Goal: Task Accomplishment & Management: Use online tool/utility

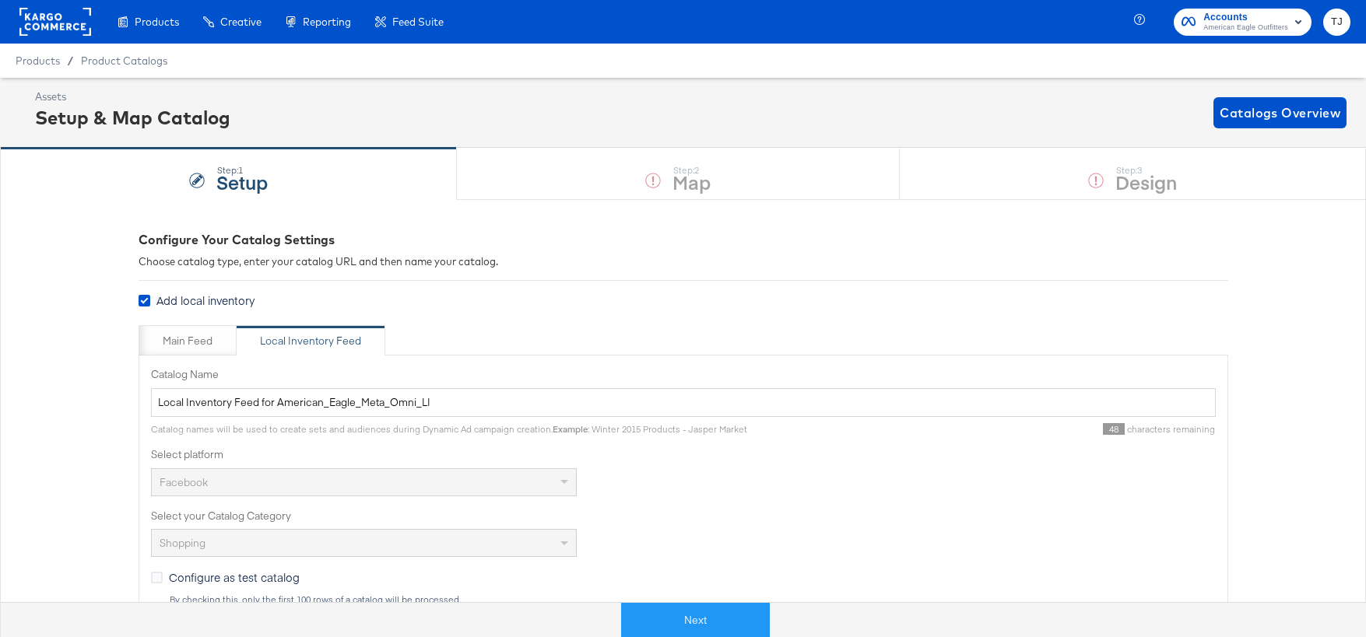
scroll to position [392, 0]
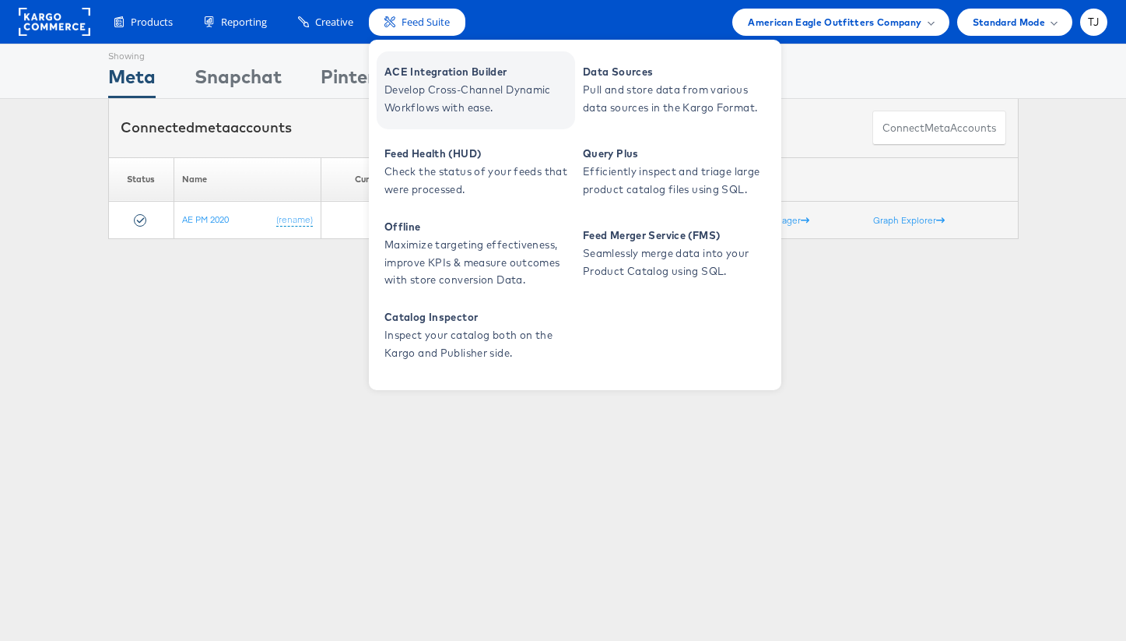
click at [422, 72] on span "ACE Integration Builder" at bounding box center [478, 72] width 187 height 18
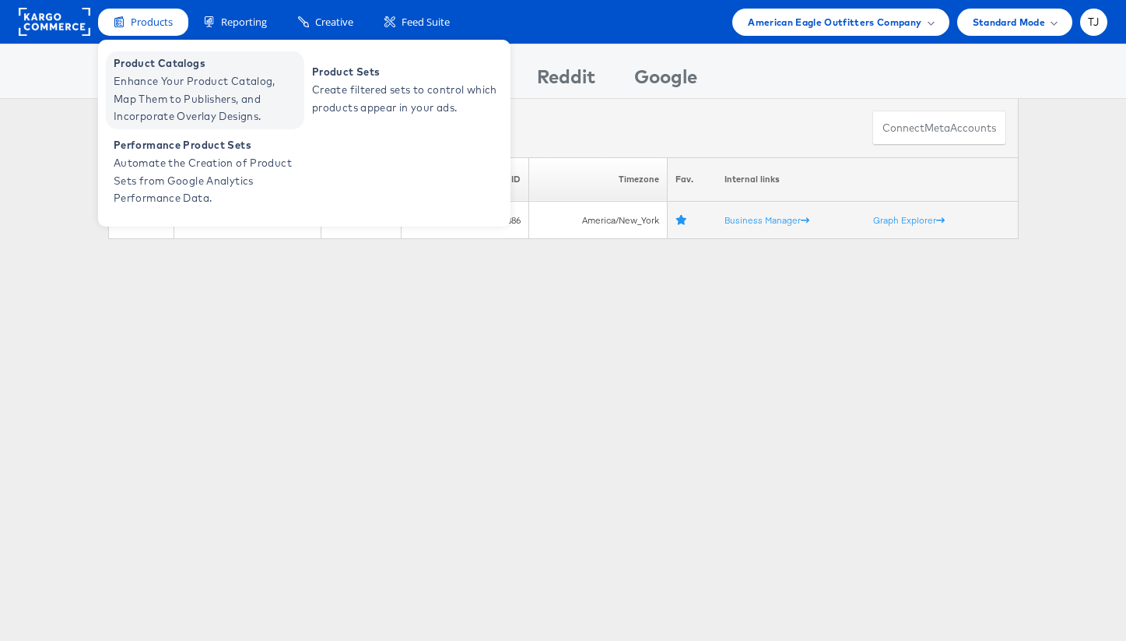
click at [128, 93] on span "Enhance Your Product Catalog, Map Them to Publishers, and Incorporate Overlay D…" at bounding box center [207, 98] width 187 height 53
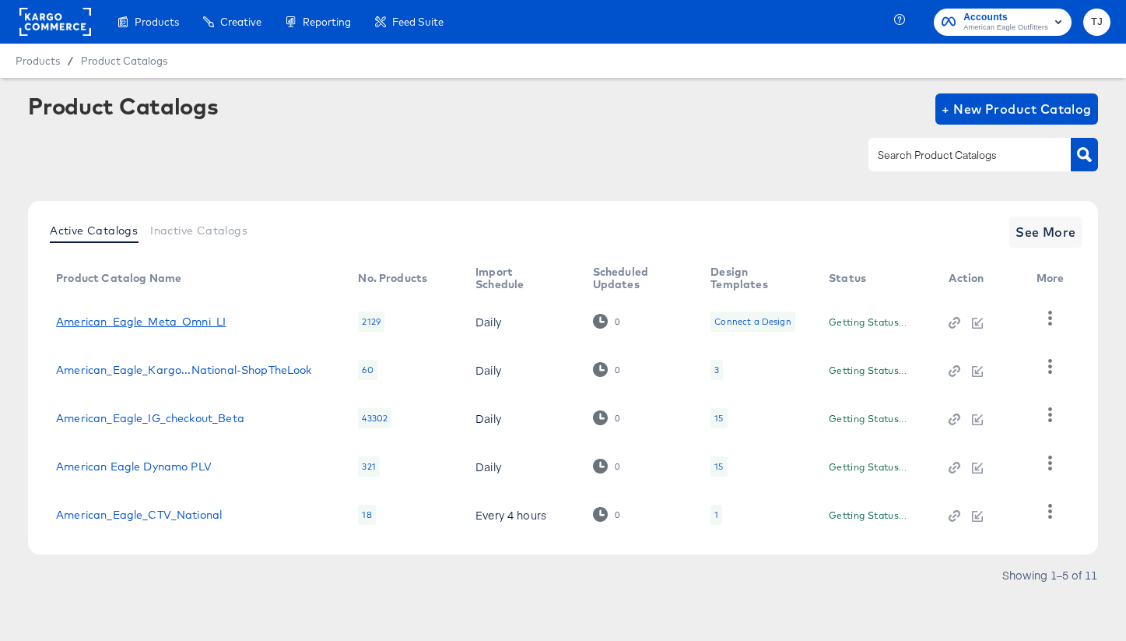
click at [119, 323] on link "American_Eagle_Meta_Omni_LI" at bounding box center [141, 321] width 170 height 12
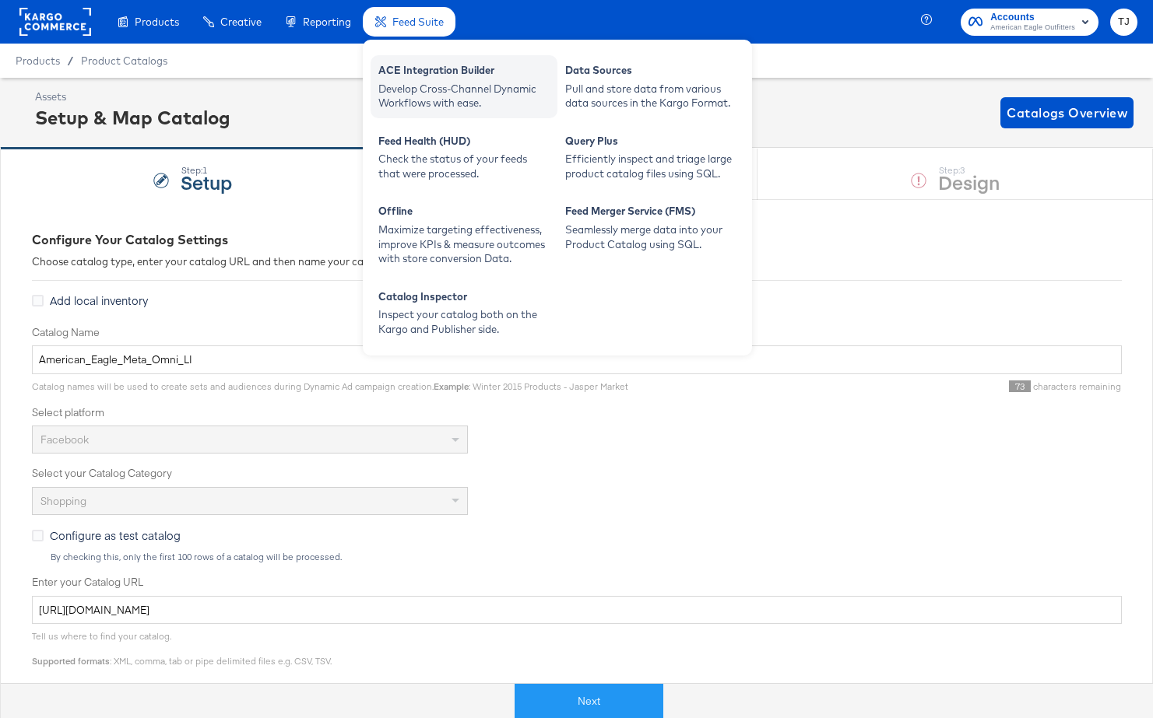
click at [433, 68] on div "ACE Integration Builder" at bounding box center [463, 72] width 171 height 19
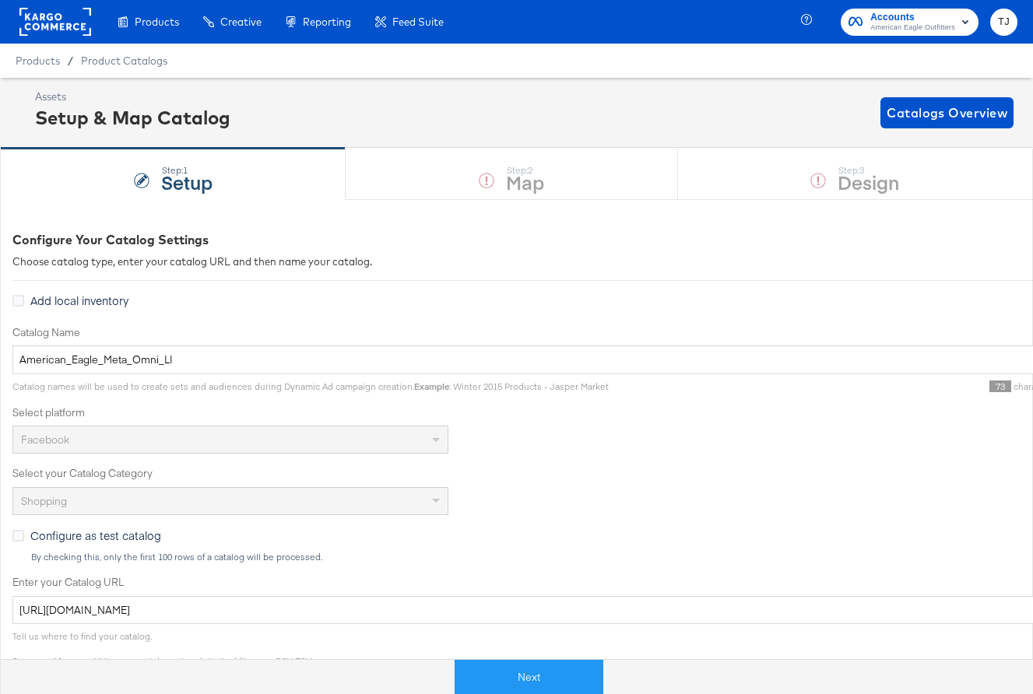
click at [58, 27] on rect at bounding box center [55, 22] width 72 height 28
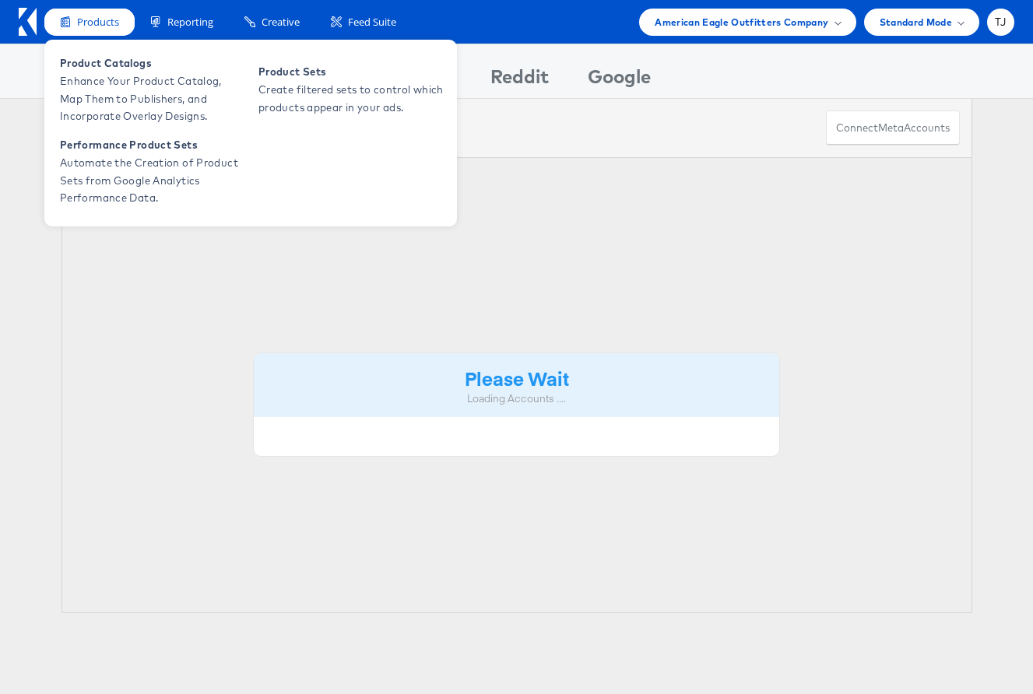
click at [68, 19] on icon at bounding box center [65, 22] width 11 height 12
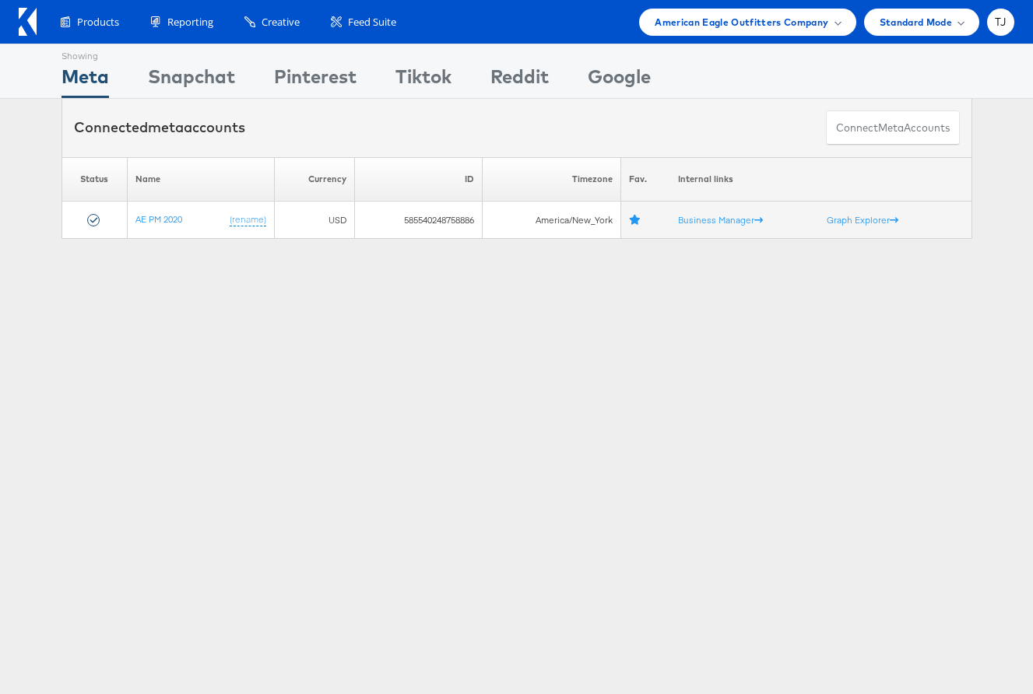
click at [31, 23] on icon at bounding box center [31, 21] width 9 height 27
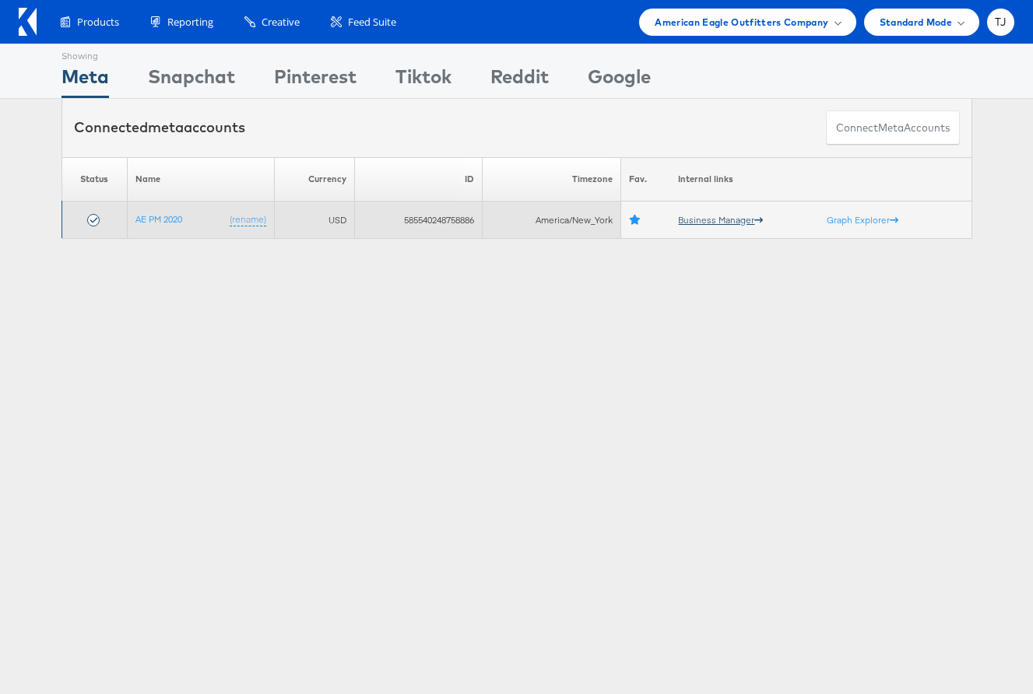
click at [731, 220] on link "Business Manager" at bounding box center [720, 220] width 85 height 12
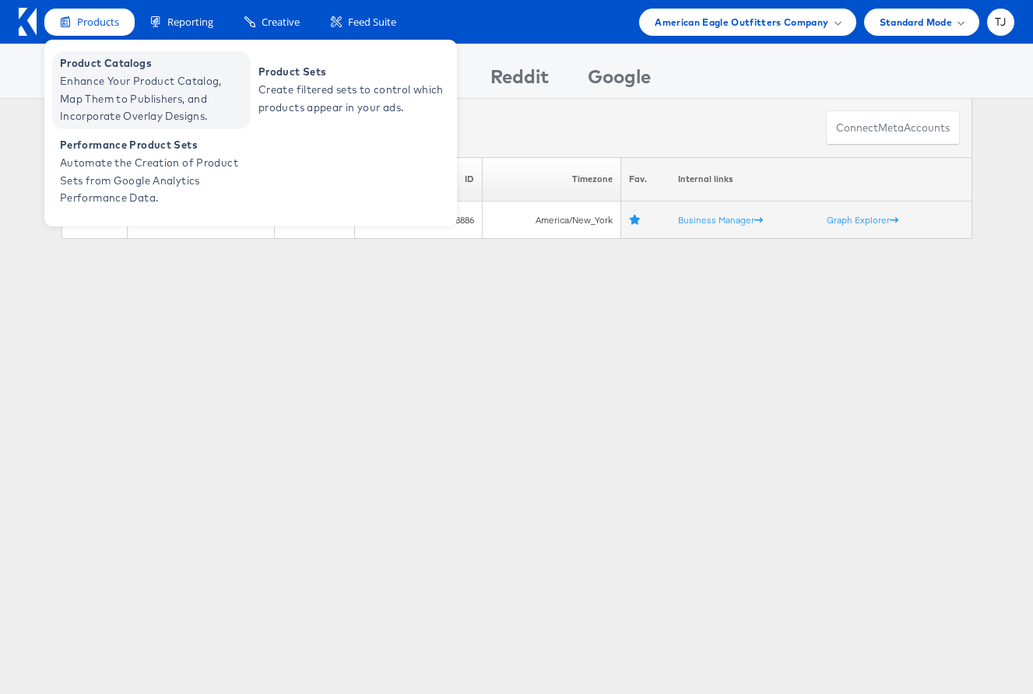
click at [94, 72] on span "Enhance Your Product Catalog, Map Them to Publishers, and Incorporate Overlay D…" at bounding box center [153, 98] width 187 height 53
click at [114, 68] on span "Product Catalogs" at bounding box center [153, 63] width 187 height 18
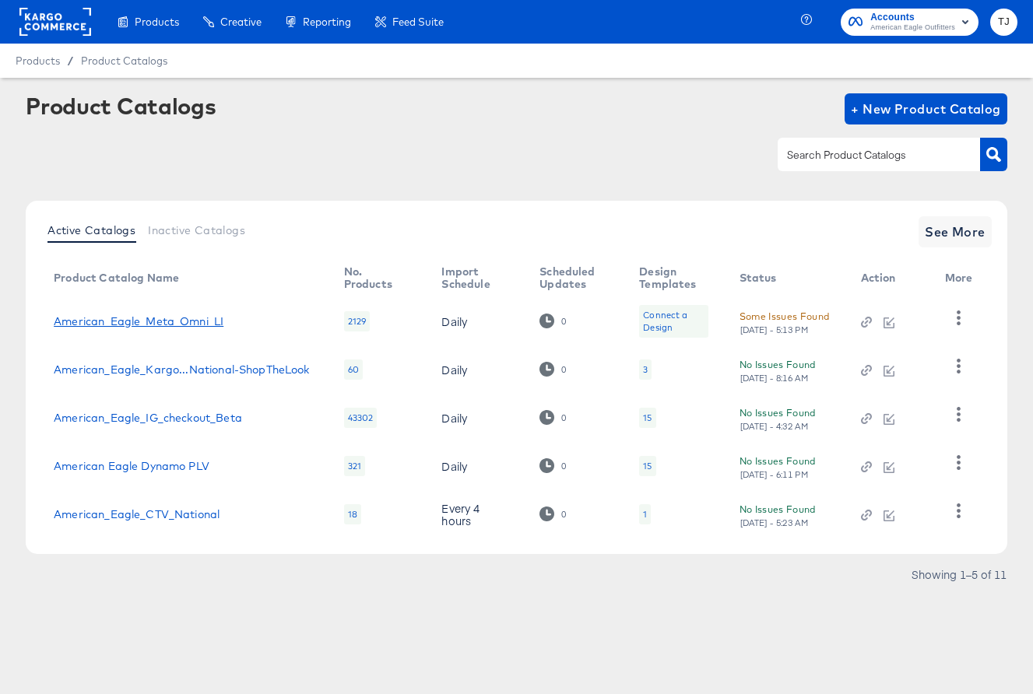
click at [146, 315] on link "American_Eagle_Meta_Omni_LI" at bounding box center [139, 321] width 170 height 12
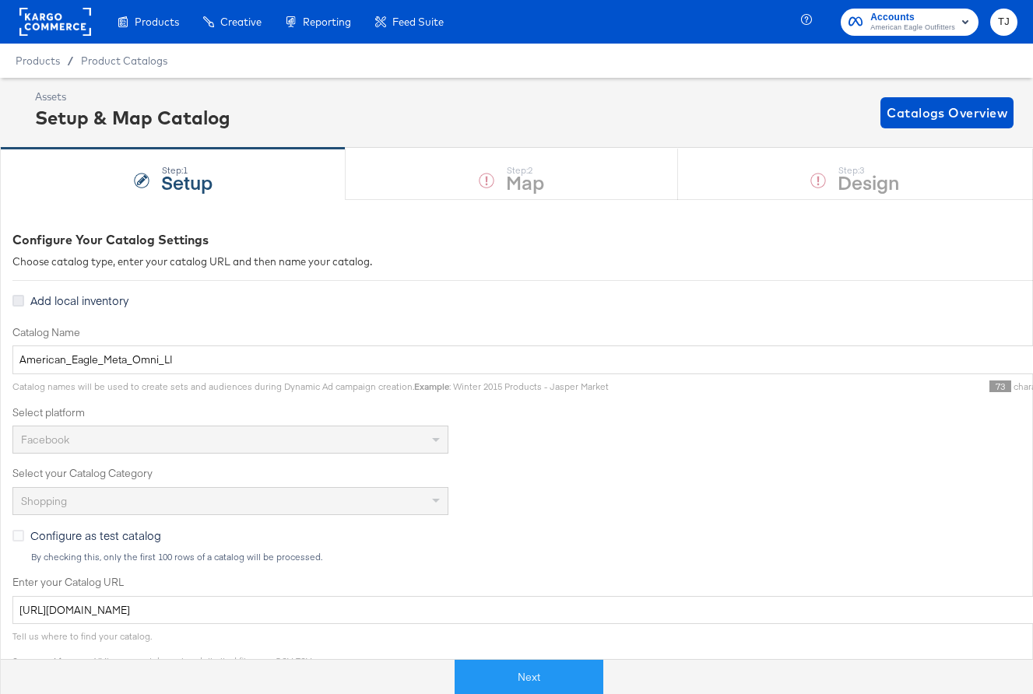
click at [22, 302] on icon at bounding box center [18, 301] width 12 height 12
click at [0, 0] on input "Add local inventory" at bounding box center [0, 0] width 0 height 0
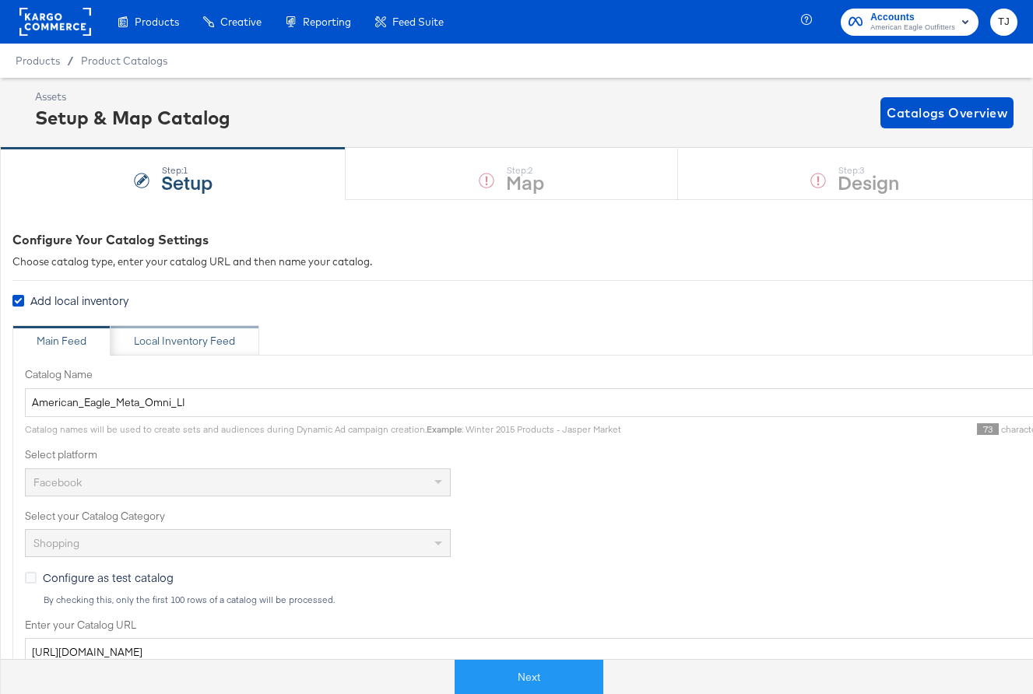
scroll to position [1, 0]
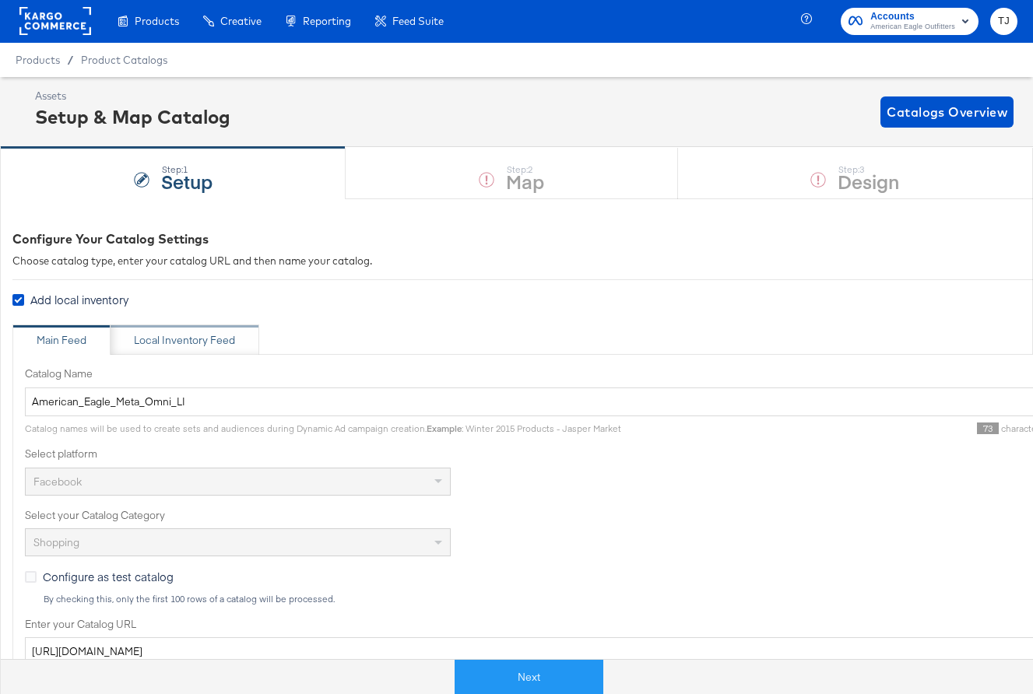
click at [209, 341] on div "Local Inventory Feed" at bounding box center [184, 340] width 101 height 15
type input "Local Inventory Feed for American_Eagle_Meta_Omni_LI"
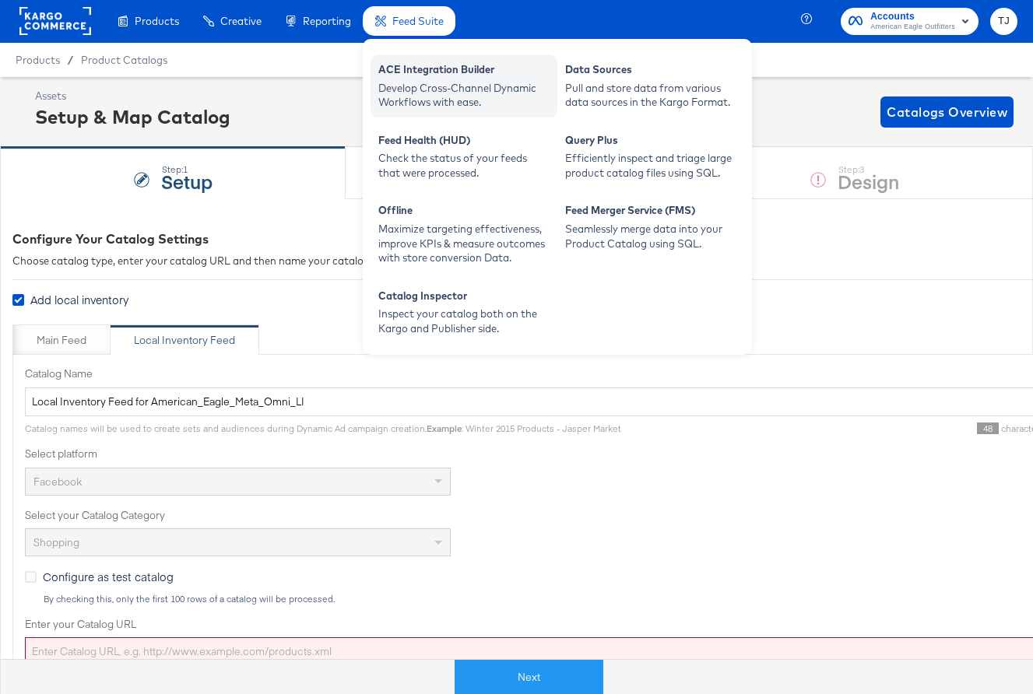
click at [416, 96] on div "Develop Cross-Channel Dynamic Workflows with ease." at bounding box center [463, 95] width 171 height 29
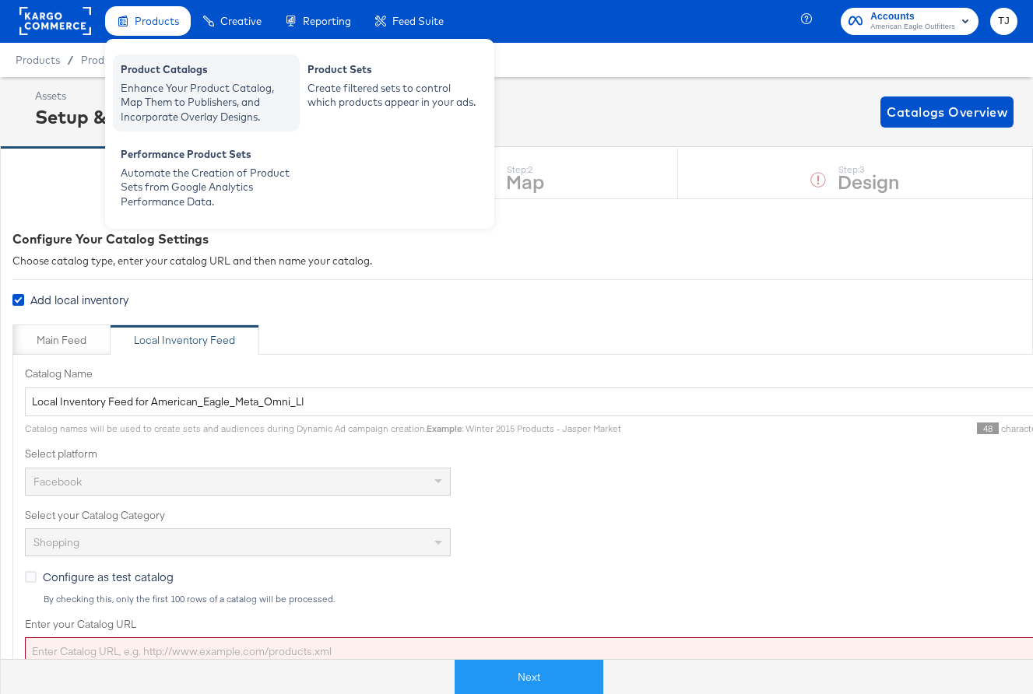
click at [143, 67] on div "Product Catalogs" at bounding box center [206, 71] width 171 height 19
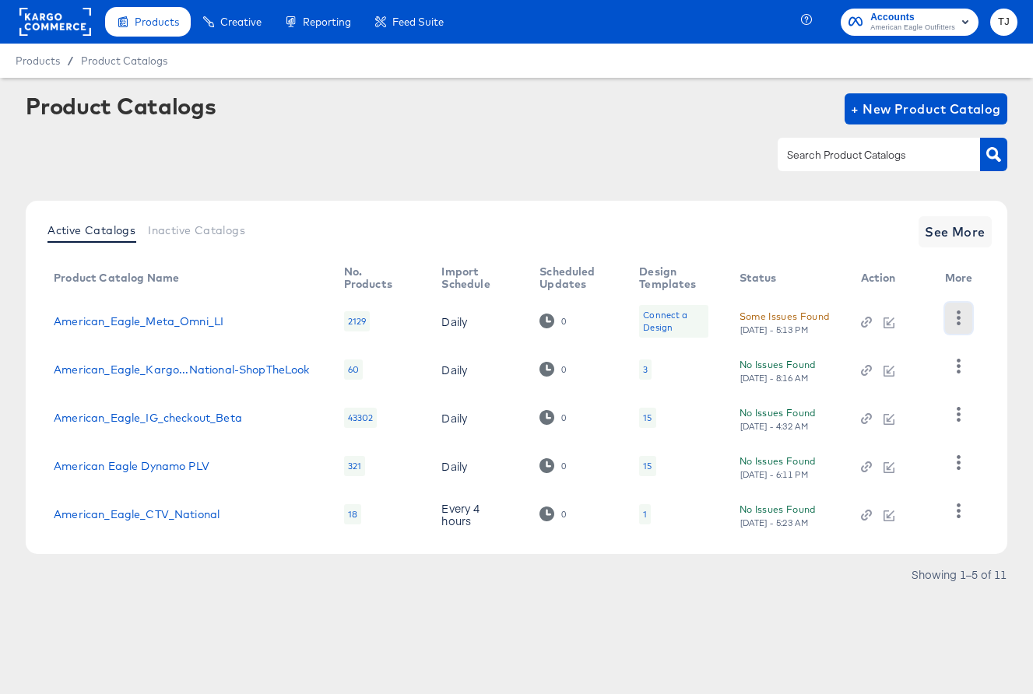
click at [963, 322] on icon "button" at bounding box center [958, 318] width 15 height 15
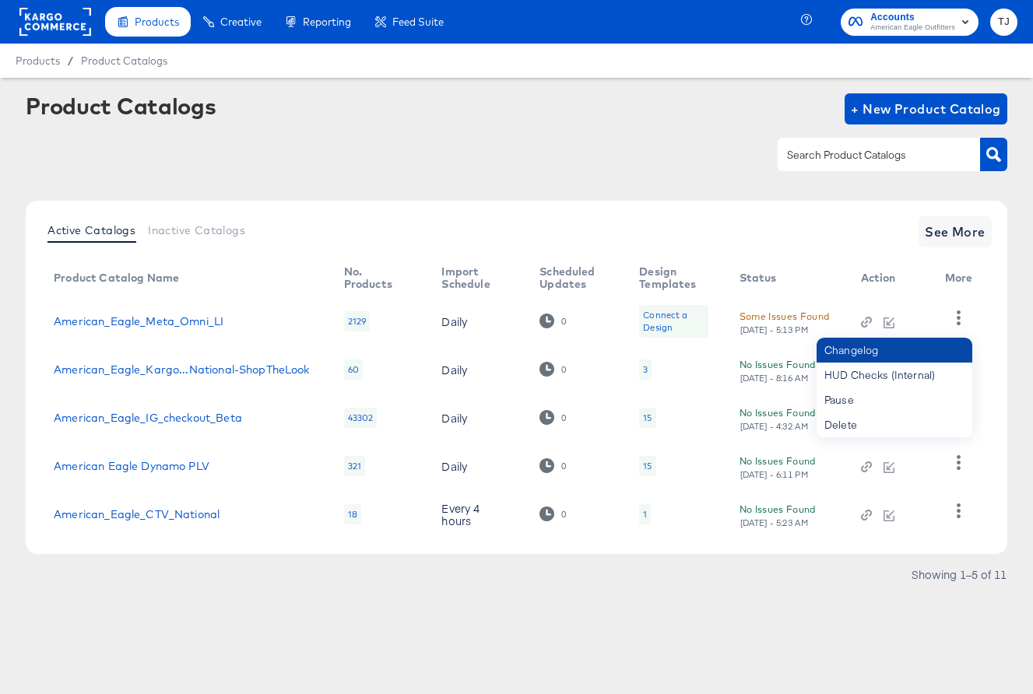
click at [901, 353] on div "Changelog" at bounding box center [894, 350] width 156 height 25
click at [877, 348] on div "Changelog" at bounding box center [894, 350] width 156 height 25
click at [179, 323] on link "American_Eagle_Meta_Omni_LI" at bounding box center [139, 321] width 170 height 12
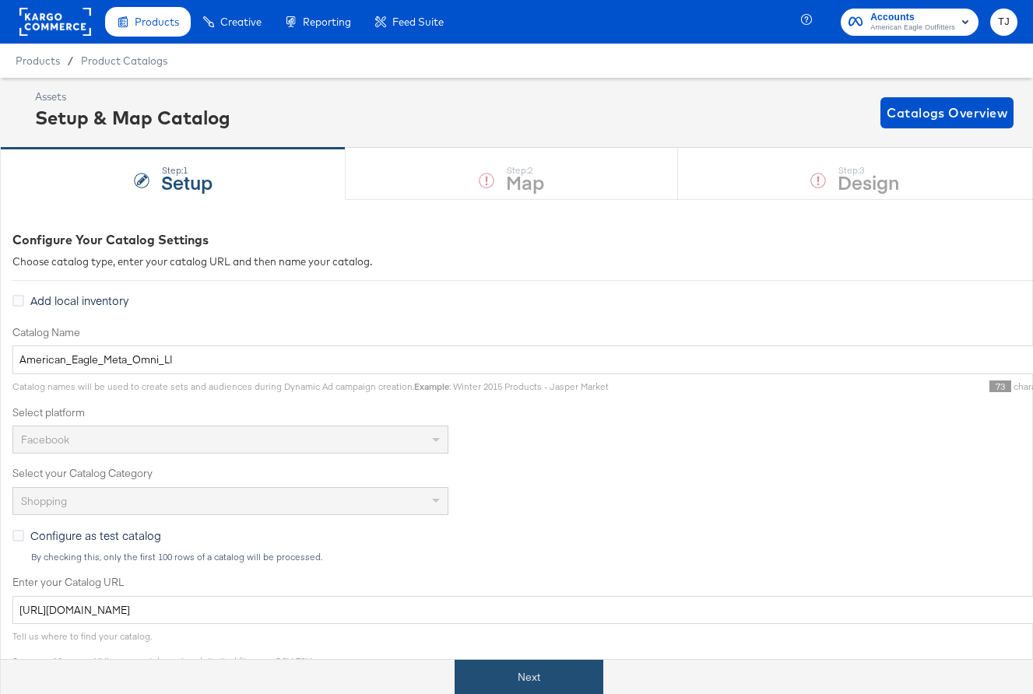
click at [537, 676] on button "Next" at bounding box center [529, 677] width 149 height 35
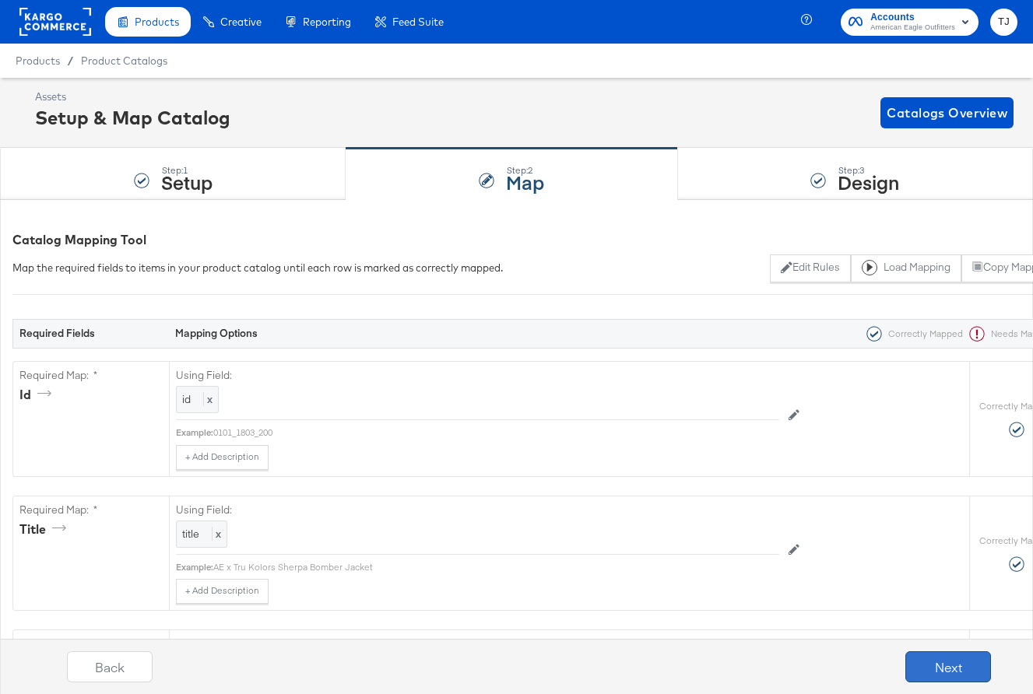
click at [932, 666] on button "Next" at bounding box center [948, 666] width 86 height 31
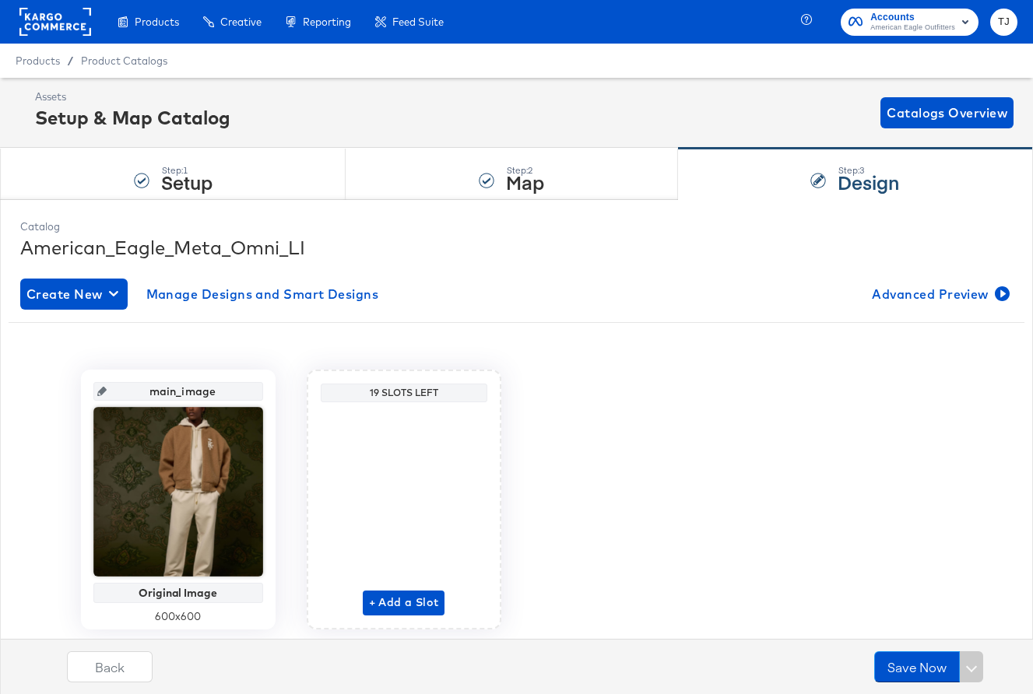
click at [0, 0] on div "Product Catalogs" at bounding box center [0, 0] width 0 height 0
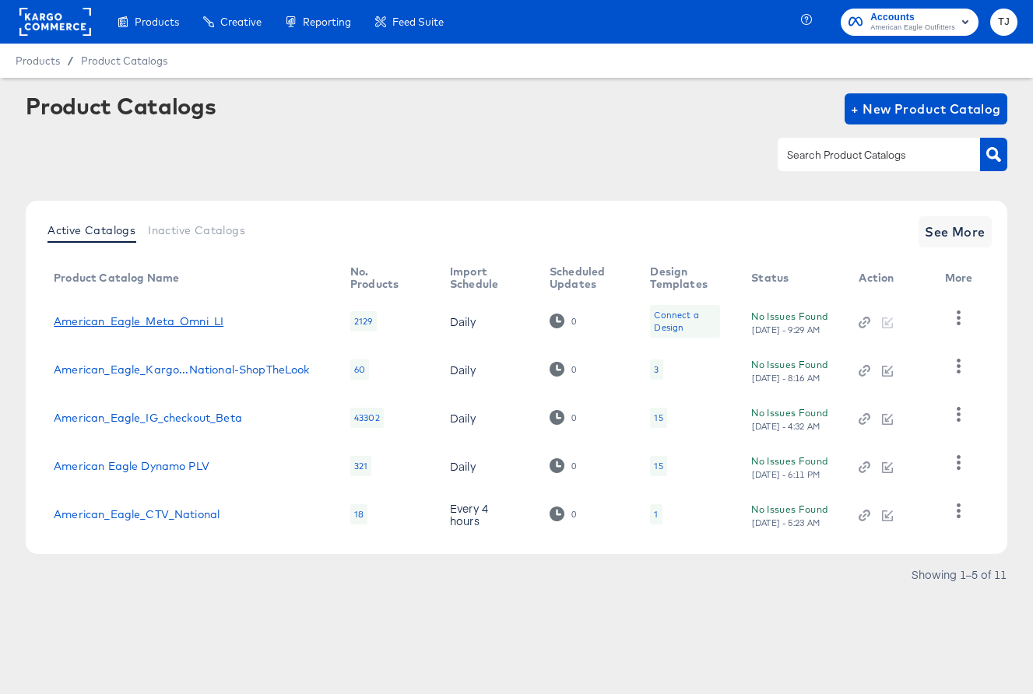
click at [141, 327] on link "American_Eagle_Meta_Omni_LI" at bounding box center [139, 321] width 170 height 12
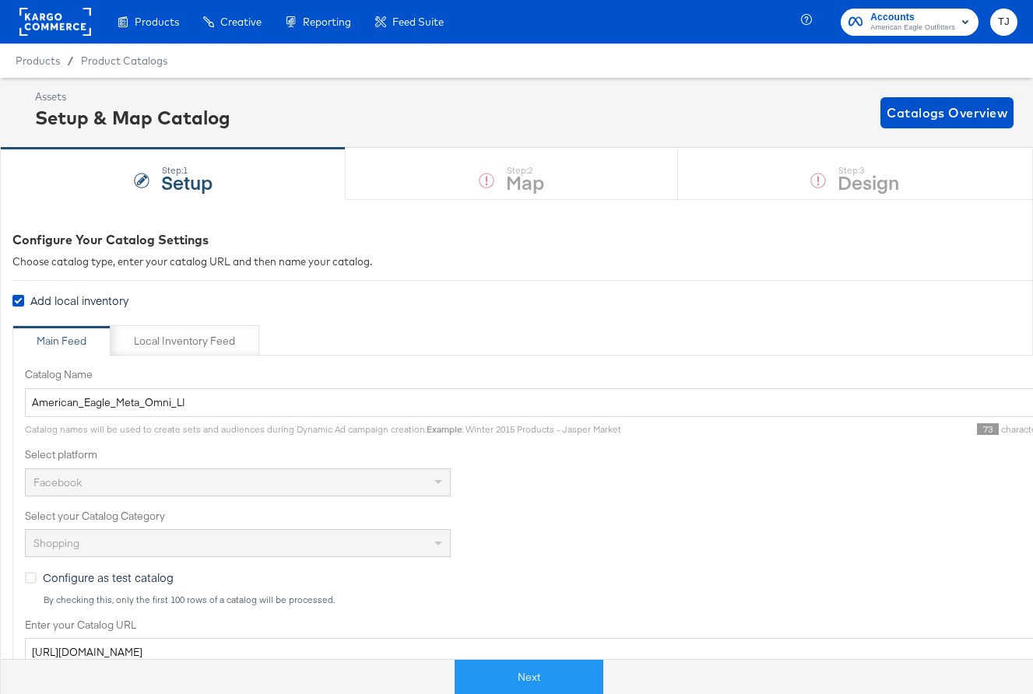
scroll to position [1, 0]
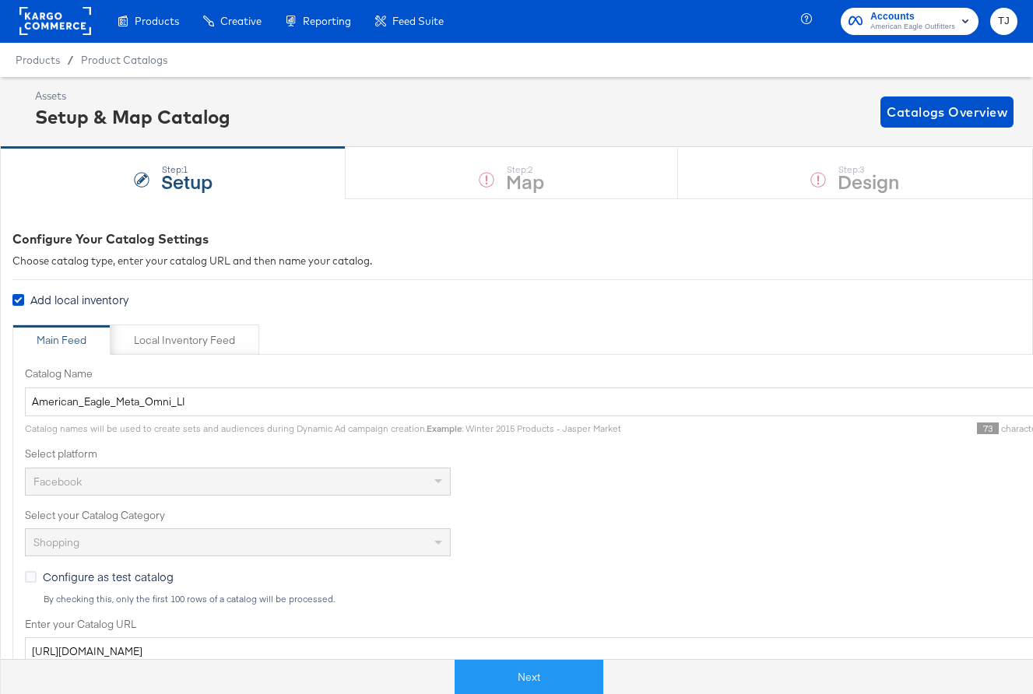
click at [38, 22] on rect at bounding box center [55, 21] width 72 height 28
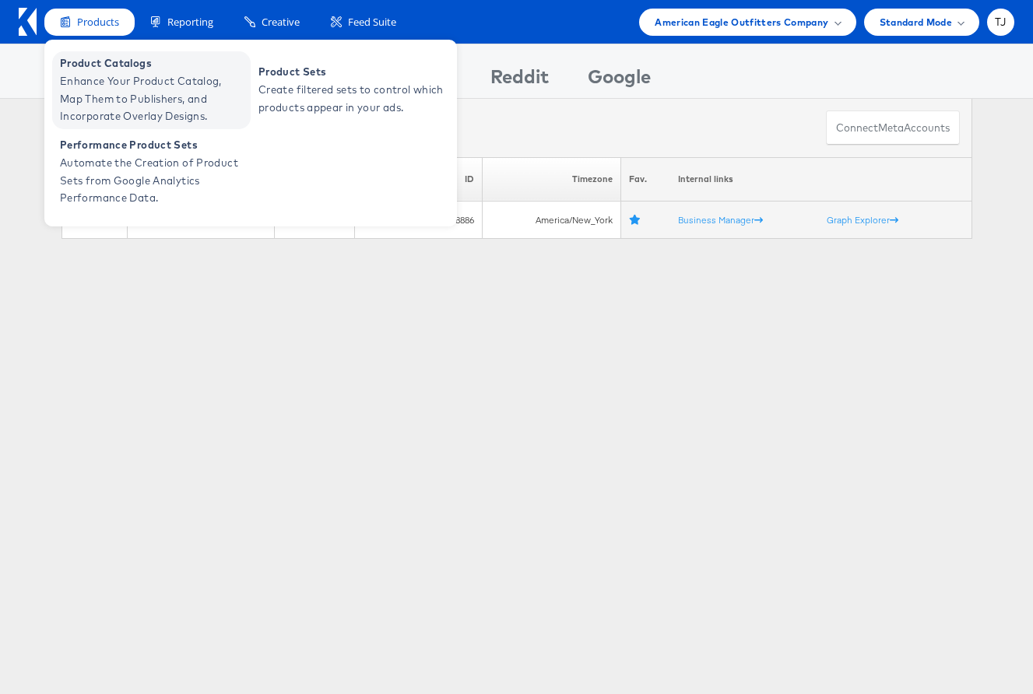
click at [90, 79] on span "Enhance Your Product Catalog, Map Them to Publishers, and Incorporate Overlay D…" at bounding box center [153, 98] width 187 height 53
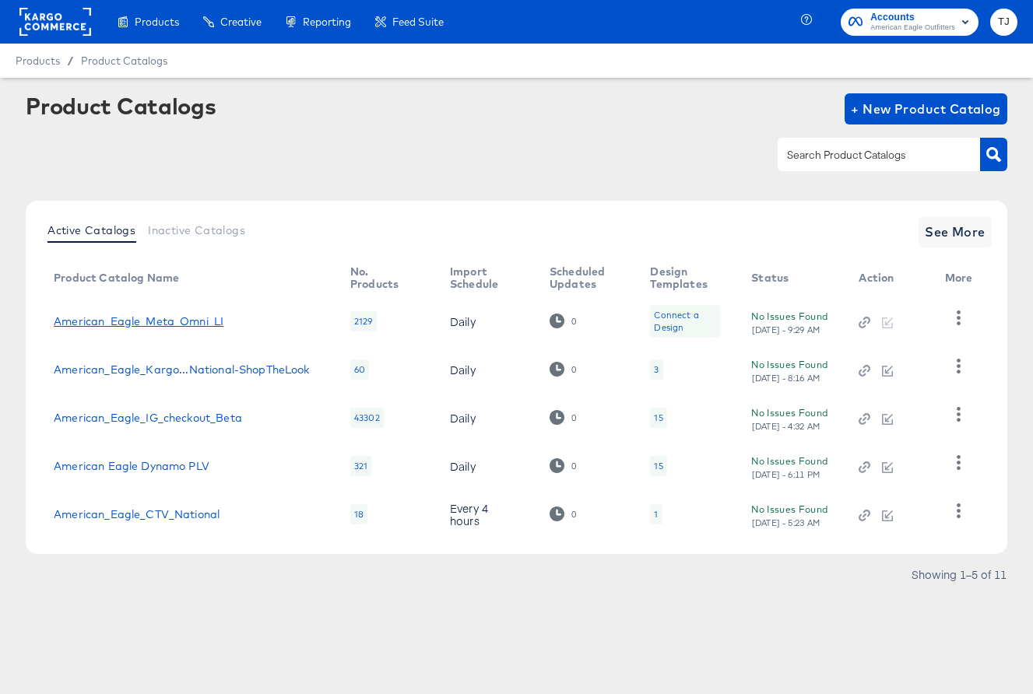
click at [181, 320] on link "American_Eagle_Meta_Omni_LI" at bounding box center [139, 321] width 170 height 12
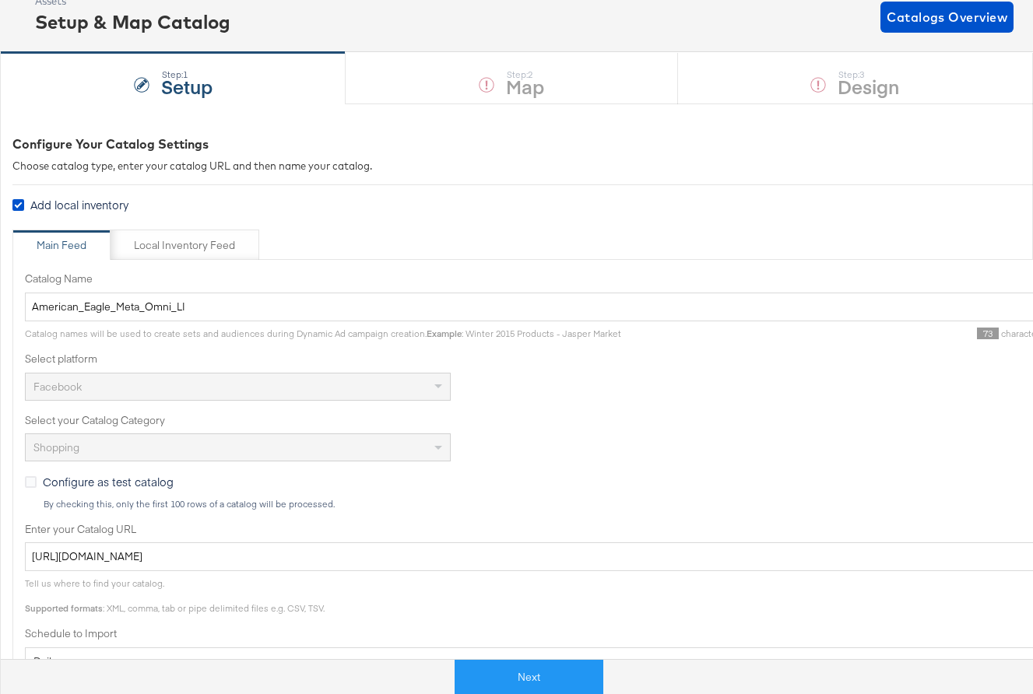
scroll to position [111, 0]
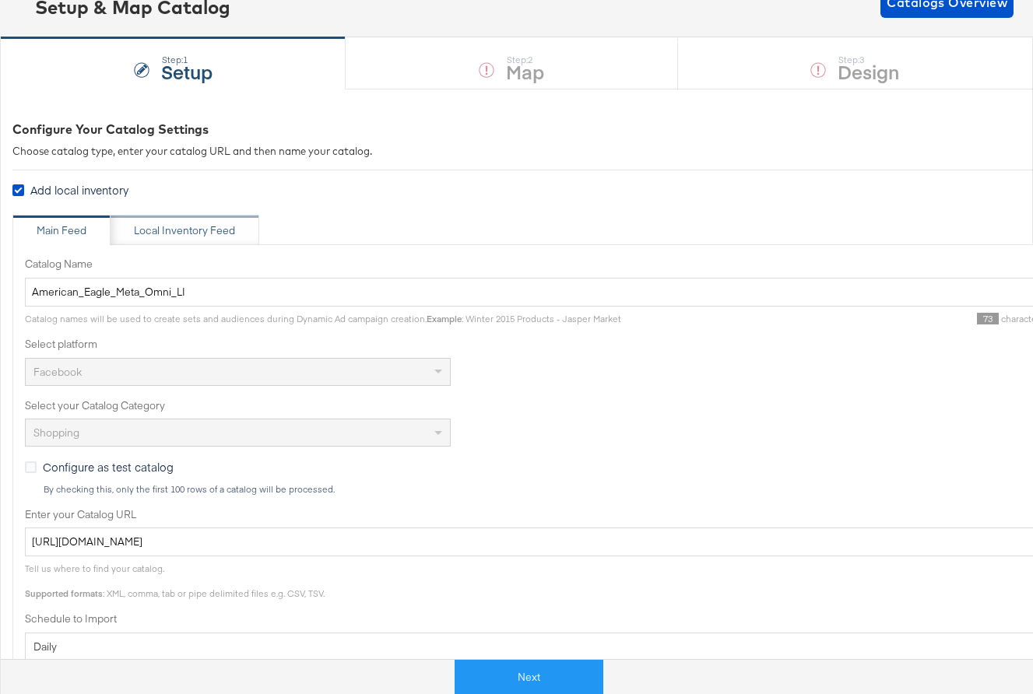
click at [210, 230] on div "Local Inventory Feed" at bounding box center [184, 230] width 101 height 15
type input "Local Inventory Feed for American_Eagle_Meta_Omni_LI"
type input "[URL][DOMAIN_NAME]"
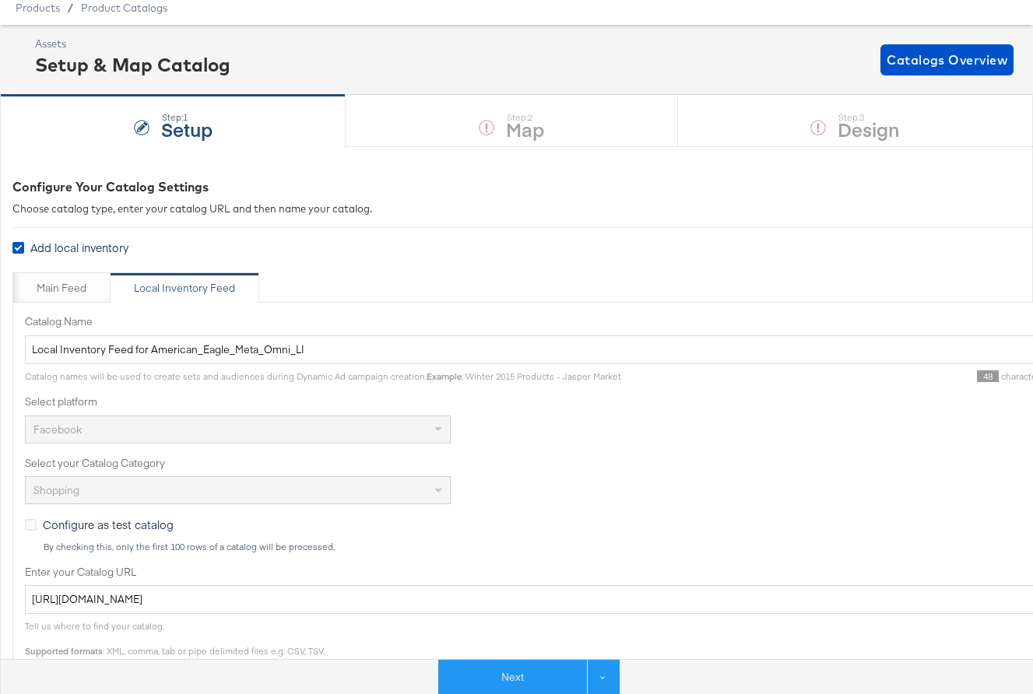
scroll to position [0, 0]
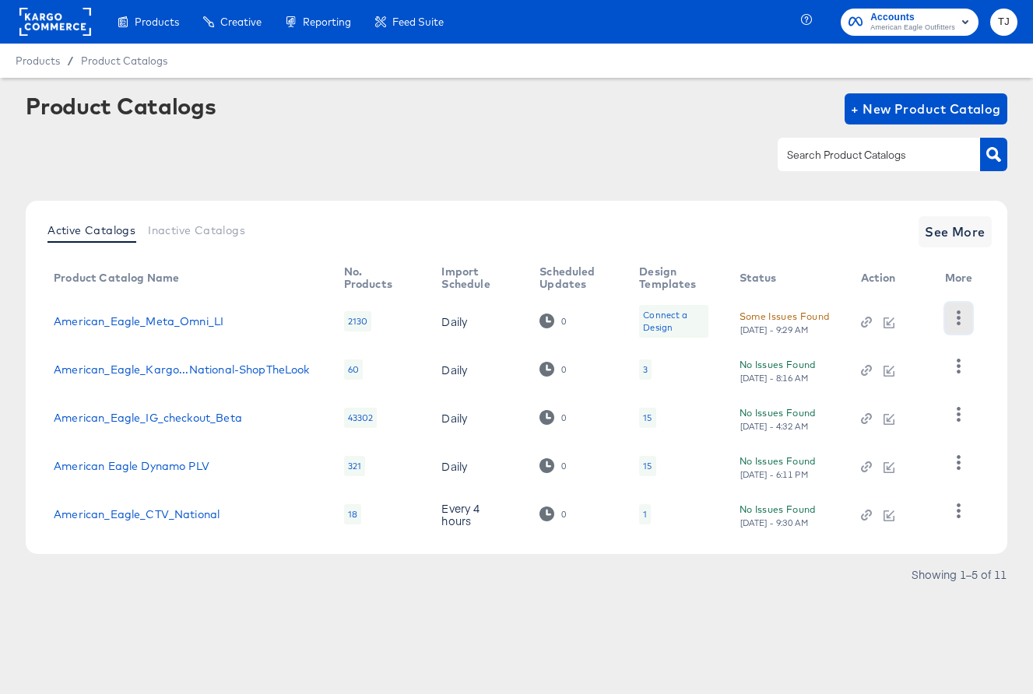
click at [966, 321] on button "button" at bounding box center [958, 318] width 27 height 31
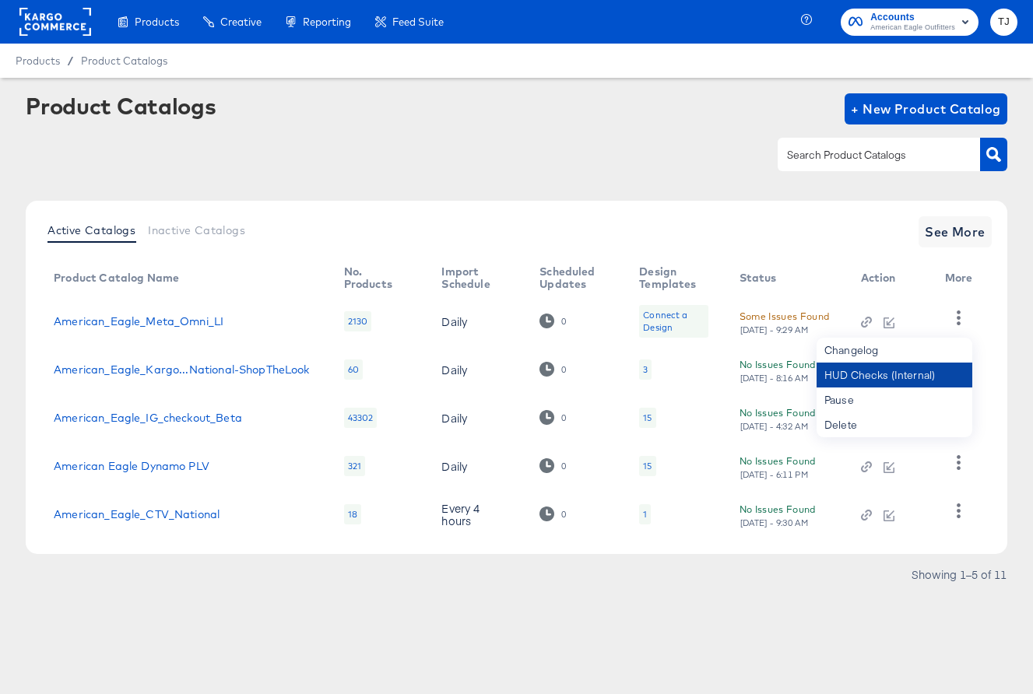
click at [925, 376] on div "HUD Checks (Internal)" at bounding box center [894, 375] width 156 height 25
click at [177, 320] on link "American_Eagle_Meta_Omni_LI" at bounding box center [139, 321] width 170 height 12
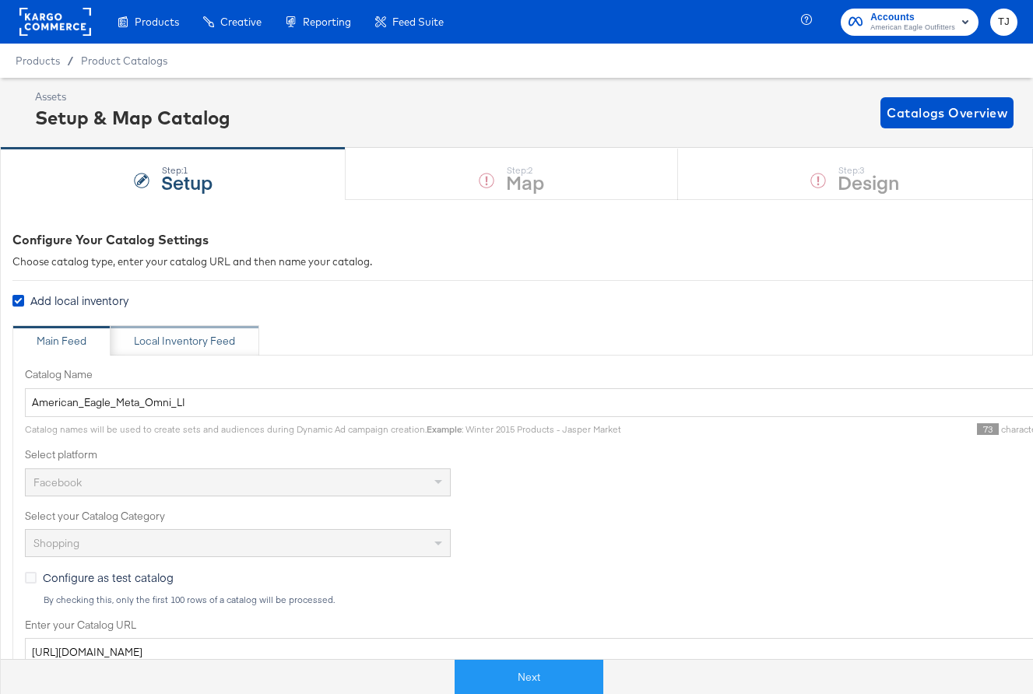
click at [206, 339] on div "Local Inventory Feed" at bounding box center [184, 341] width 101 height 15
type input "Local Inventory Feed for American_Eagle_Meta_Omni_LI"
type input "https://ace.stitcherads.com/exports/1473/universal/none/universal/export.tsv.gz"
click at [55, 339] on div "Main Feed" at bounding box center [62, 341] width 50 height 15
type input "American_Eagle_Meta_Omni_LI"
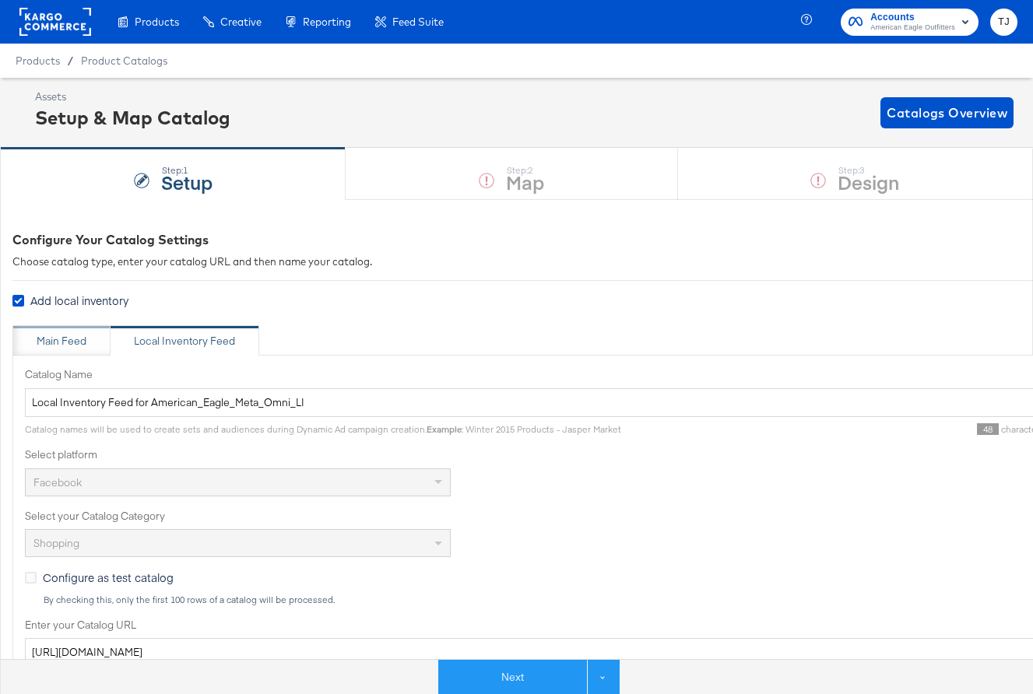
type input "https://ace.stitcherads.com/exports/1474/universal/none/universal/export.tsv.gz"
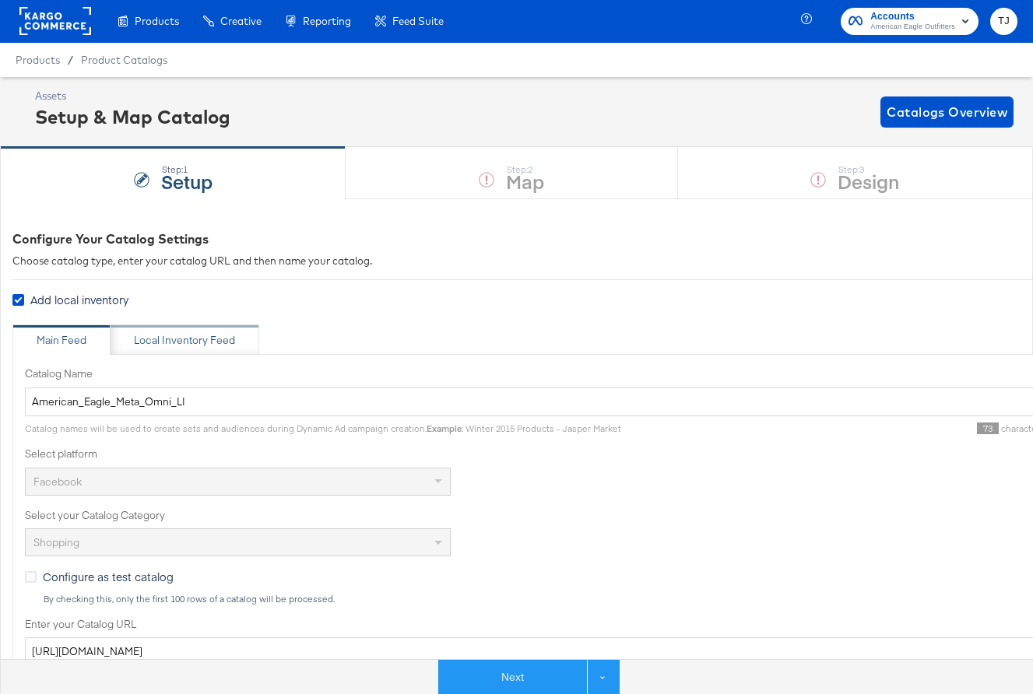
scroll to position [2, 0]
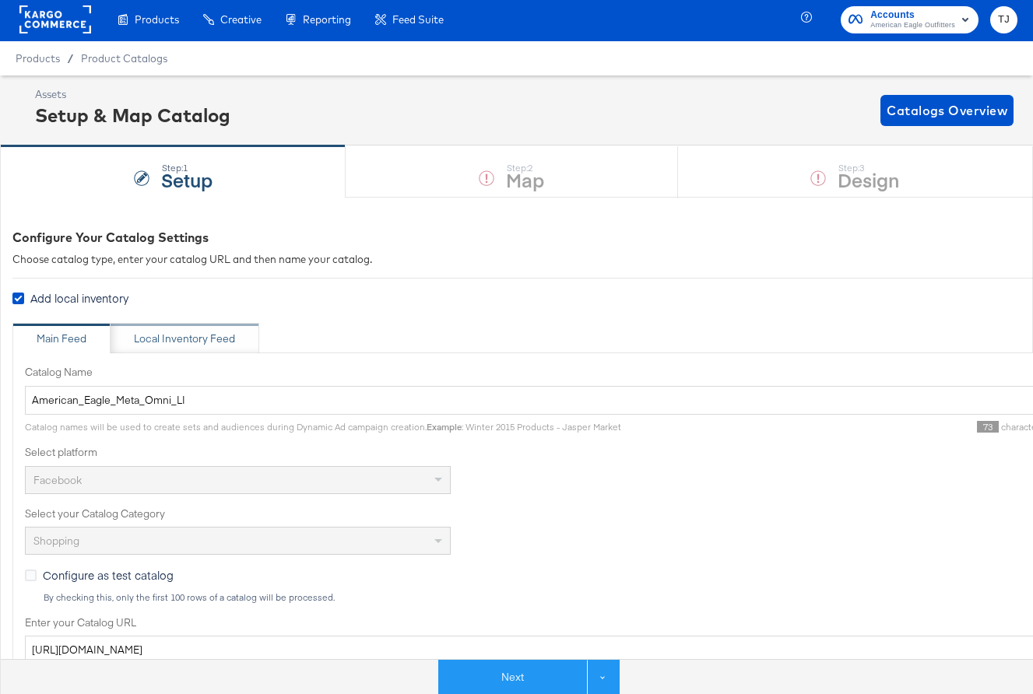
click at [194, 339] on div "Local Inventory Feed" at bounding box center [184, 339] width 101 height 15
type input "Local Inventory Feed for American_Eagle_Meta_Omni_LI"
type input "https://ace.stitcherads.com/exports/1473/universal/none/universal/export.tsv.gz"
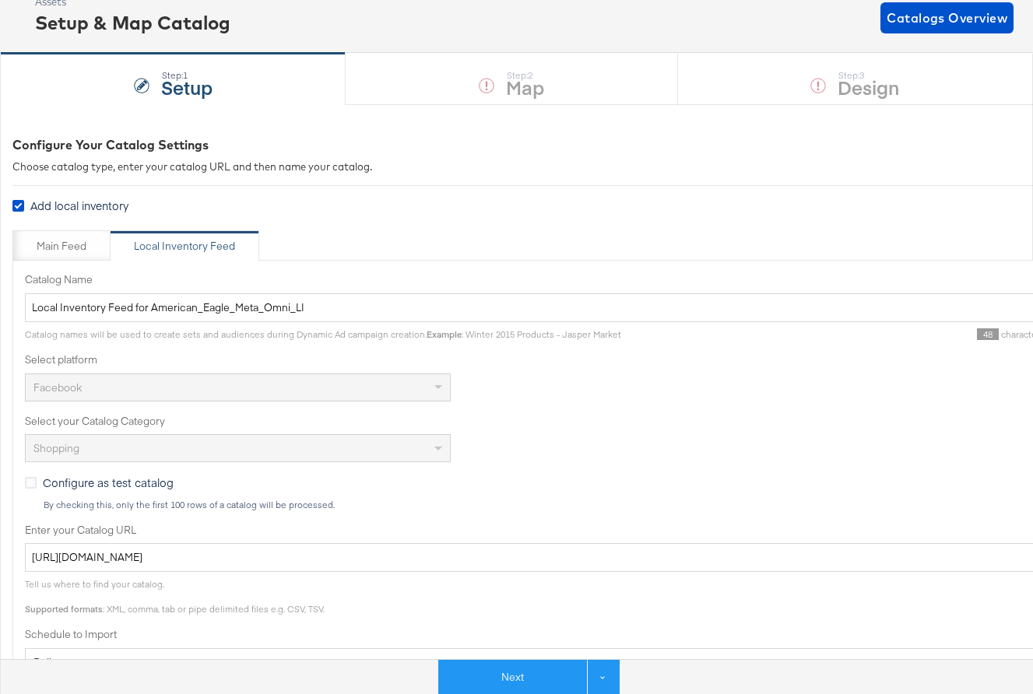
scroll to position [0, 0]
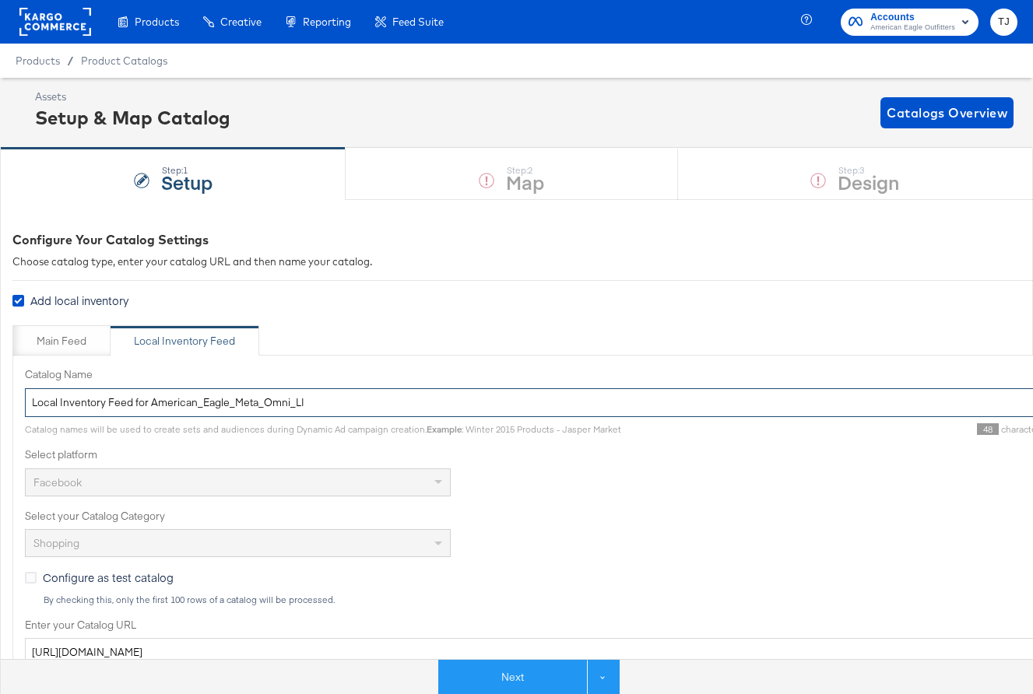
click at [427, 404] on input "Local Inventory Feed for American_Eagle_Meta_Omni_LI" at bounding box center [557, 402] width 1065 height 29
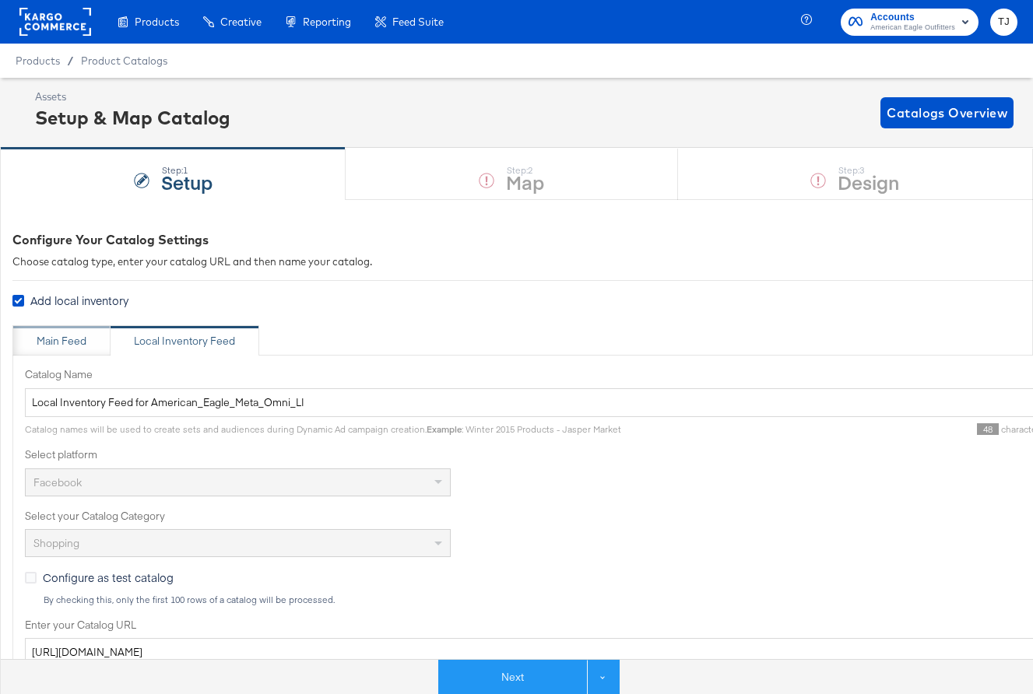
drag, startPoint x: 86, startPoint y: 353, endPoint x: 75, endPoint y: 351, distance: 11.9
click at [86, 353] on div "Main Feed" at bounding box center [61, 340] width 98 height 31
type input "American_Eagle_Meta_Omni_LI"
type input "https://ace.stitcherads.com/exports/1474/universal/none/universal/export.tsv.gz"
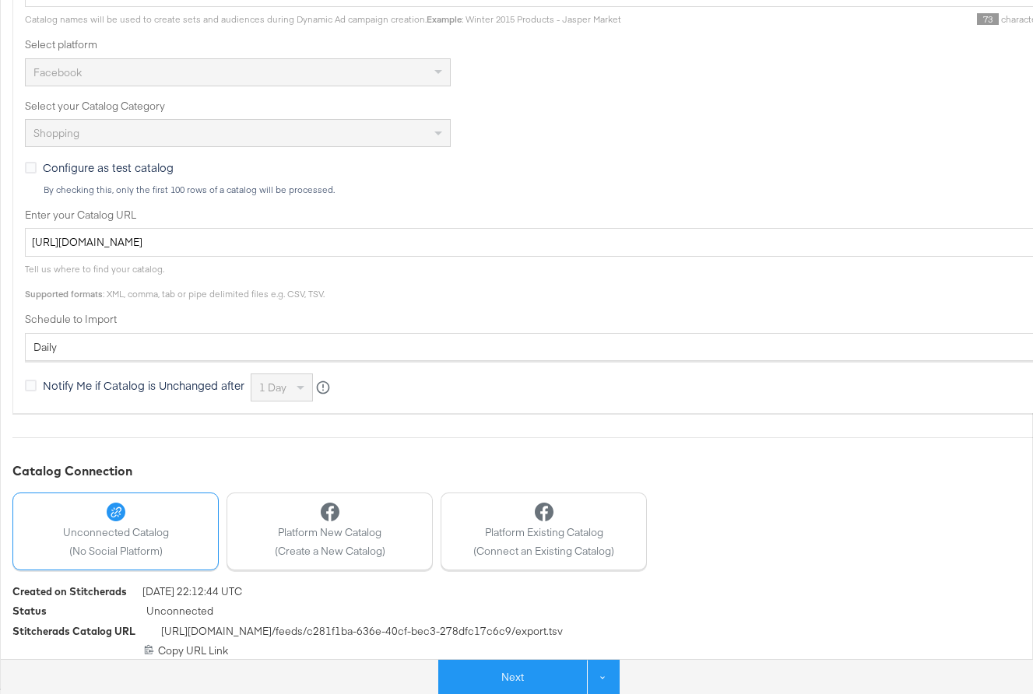
scroll to position [416, 0]
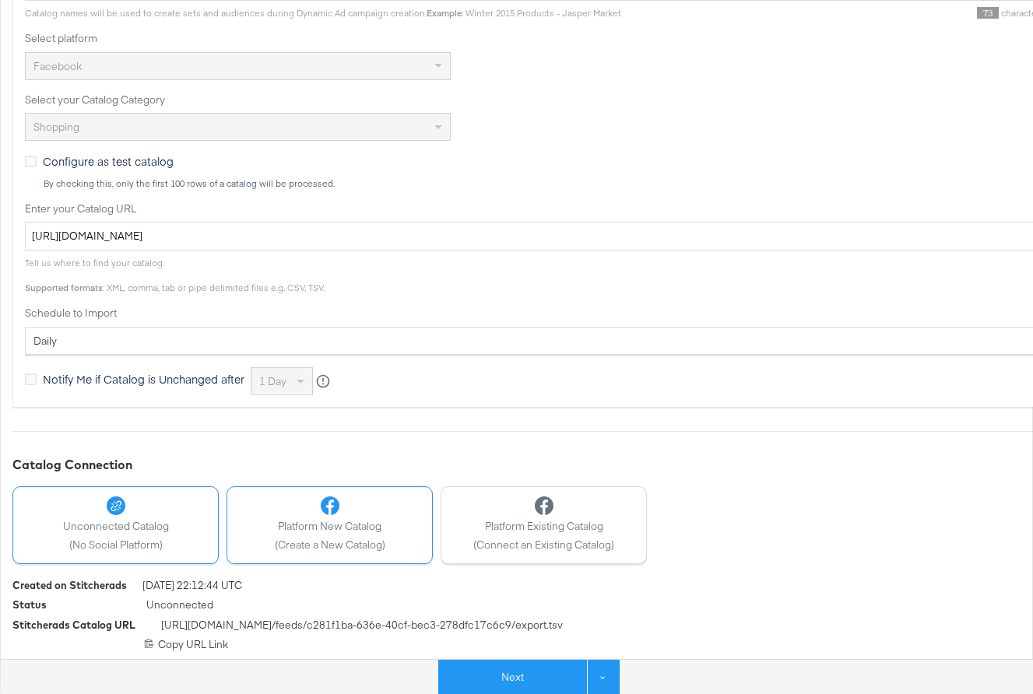
click at [379, 521] on span "Platform New Catalog" at bounding box center [330, 526] width 111 height 15
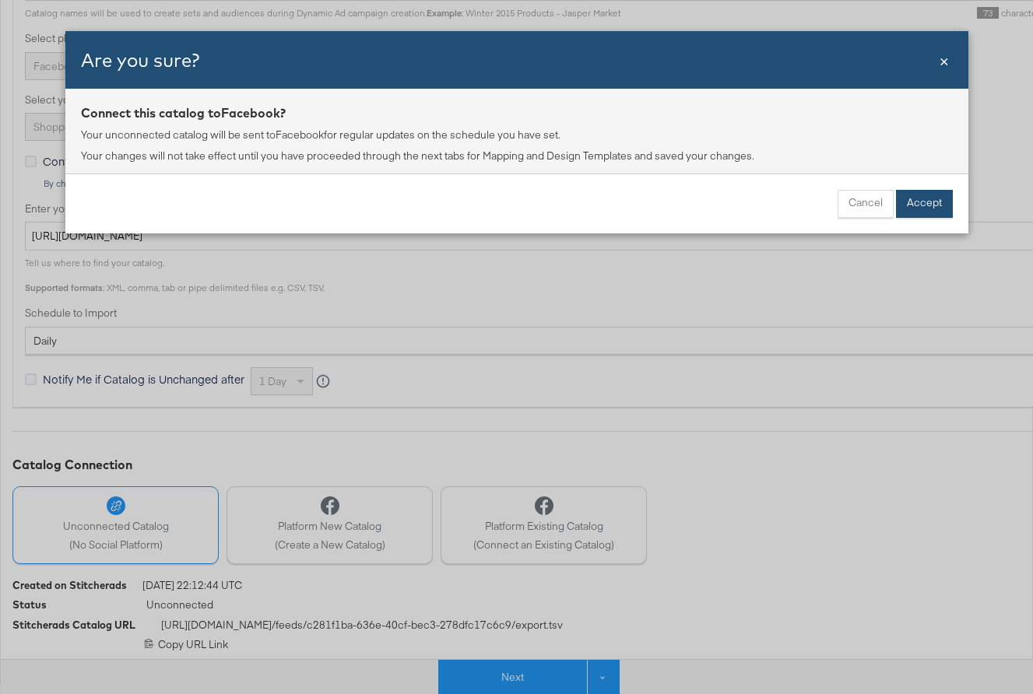
click at [918, 205] on button "Accept" at bounding box center [924, 204] width 57 height 28
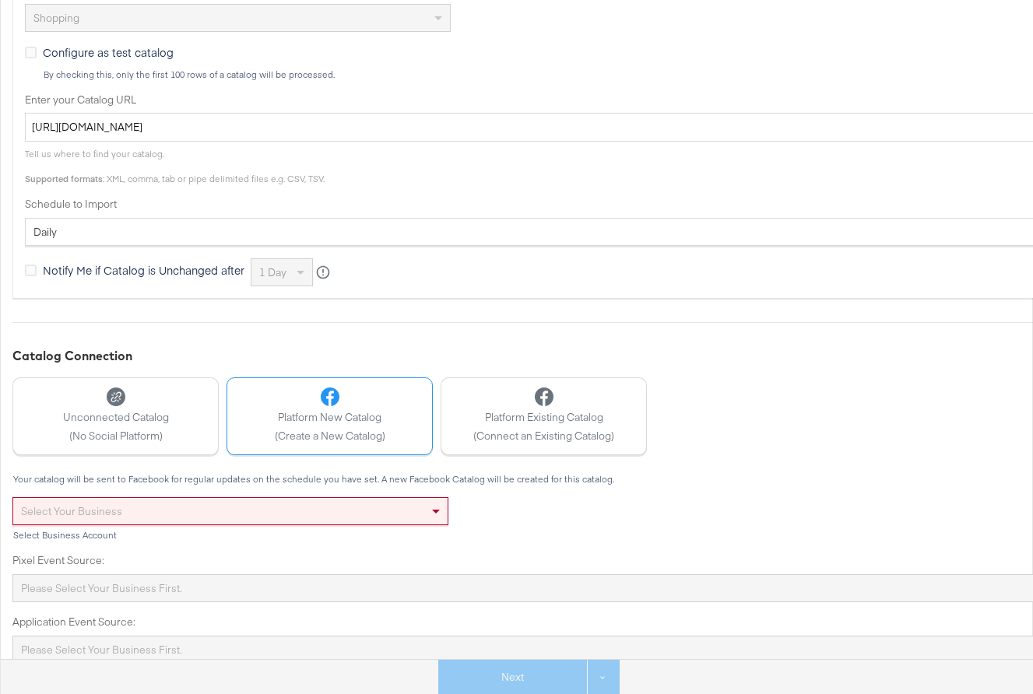
scroll to position [538, 0]
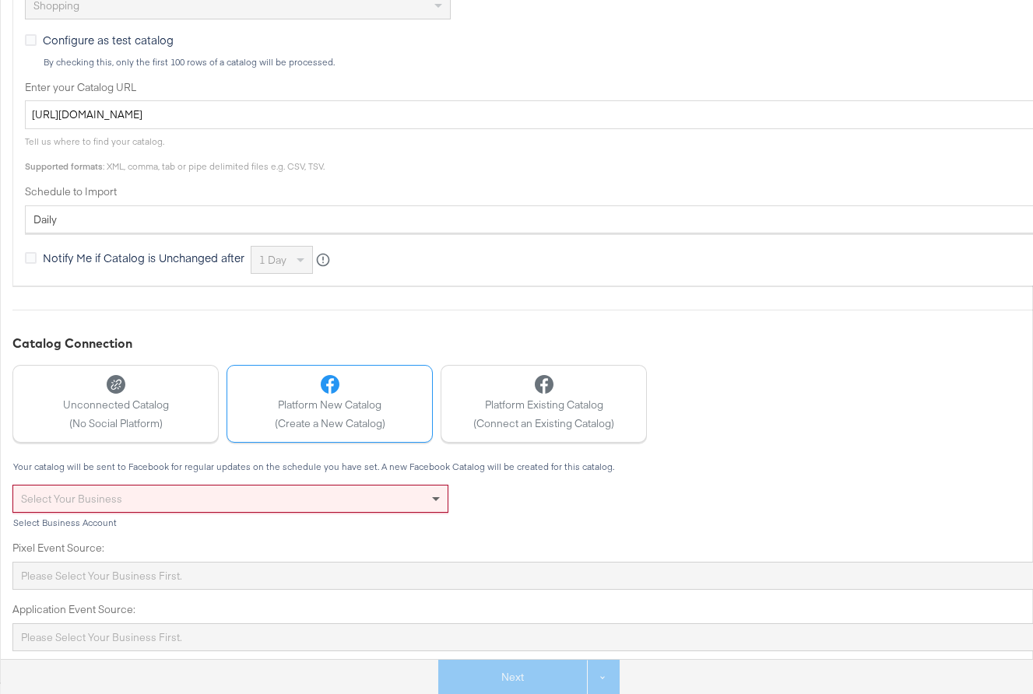
click at [436, 498] on span at bounding box center [436, 499] width 8 height 5
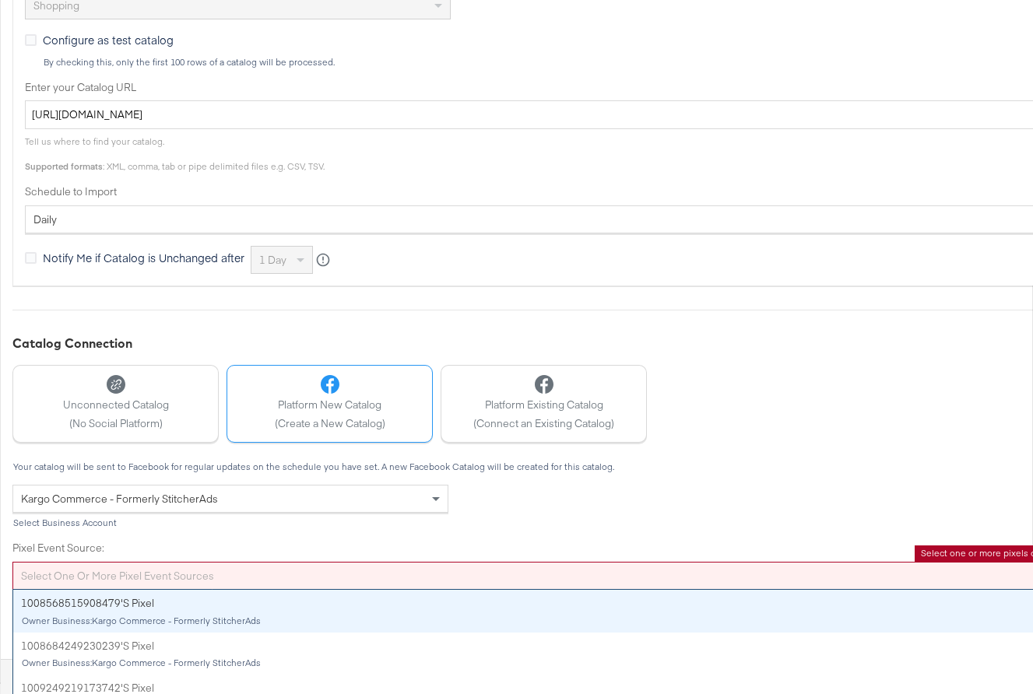
scroll to position [588, 0]
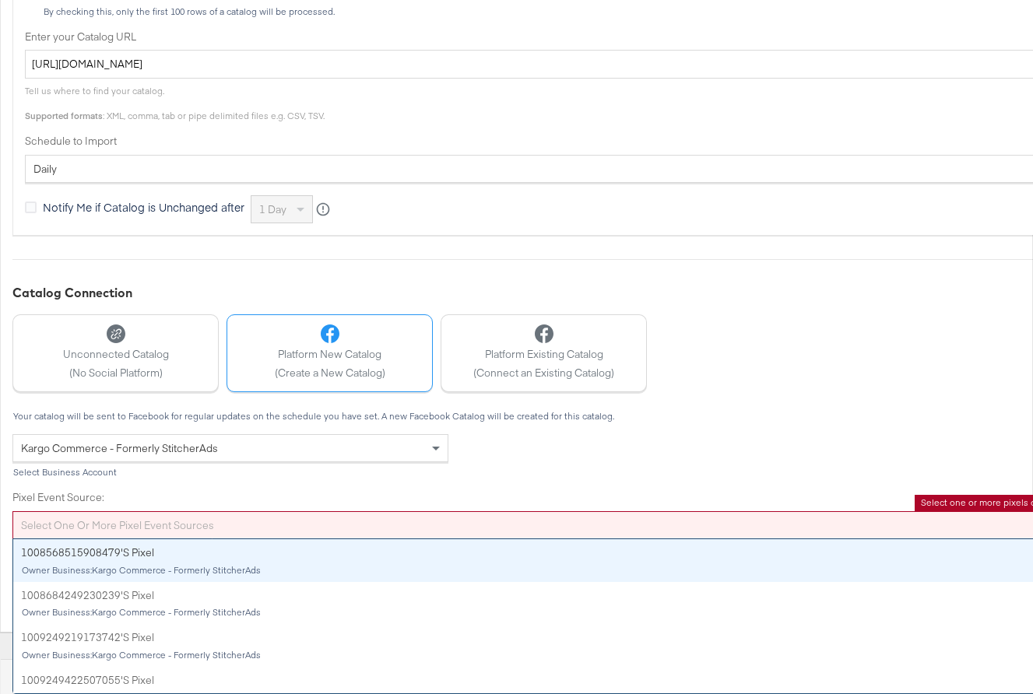
click at [462, 539] on div "Select one or more pixel event sources 1008568515908479's Pixel Owner Business:…" at bounding box center [557, 525] width 1090 height 28
type input "ame"
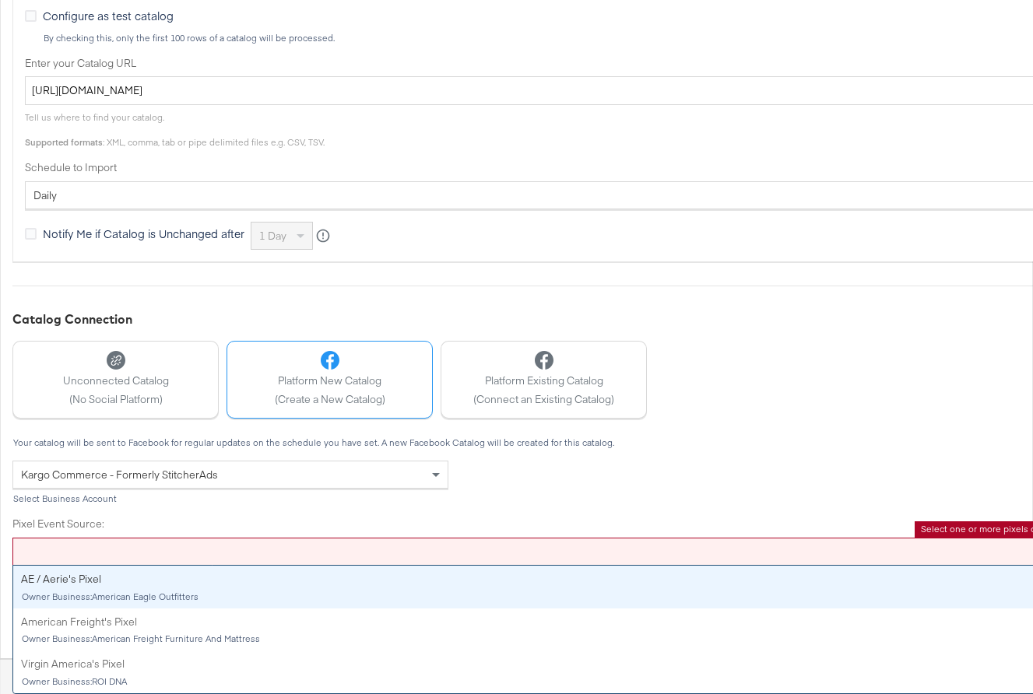
scroll to position [538, 0]
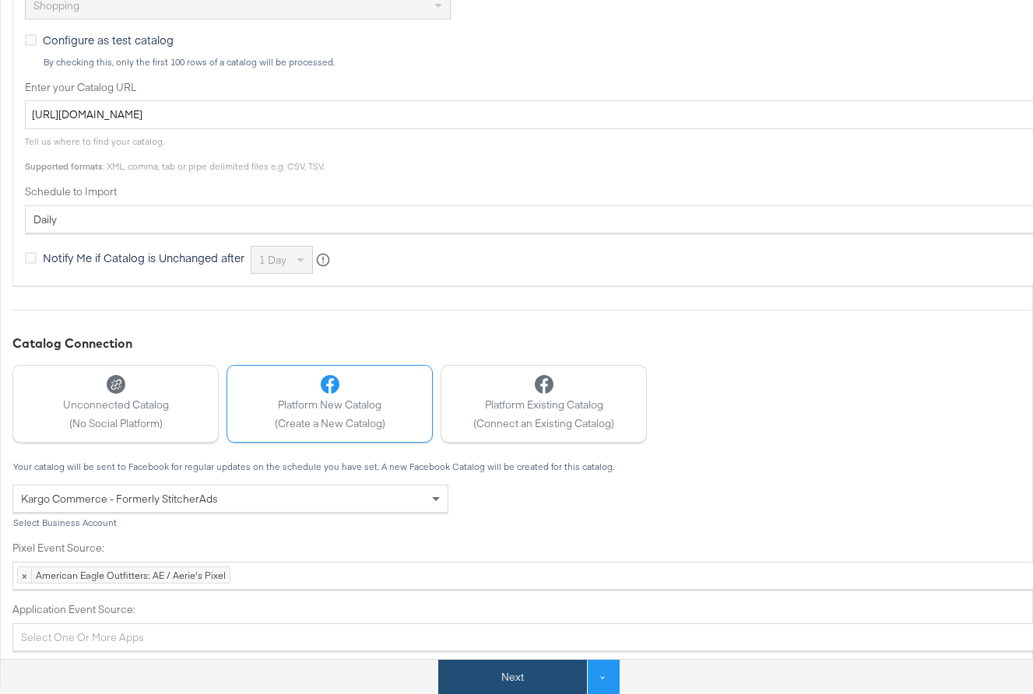
click at [530, 679] on button "Next" at bounding box center [512, 677] width 149 height 35
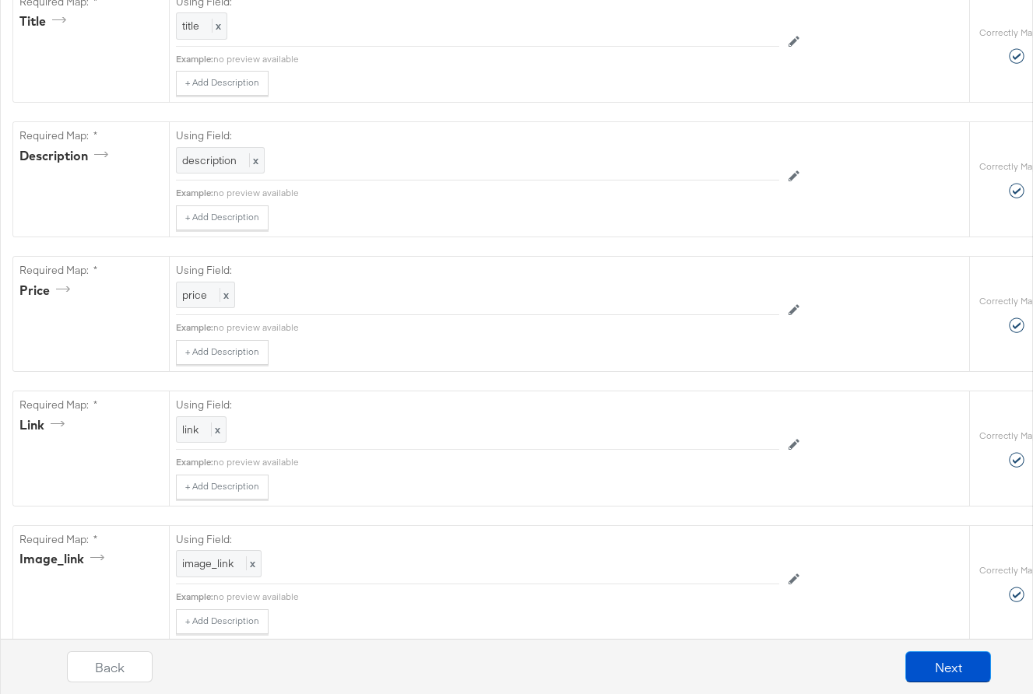
scroll to position [0, 0]
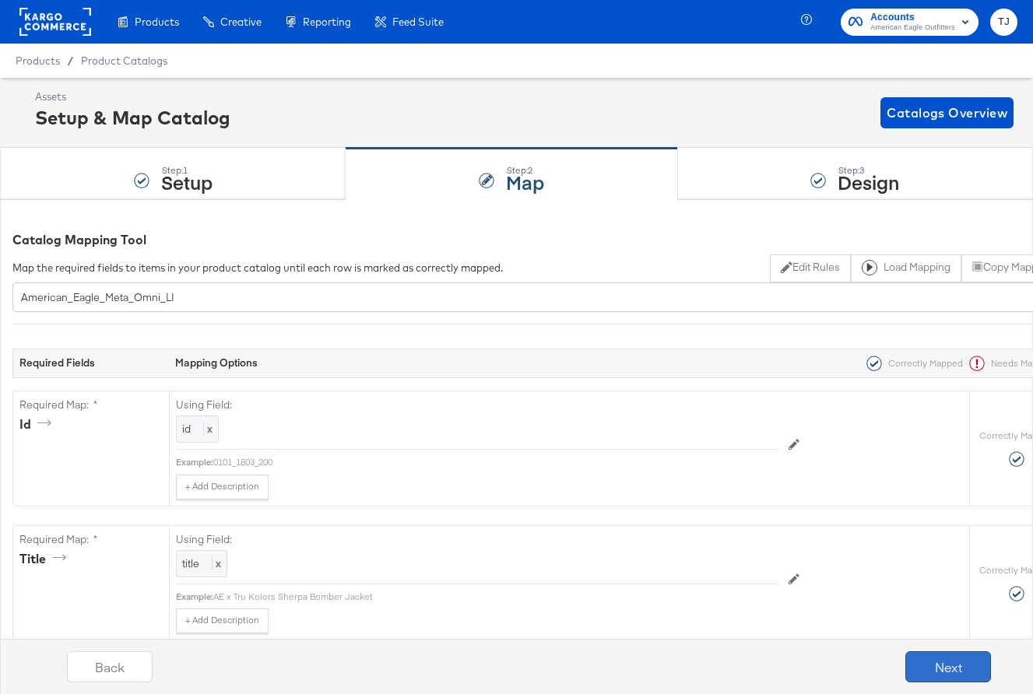
click at [946, 662] on button "Next" at bounding box center [948, 666] width 86 height 31
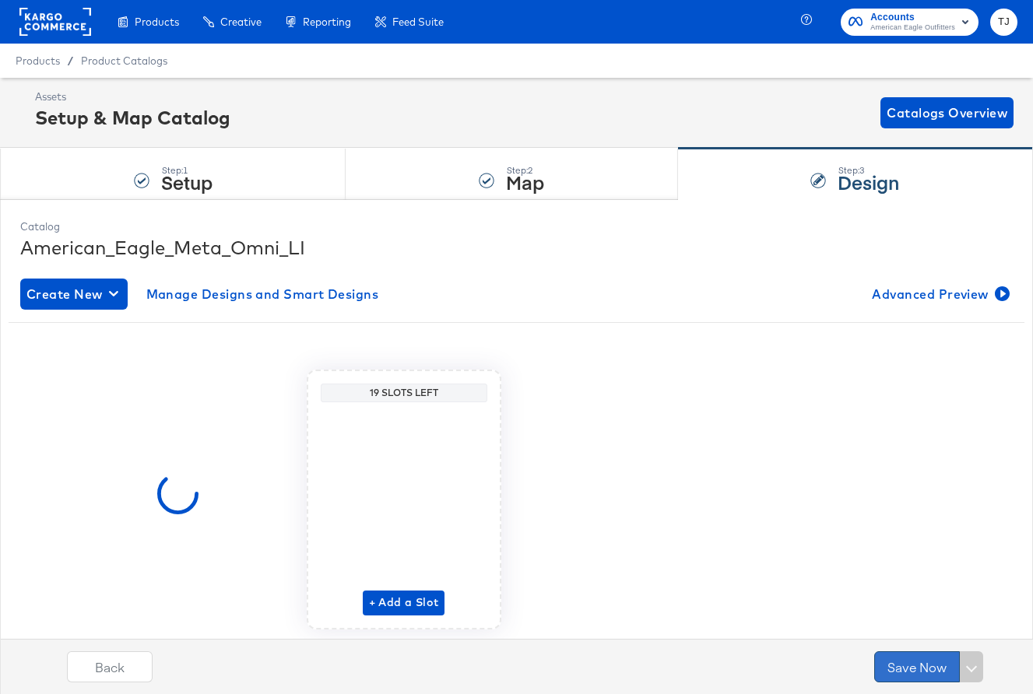
click at [906, 666] on button "Save Now" at bounding box center [917, 666] width 86 height 31
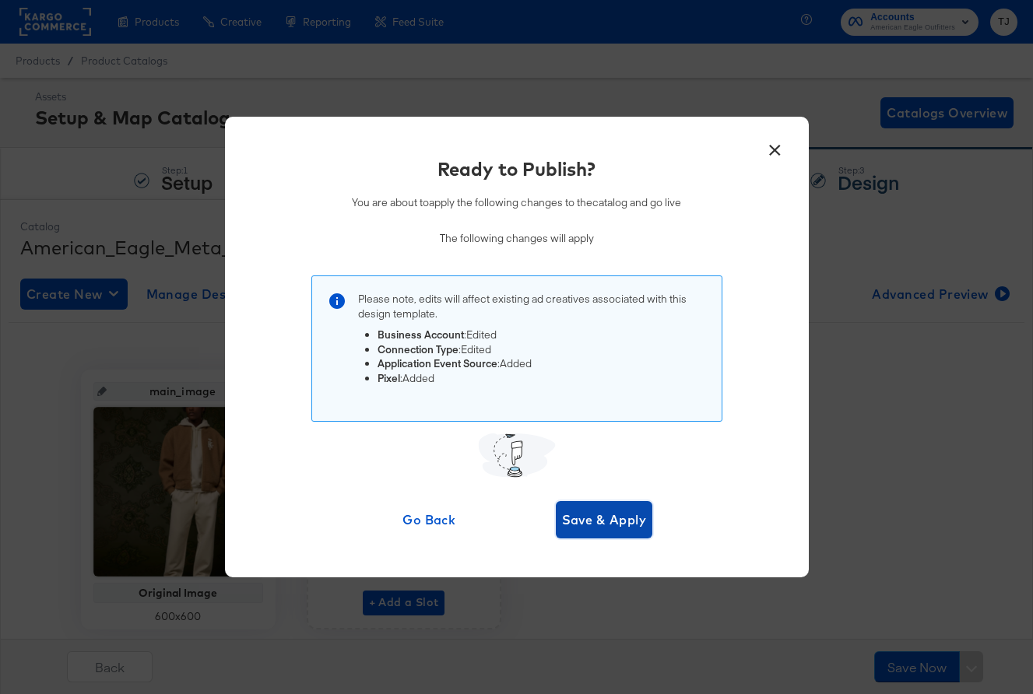
drag, startPoint x: 602, startPoint y: 523, endPoint x: 660, endPoint y: 525, distance: 57.6
click at [602, 523] on span "Save & Apply" at bounding box center [604, 520] width 85 height 22
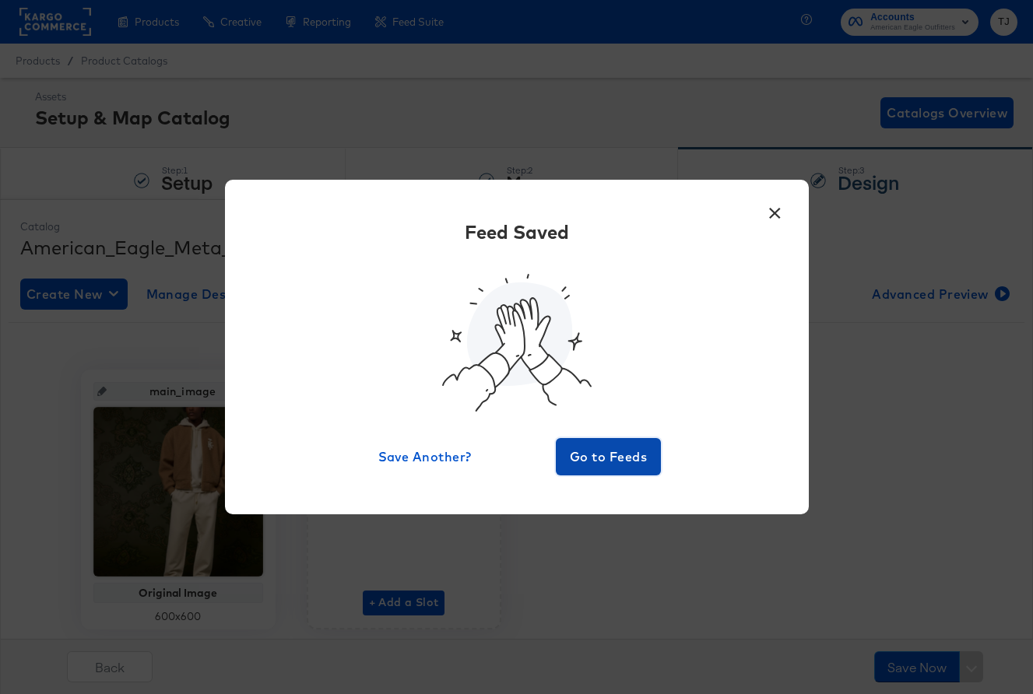
click at [602, 449] on span "Go to Feeds" at bounding box center [608, 457] width 93 height 22
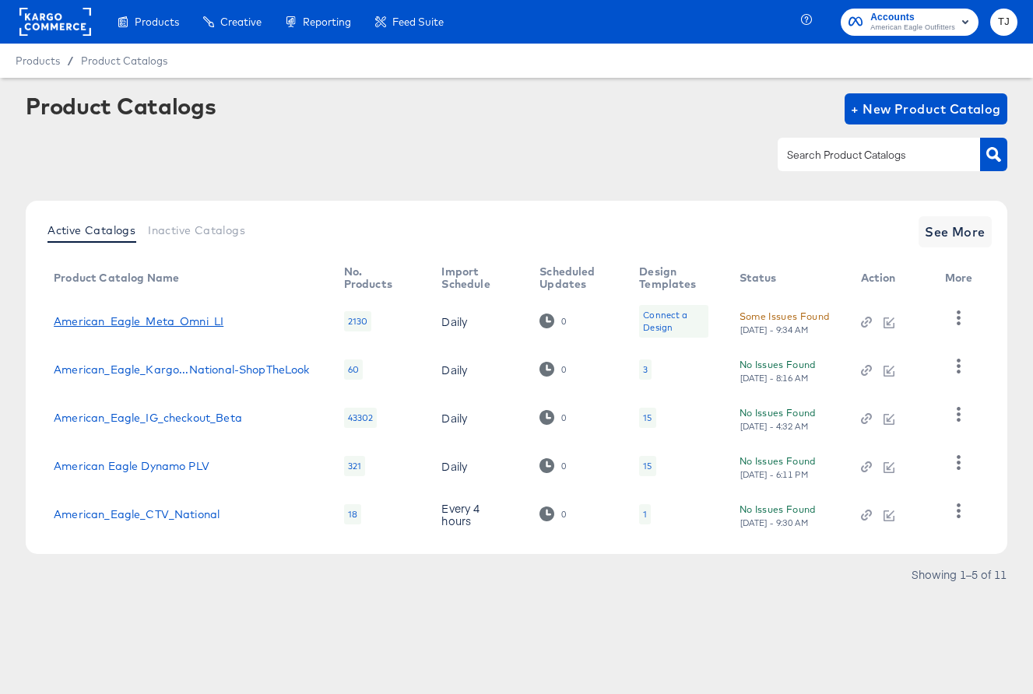
click at [169, 319] on link "American_Eagle_Meta_Omni_LI" at bounding box center [139, 321] width 170 height 12
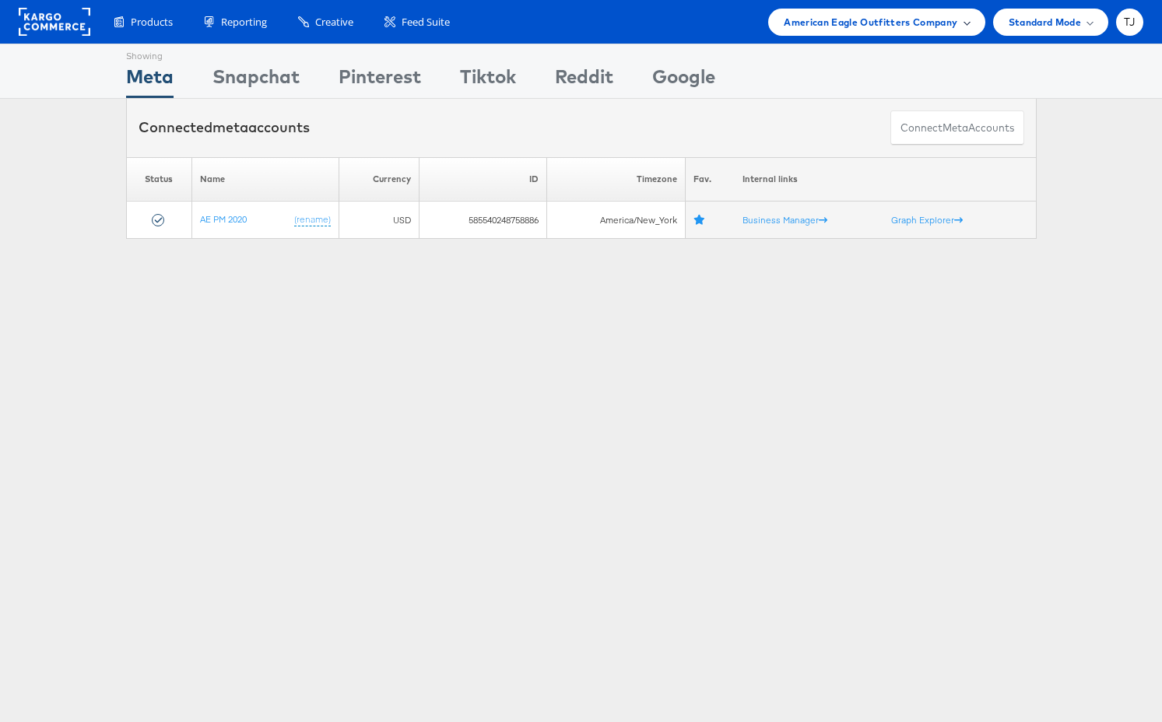
click at [928, 21] on span "American Eagle Outfitters Company" at bounding box center [871, 22] width 174 height 16
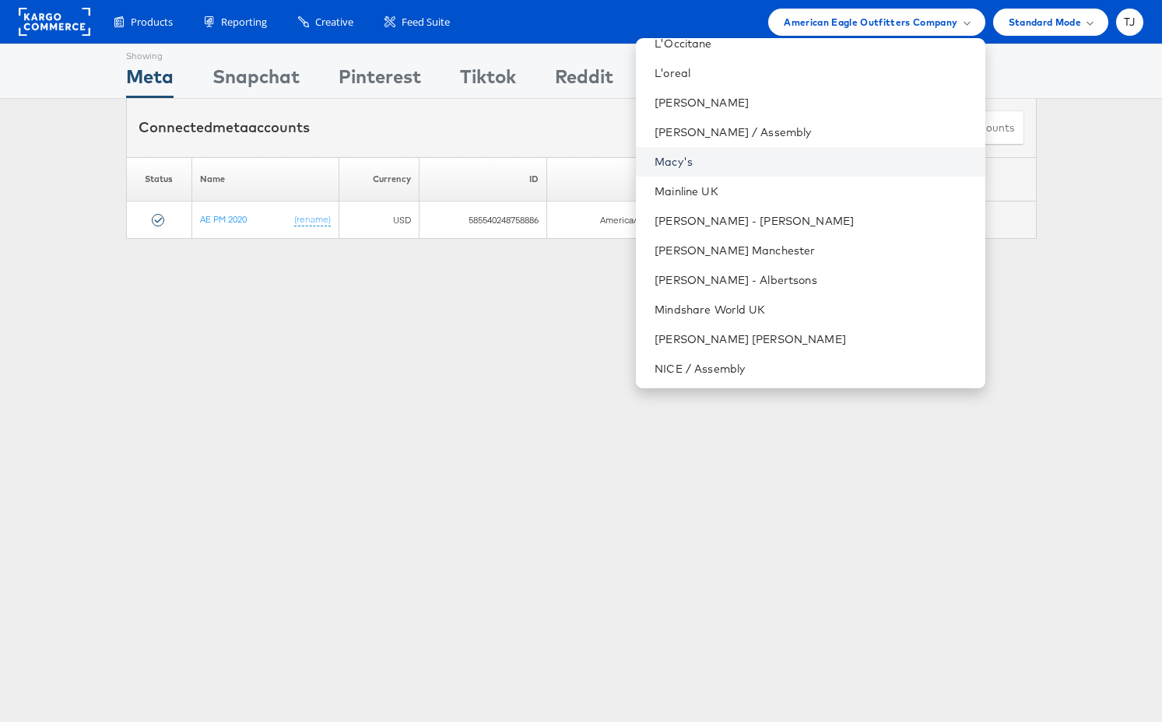
scroll to position [1581, 0]
click at [810, 160] on link "Macy's" at bounding box center [814, 163] width 318 height 16
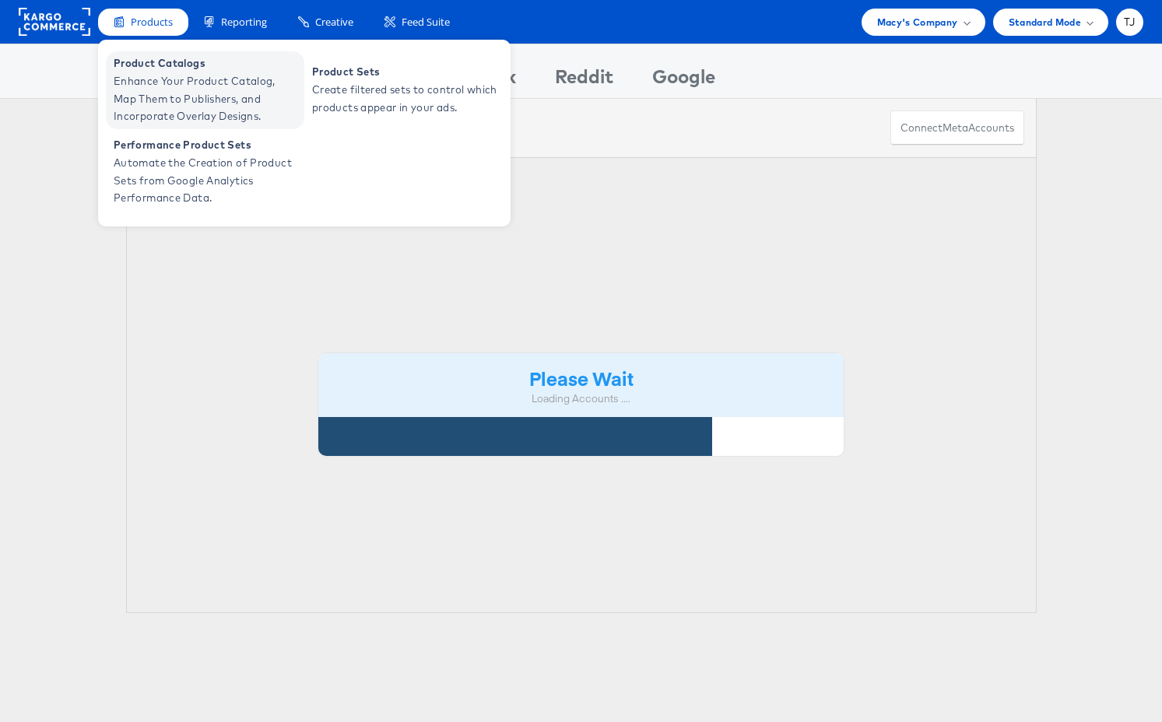
click at [156, 92] on span "Enhance Your Product Catalog, Map Them to Publishers, and Incorporate Overlay D…" at bounding box center [207, 98] width 187 height 53
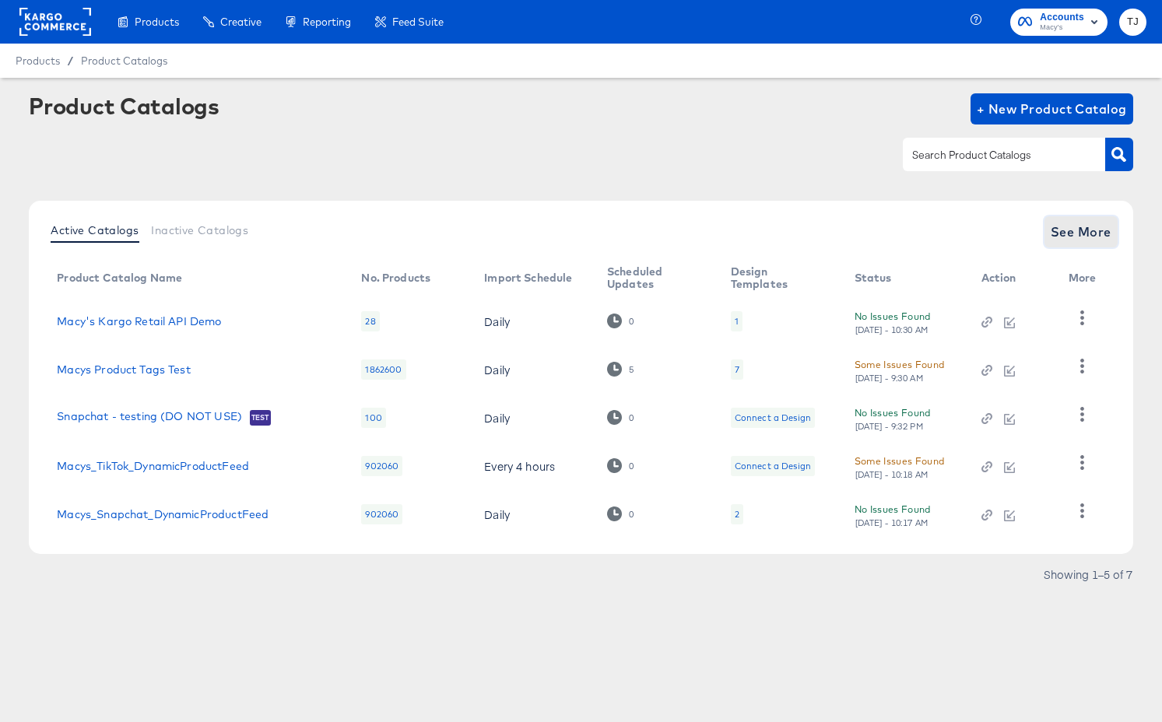
click at [1059, 237] on span "See More" at bounding box center [1081, 232] width 61 height 22
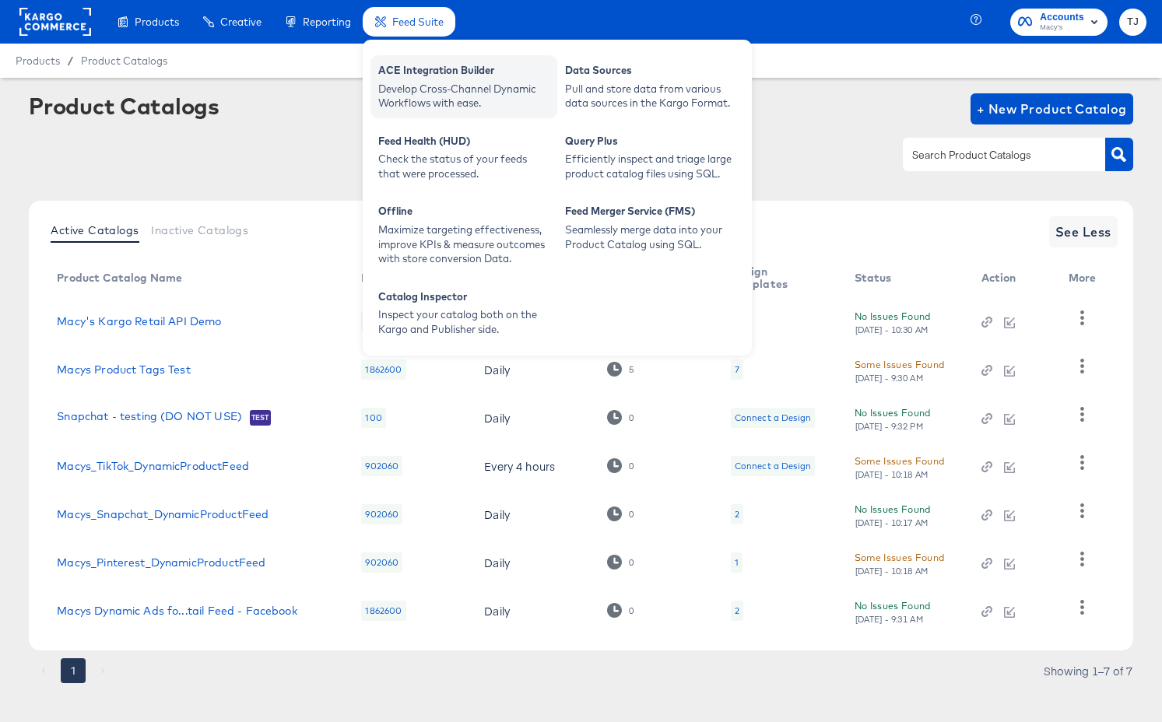
scroll to position [3, 0]
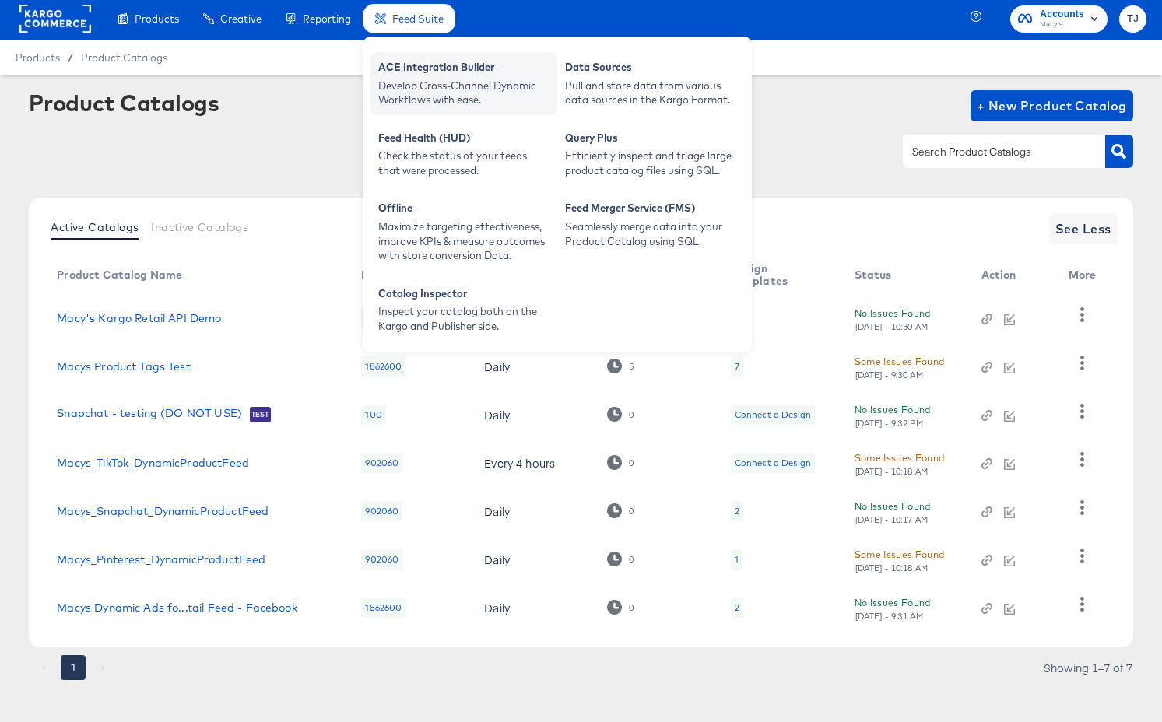
click at [431, 64] on div "ACE Integration Builder" at bounding box center [463, 69] width 171 height 19
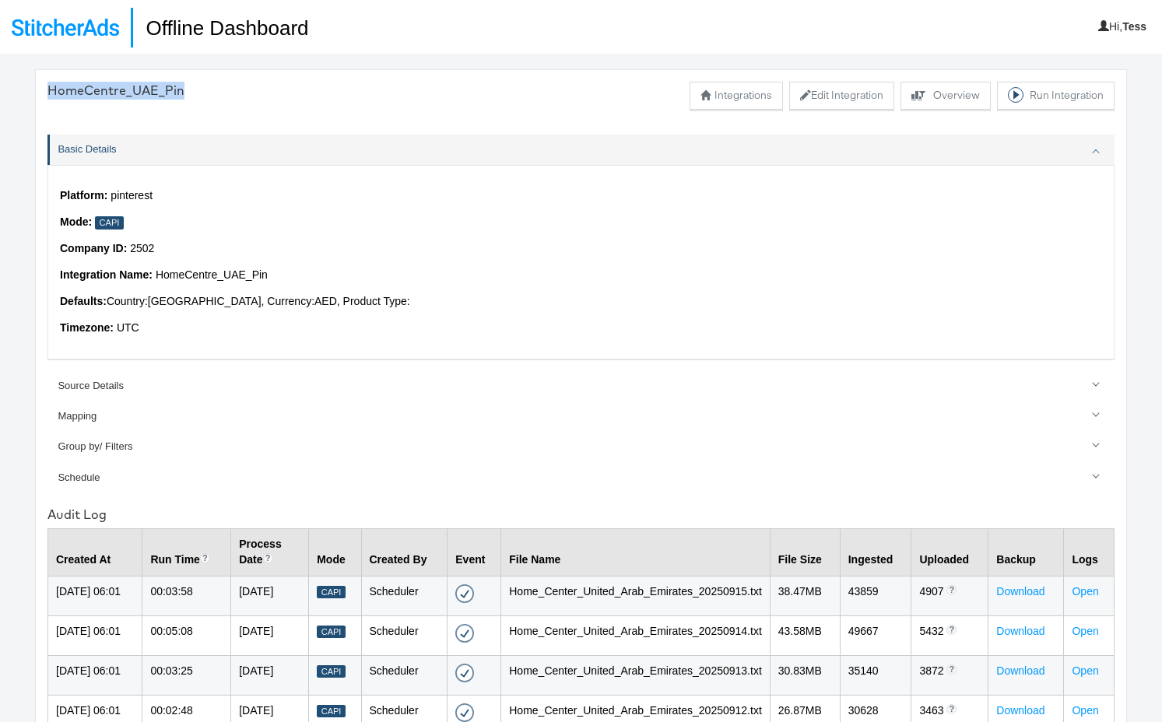
drag, startPoint x: 198, startPoint y: 98, endPoint x: 41, endPoint y: 89, distance: 156.7
click at [41, 90] on div "HomeCentre_UAE_Pin Integrations Edit Integration Explore activity for this offl…" at bounding box center [581, 535] width 1092 height 932
copy div "HomeCentre_UAE_Pin"
click at [832, 93] on button "Edit Integration" at bounding box center [841, 96] width 105 height 28
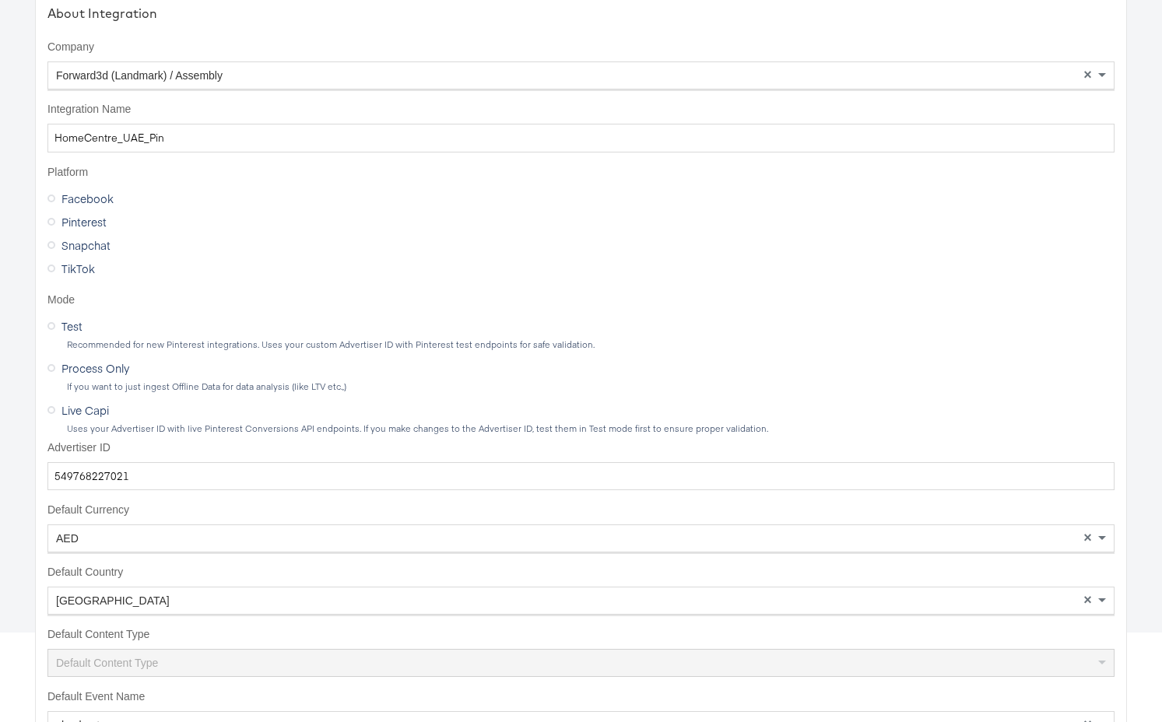
scroll to position [416, 0]
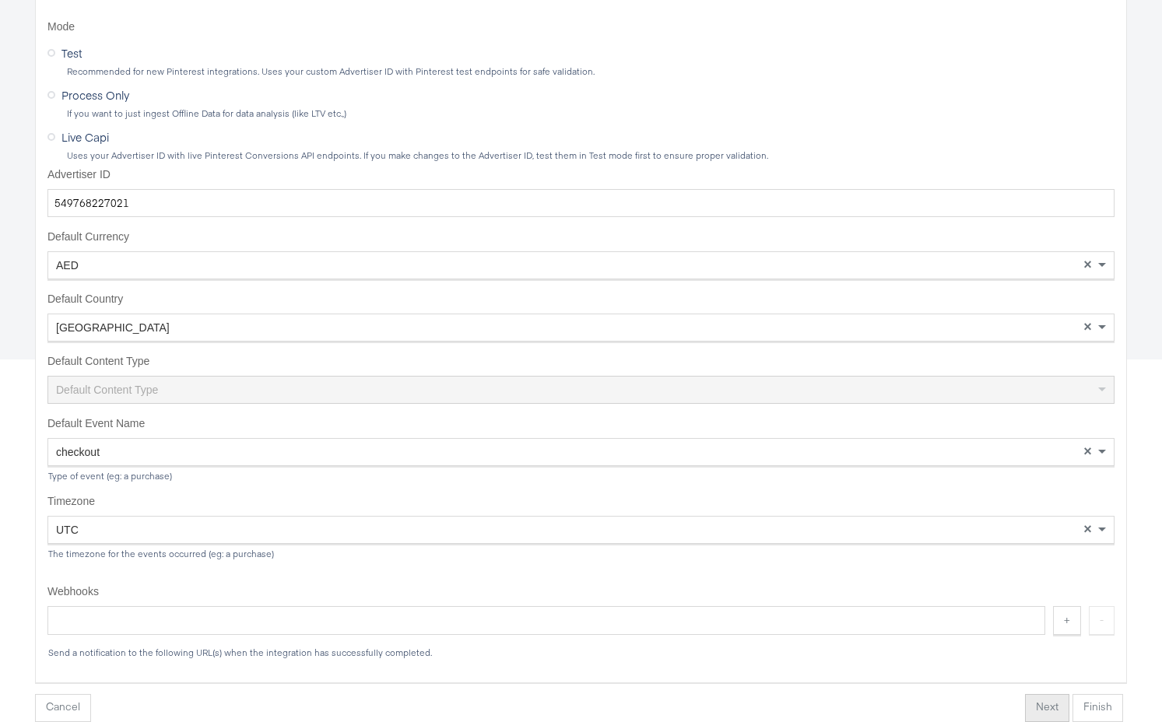
click at [1052, 710] on button "Next" at bounding box center [1047, 708] width 44 height 28
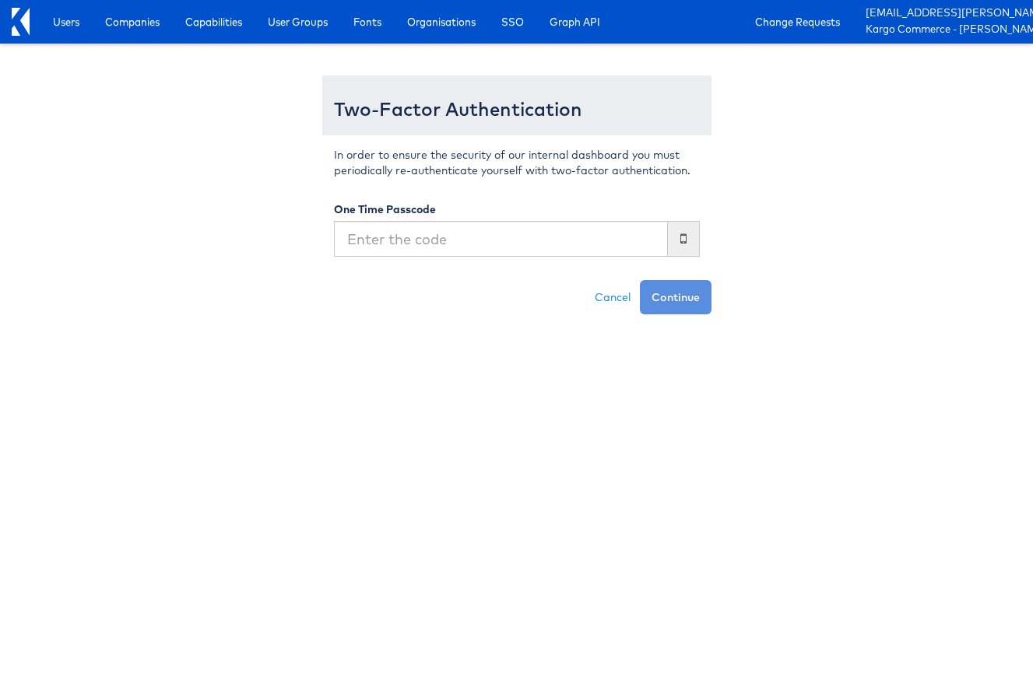
click at [419, 239] on input "text" at bounding box center [501, 239] width 334 height 36
type input "237029"
click at [640, 280] on button "Continue" at bounding box center [676, 297] width 72 height 34
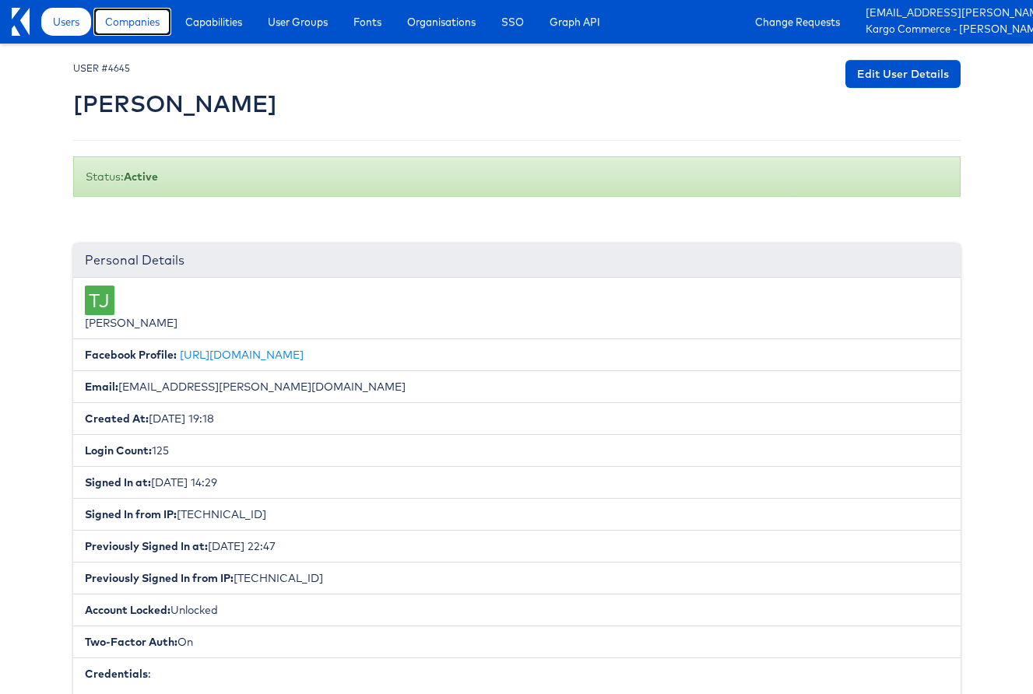
click at [128, 30] on link "Companies" at bounding box center [132, 22] width 78 height 28
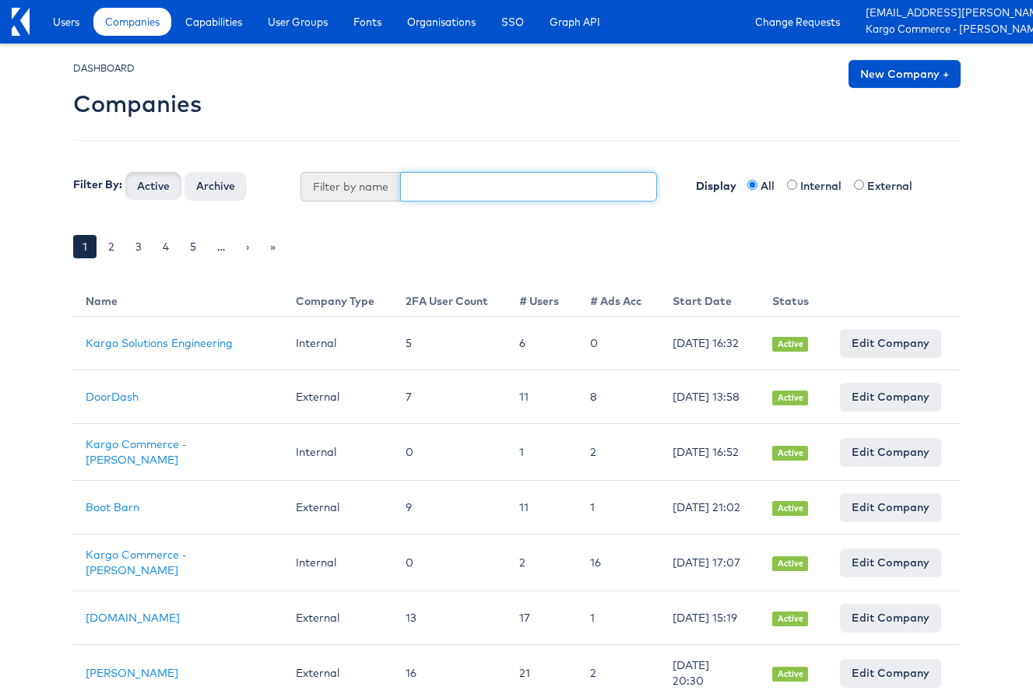
click at [433, 186] on input "text" at bounding box center [528, 187] width 257 height 30
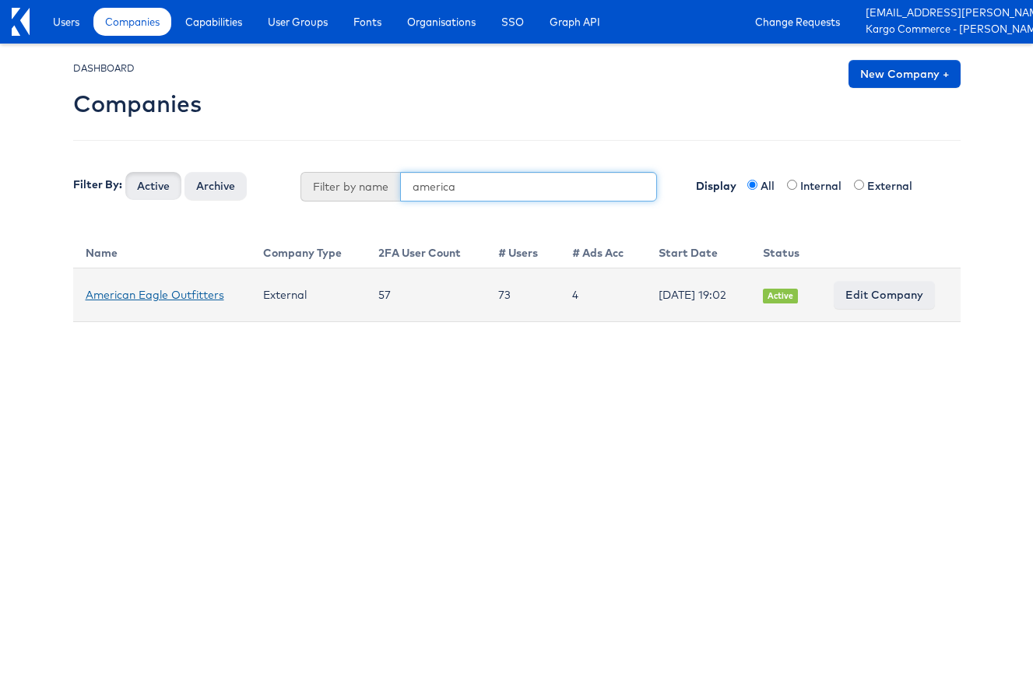
type input "america"
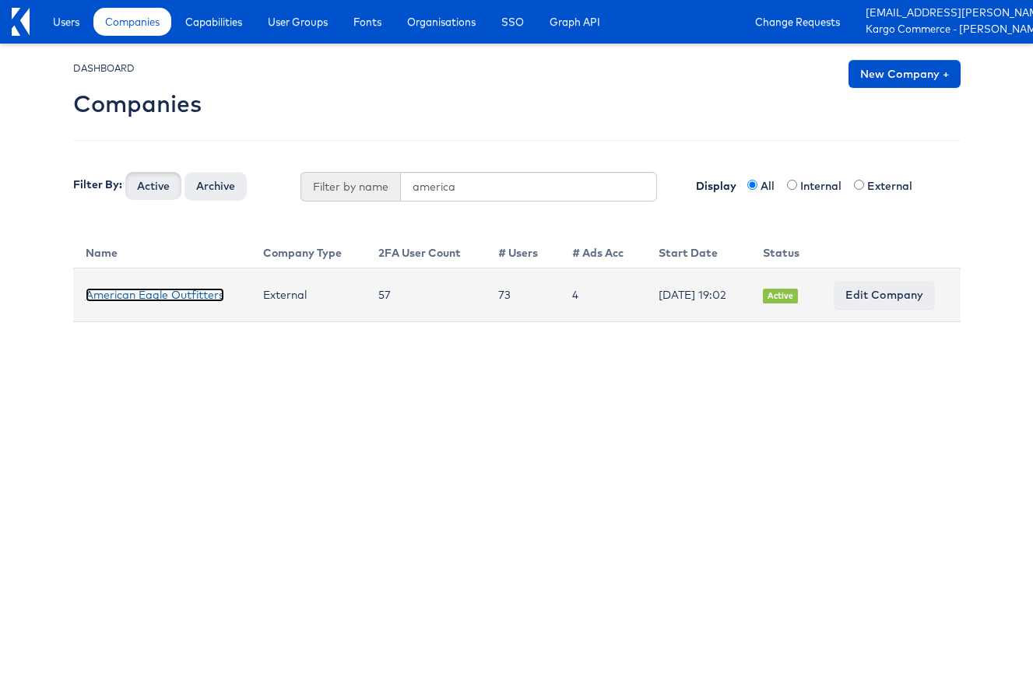
click at [192, 294] on link "American Eagle Outfitters" at bounding box center [155, 295] width 139 height 14
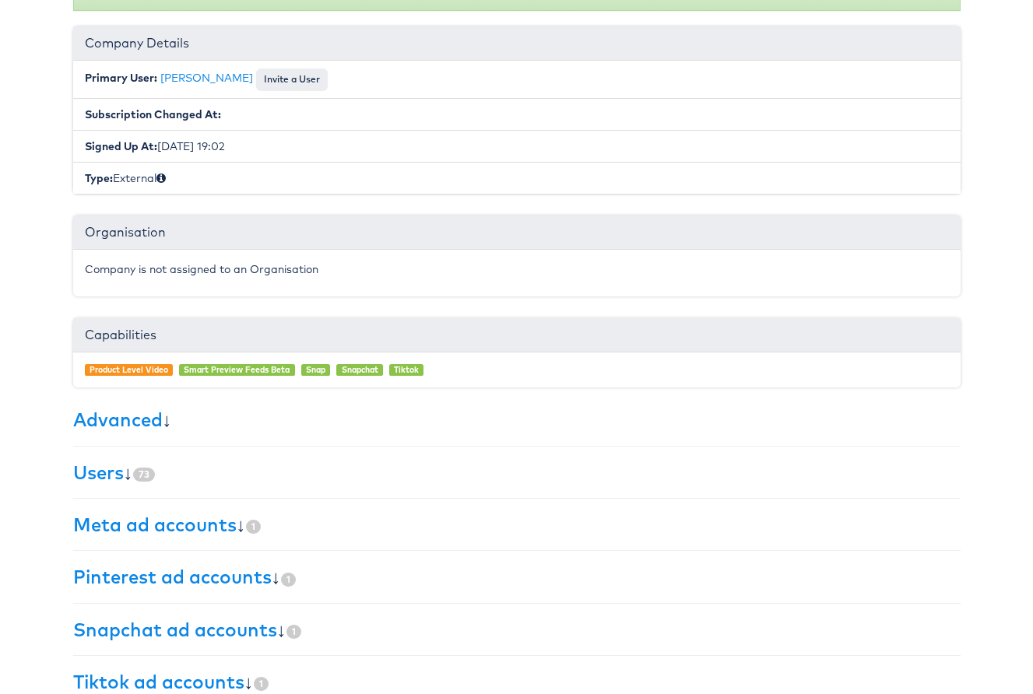
scroll to position [216, 0]
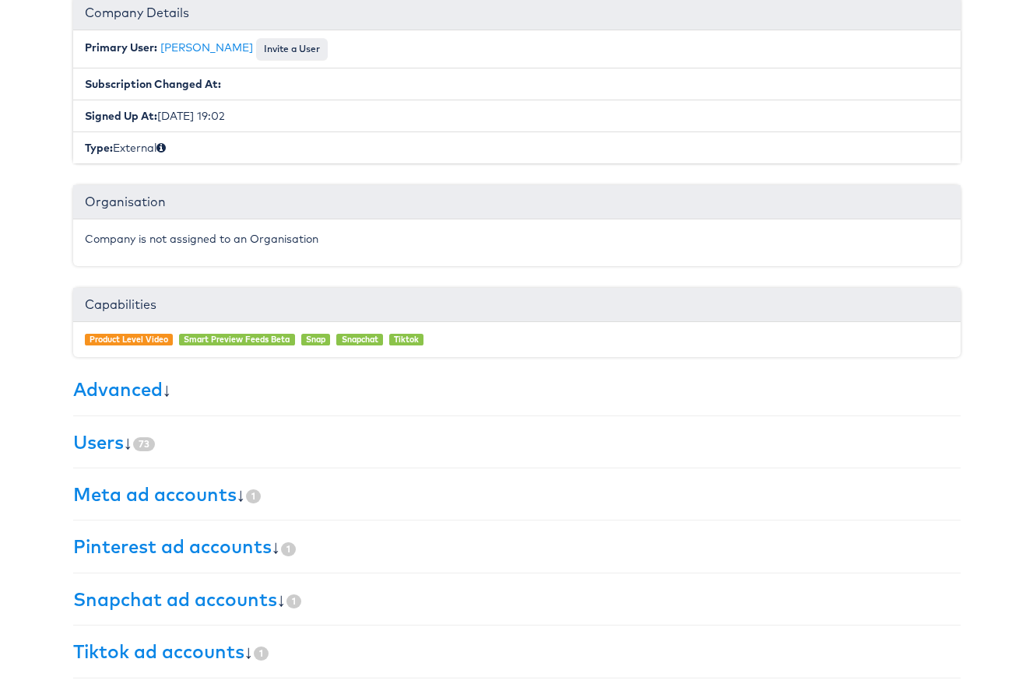
click at [104, 460] on div "× Set primary user The current primary user will be reverted back to their orig…" at bounding box center [516, 261] width 887 height 835
click at [147, 390] on link "Advanced" at bounding box center [118, 388] width 90 height 23
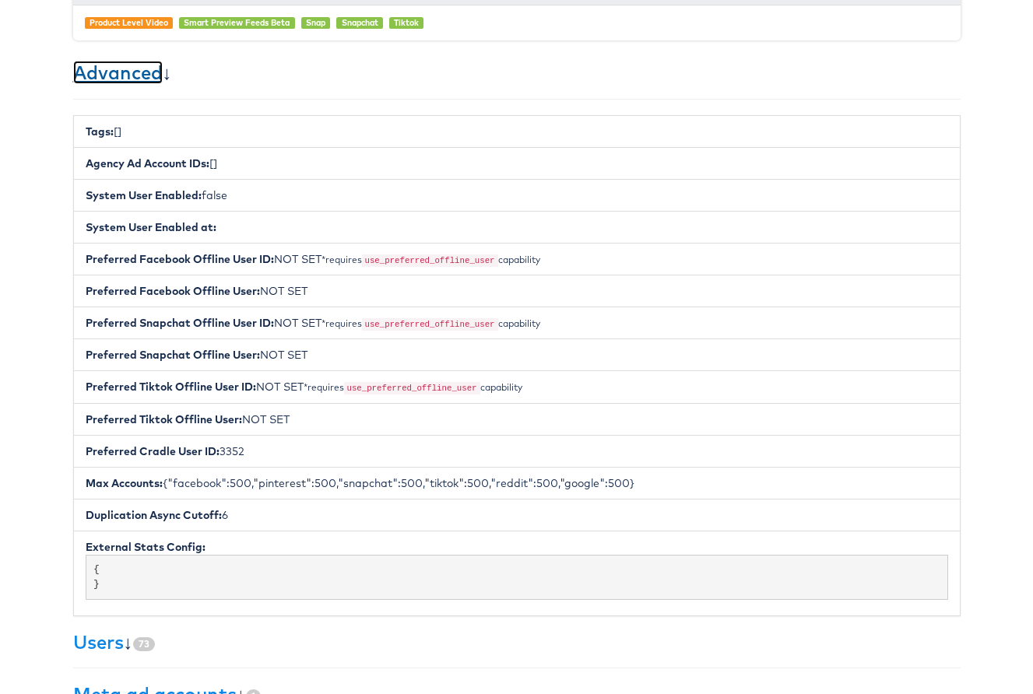
scroll to position [732, 0]
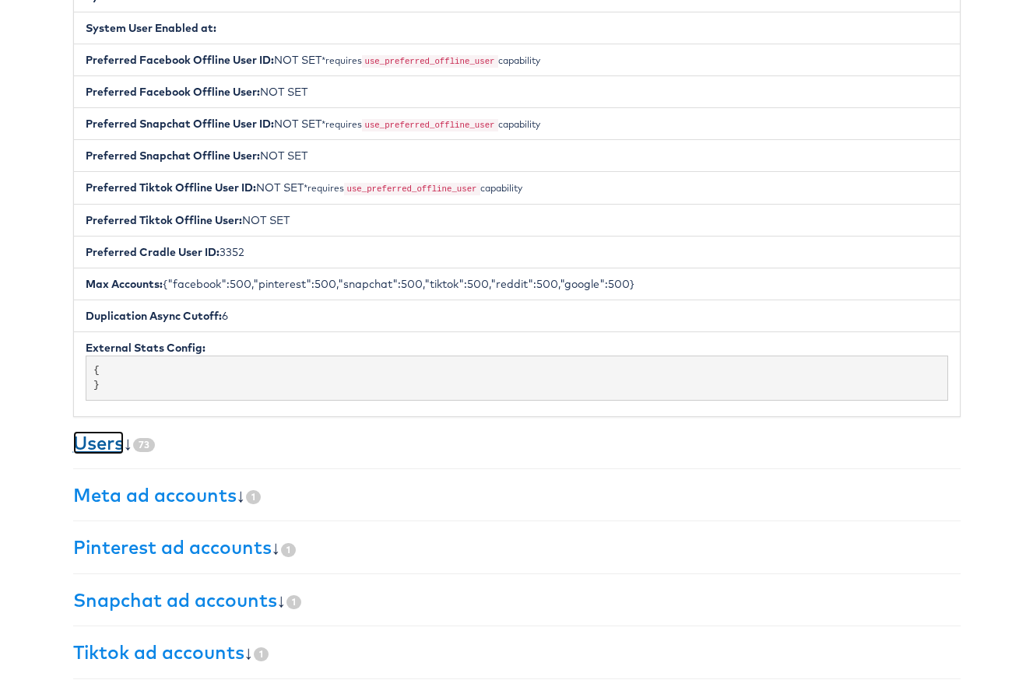
click at [99, 448] on link "Users" at bounding box center [98, 442] width 51 height 23
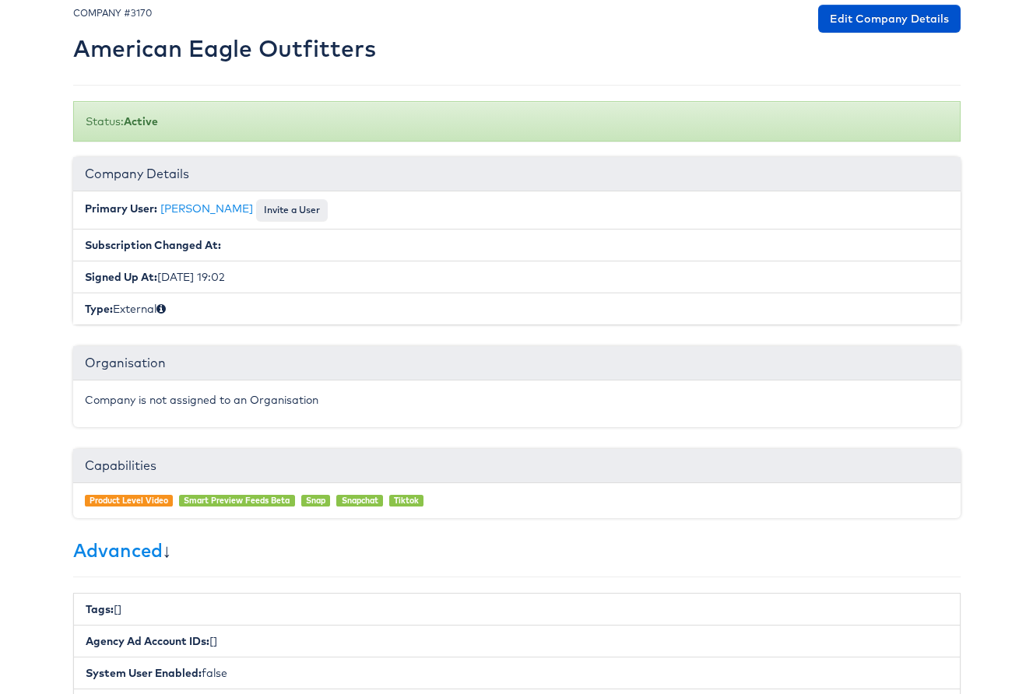
scroll to position [0, 0]
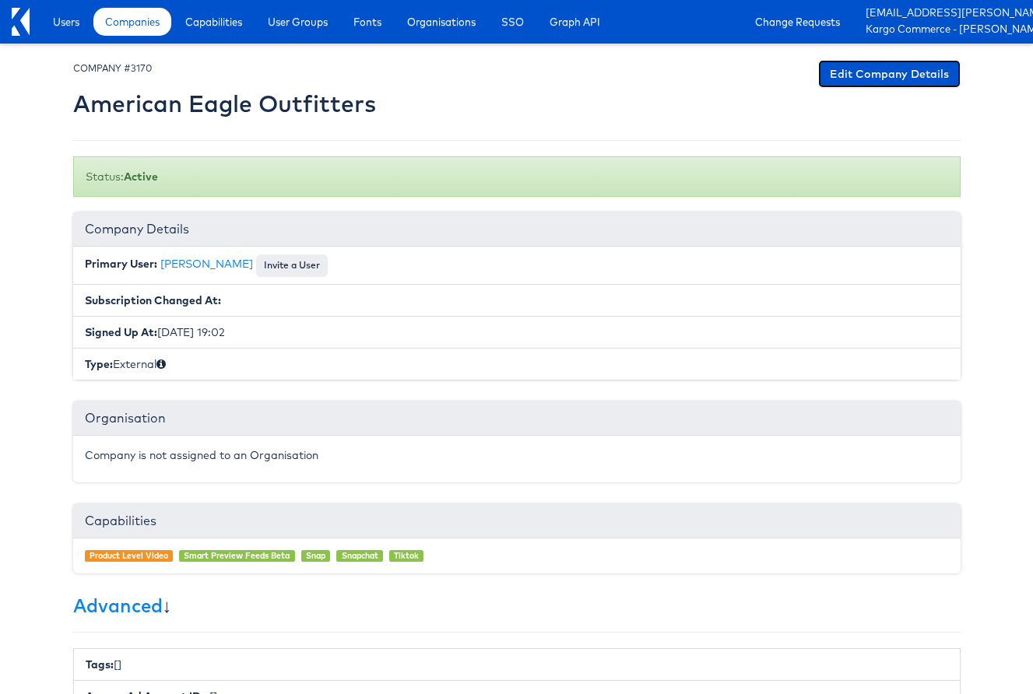
click at [871, 74] on link "Edit Company Details" at bounding box center [889, 74] width 142 height 28
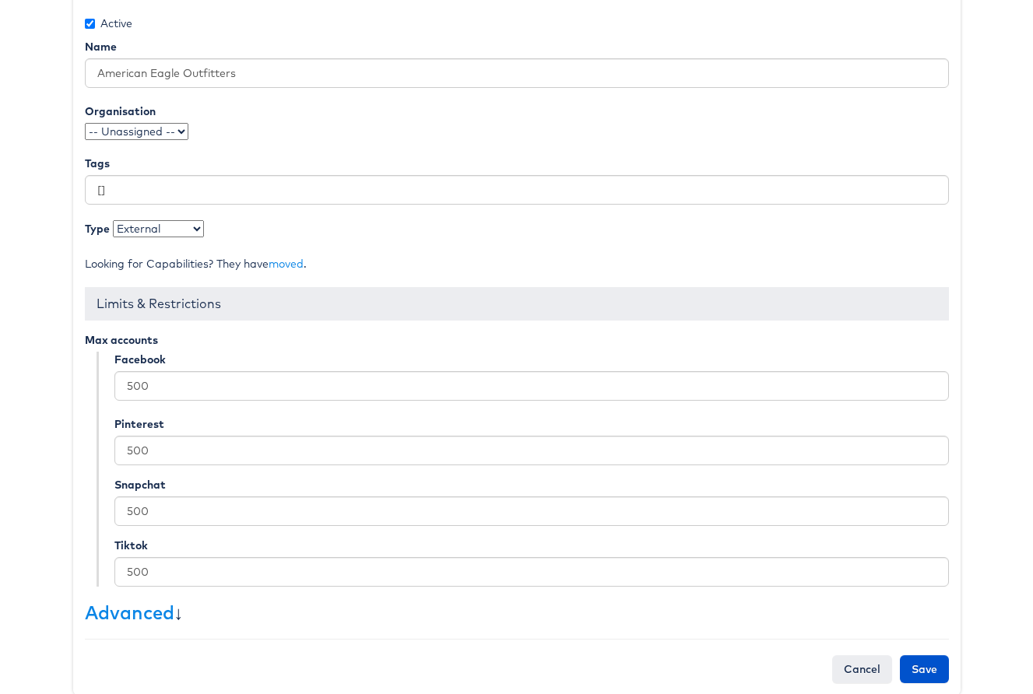
scroll to position [219, 0]
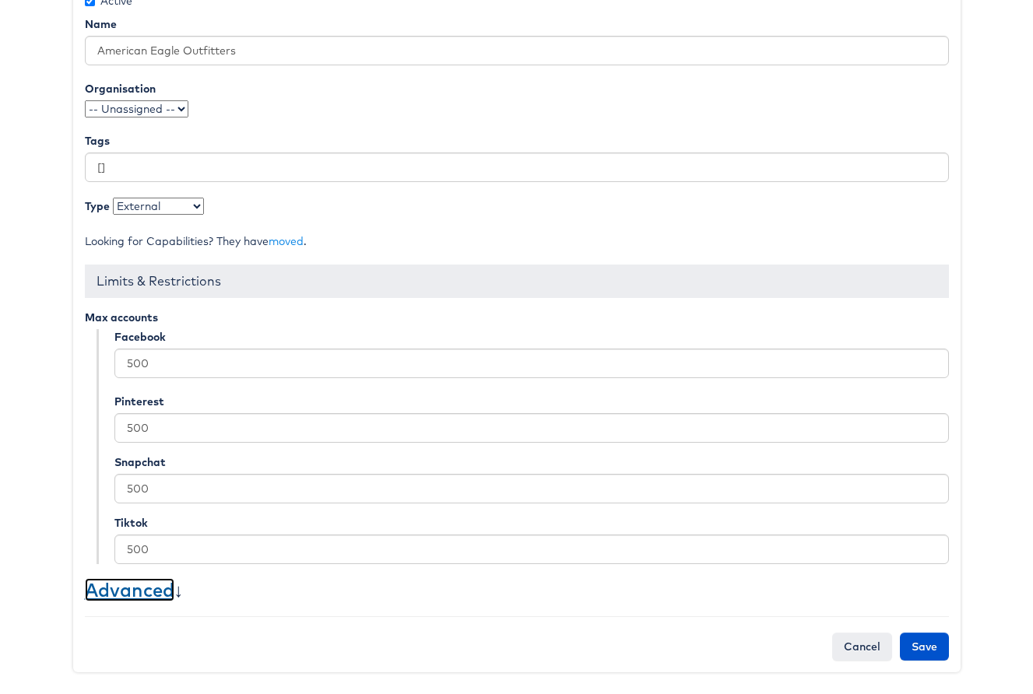
click at [143, 592] on link "Advanced" at bounding box center [130, 589] width 90 height 23
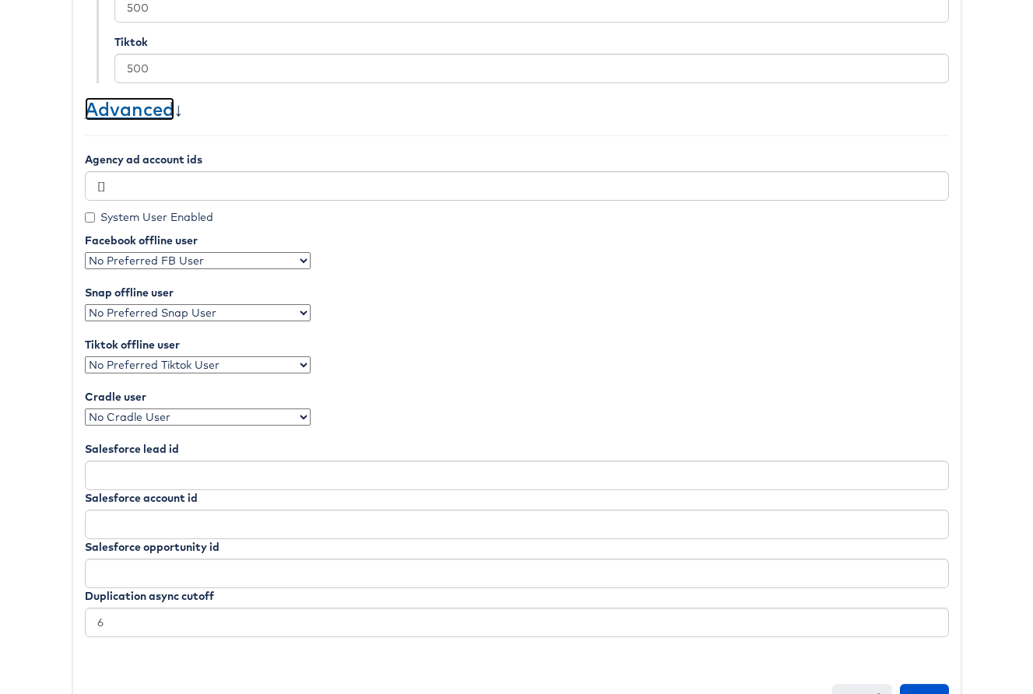
scroll to position [751, 0]
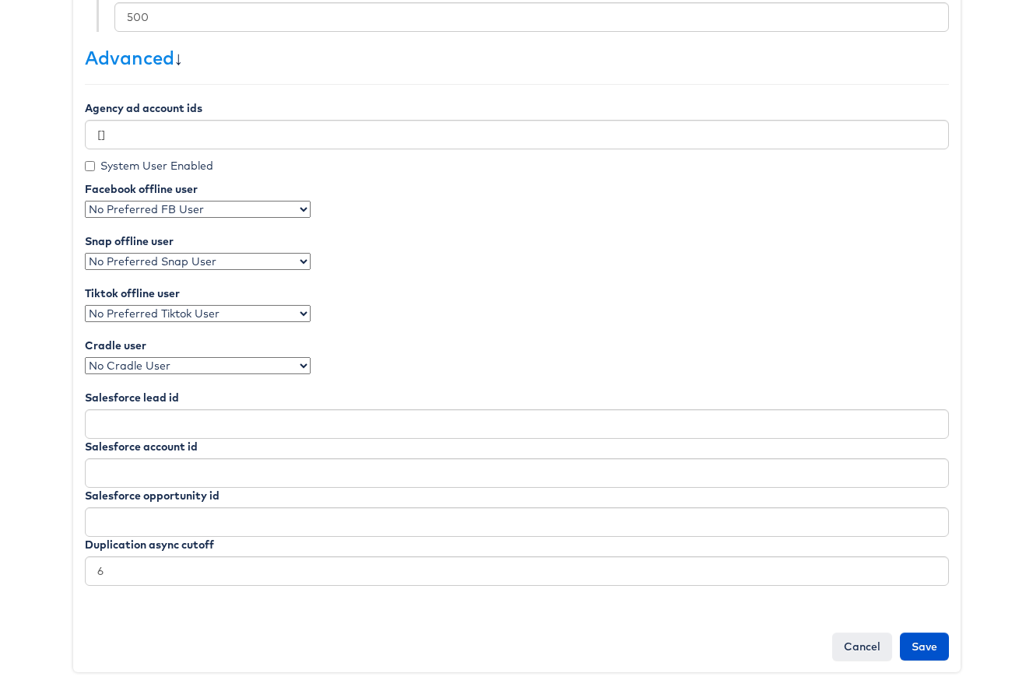
click at [213, 205] on select "No Preferred FB User [PERSON_NAME] [PERSON_NAME] [PERSON_NAME] [PERSON_NAME] [P…" at bounding box center [198, 209] width 226 height 17
select select "3861"
click at [85, 201] on select "No Preferred FB User [PERSON_NAME] [PERSON_NAME] [PERSON_NAME] [PERSON_NAME] [P…" at bounding box center [198, 209] width 226 height 17
click at [922, 641] on input "Save" at bounding box center [924, 647] width 49 height 28
type input "Saving..."
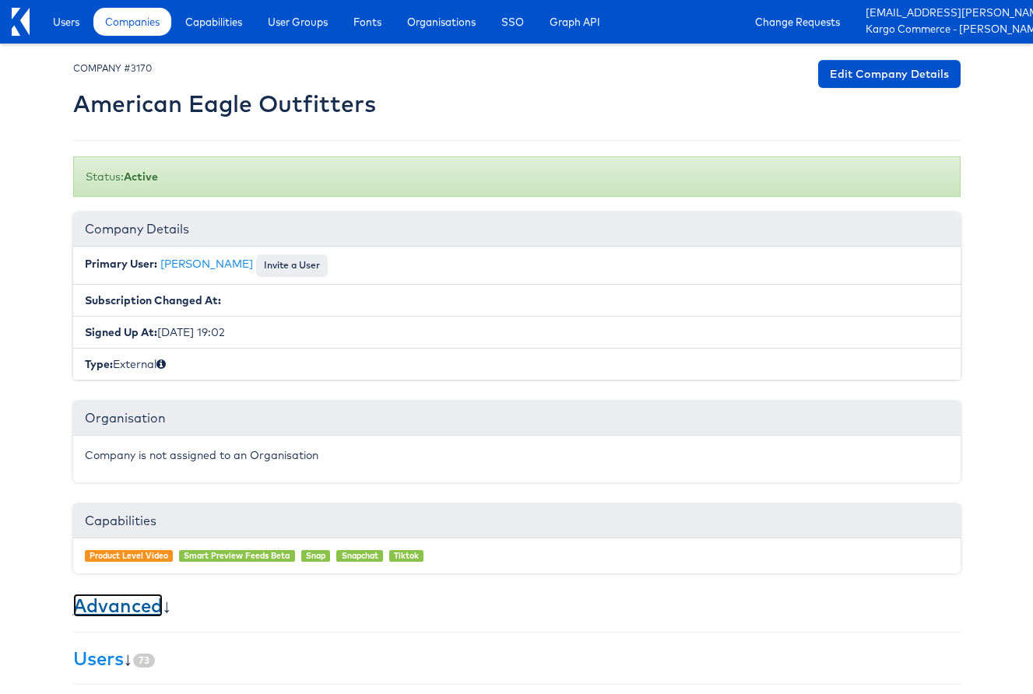
click at [118, 608] on link "Advanced" at bounding box center [118, 605] width 90 height 23
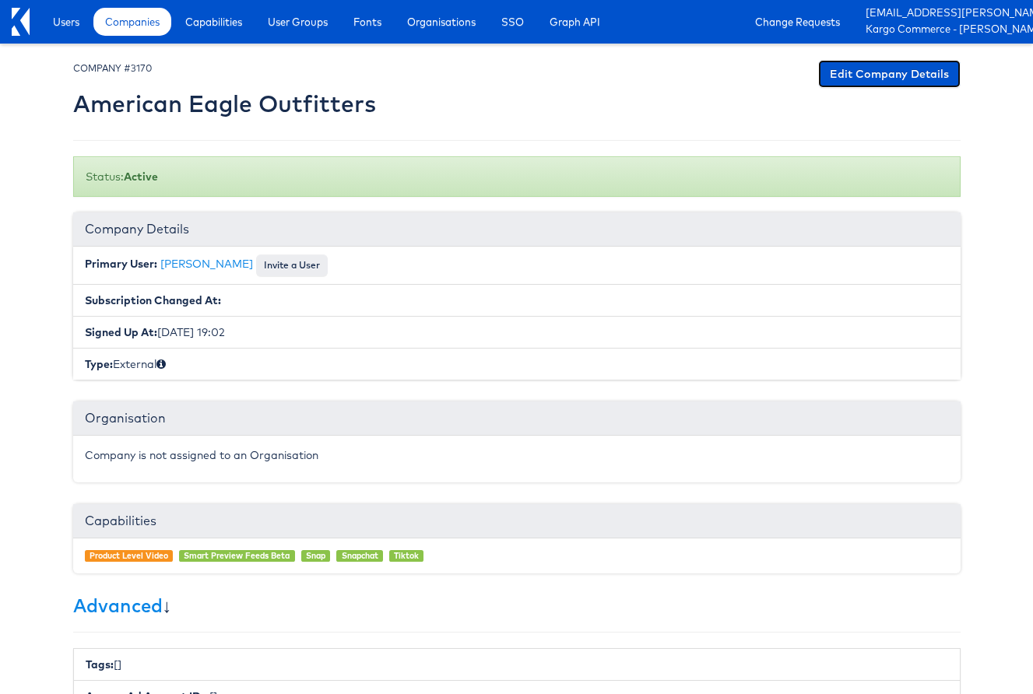
click at [877, 73] on link "Edit Company Details" at bounding box center [889, 74] width 142 height 28
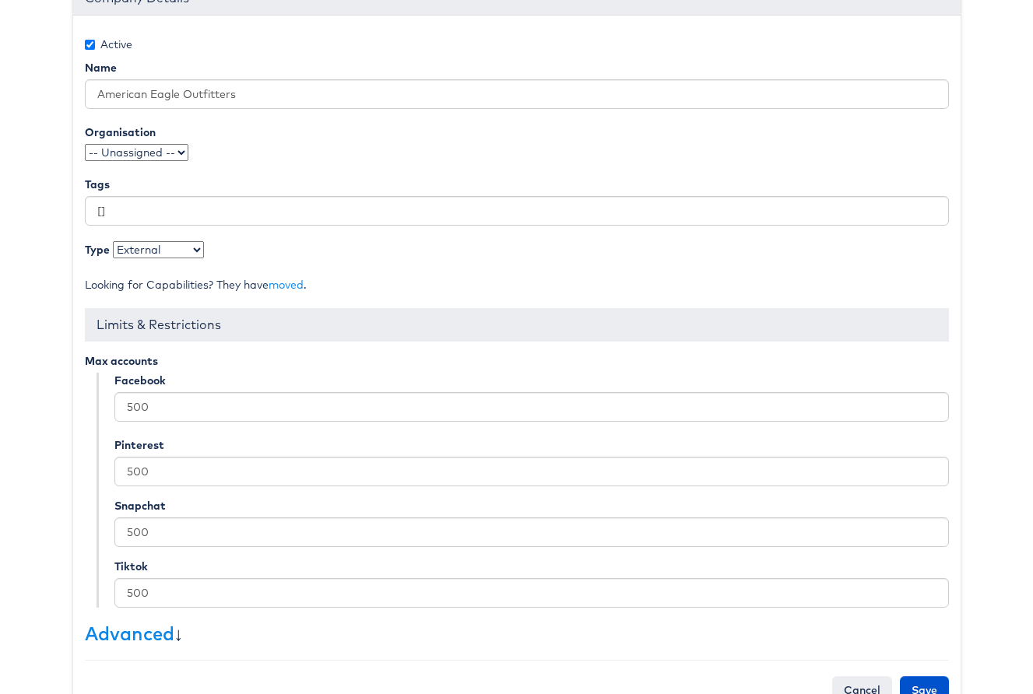
scroll to position [219, 0]
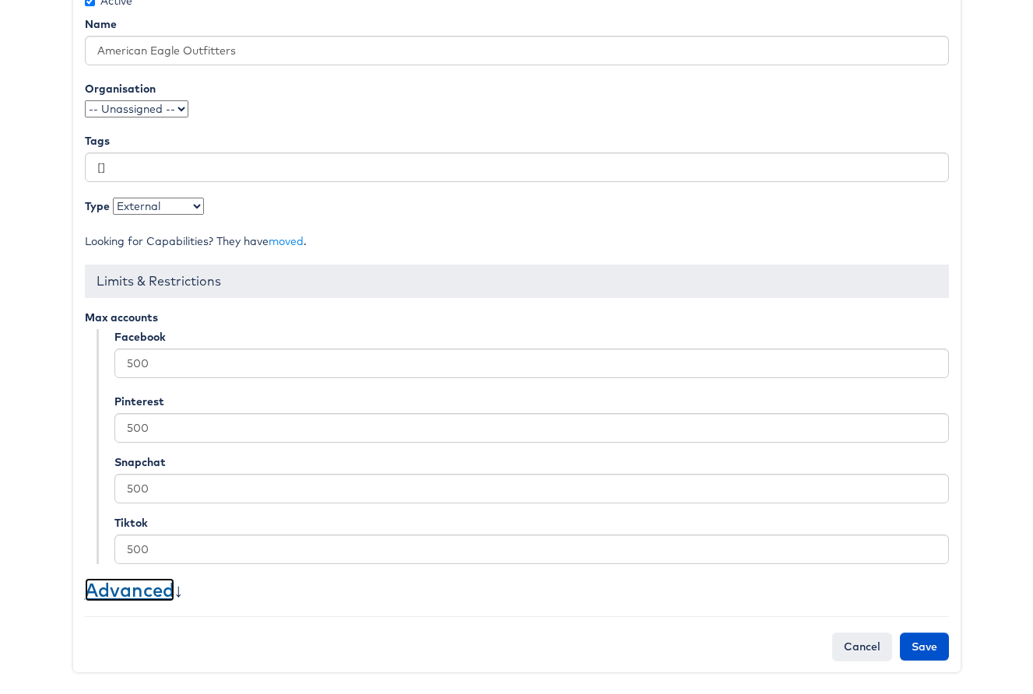
click at [156, 592] on link "Advanced" at bounding box center [130, 589] width 90 height 23
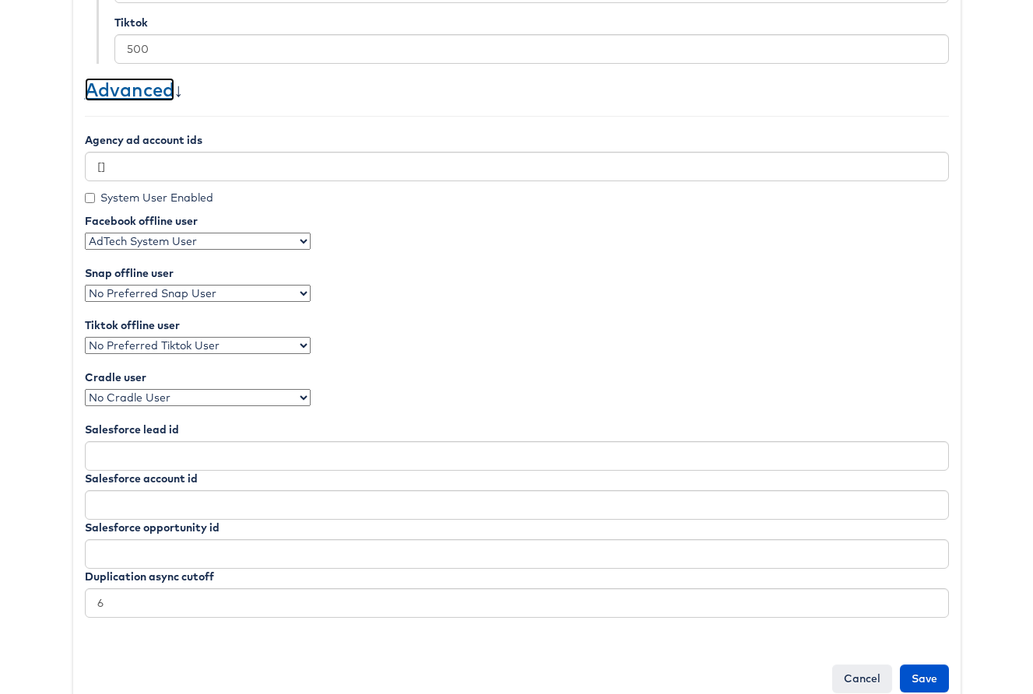
scroll to position [751, 0]
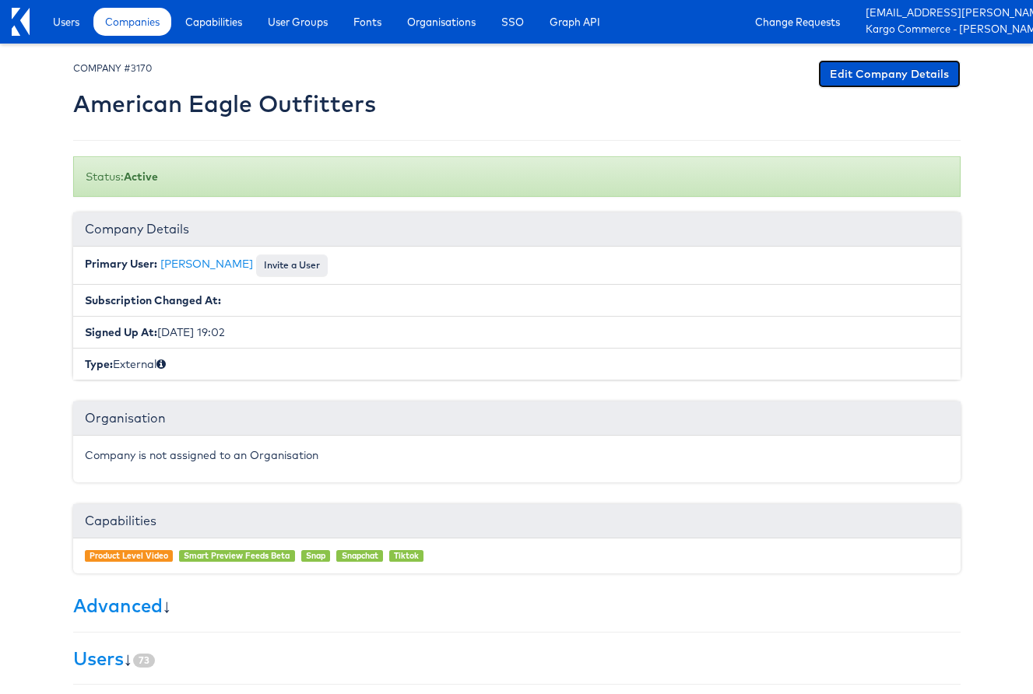
click at [907, 68] on link "Edit Company Details" at bounding box center [889, 74] width 142 height 28
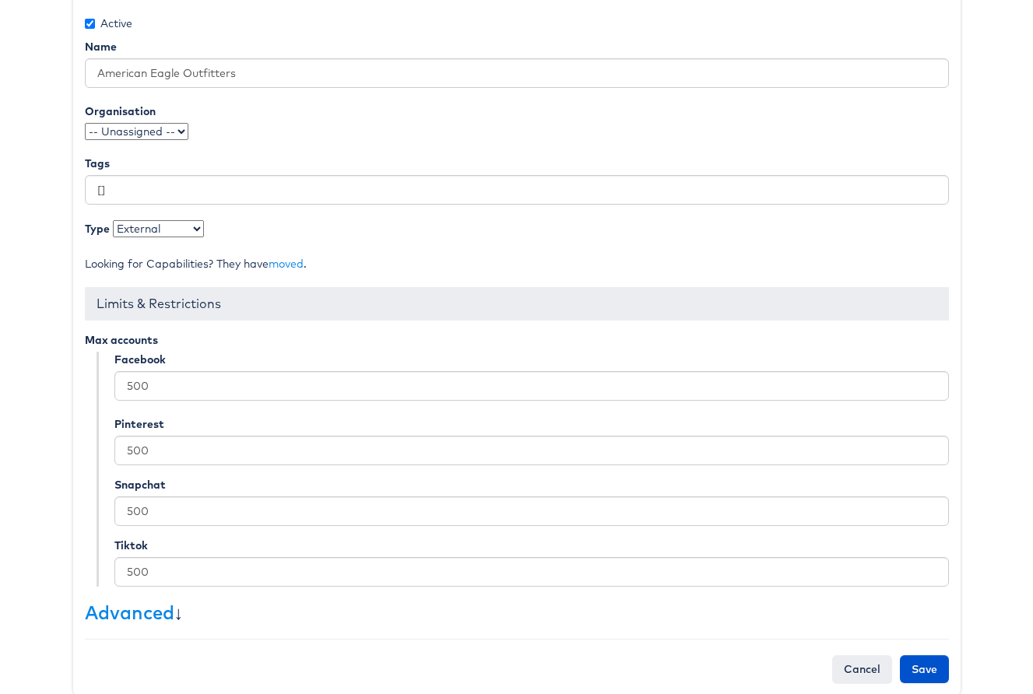
scroll to position [219, 0]
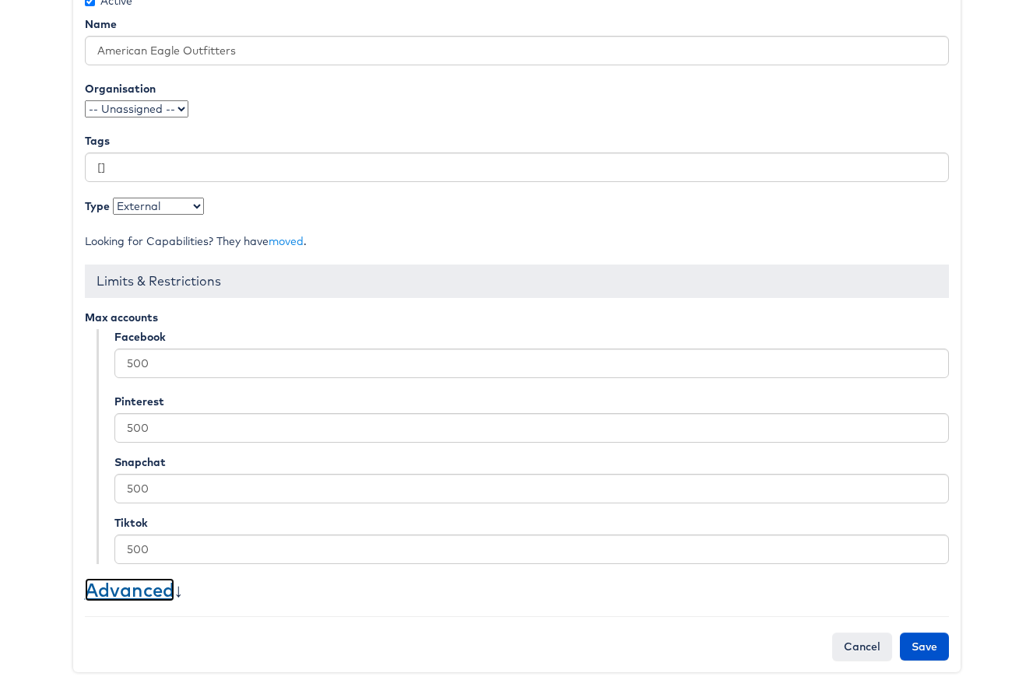
click at [168, 595] on link "Advanced" at bounding box center [130, 589] width 90 height 23
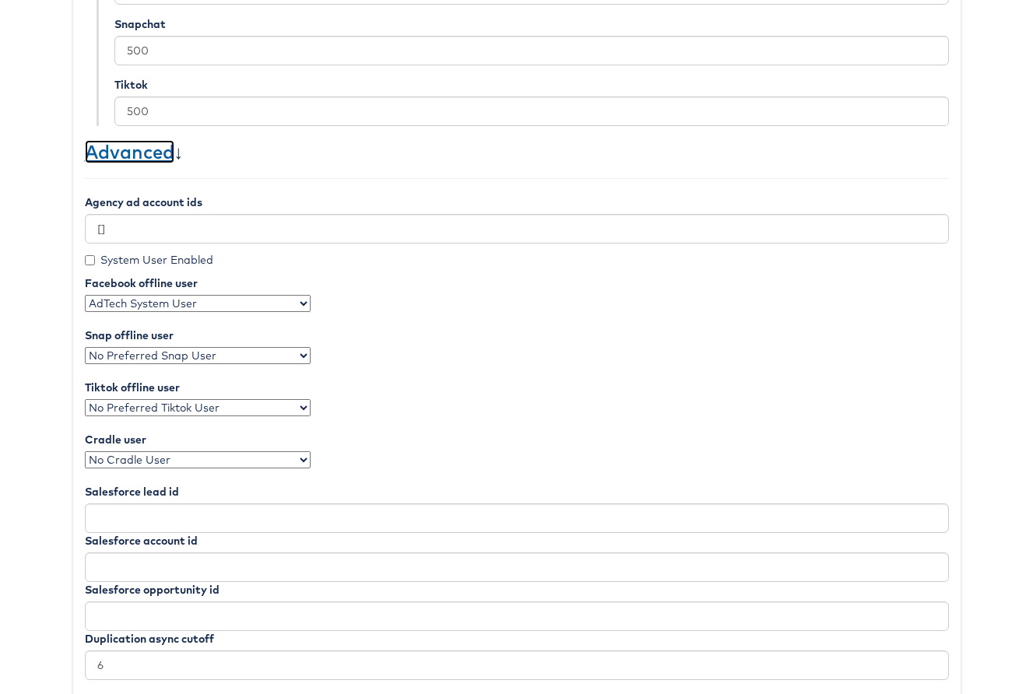
scroll to position [751, 0]
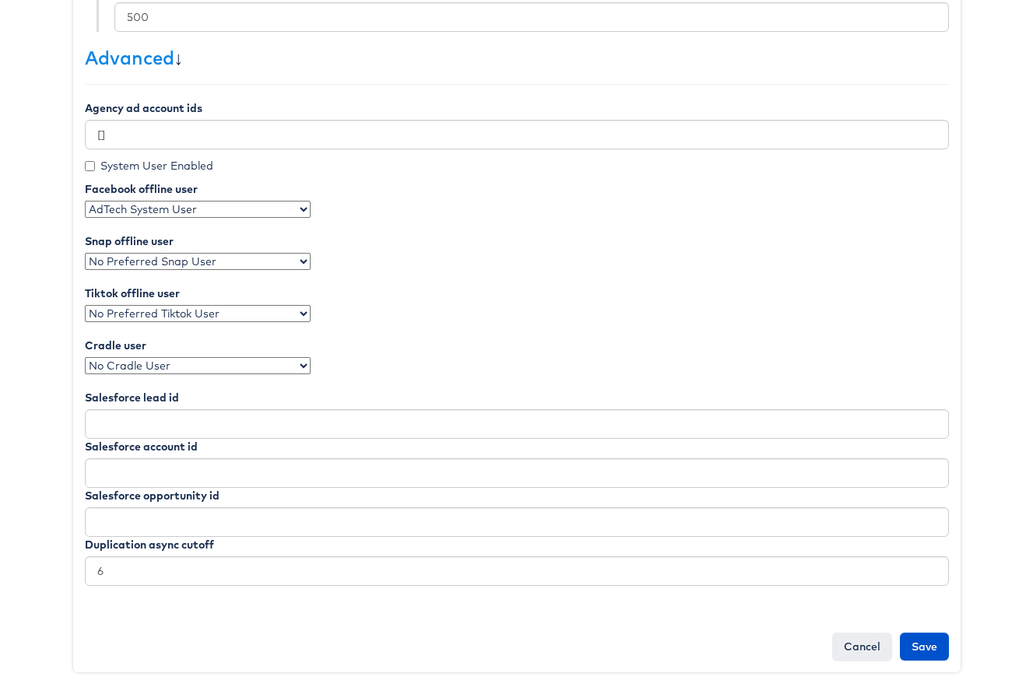
click at [216, 210] on select "No Preferred FB User Dan Cronin John Butler Craig Wilmott Stephen Millea Alex J…" at bounding box center [198, 209] width 226 height 17
click at [85, 201] on select "No Preferred FB User Dan Cronin John Butler Craig Wilmott Stephen Millea Alex J…" at bounding box center [198, 209] width 226 height 17
click at [92, 167] on input "System User Enabled" at bounding box center [90, 166] width 10 height 10
checkbox input "true"
click at [932, 645] on input "Save" at bounding box center [924, 647] width 49 height 28
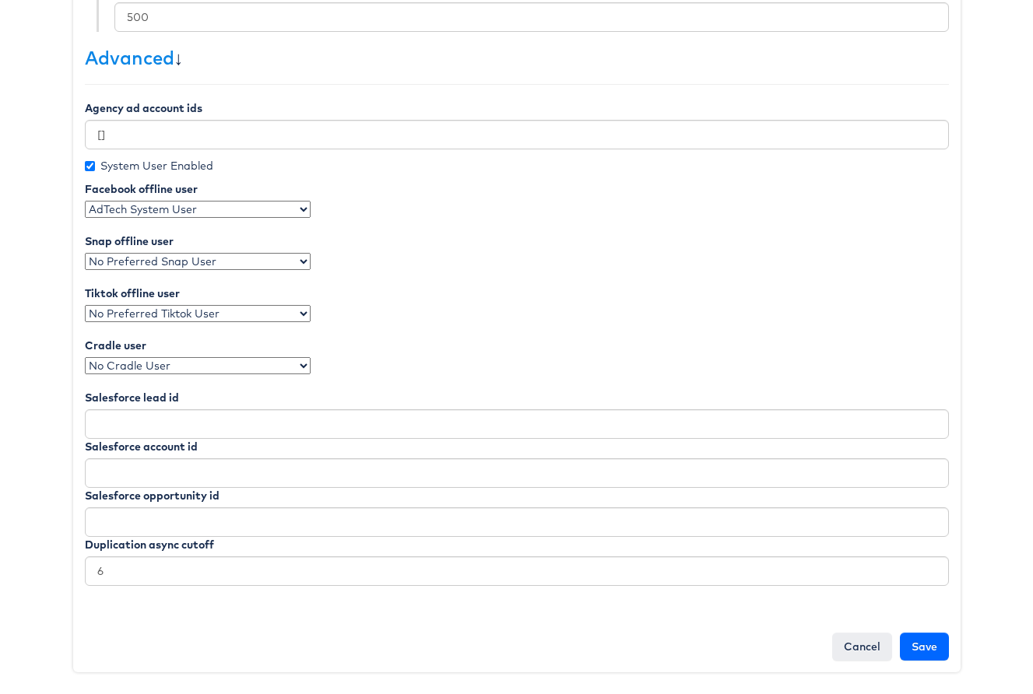
type input "Saving..."
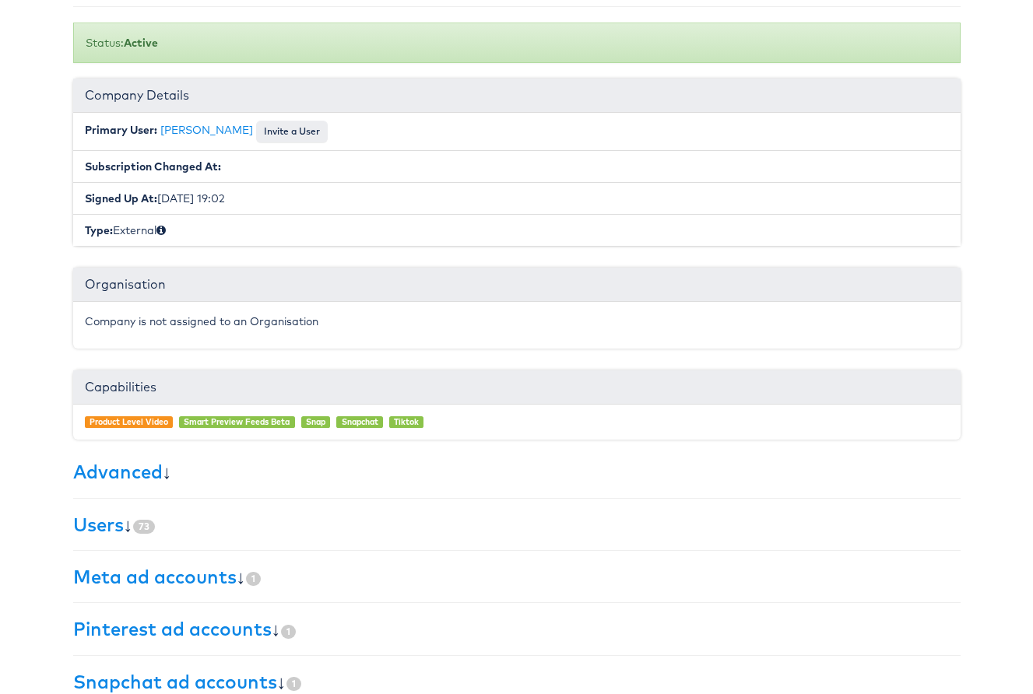
scroll to position [142, 0]
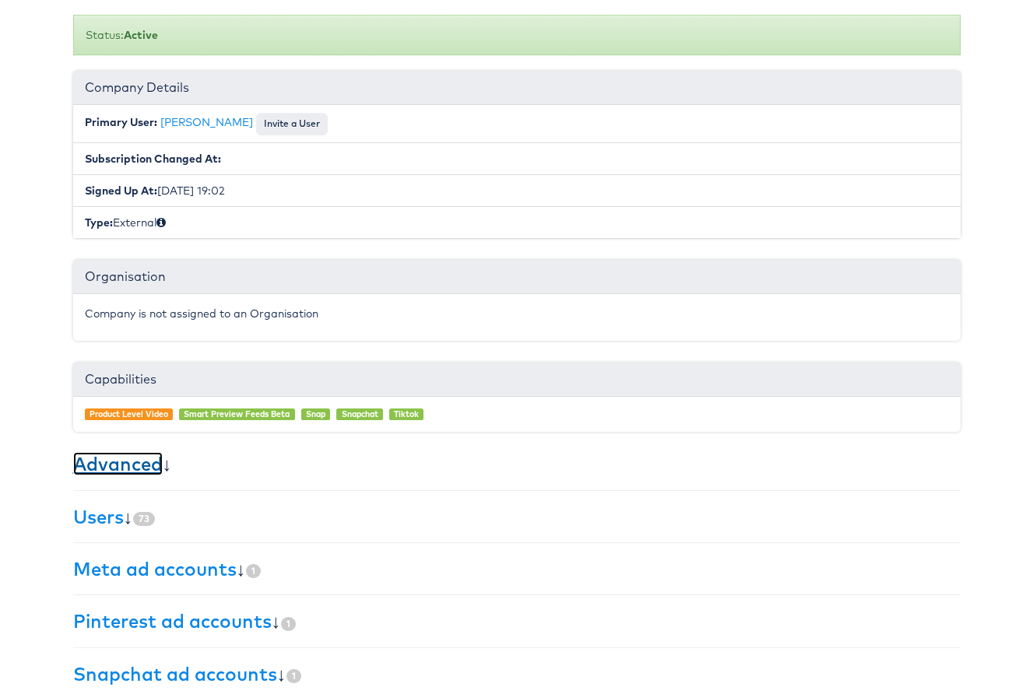
click at [121, 468] on link "Advanced" at bounding box center [118, 463] width 90 height 23
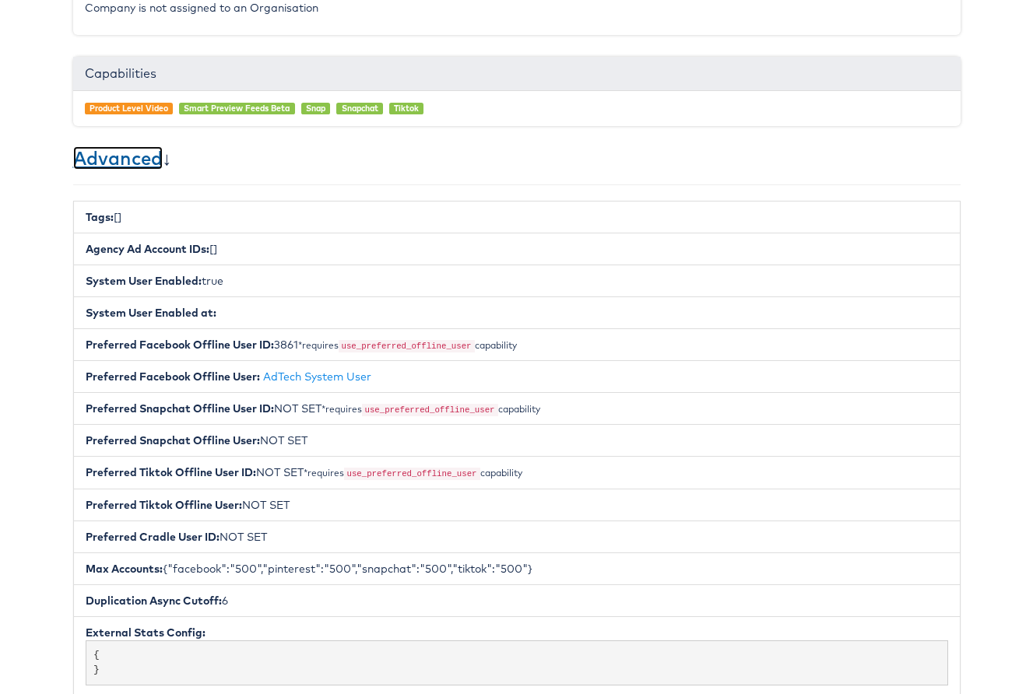
scroll to position [449, 0]
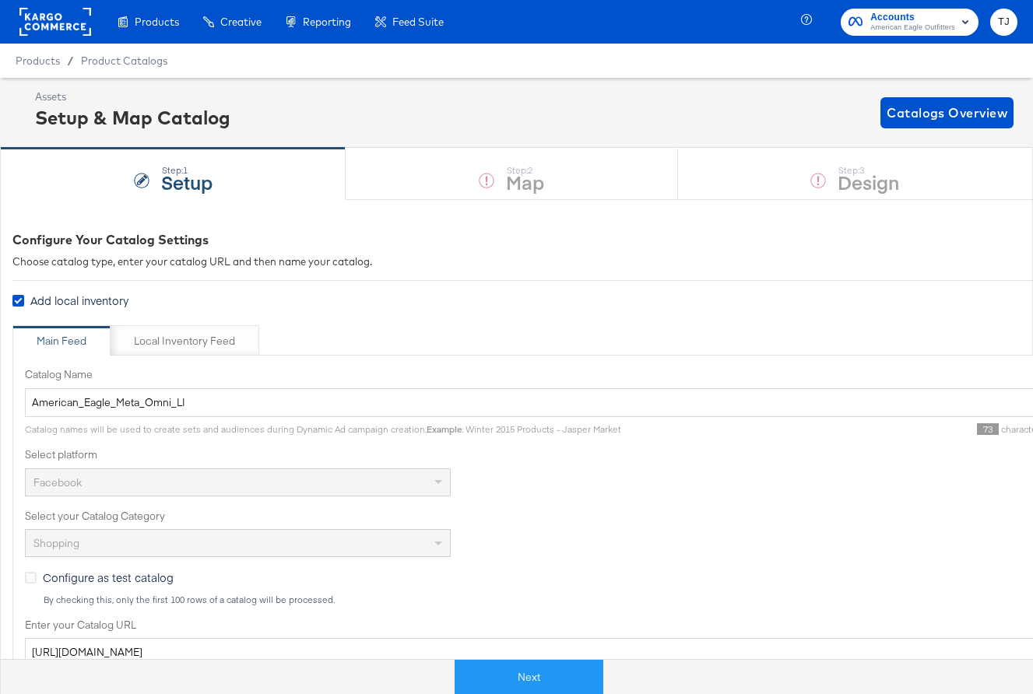
click at [37, 23] on rect at bounding box center [55, 22] width 72 height 28
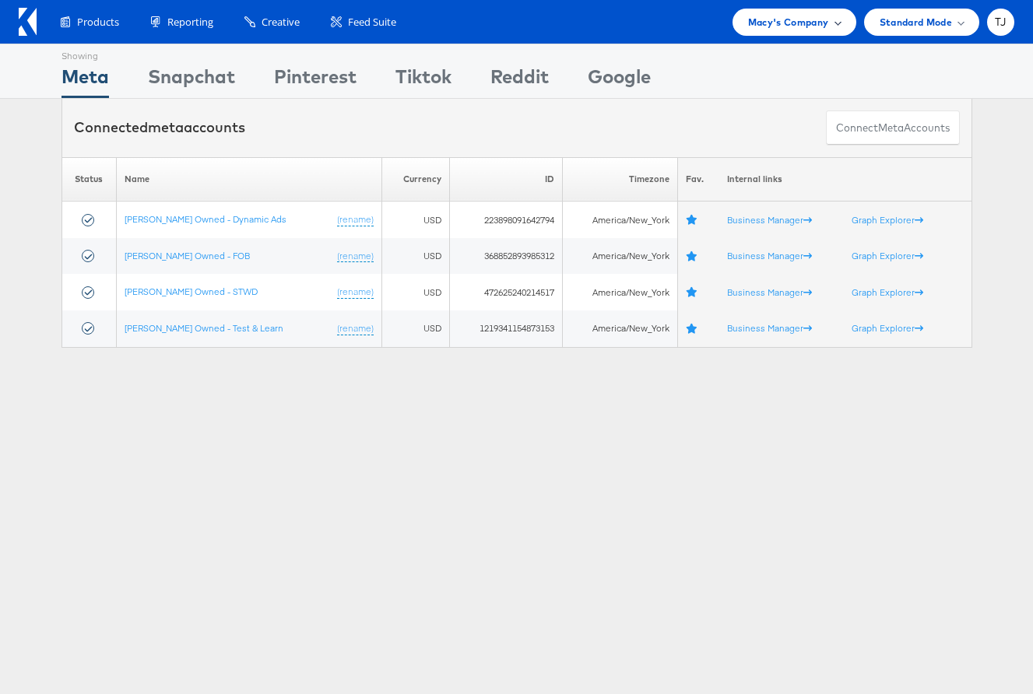
click at [829, 24] on div "Macy's Company" at bounding box center [794, 22] width 93 height 16
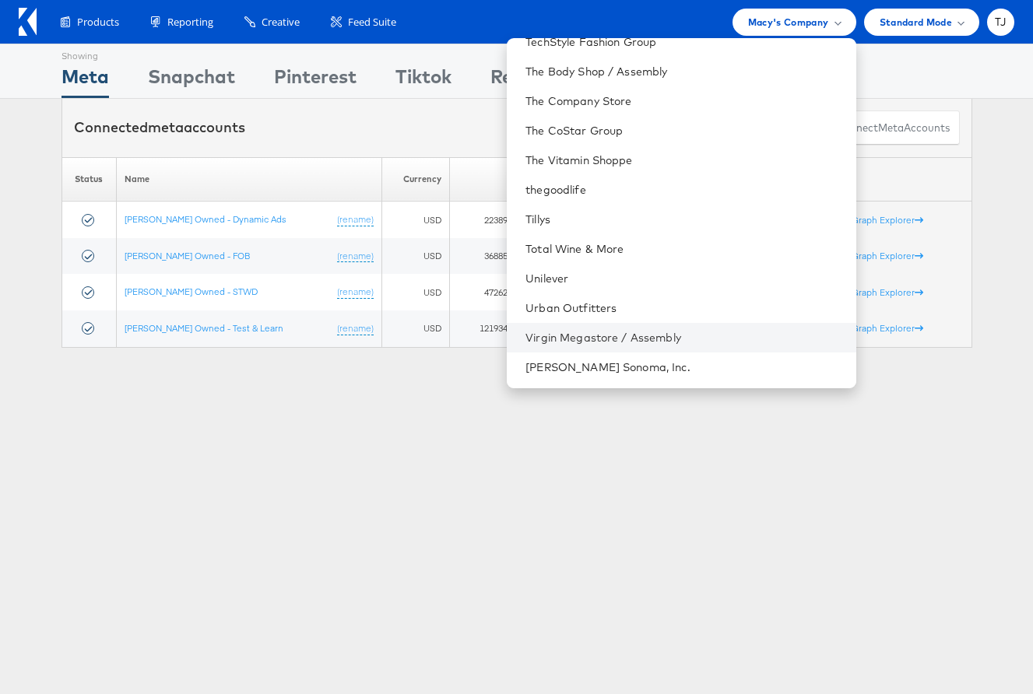
scroll to position [2260, 0]
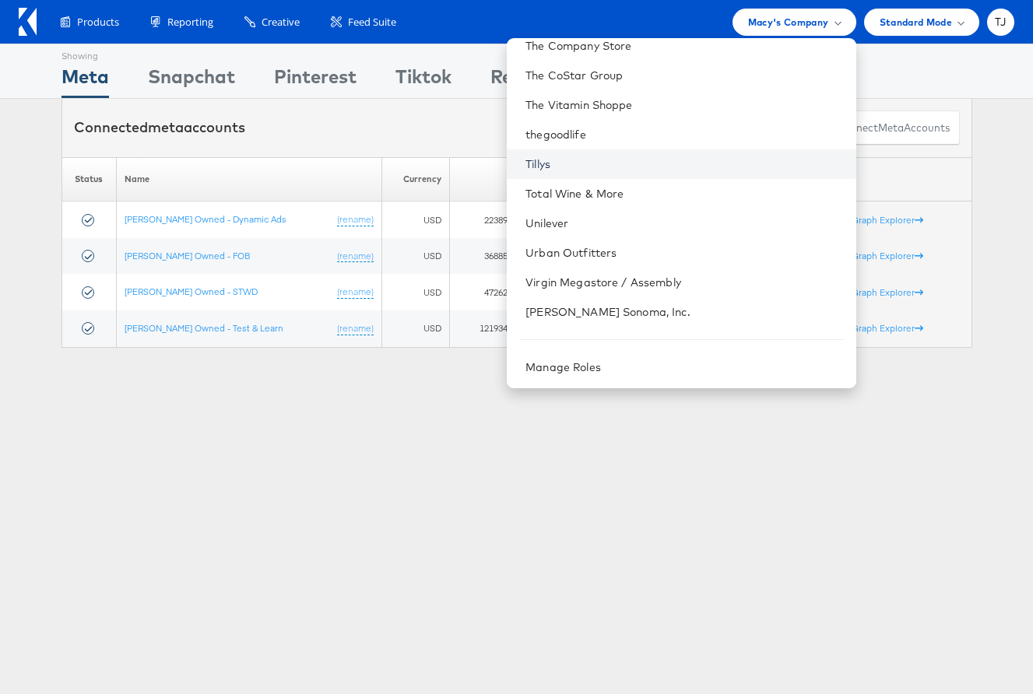
click at [687, 162] on link "Tillys" at bounding box center [684, 164] width 318 height 16
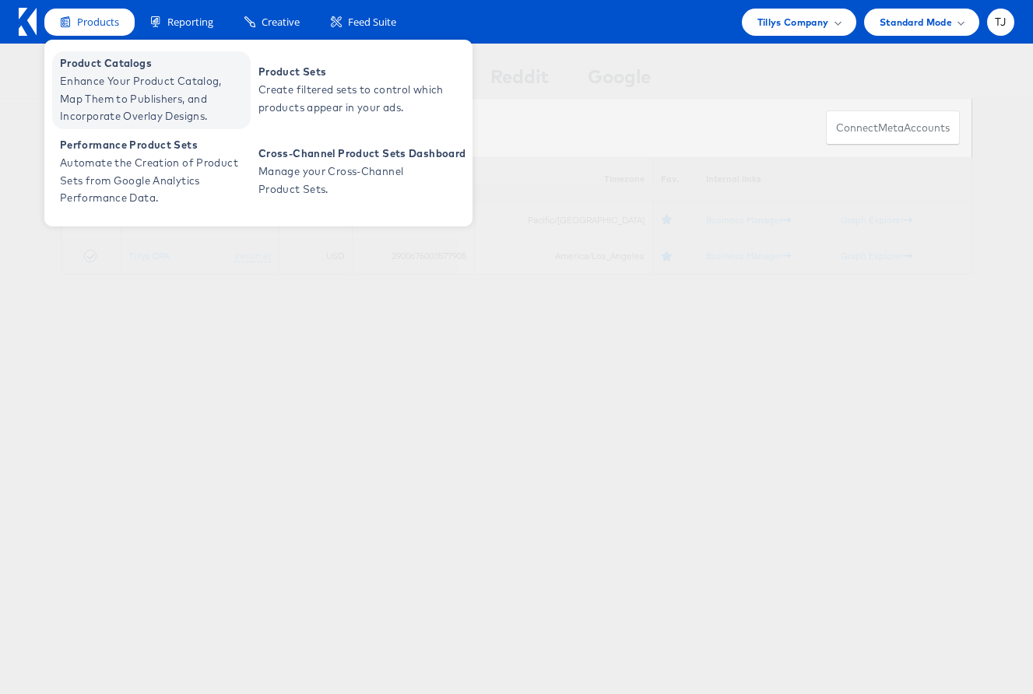
click at [100, 68] on span "Product Catalogs" at bounding box center [153, 63] width 187 height 18
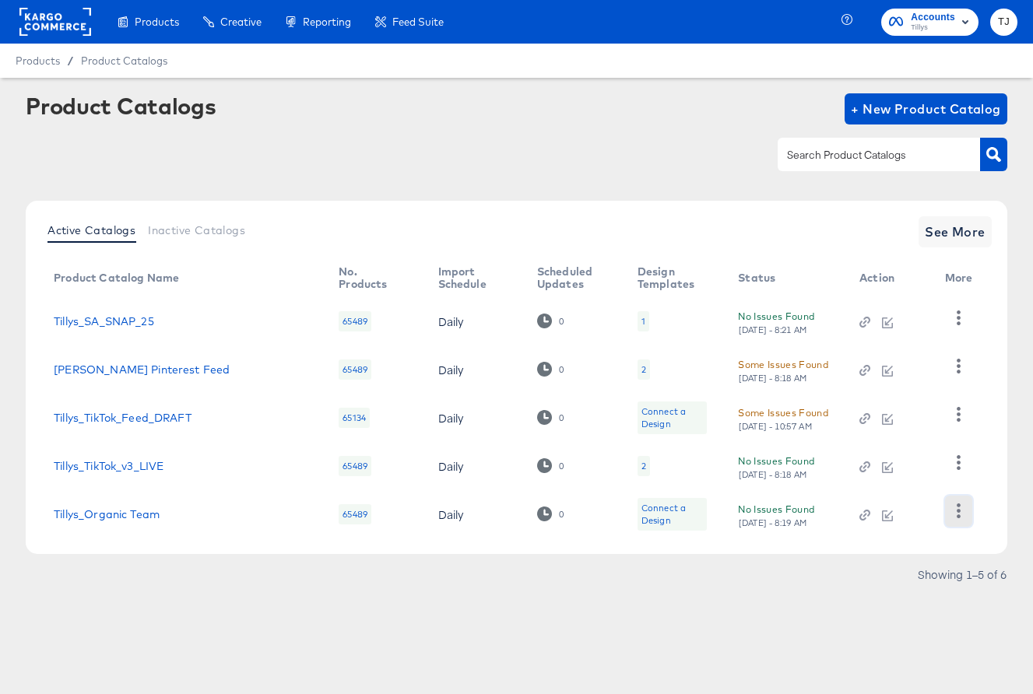
click at [959, 513] on icon "button" at bounding box center [958, 511] width 15 height 15
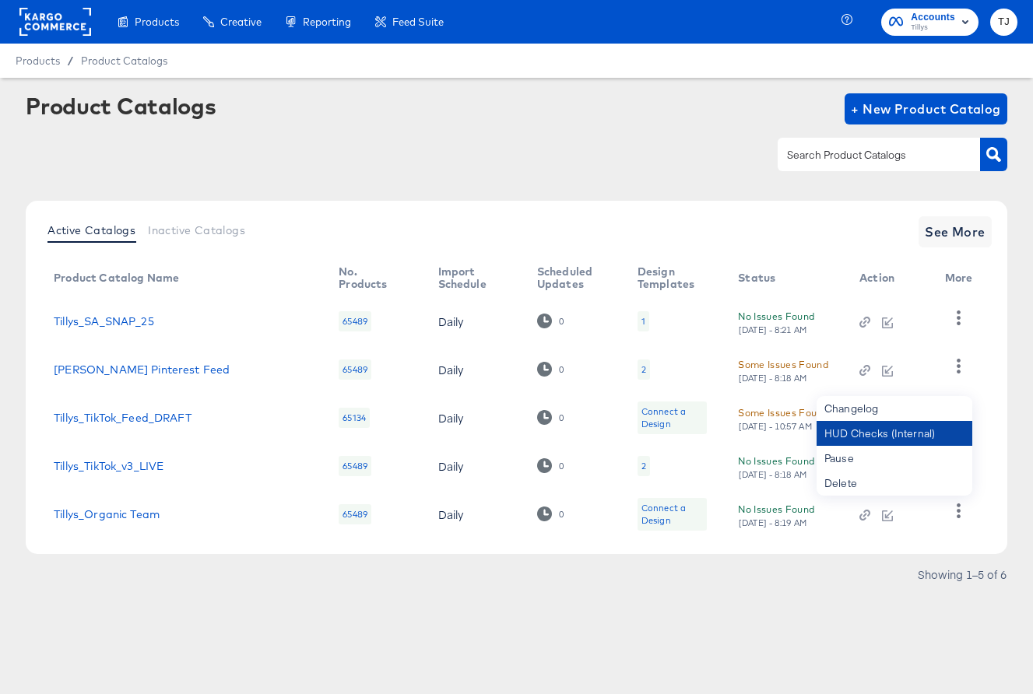
click at [935, 436] on div "HUD Checks (Internal)" at bounding box center [894, 433] width 156 height 25
click at [32, 18] on rect at bounding box center [55, 22] width 72 height 28
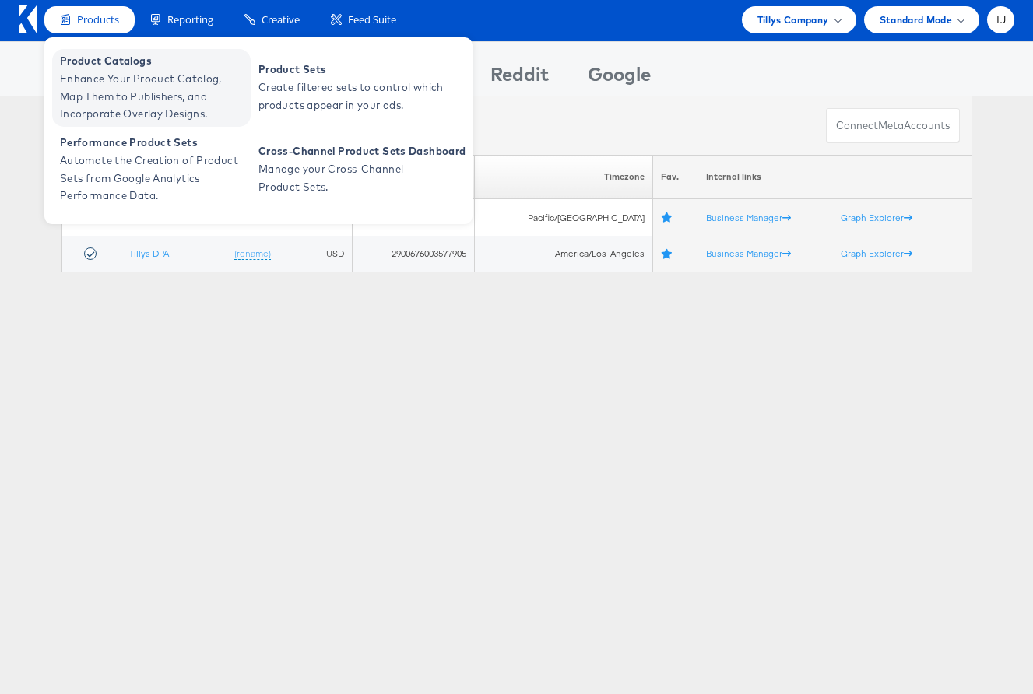
click at [83, 76] on span "Enhance Your Product Catalog, Map Them to Publishers, and Incorporate Overlay D…" at bounding box center [153, 96] width 187 height 53
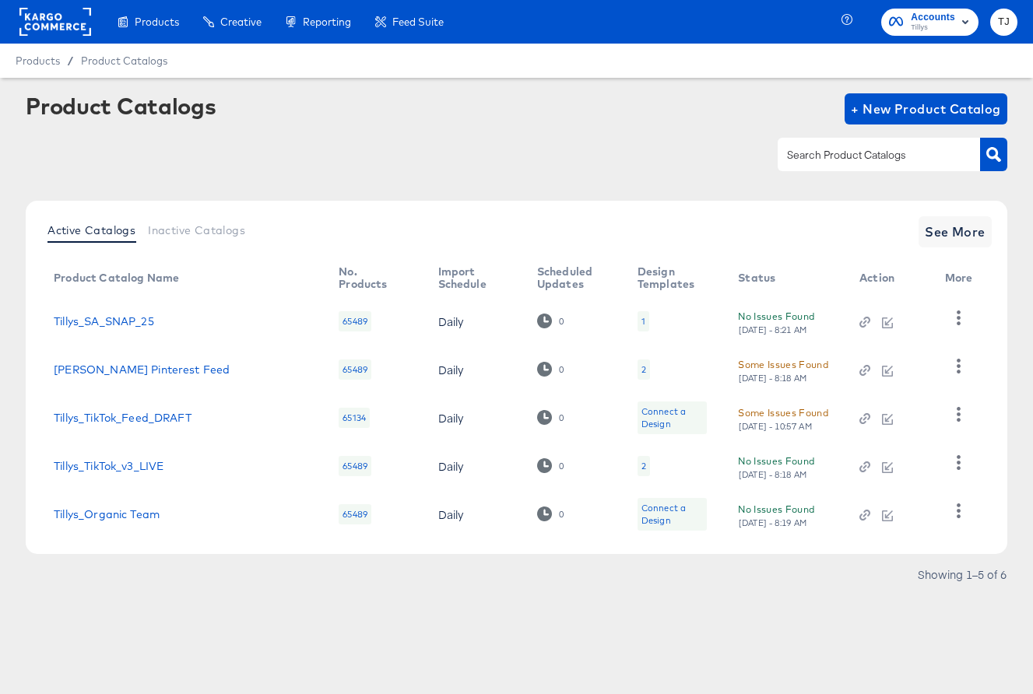
click at [54, 31] on rect at bounding box center [55, 22] width 72 height 28
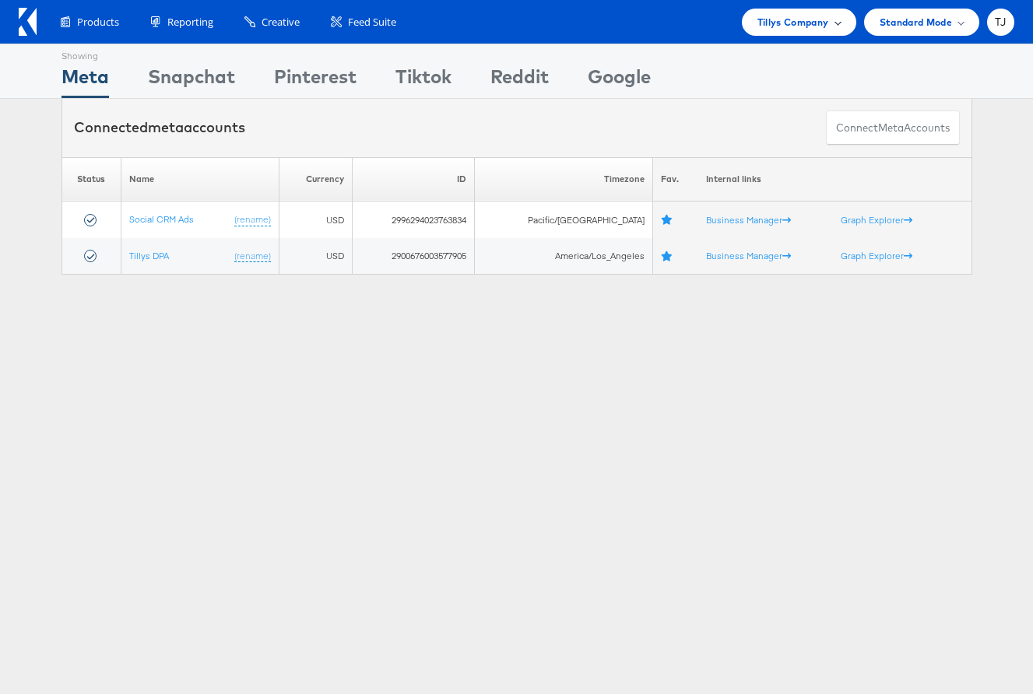
click at [831, 25] on div "Tillys Company" at bounding box center [798, 22] width 83 height 16
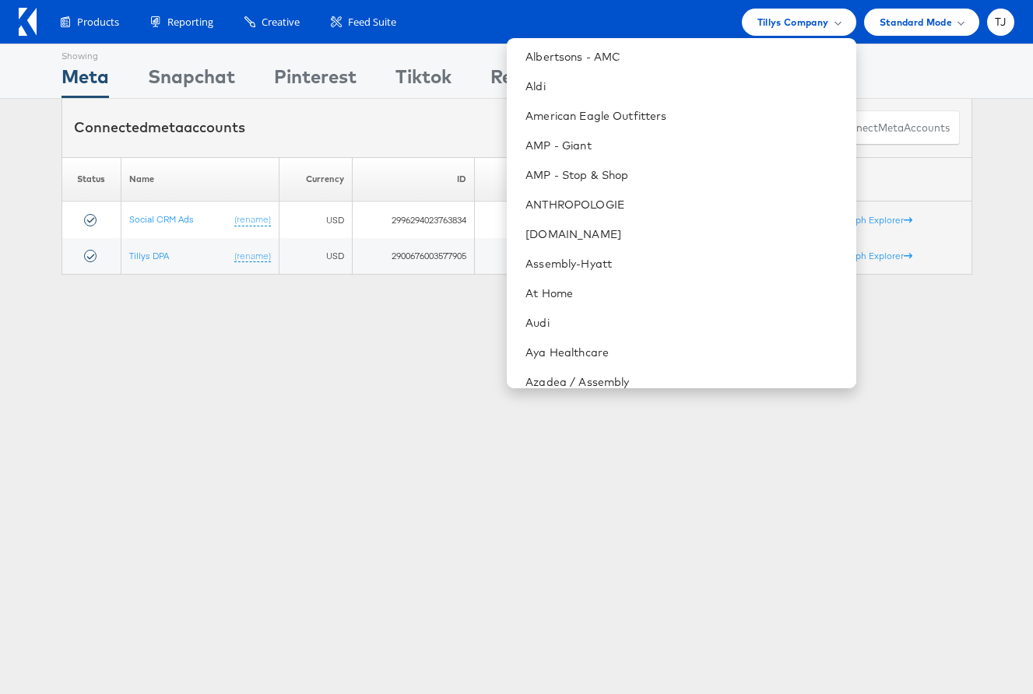
scroll to position [93, 0]
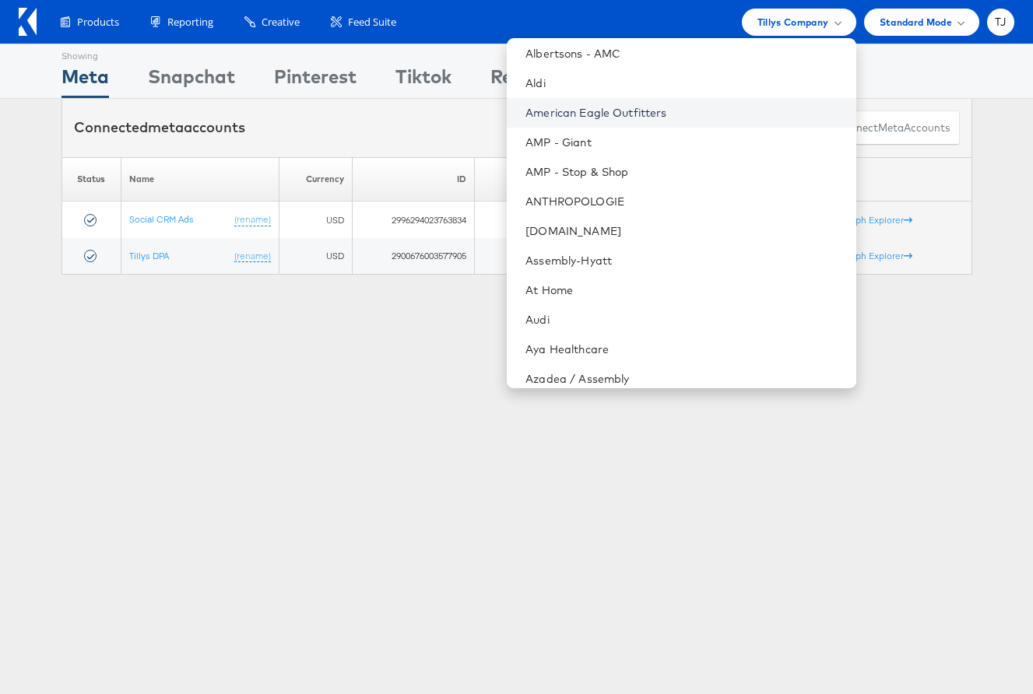
click at [749, 108] on link "American Eagle Outfitters" at bounding box center [684, 113] width 318 height 16
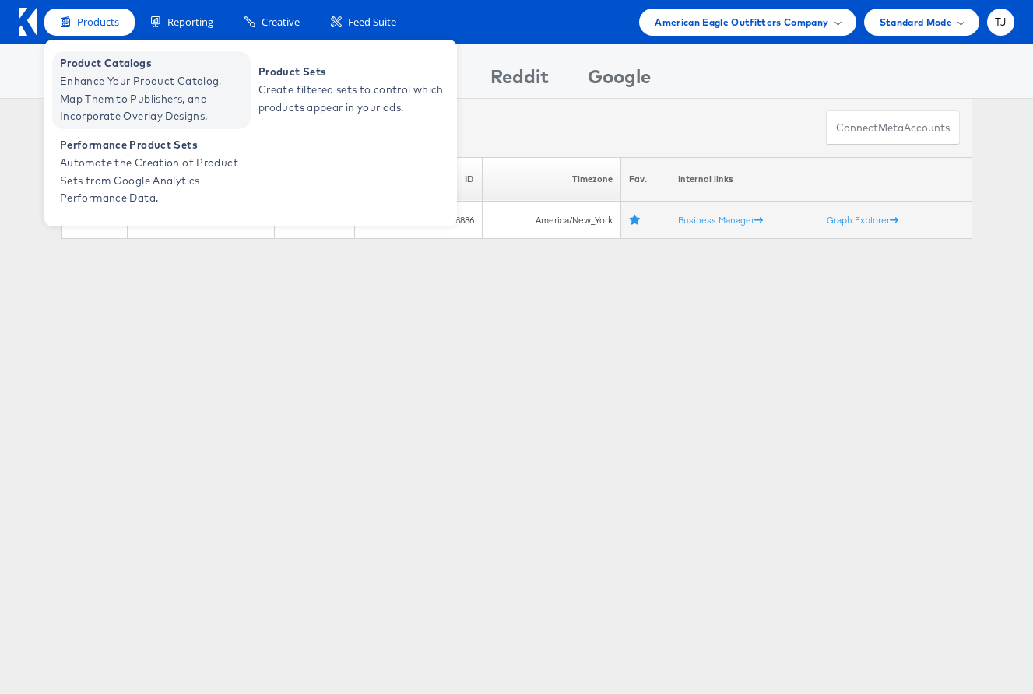
click at [79, 64] on span "Product Catalogs" at bounding box center [153, 63] width 187 height 18
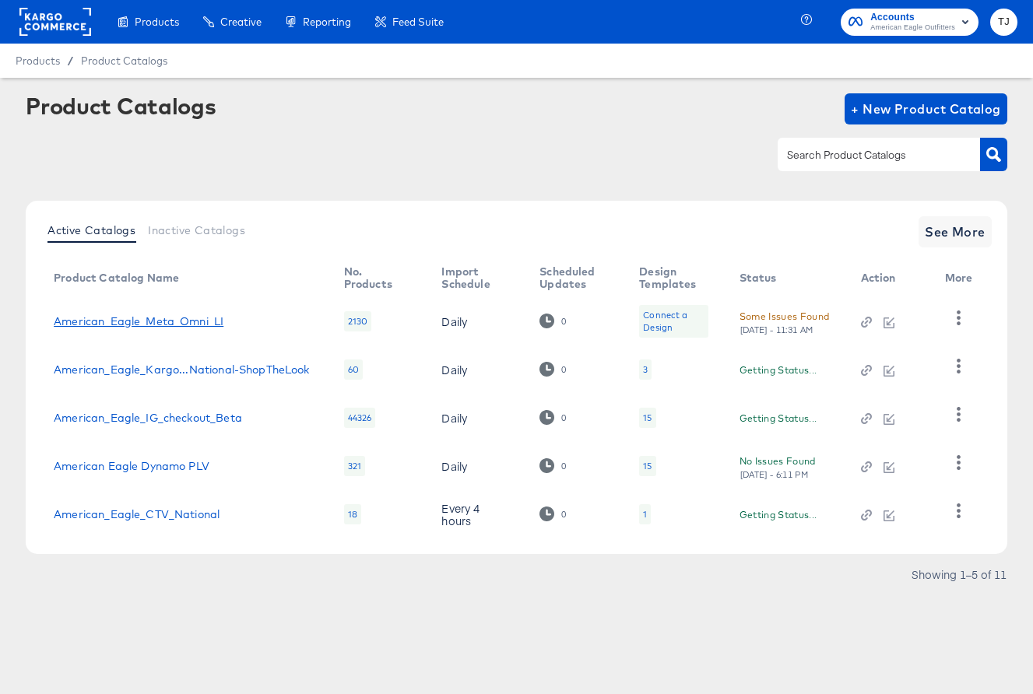
click at [118, 321] on link "American_Eagle_Meta_Omni_LI" at bounding box center [139, 321] width 170 height 12
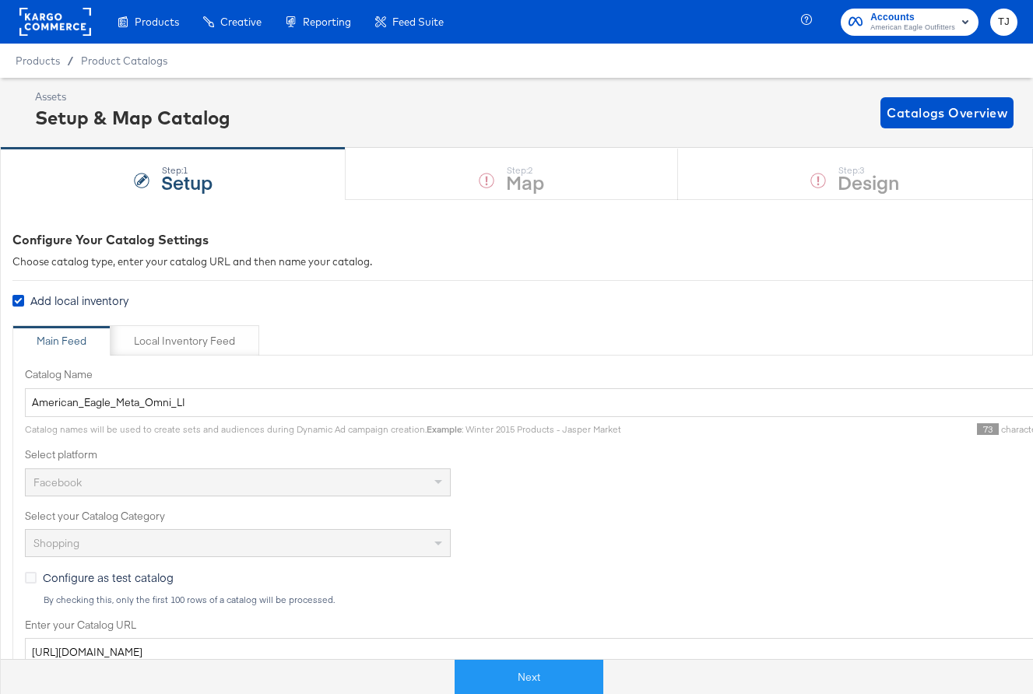
click at [19, 298] on icon at bounding box center [18, 301] width 12 height 12
click at [0, 0] on input "Add local inventory" at bounding box center [0, 0] width 0 height 0
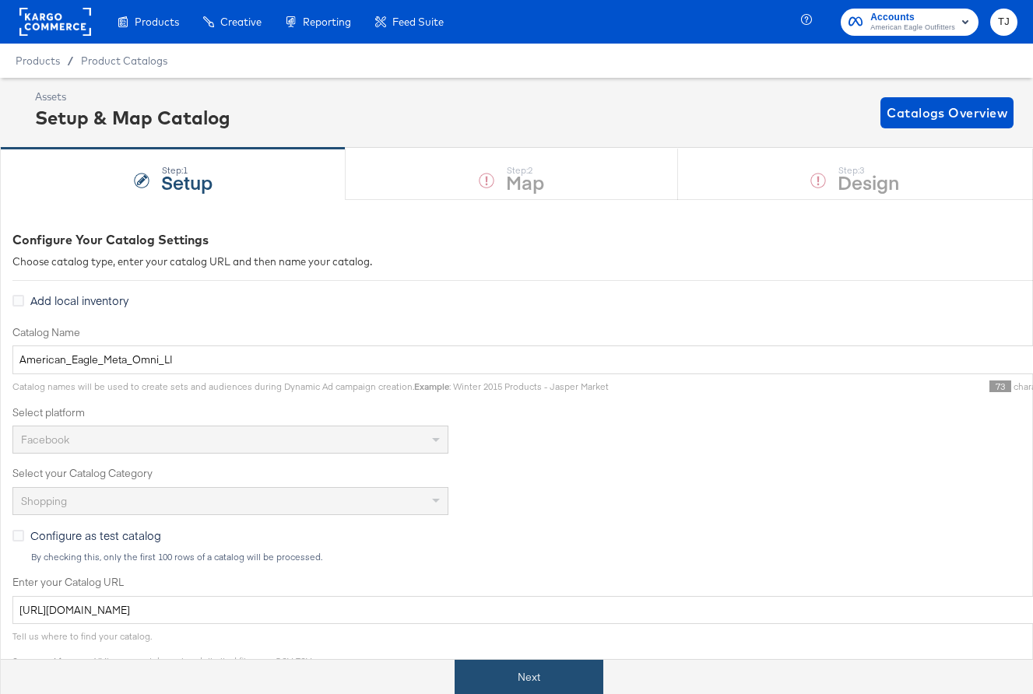
click at [545, 672] on button "Next" at bounding box center [529, 677] width 149 height 35
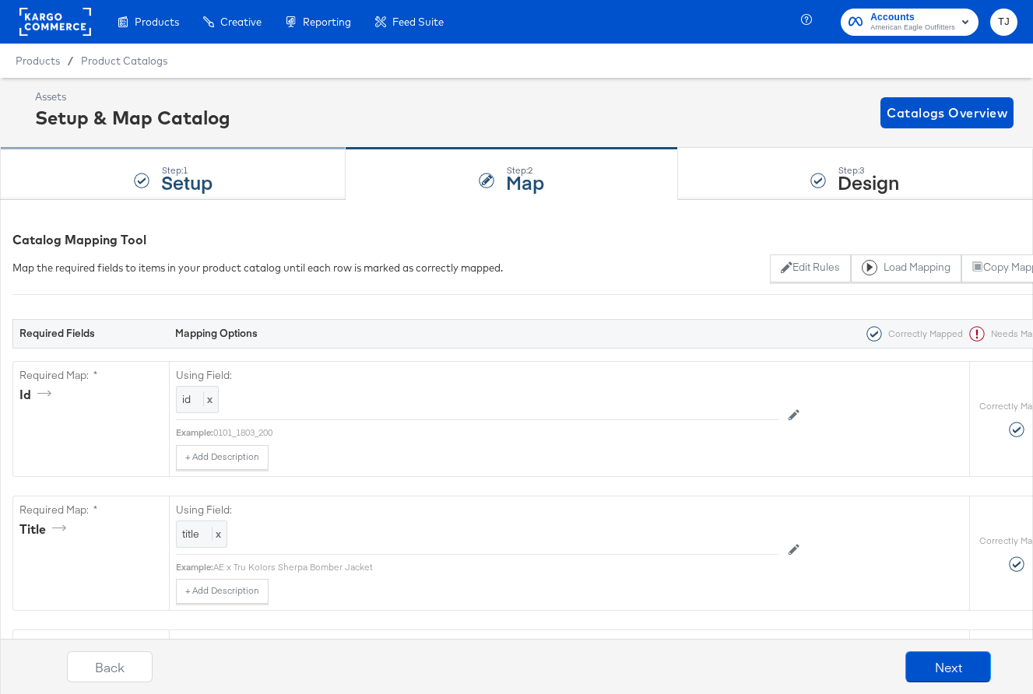
click at [205, 181] on strong "Setup" at bounding box center [186, 182] width 51 height 26
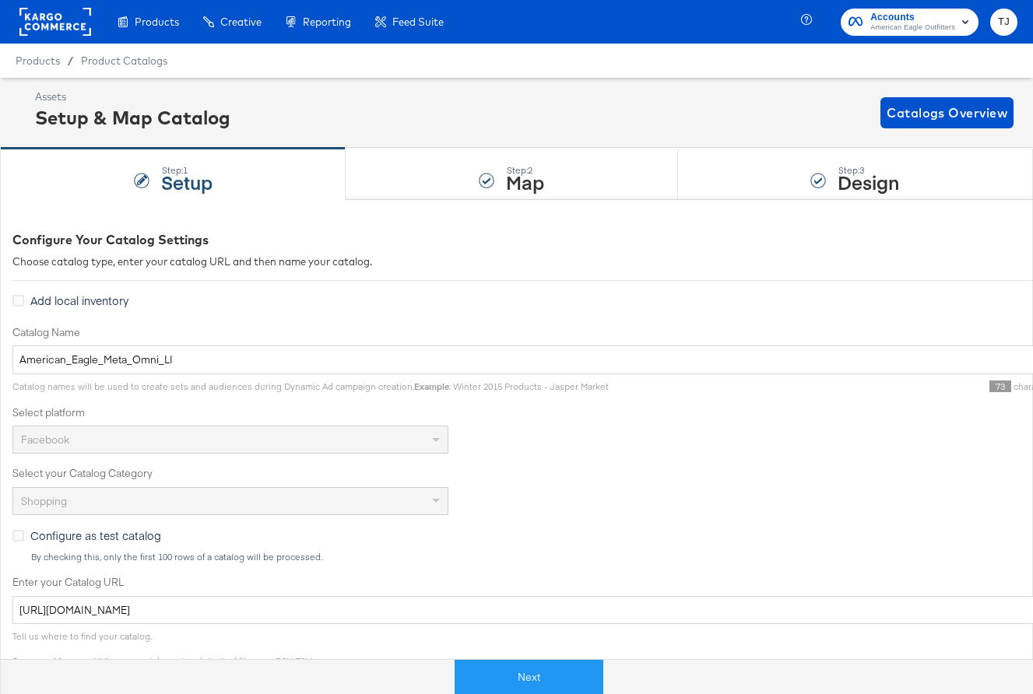
scroll to position [472, 0]
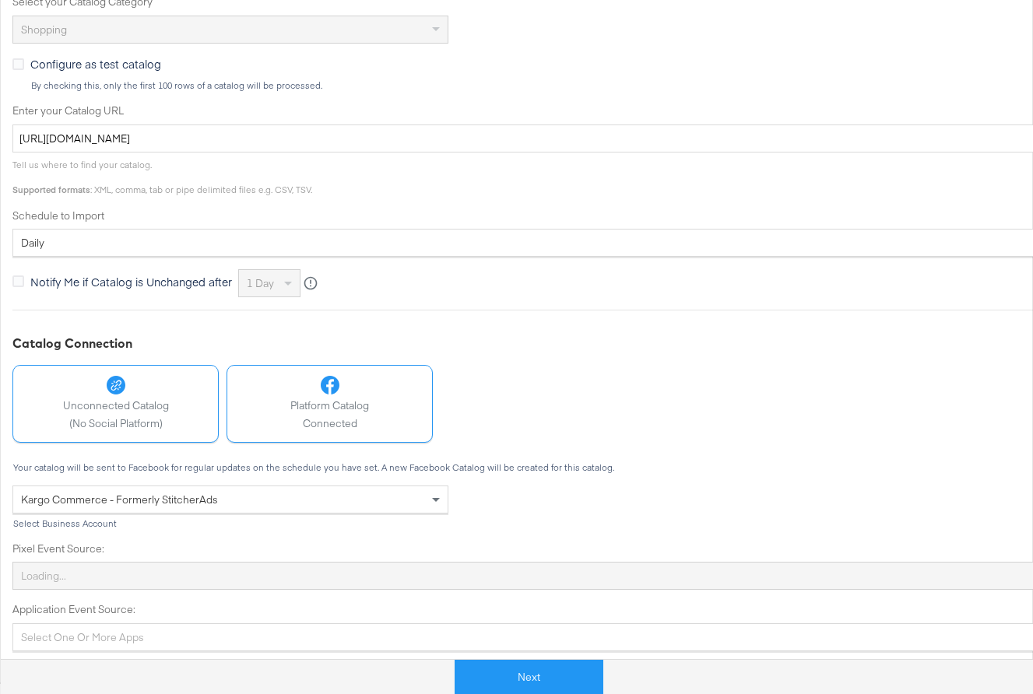
click at [103, 420] on span "(No Social Platform)" at bounding box center [116, 423] width 106 height 15
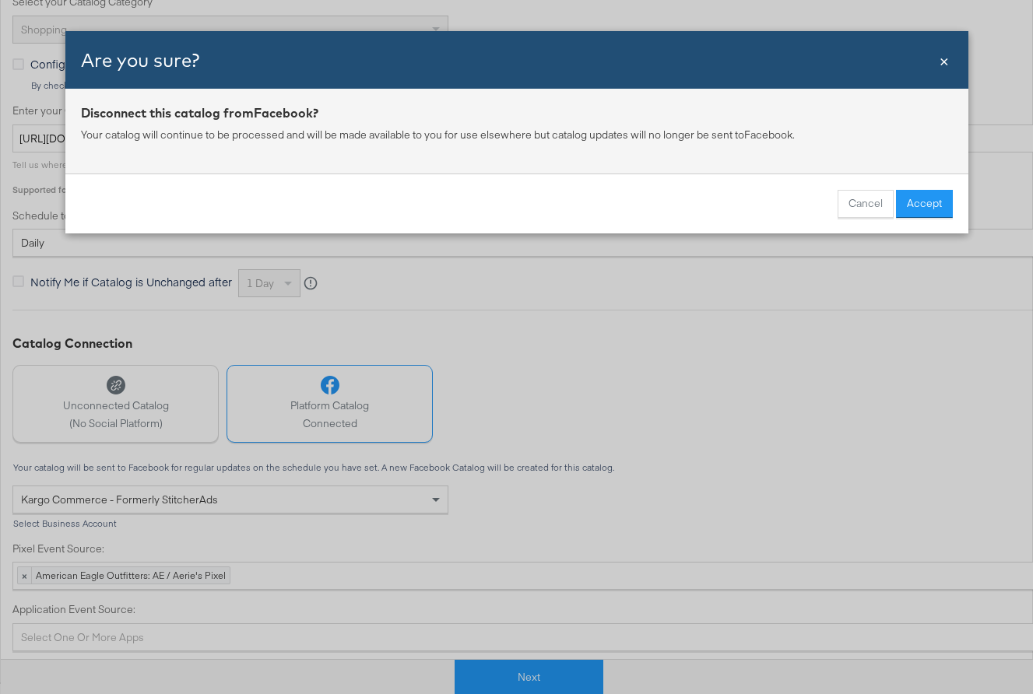
click at [569, 386] on div "Are you sure? Close × Disconnect this catalog from Facebook ? Your catalog will…" at bounding box center [516, 347] width 1033 height 694
click at [928, 194] on button "Accept" at bounding box center [924, 204] width 57 height 28
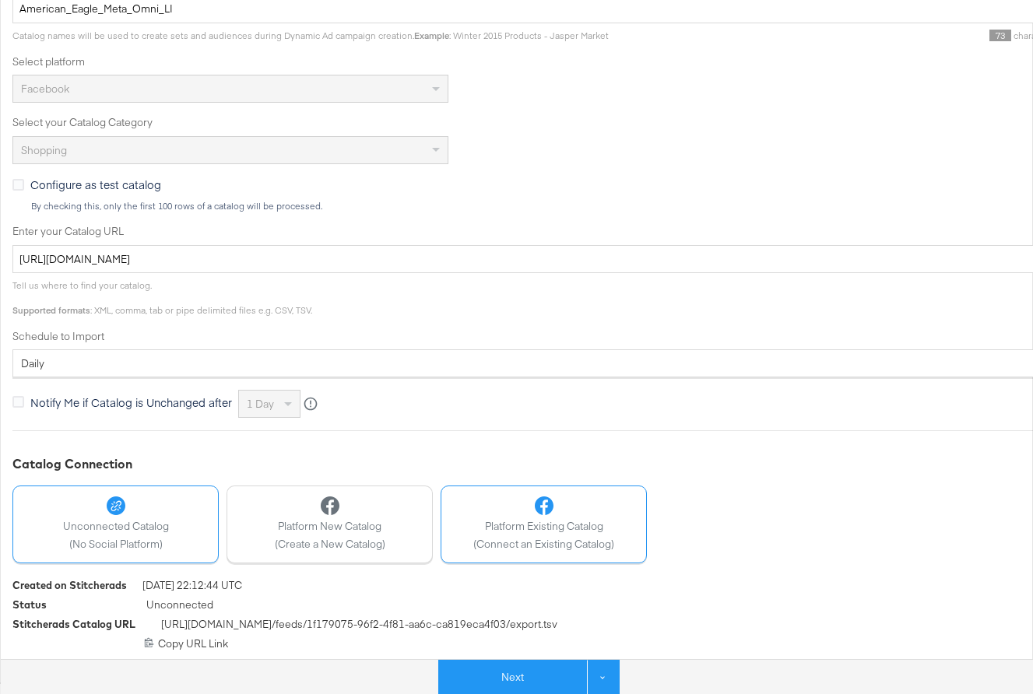
click at [532, 523] on span "Platform Existing Catalog" at bounding box center [543, 526] width 141 height 15
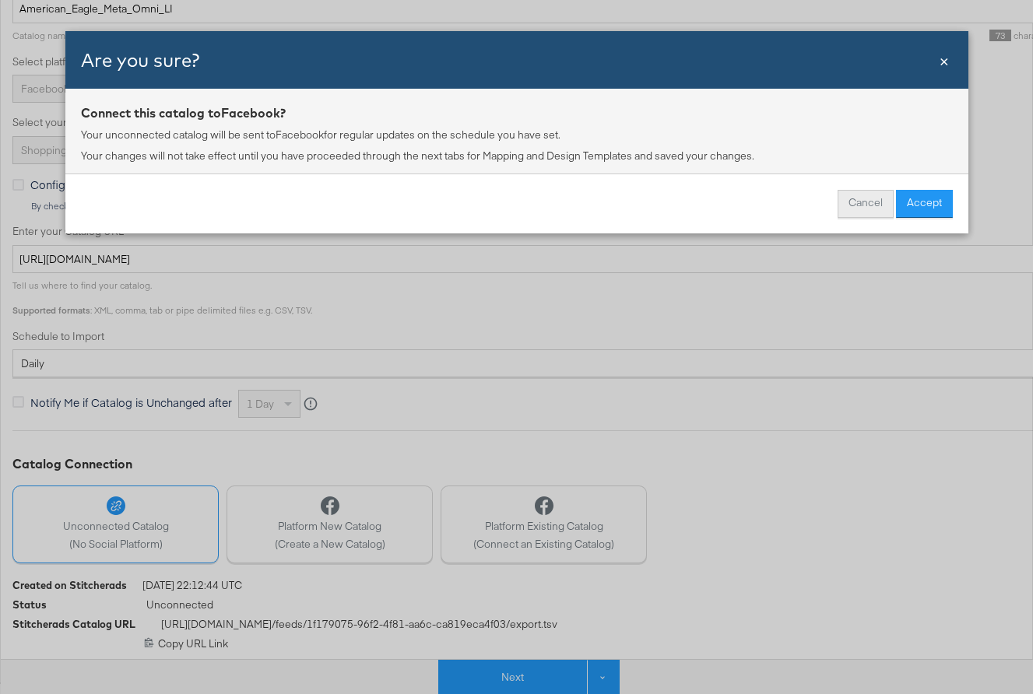
click at [864, 198] on button "Cancel" at bounding box center [865, 204] width 56 height 28
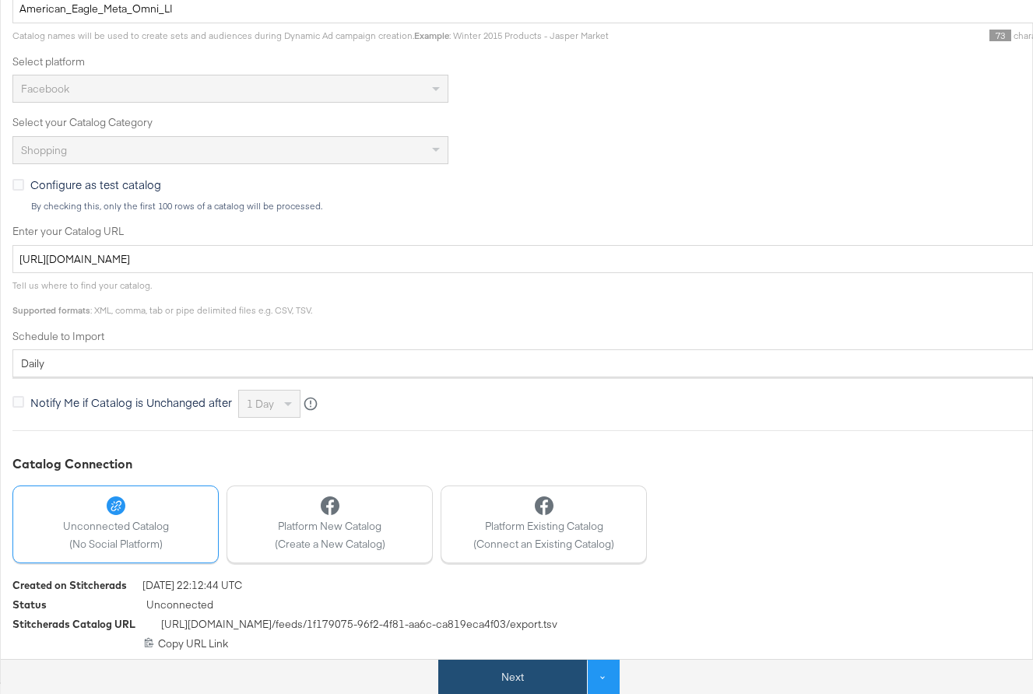
click at [517, 679] on button "Next" at bounding box center [512, 677] width 149 height 35
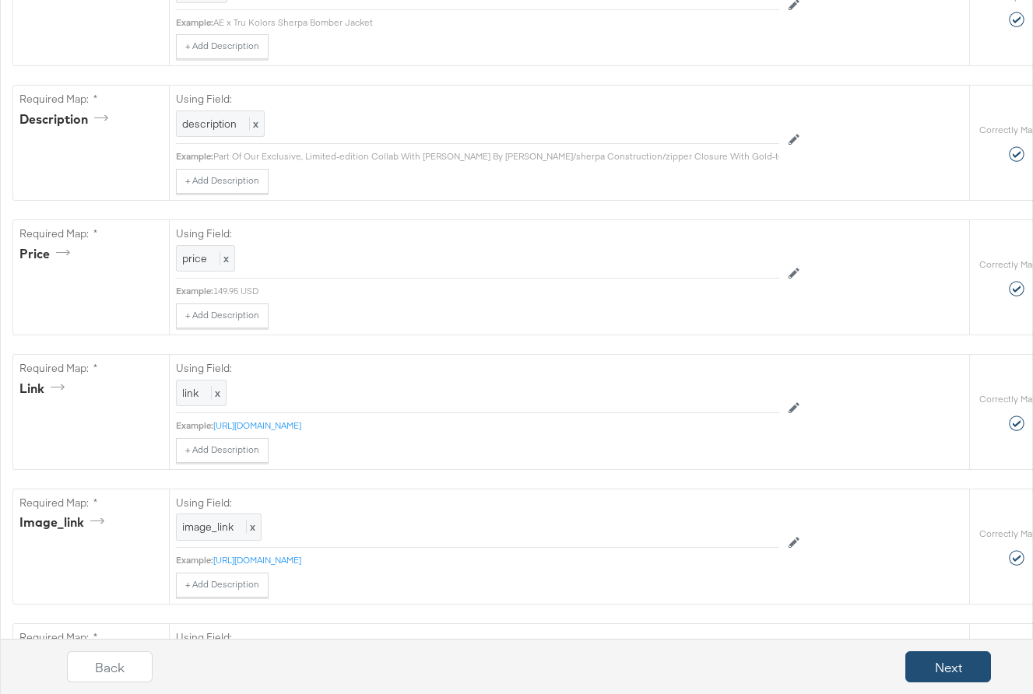
scroll to position [606, 0]
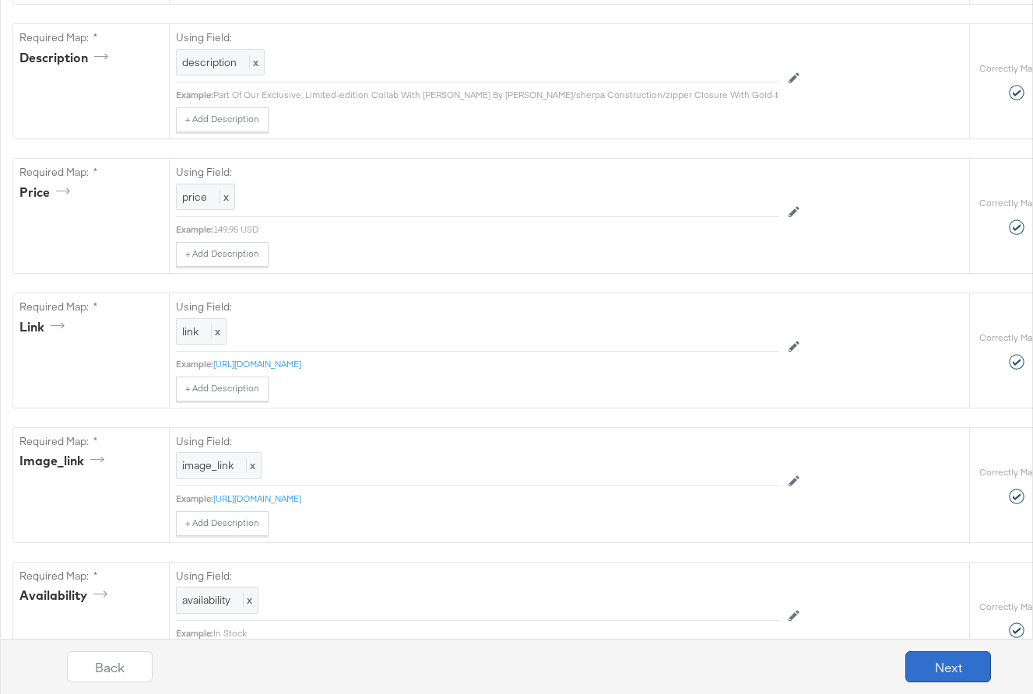
click at [951, 676] on button "Next" at bounding box center [948, 666] width 86 height 31
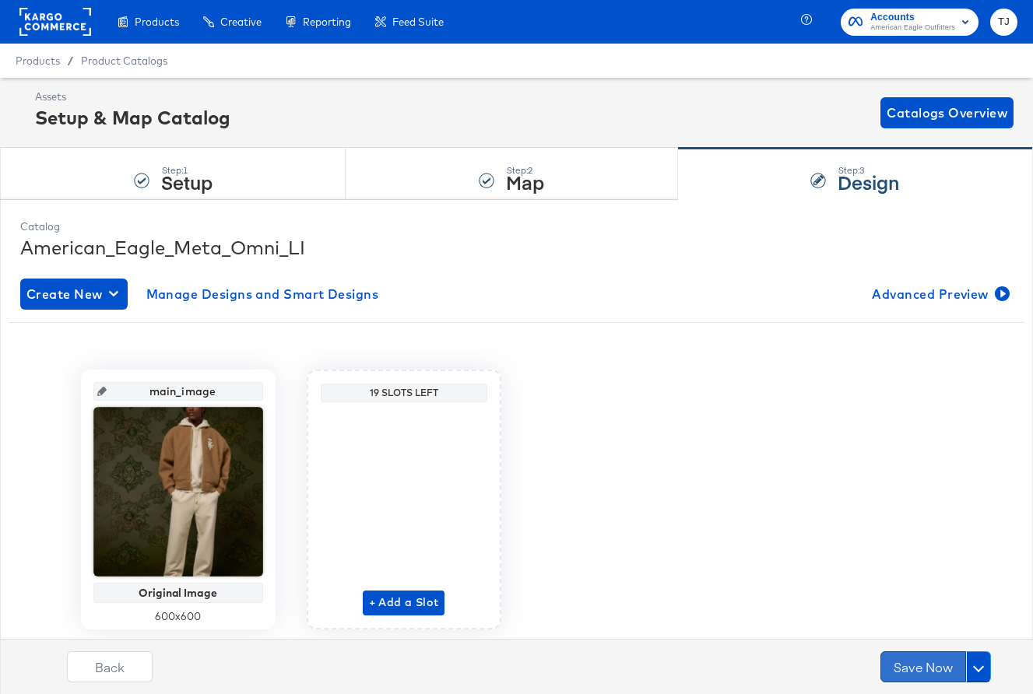
click at [920, 665] on button "Save Now" at bounding box center [923, 666] width 86 height 31
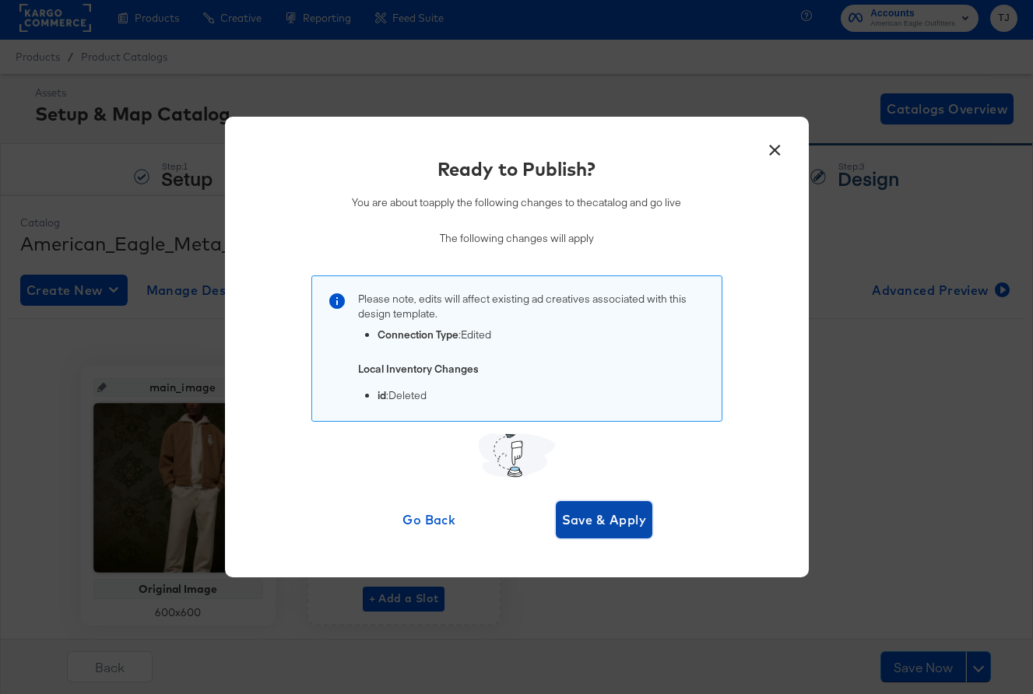
click at [604, 525] on span "Save & Apply" at bounding box center [604, 520] width 85 height 22
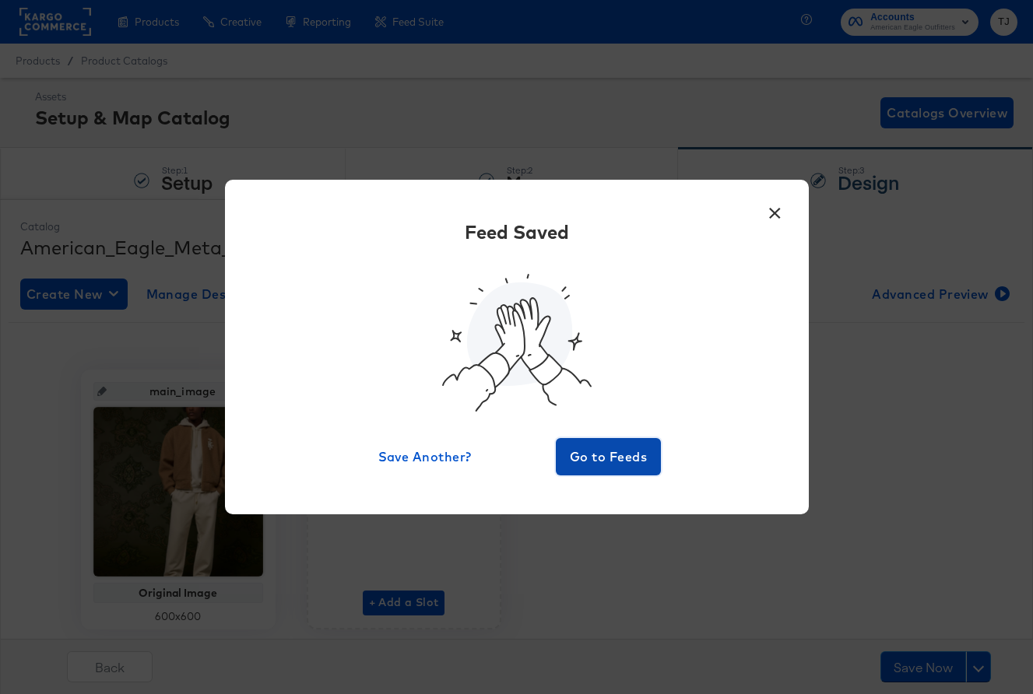
click at [606, 463] on span "Go to Feeds" at bounding box center [608, 457] width 93 height 22
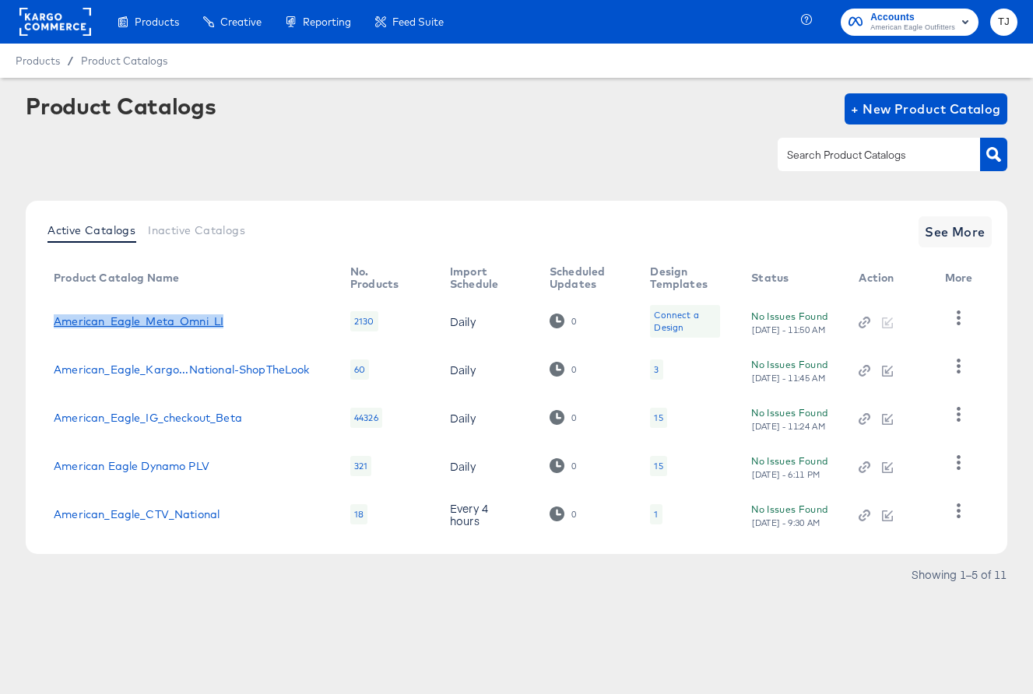
drag, startPoint x: 237, startPoint y: 324, endPoint x: 68, endPoint y: 315, distance: 169.1
click at [51, 318] on td "American_Eagle_Meta_Omni_LI" at bounding box center [189, 321] width 297 height 48
copy link "American_Eagle_Meta_Omni_LI"
click at [931, 232] on span "See More" at bounding box center [955, 232] width 61 height 22
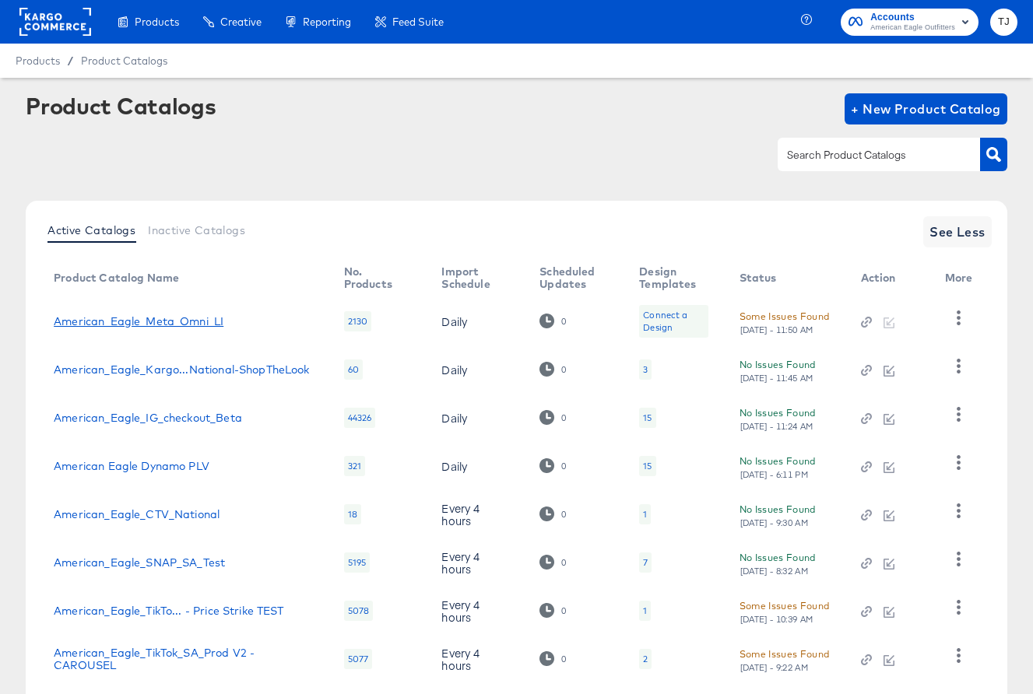
click at [189, 322] on link "American_Eagle_Meta_Omni_LI" at bounding box center [139, 321] width 170 height 12
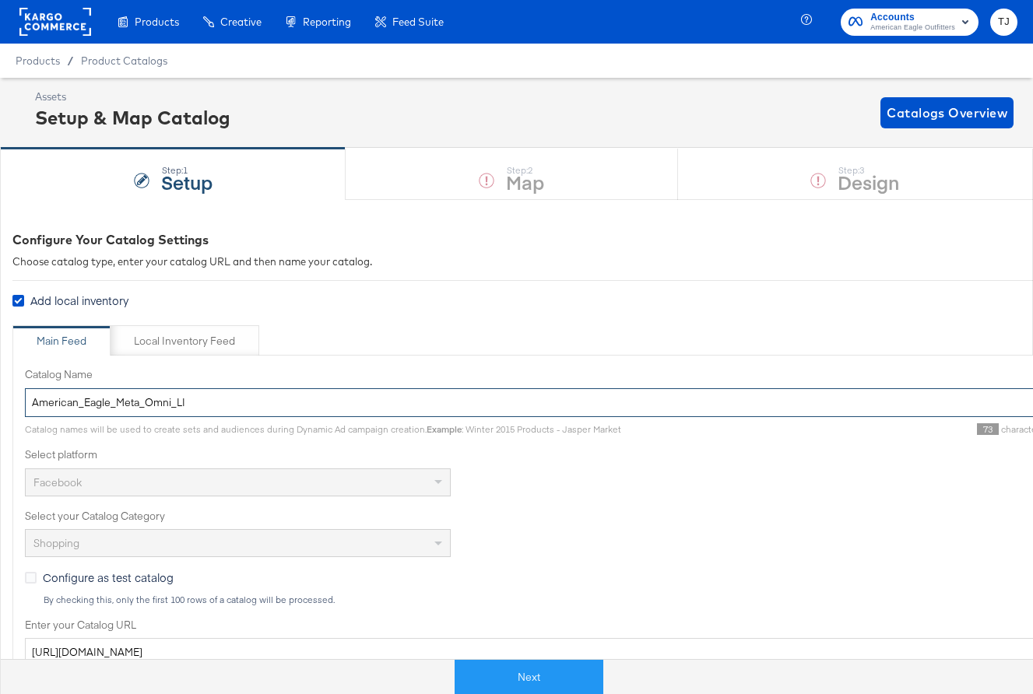
scroll to position [3, 0]
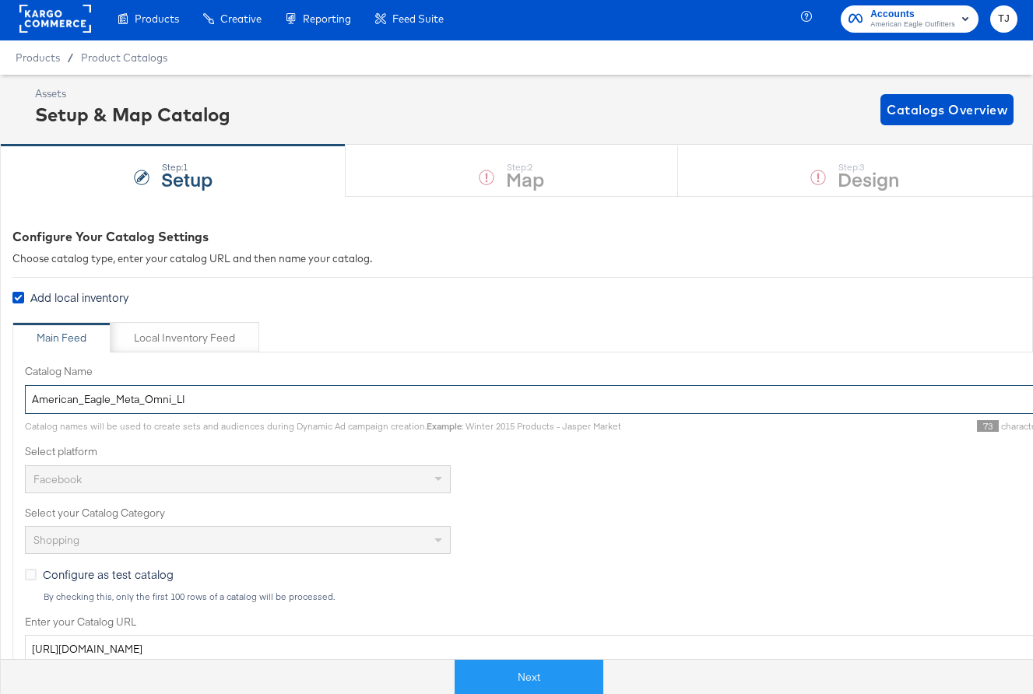
click at [205, 400] on input "American_Eagle_Meta_Omni_LI" at bounding box center [557, 399] width 1065 height 29
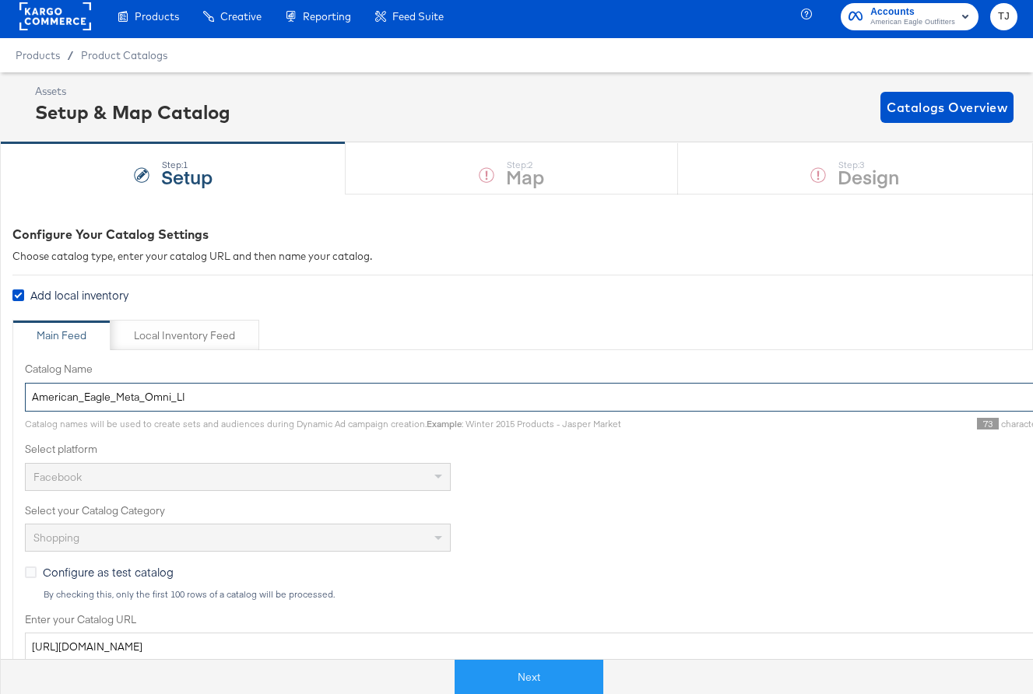
drag, startPoint x: 172, startPoint y: 402, endPoint x: -5, endPoint y: 388, distance: 177.3
click at [0, 388] on html "Products Creative Reporting Feed Suite Accounts American Eagle Outfitters TJ Pr…" at bounding box center [516, 342] width 1033 height 694
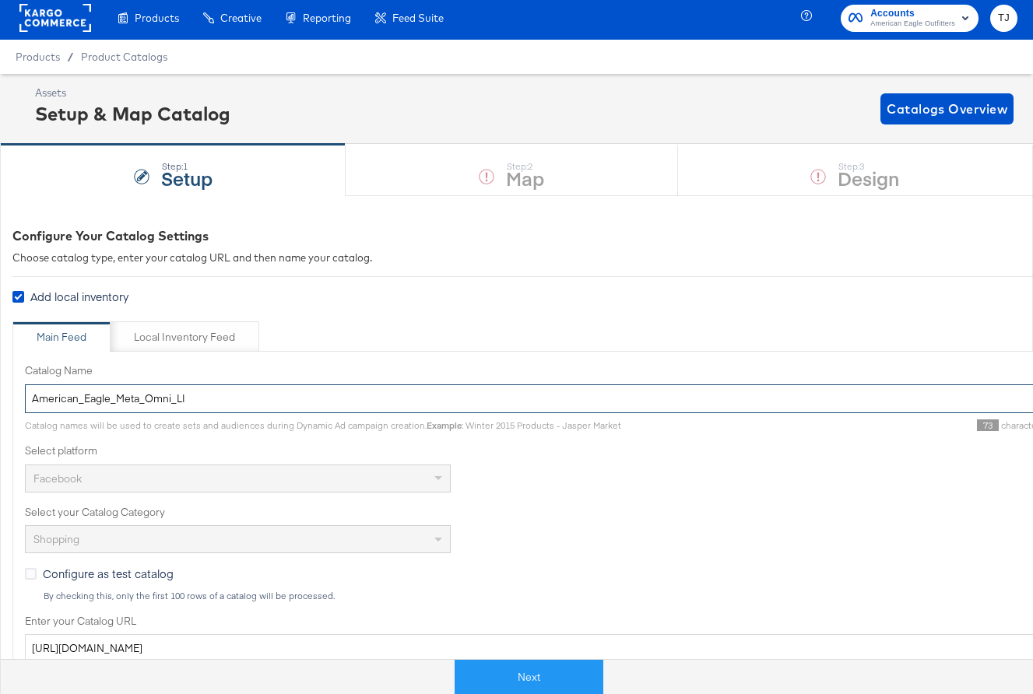
paste input "Eagle US UGP"
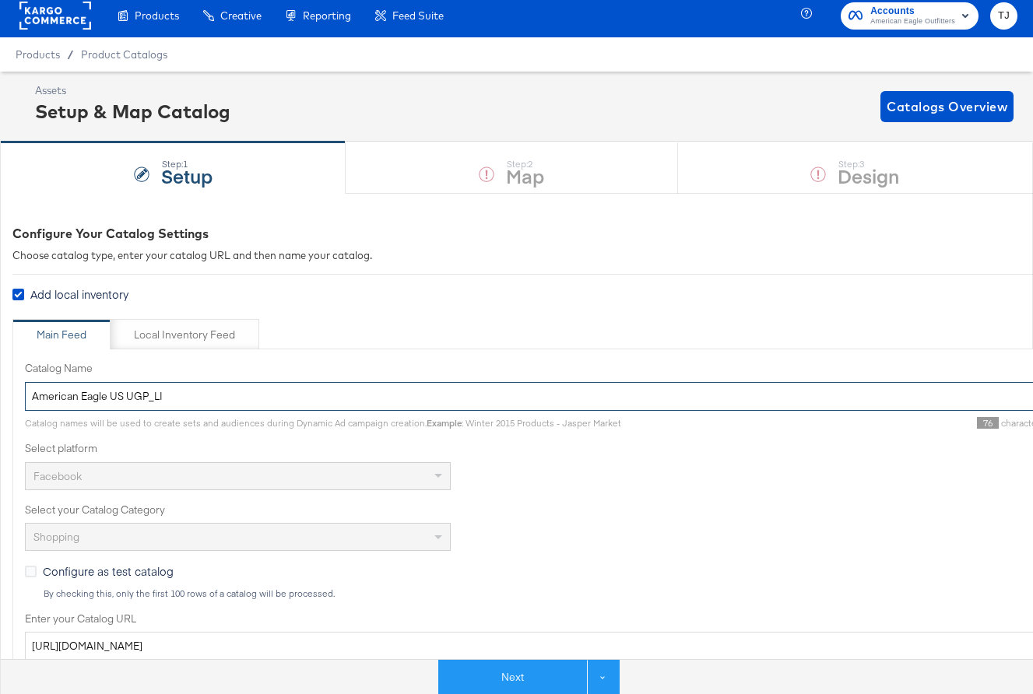
click at [81, 396] on input "American Eagle US UGP_LI" at bounding box center [557, 396] width 1065 height 29
type input "American_Eagle_US_UGP_Meta_LI"
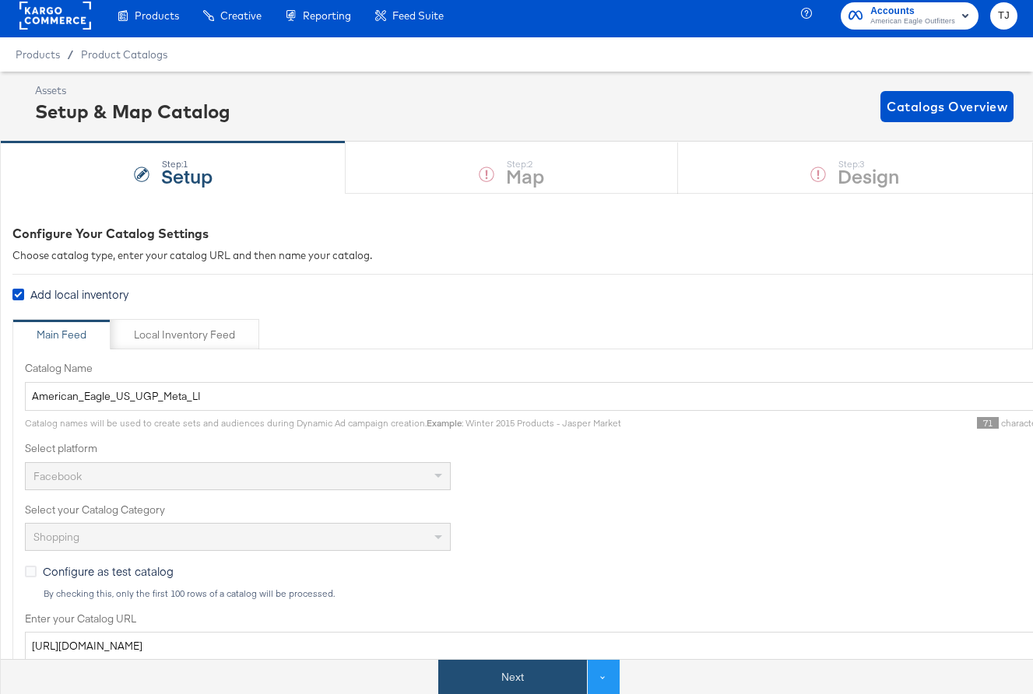
click at [490, 679] on button "Next" at bounding box center [512, 677] width 149 height 35
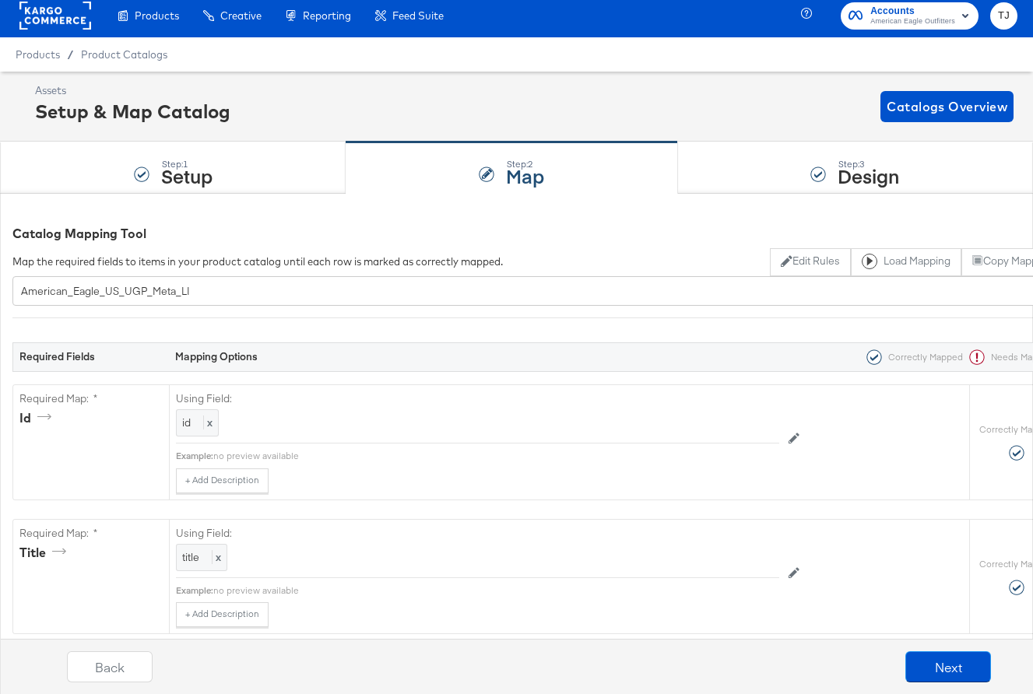
scroll to position [0, 0]
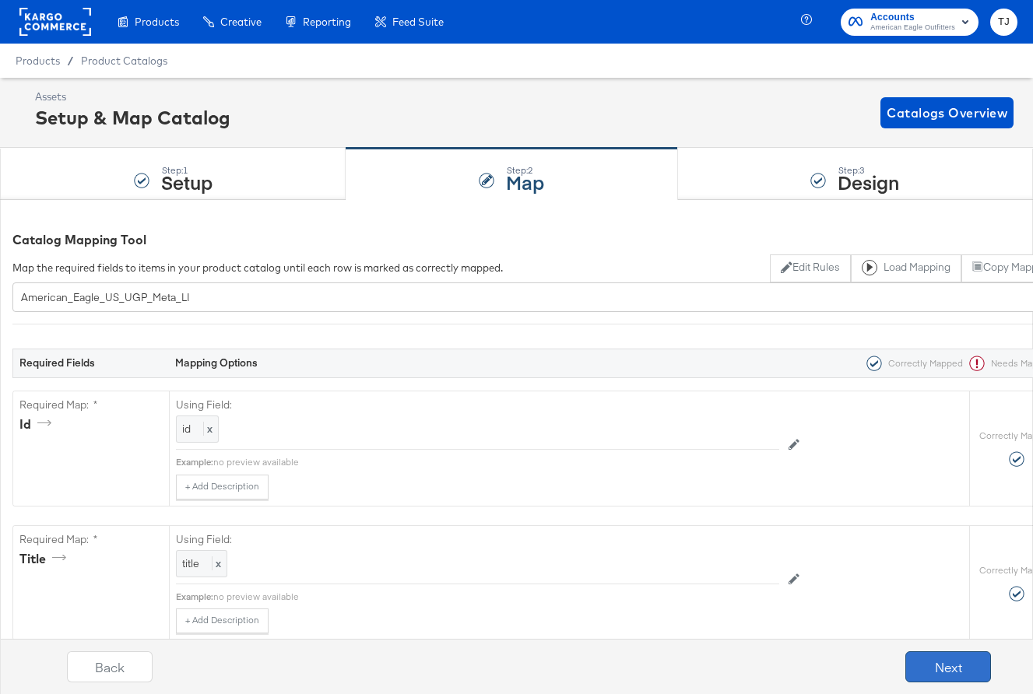
click at [933, 669] on button "Next" at bounding box center [948, 666] width 86 height 31
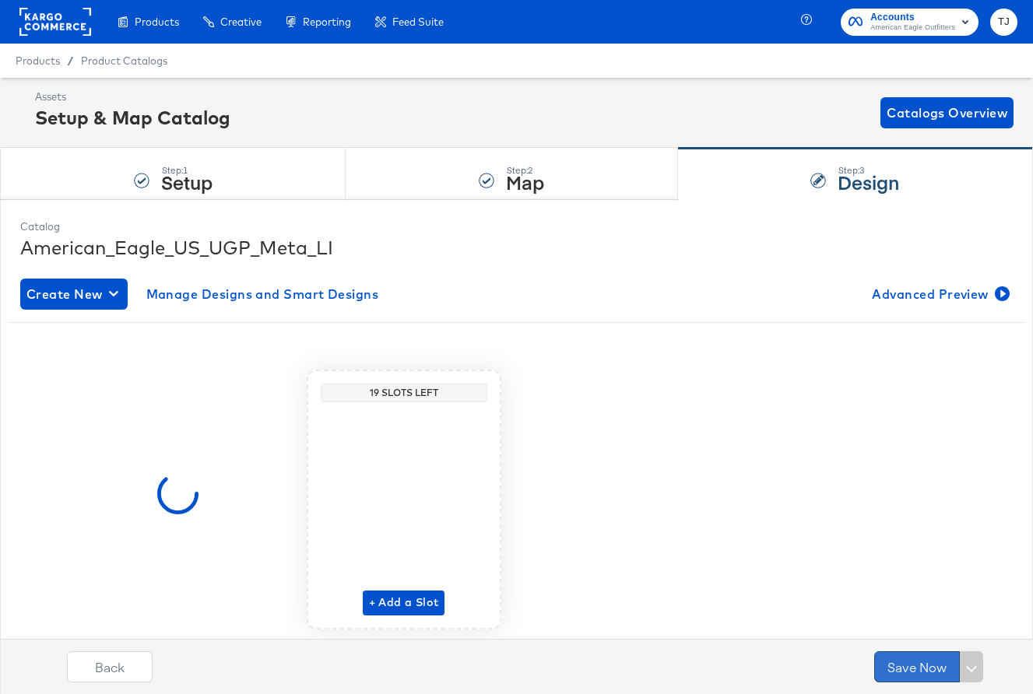
click at [927, 669] on button "Save Now" at bounding box center [917, 666] width 86 height 31
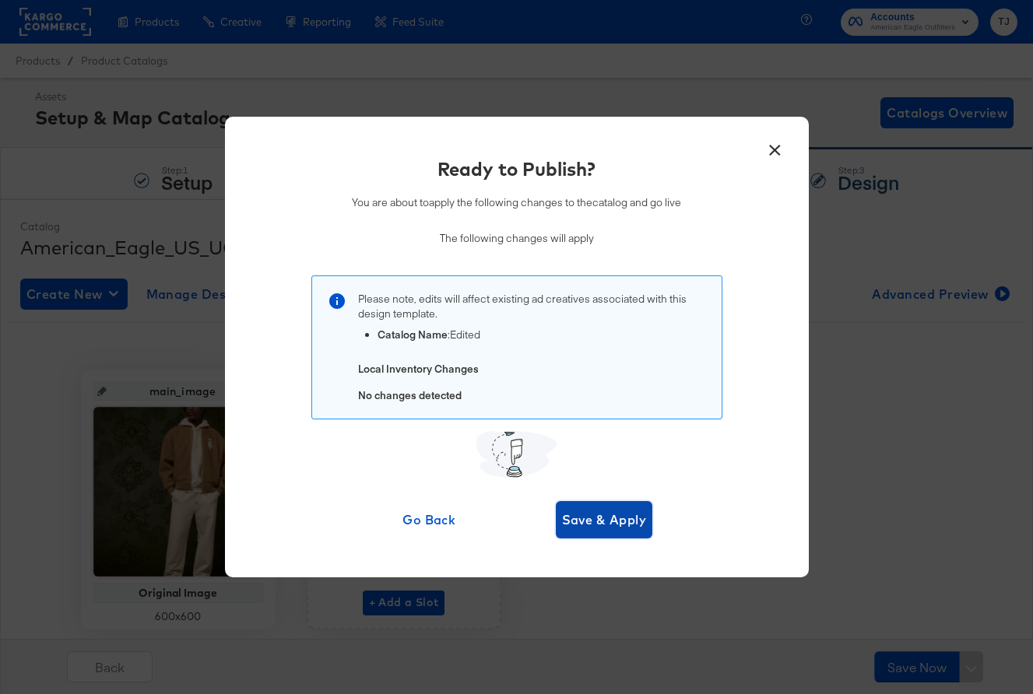
click at [595, 516] on span "Save & Apply" at bounding box center [604, 520] width 85 height 22
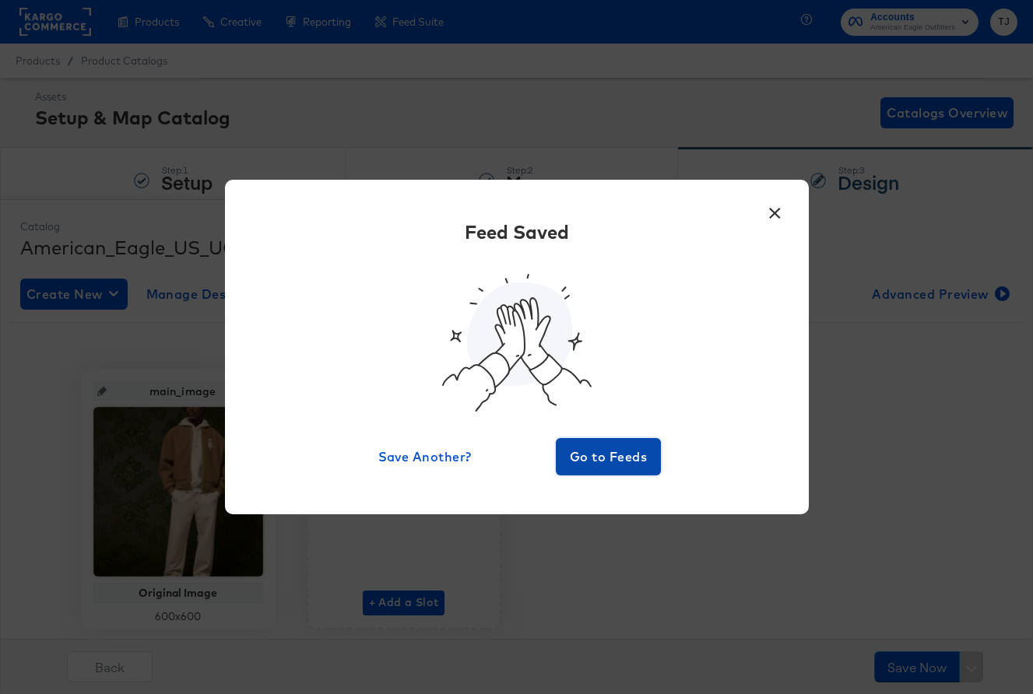
click at [649, 447] on span "Go to Feeds" at bounding box center [608, 457] width 93 height 22
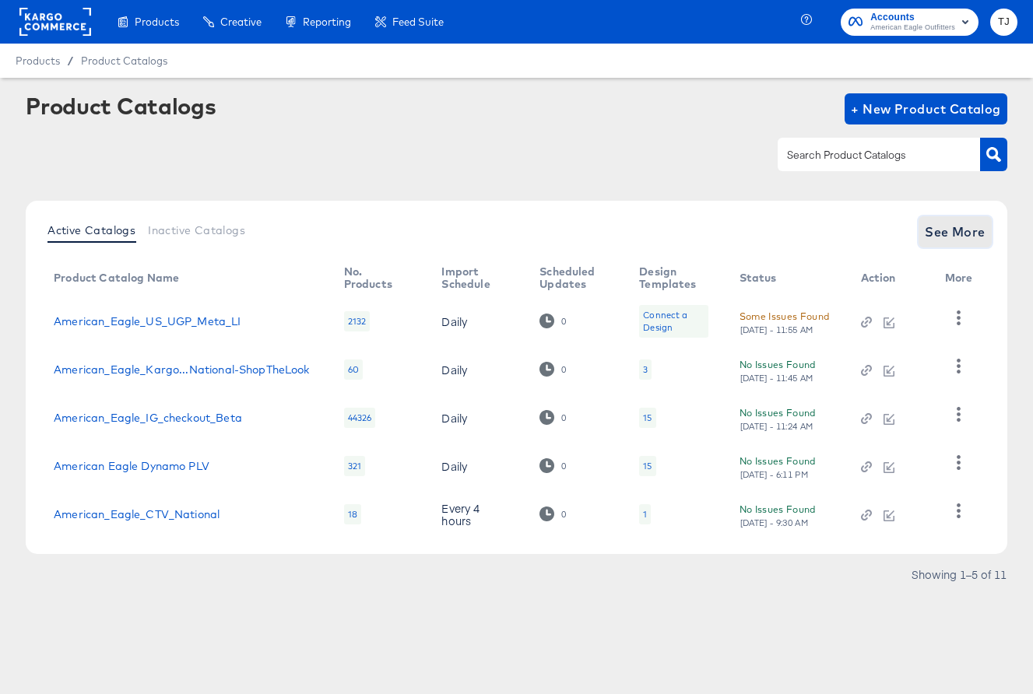
click at [958, 227] on span "See More" at bounding box center [955, 232] width 61 height 22
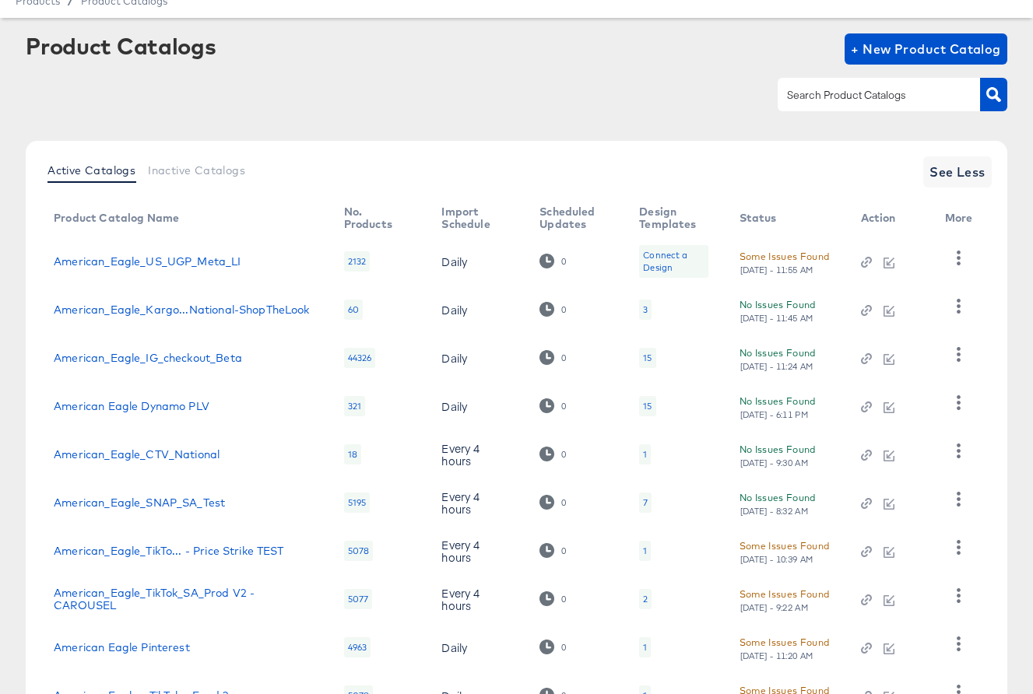
scroll to position [188, 0]
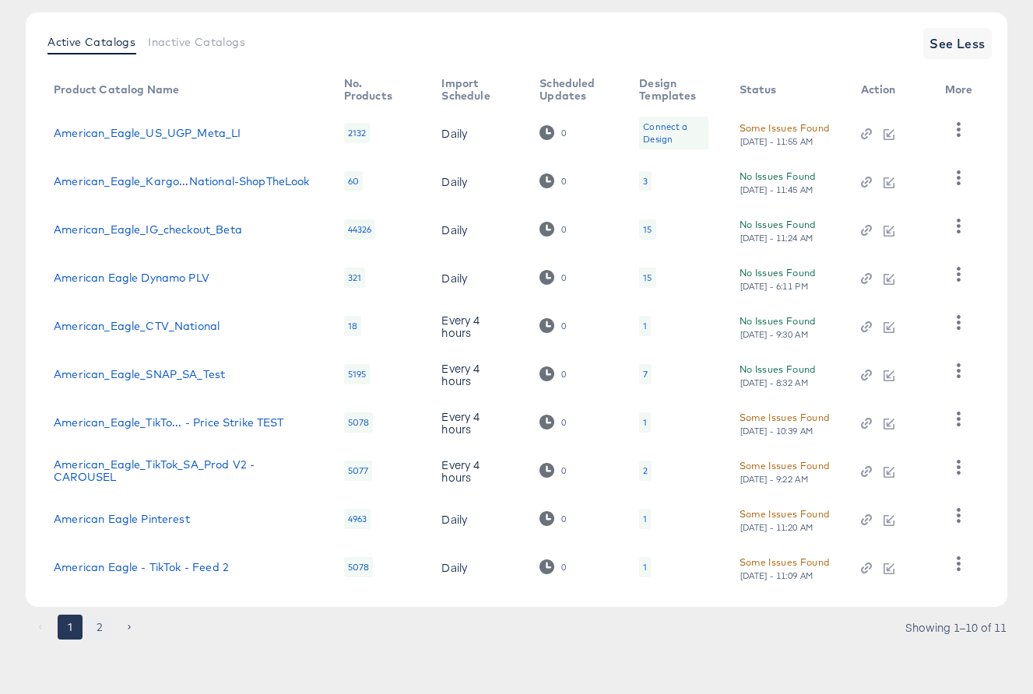
click at [101, 627] on button "2" at bounding box center [99, 627] width 25 height 25
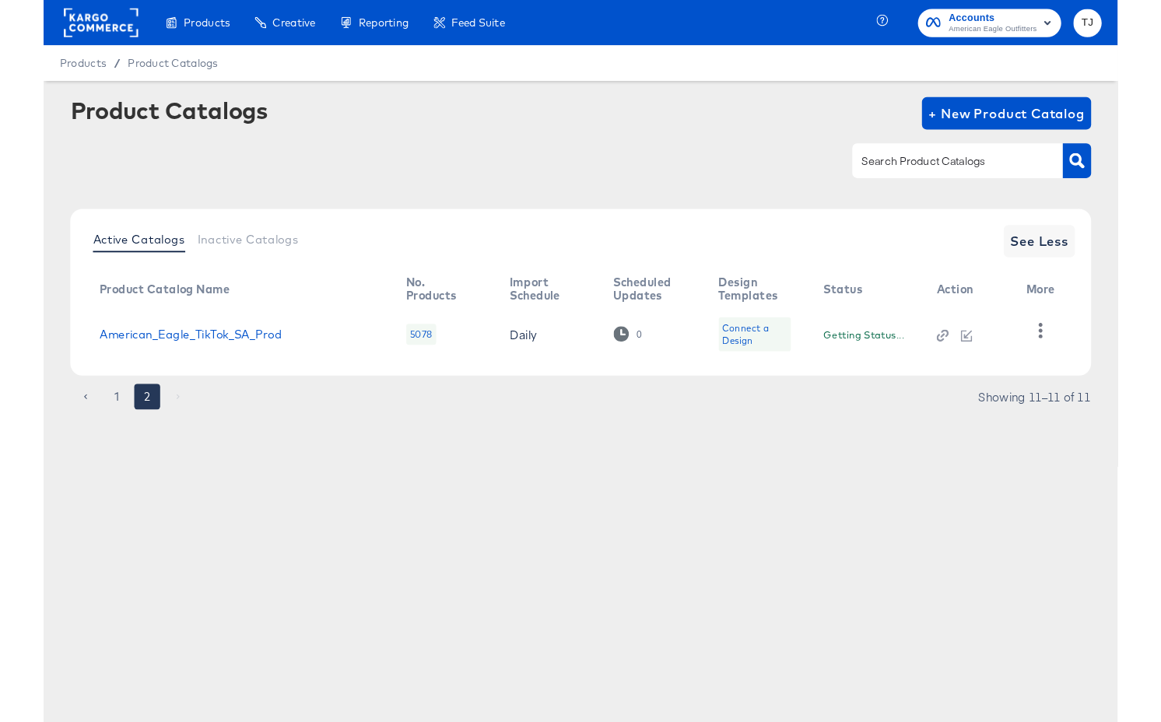
scroll to position [0, 0]
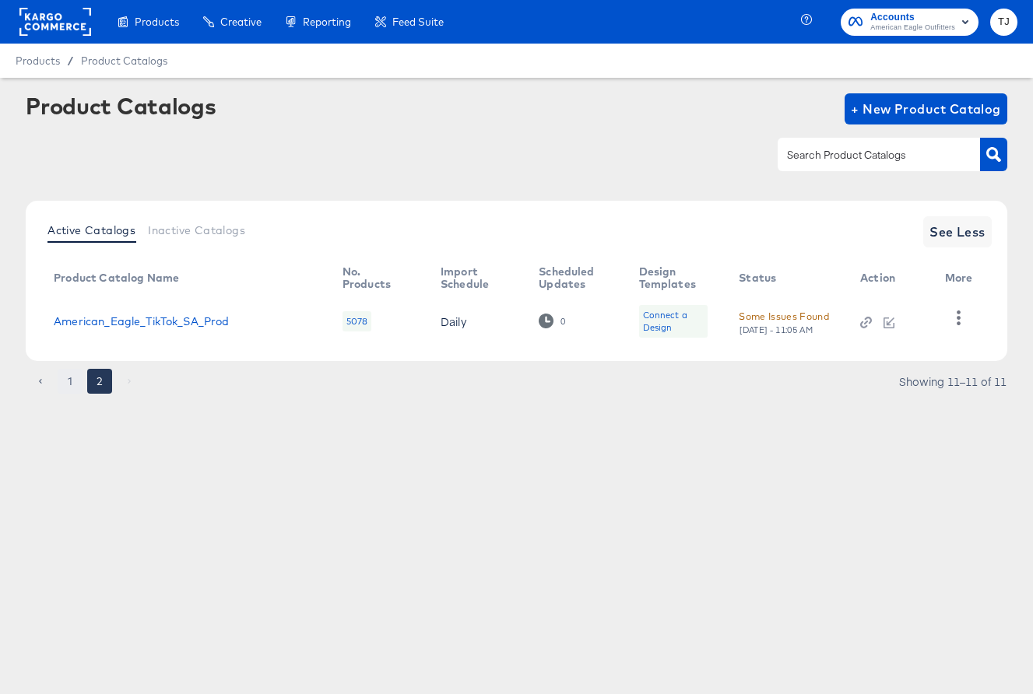
click at [68, 374] on button "1" at bounding box center [70, 381] width 25 height 25
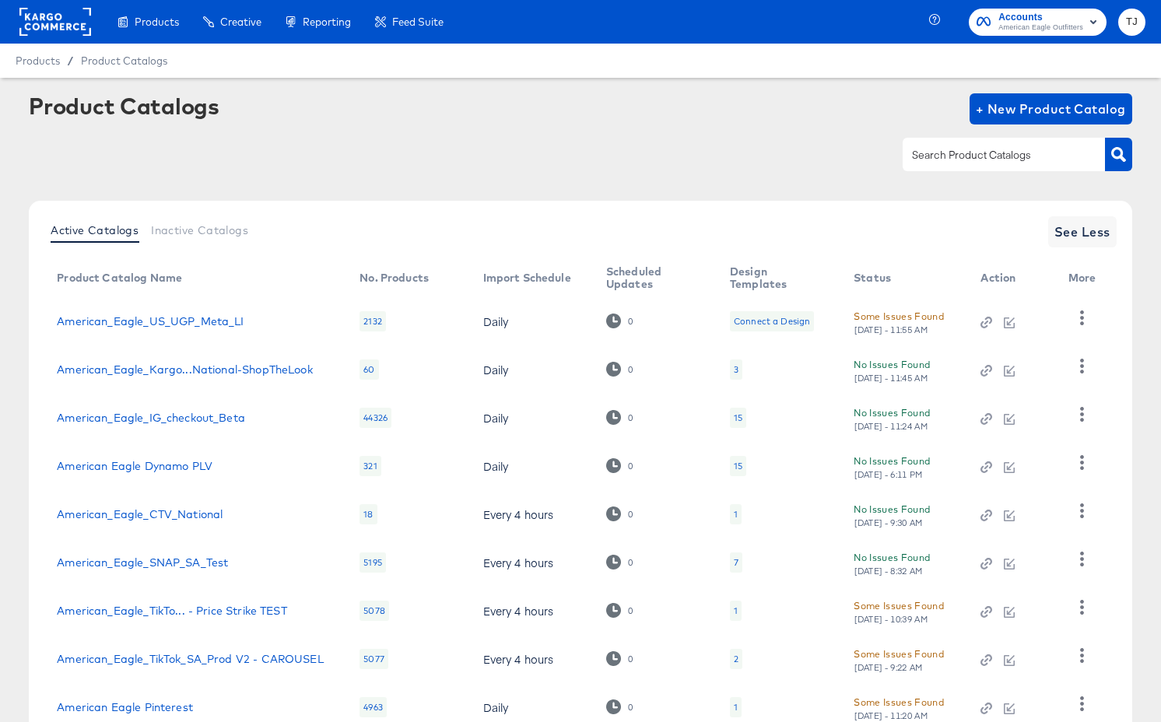
click at [56, 31] on rect at bounding box center [55, 22] width 72 height 28
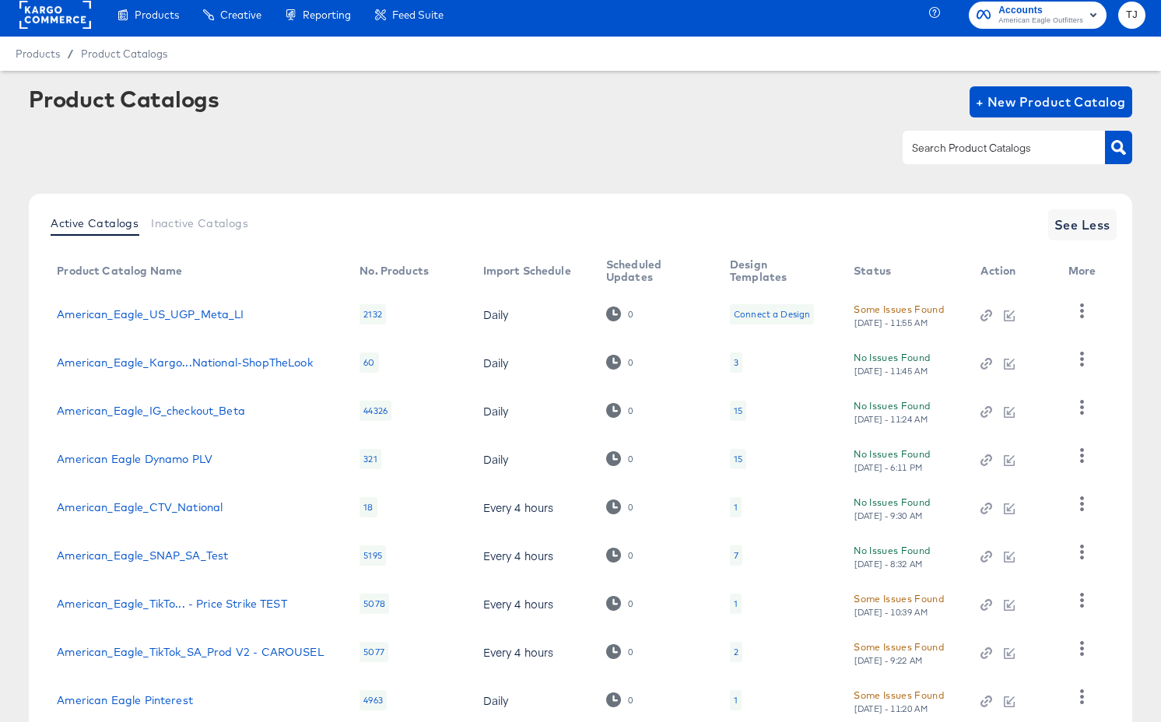
click at [58, 19] on rect at bounding box center [55, 15] width 72 height 28
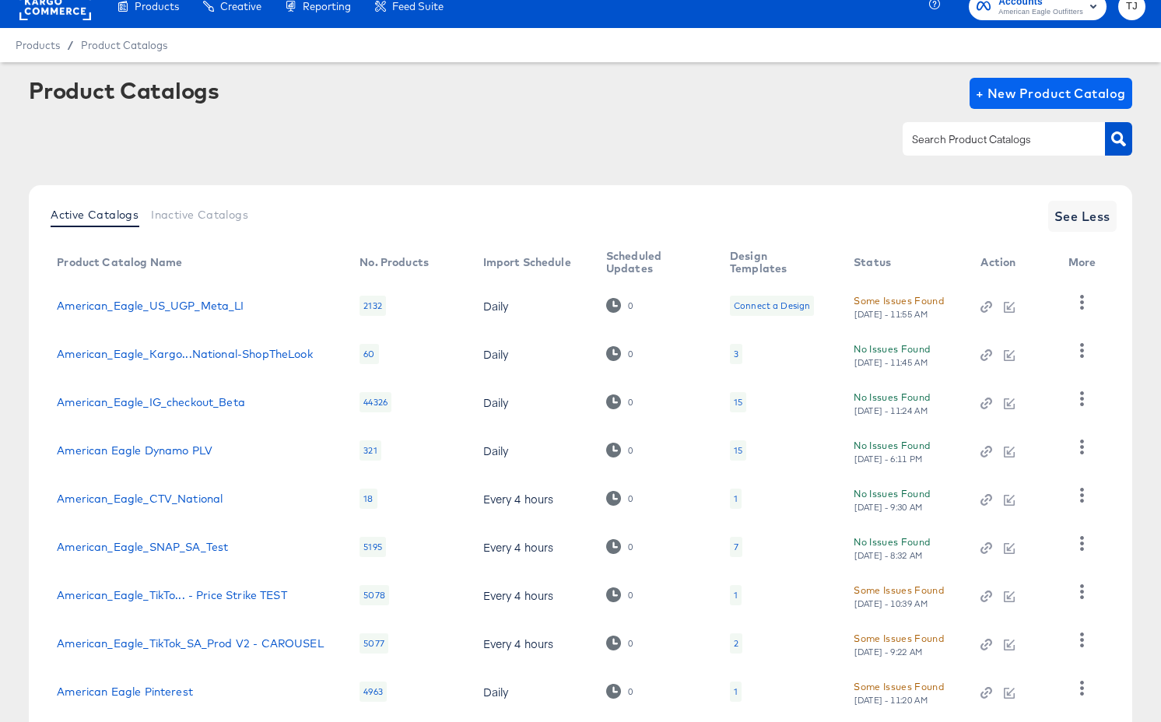
scroll to position [19, 0]
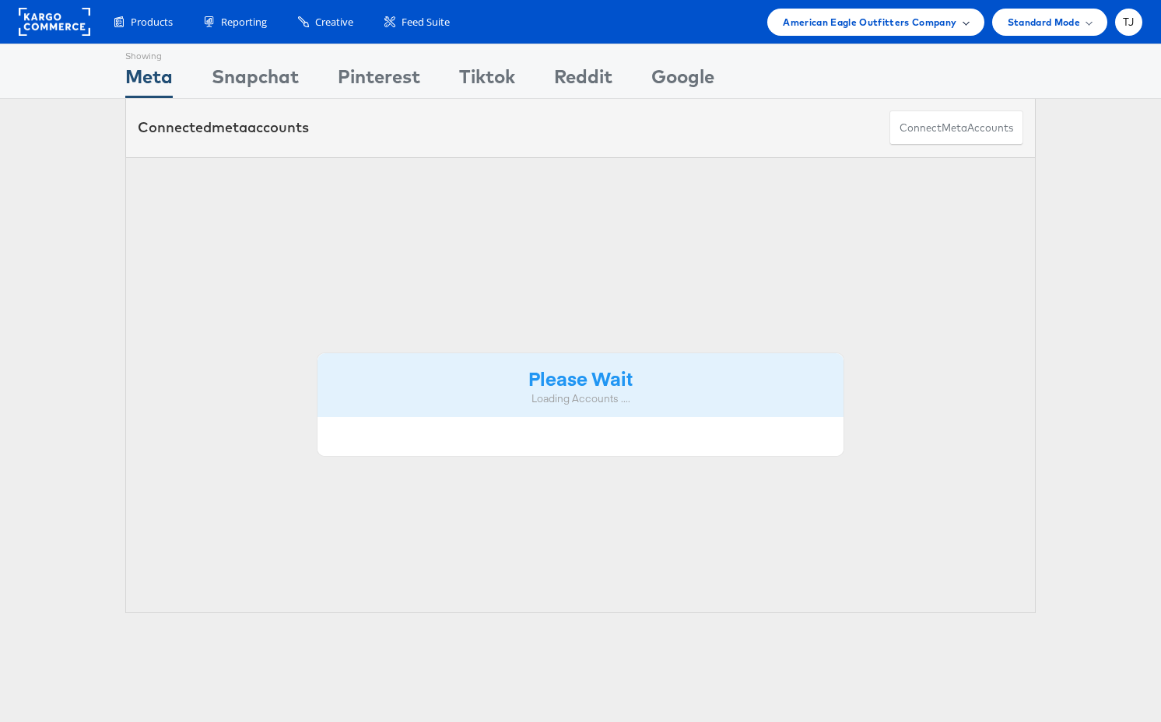
click at [953, 22] on span "American Eagle Outfitters Company" at bounding box center [870, 22] width 174 height 16
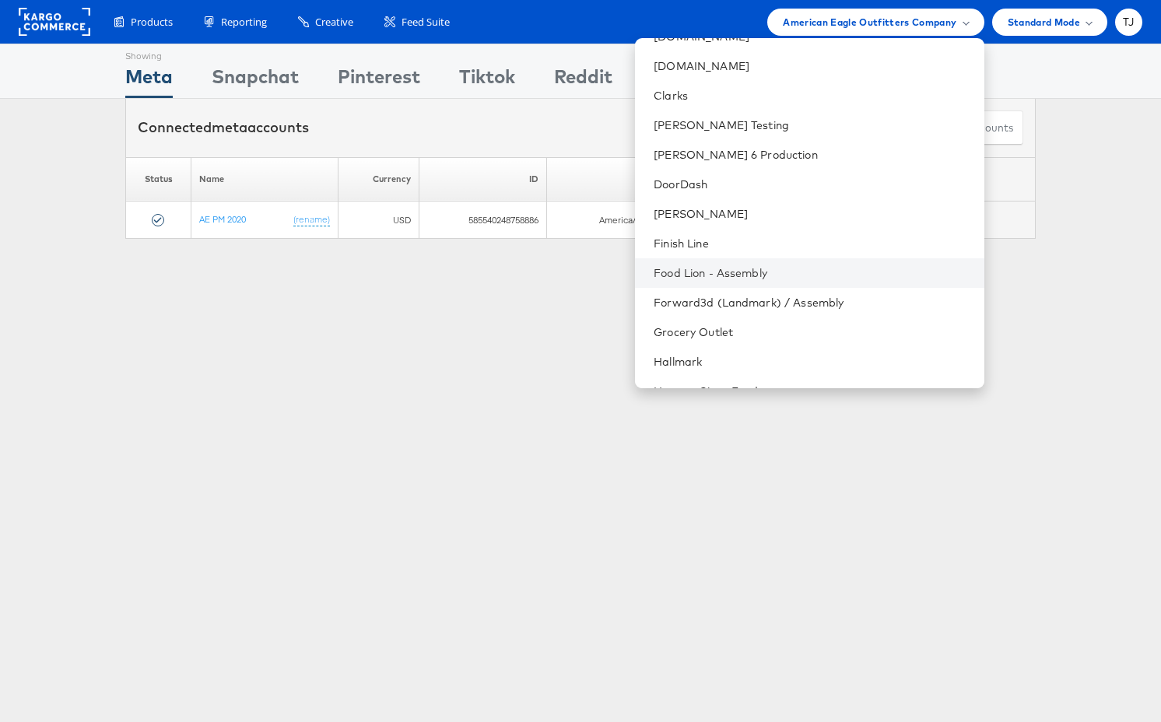
scroll to position [629, 0]
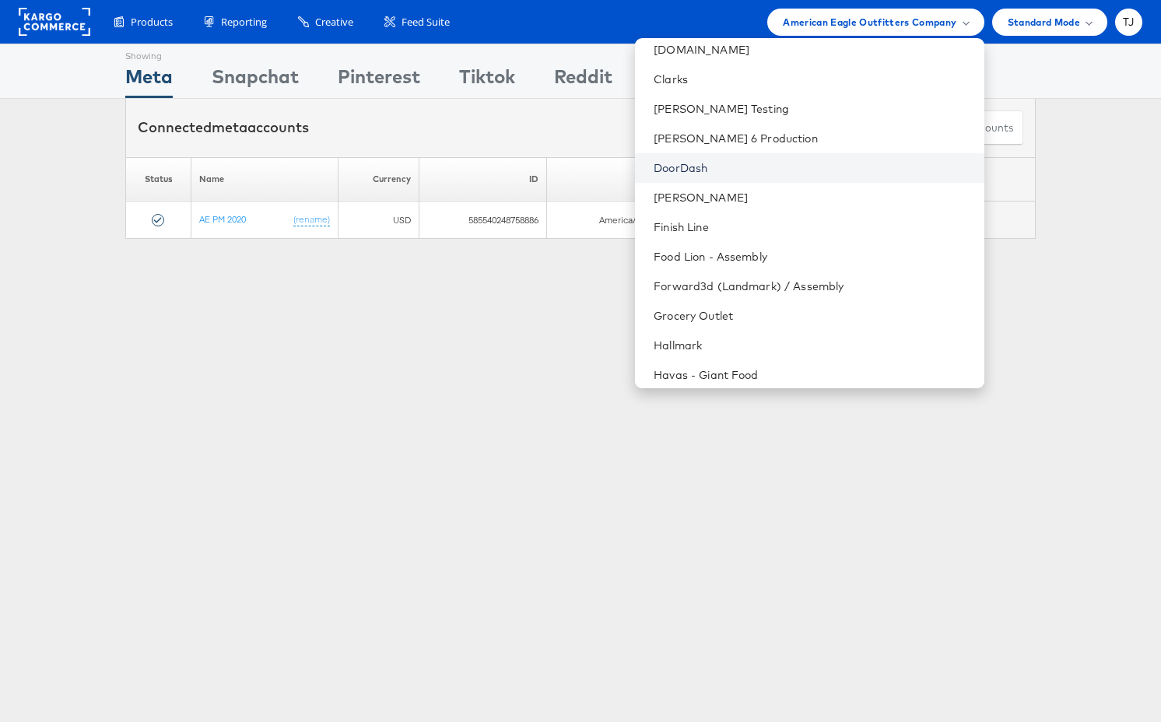
click at [795, 169] on link "DoorDash" at bounding box center [813, 168] width 318 height 16
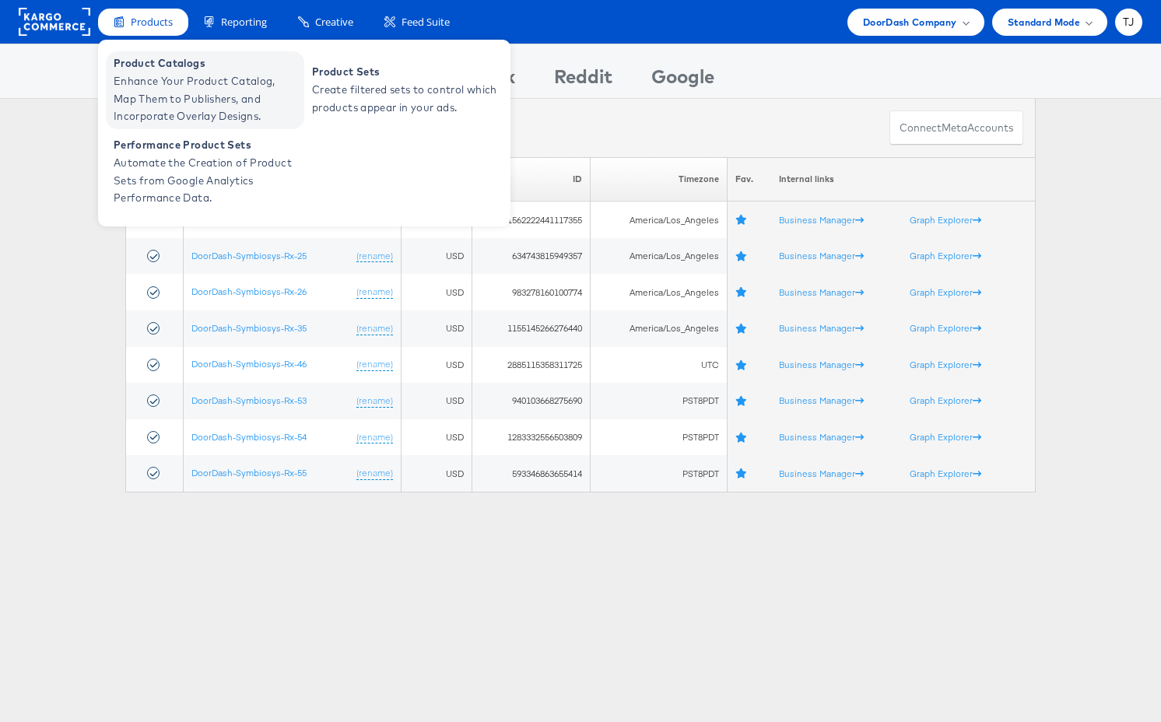
click at [142, 77] on span "Enhance Your Product Catalog, Map Them to Publishers, and Incorporate Overlay D…" at bounding box center [207, 98] width 187 height 53
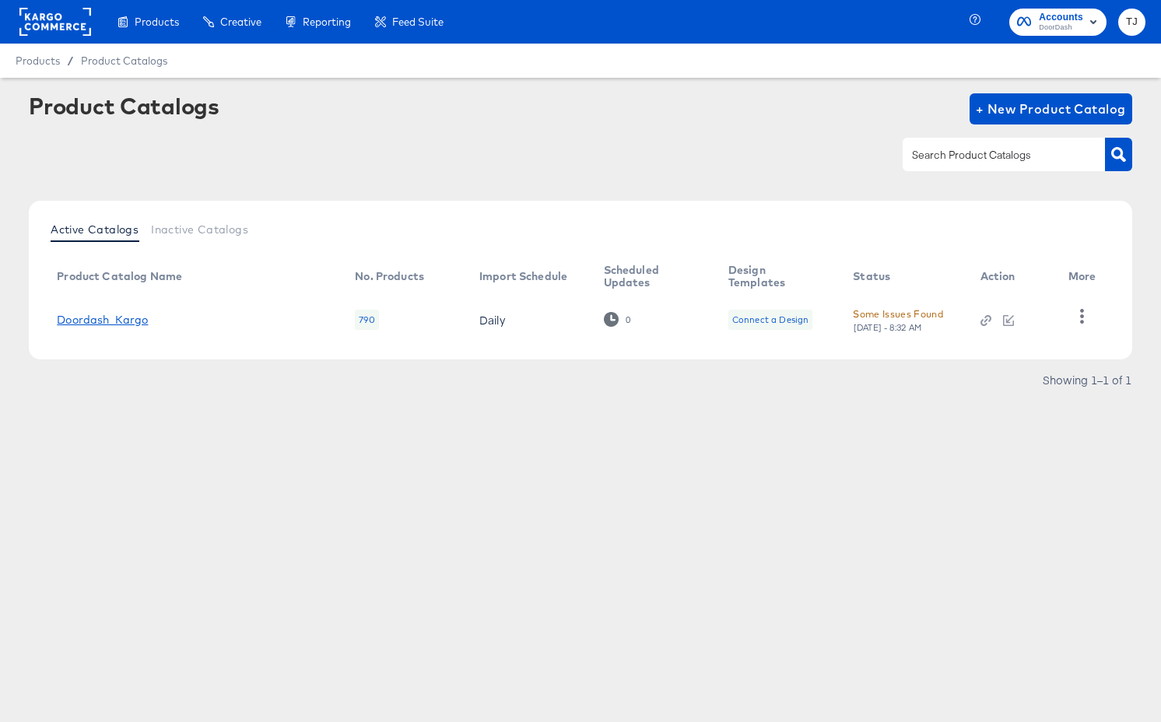
click at [90, 318] on link "Doordash_Kargo" at bounding box center [102, 320] width 91 height 12
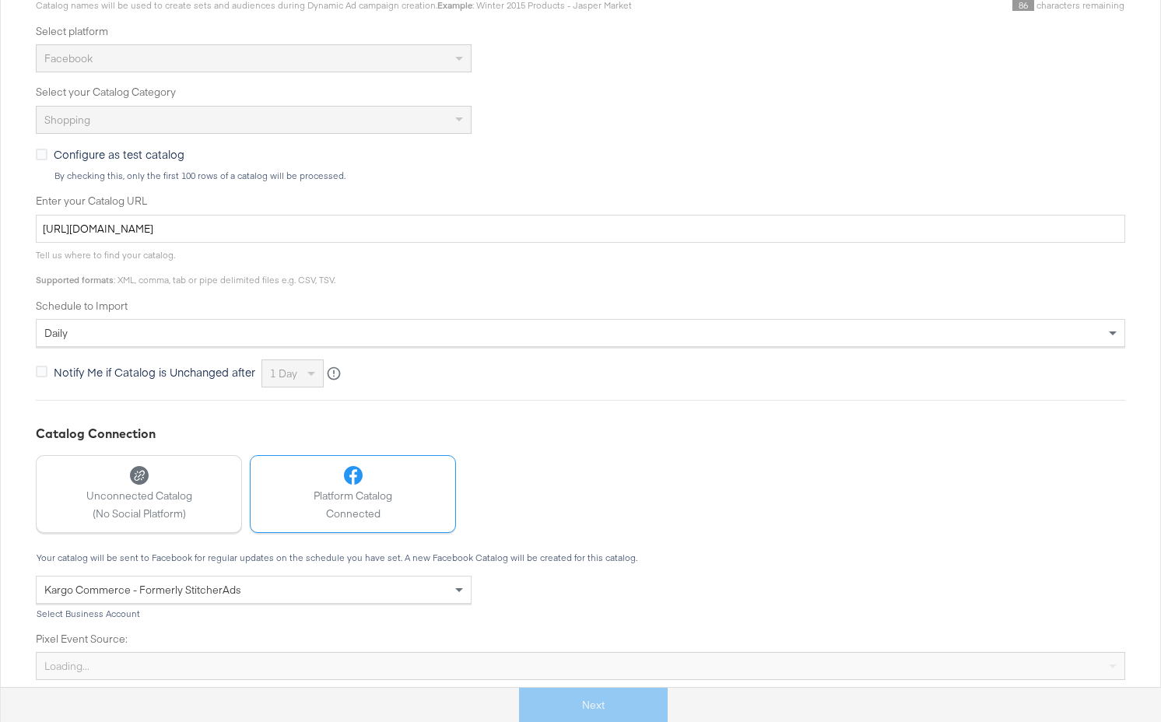
scroll to position [444, 0]
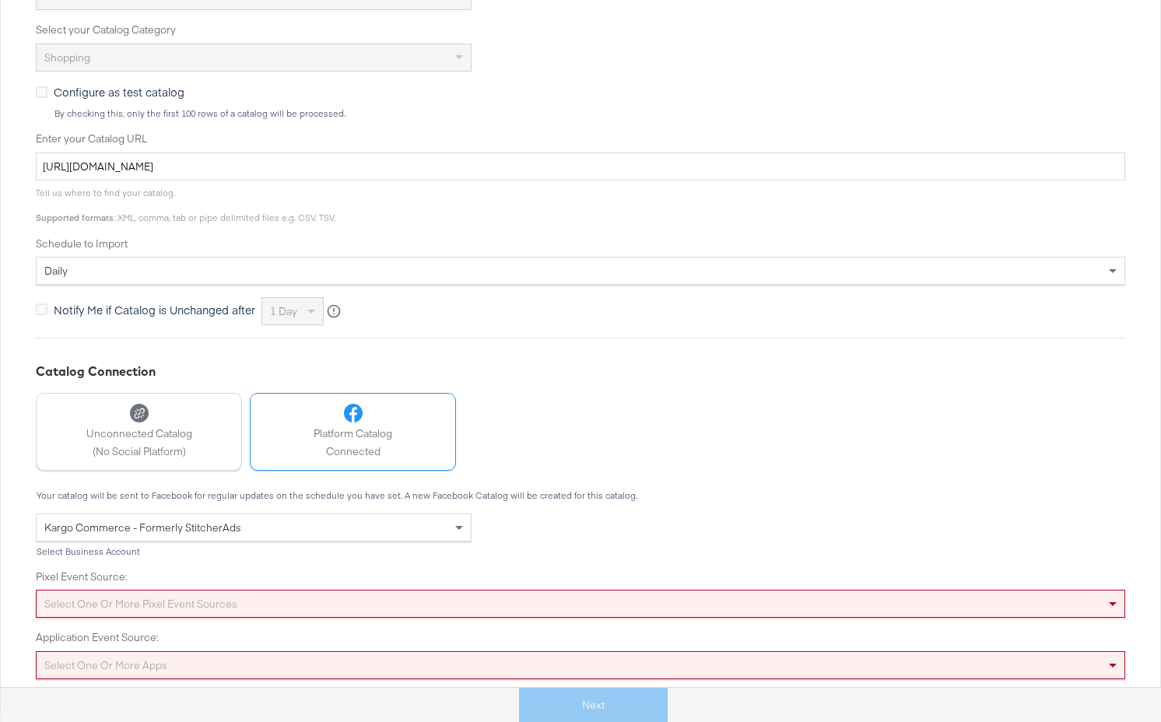
click at [208, 601] on div "Select one or more pixel event sources" at bounding box center [581, 604] width 1090 height 28
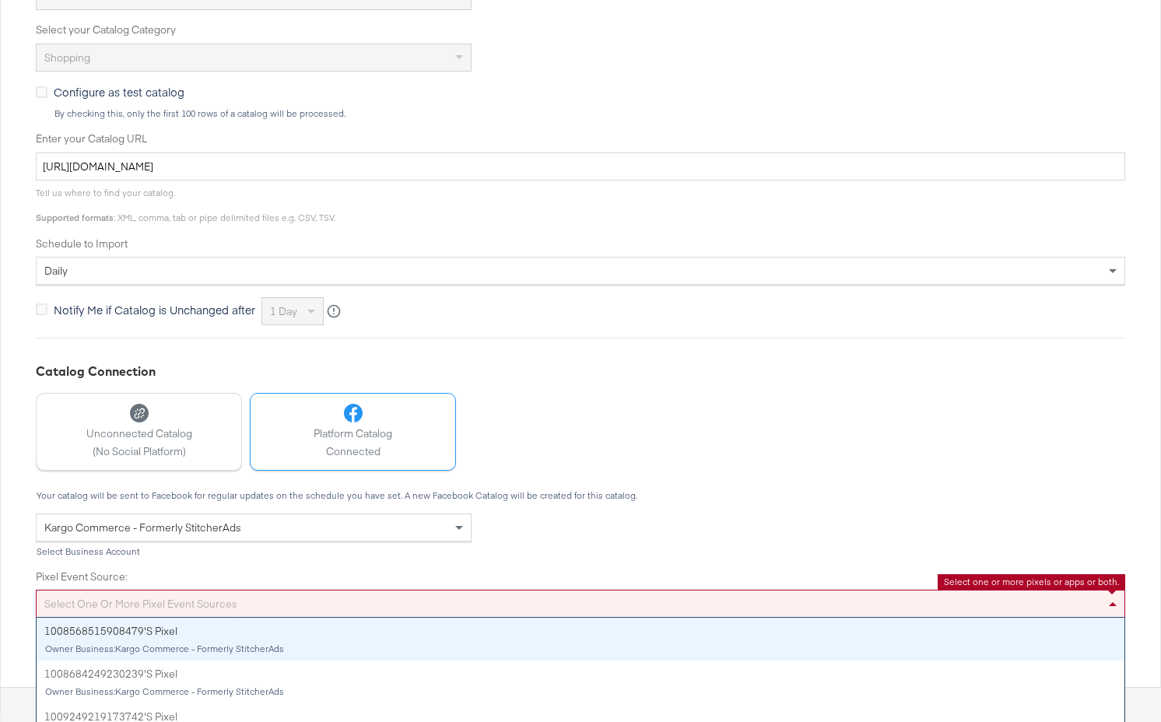
scroll to position [494, 0]
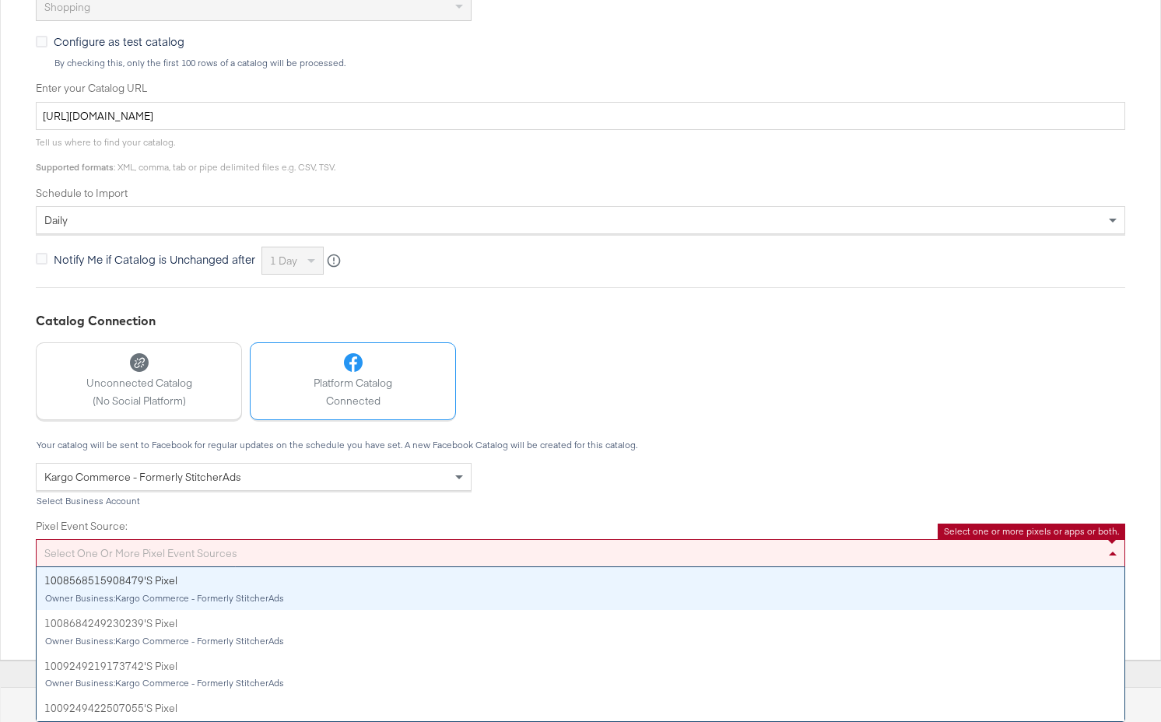
paste input "875970674044300"
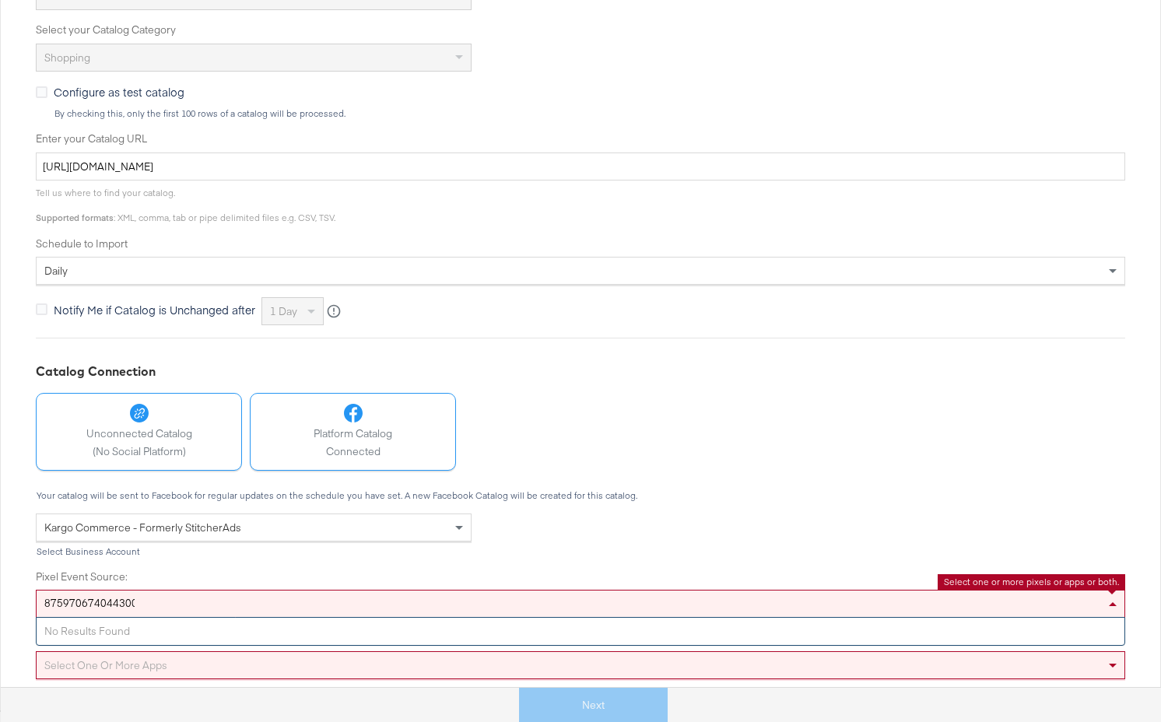
type input "875970674044300"
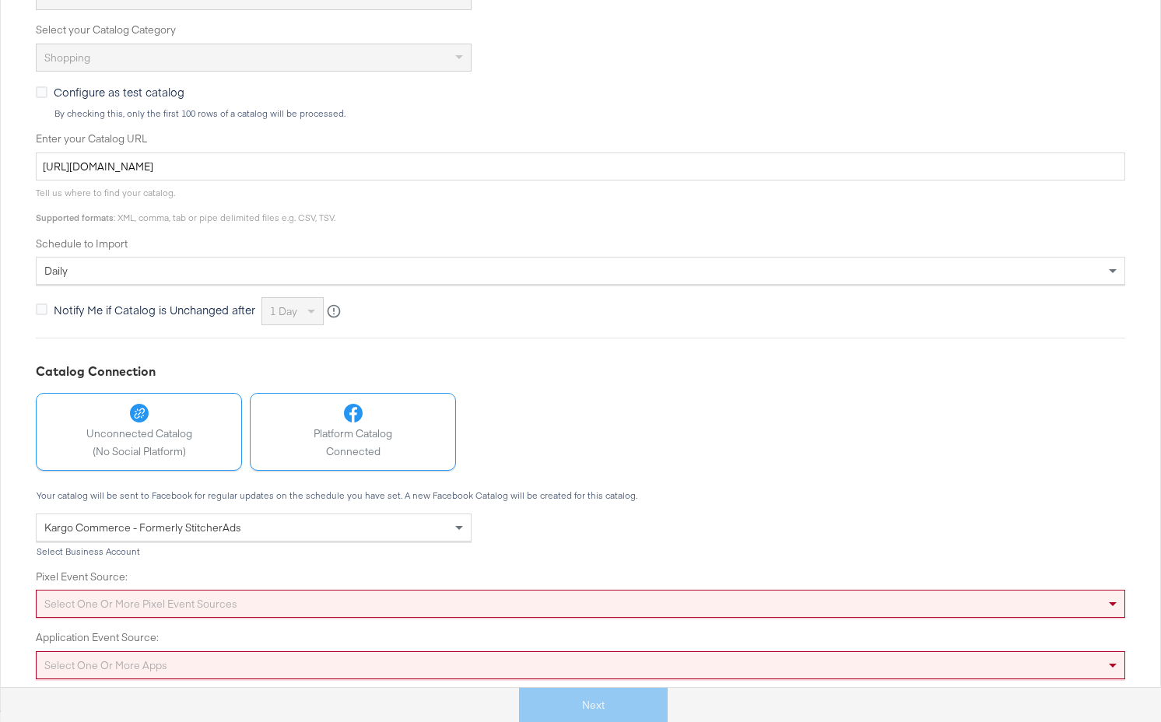
click at [153, 441] on div "Unconnected Catalog (No Social Platform)" at bounding box center [139, 431] width 106 height 55
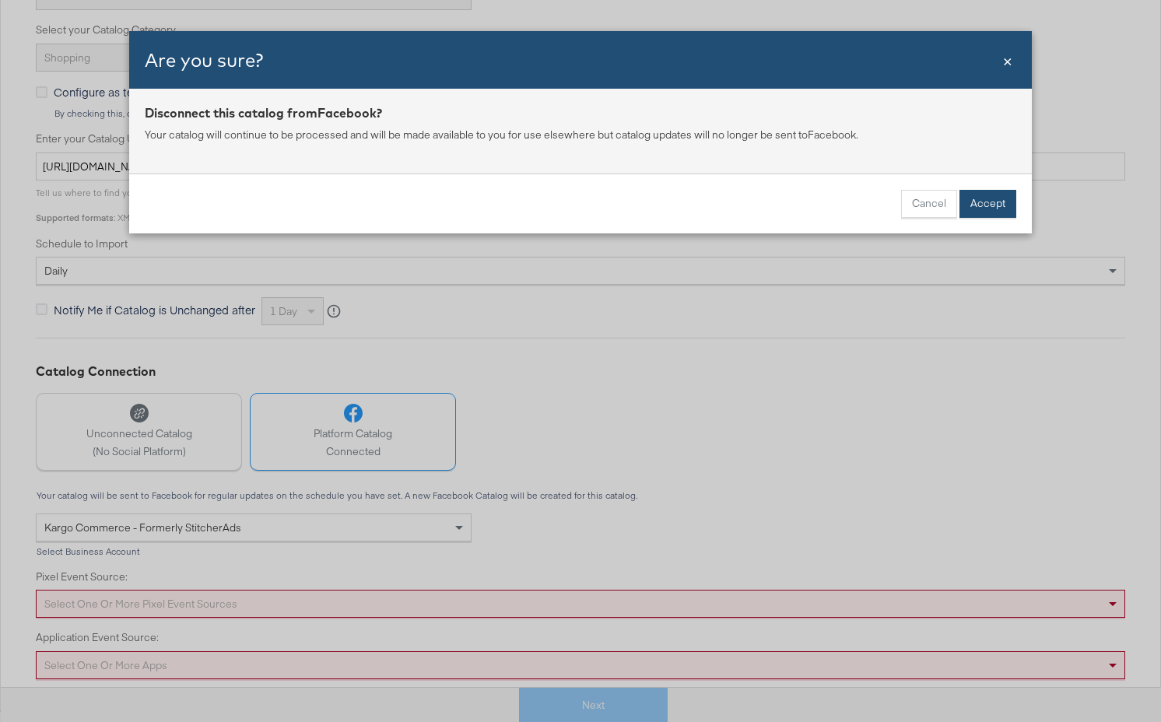
click at [1000, 202] on button "Accept" at bounding box center [988, 204] width 57 height 28
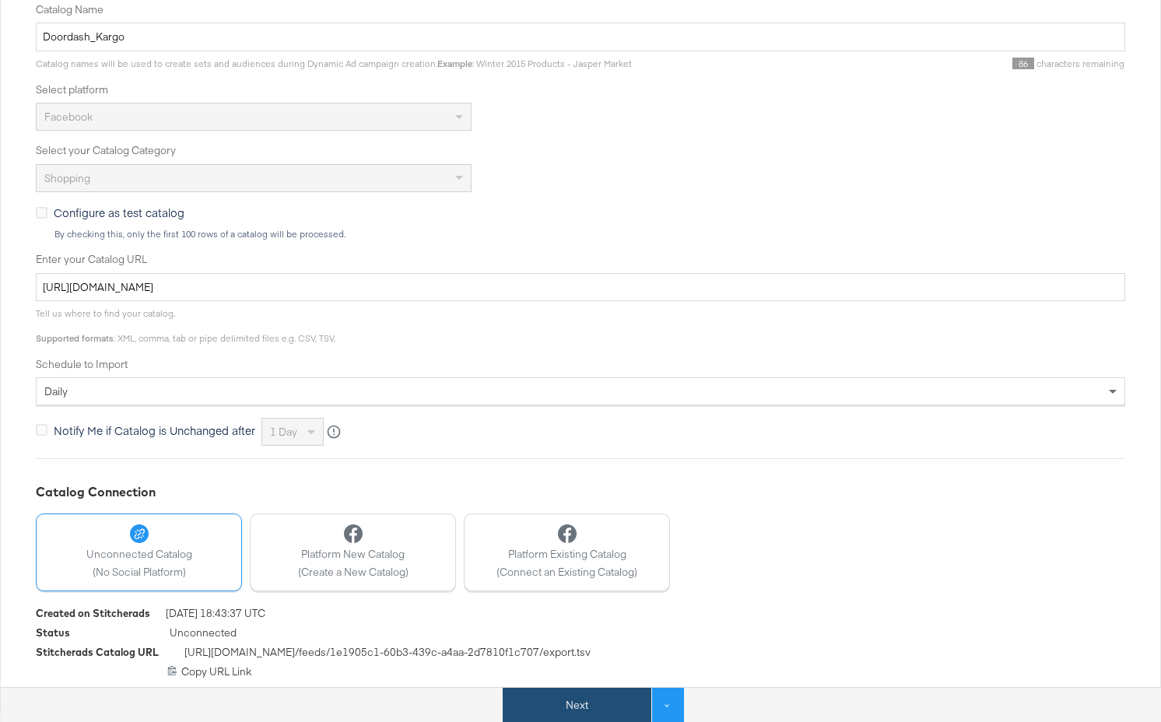
click at [604, 701] on button "Next" at bounding box center [577, 705] width 149 height 35
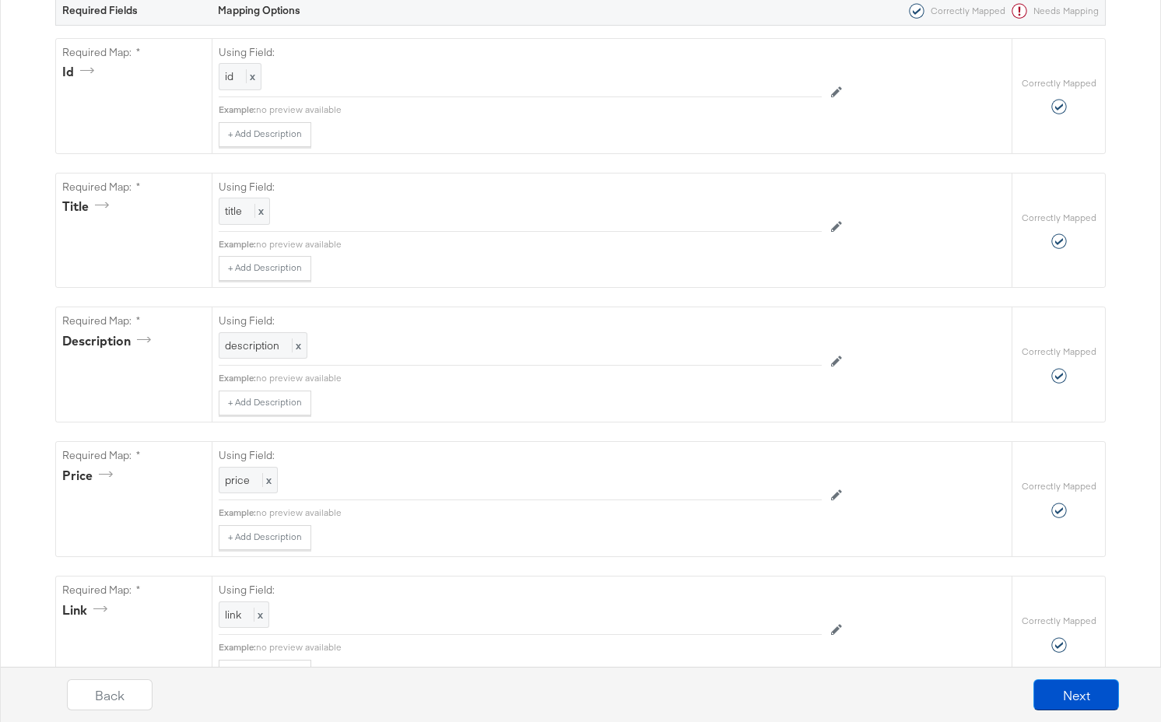
scroll to position [0, 0]
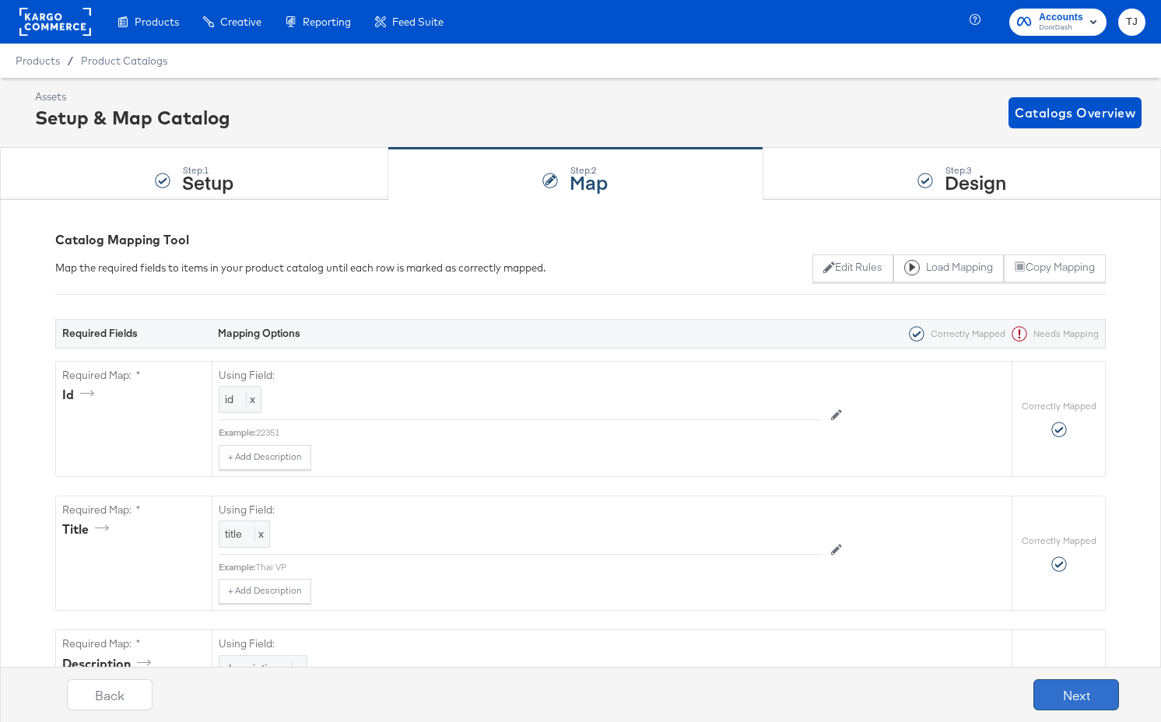
click at [1056, 697] on button "Next" at bounding box center [1077, 694] width 86 height 31
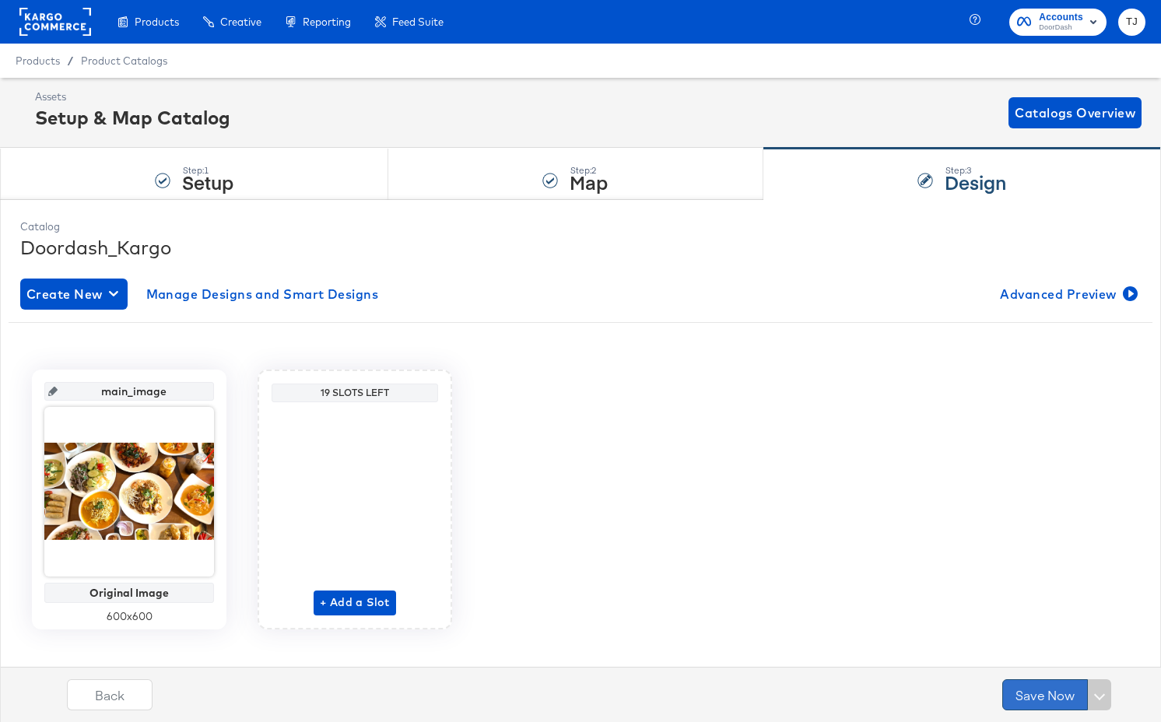
click at [1042, 687] on button "Save Now" at bounding box center [1046, 694] width 86 height 31
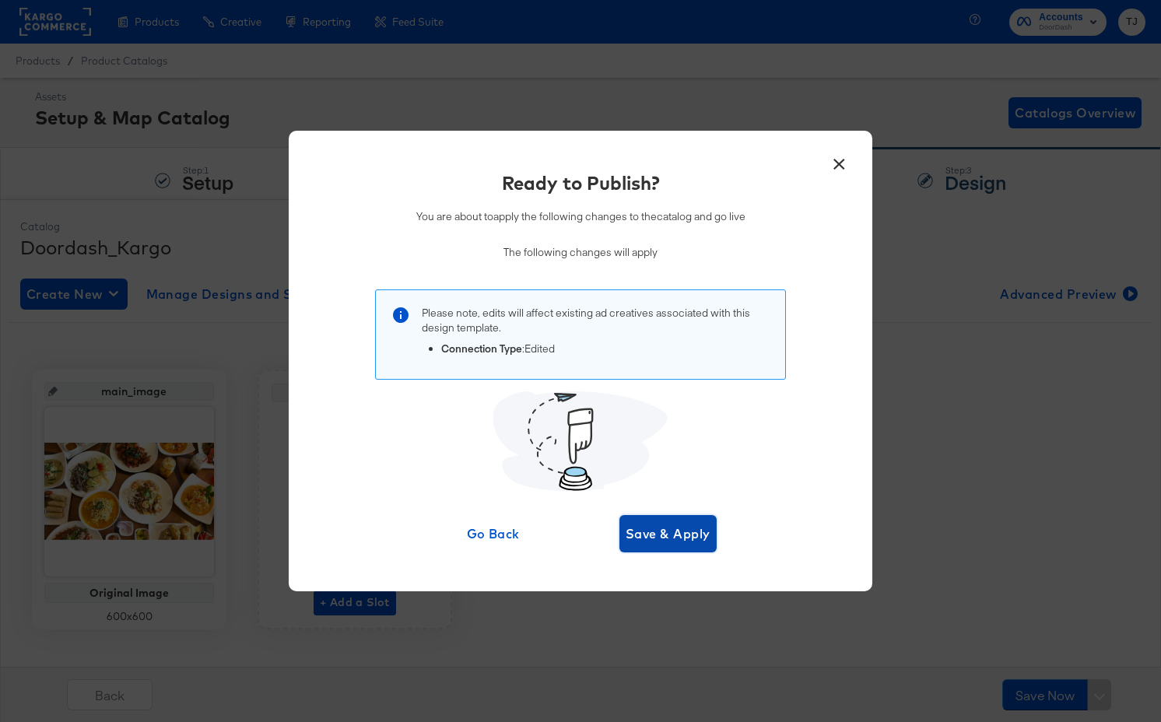
click at [683, 537] on span "Save & Apply" at bounding box center [668, 534] width 85 height 22
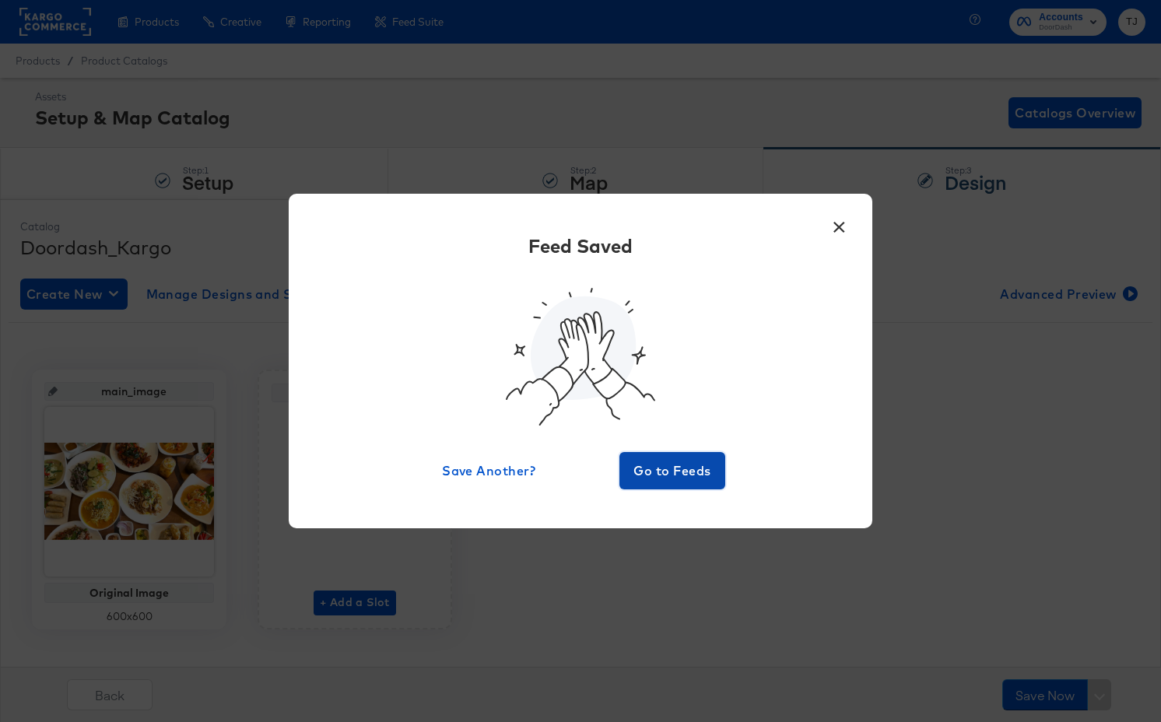
click at [676, 463] on span "Go to Feeds" at bounding box center [672, 471] width 93 height 22
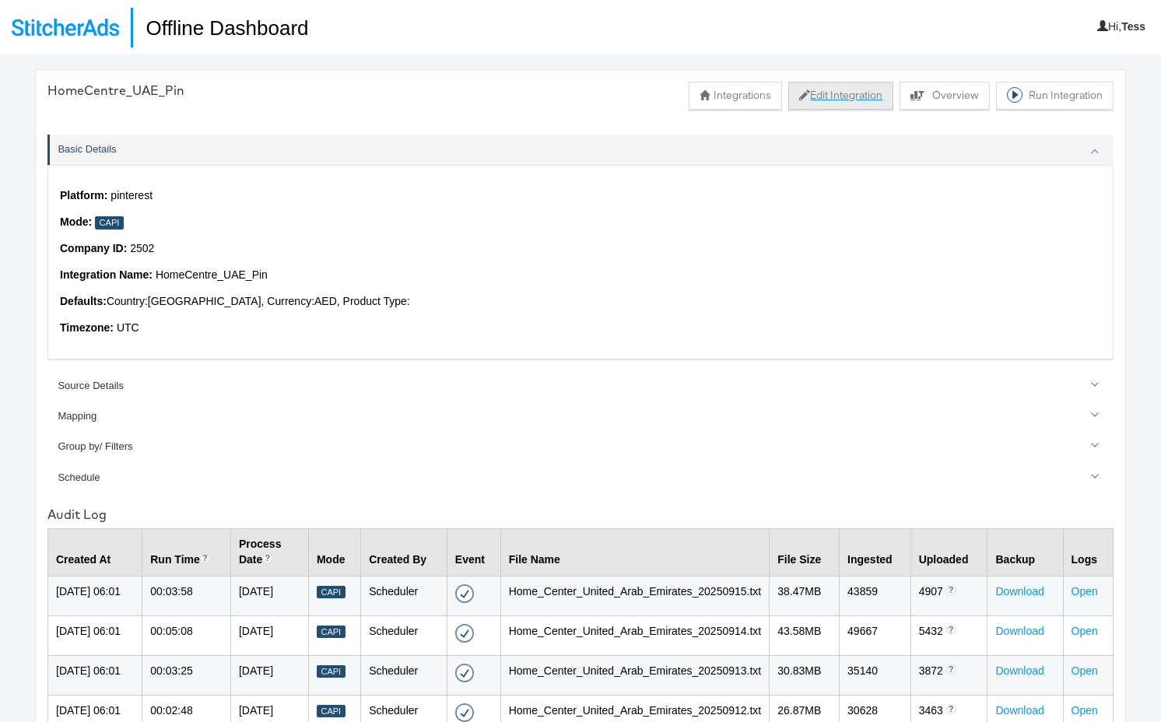
click at [848, 98] on button "Edit Integration" at bounding box center [840, 96] width 105 height 28
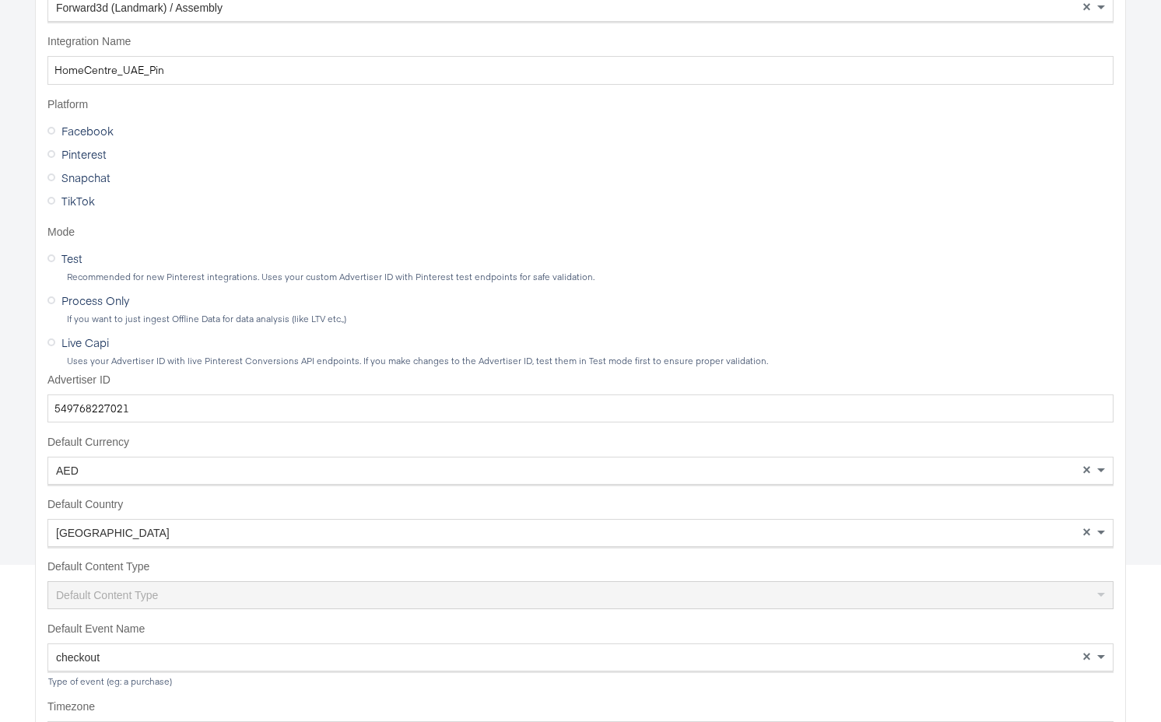
scroll to position [215, 0]
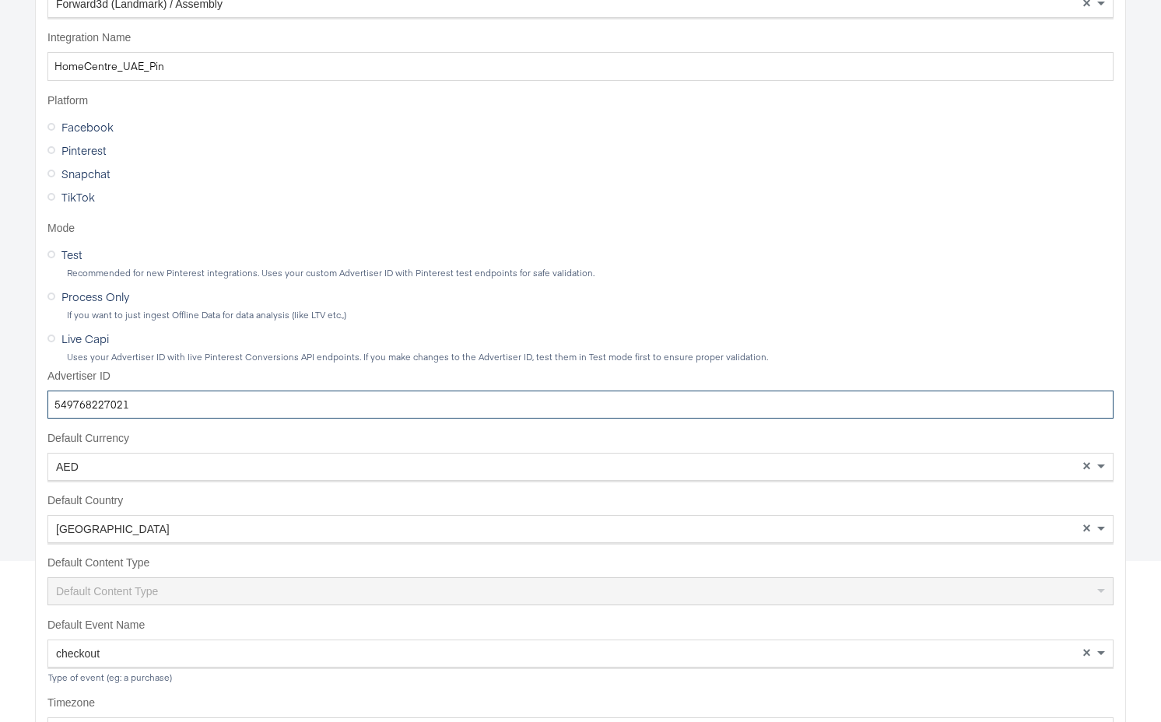
drag, startPoint x: 135, startPoint y: 409, endPoint x: 11, endPoint y: 395, distance: 125.3
click at [11, 395] on div "Edit Integration Basic Details Source Mapping Data Schedule Summary About Integ…" at bounding box center [580, 200] width 1161 height 722
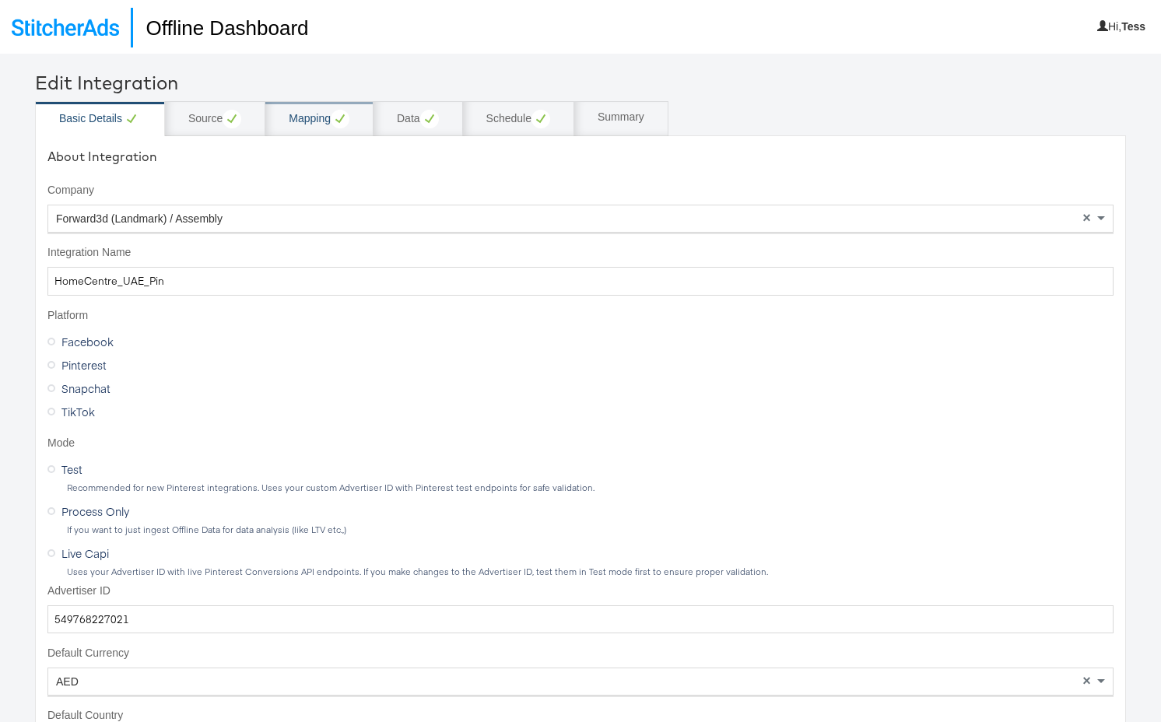
click at [332, 124] on div "Mapping" at bounding box center [319, 119] width 61 height 19
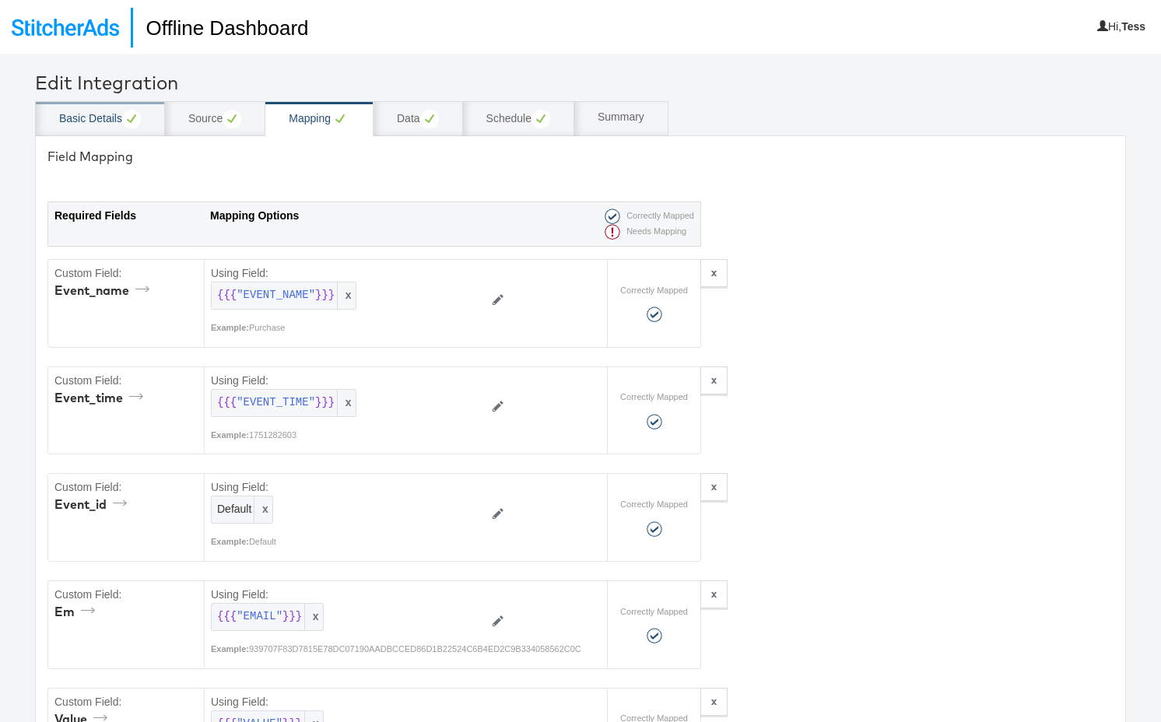
click at [92, 114] on div "Basic Details" at bounding box center [100, 119] width 82 height 19
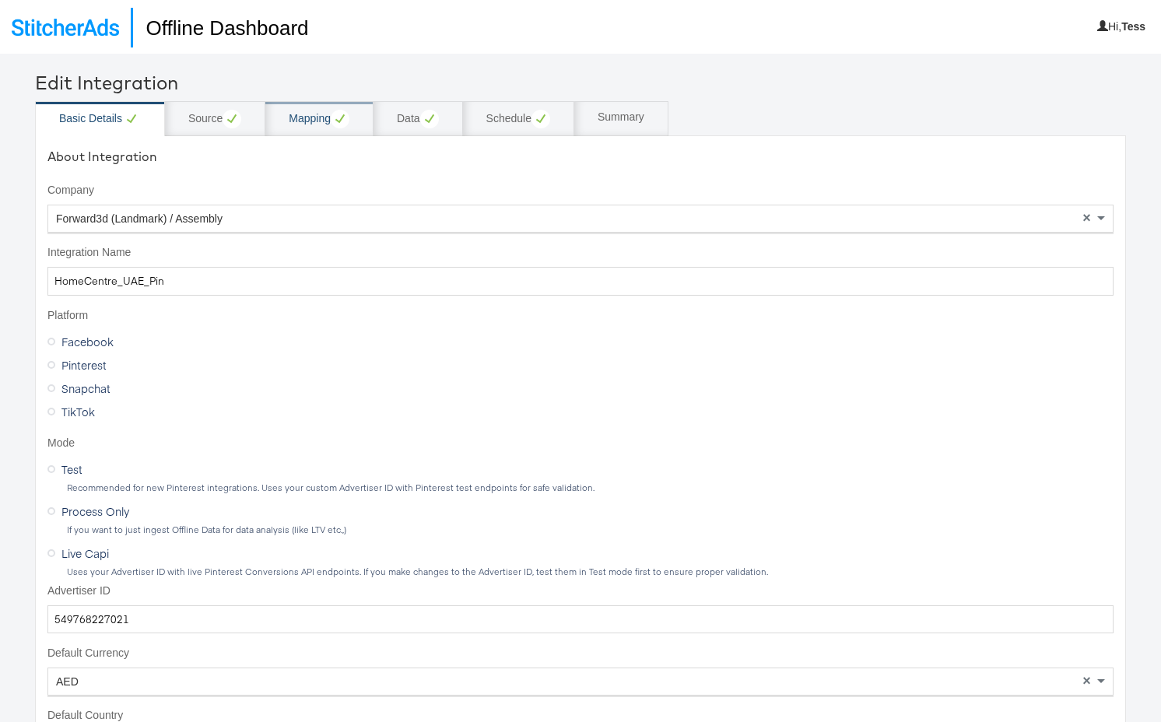
click at [321, 127] on div "Mapping" at bounding box center [319, 119] width 61 height 19
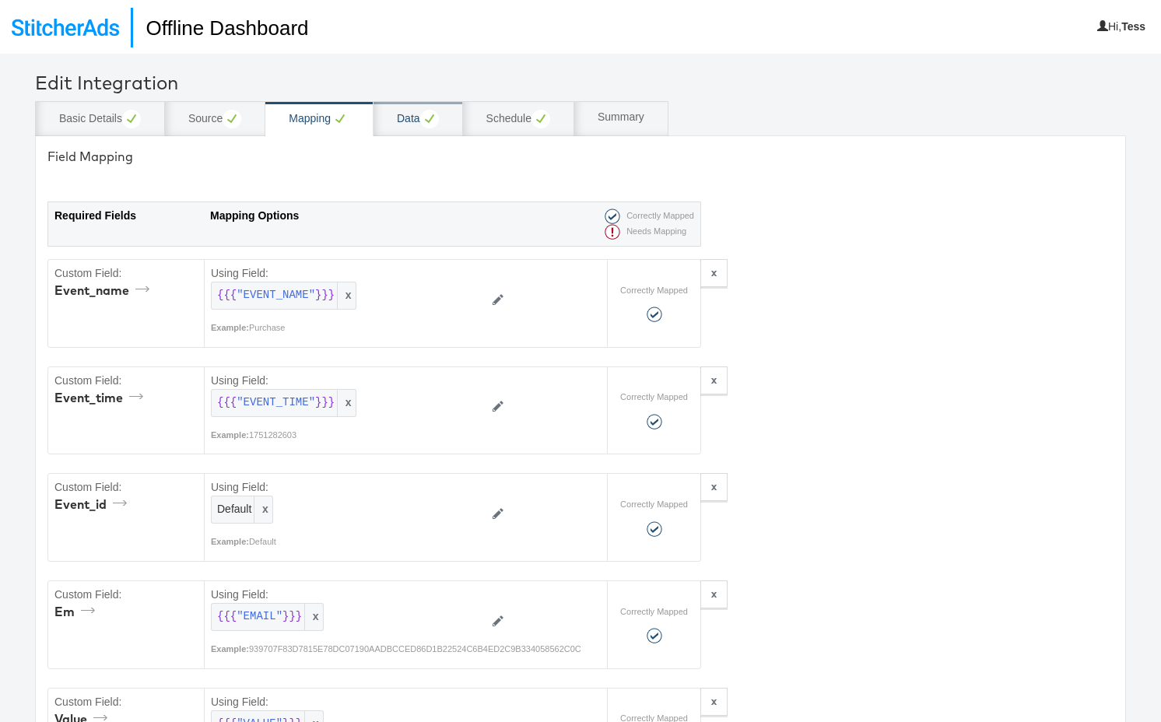
click at [407, 121] on div "Data" at bounding box center [418, 119] width 42 height 19
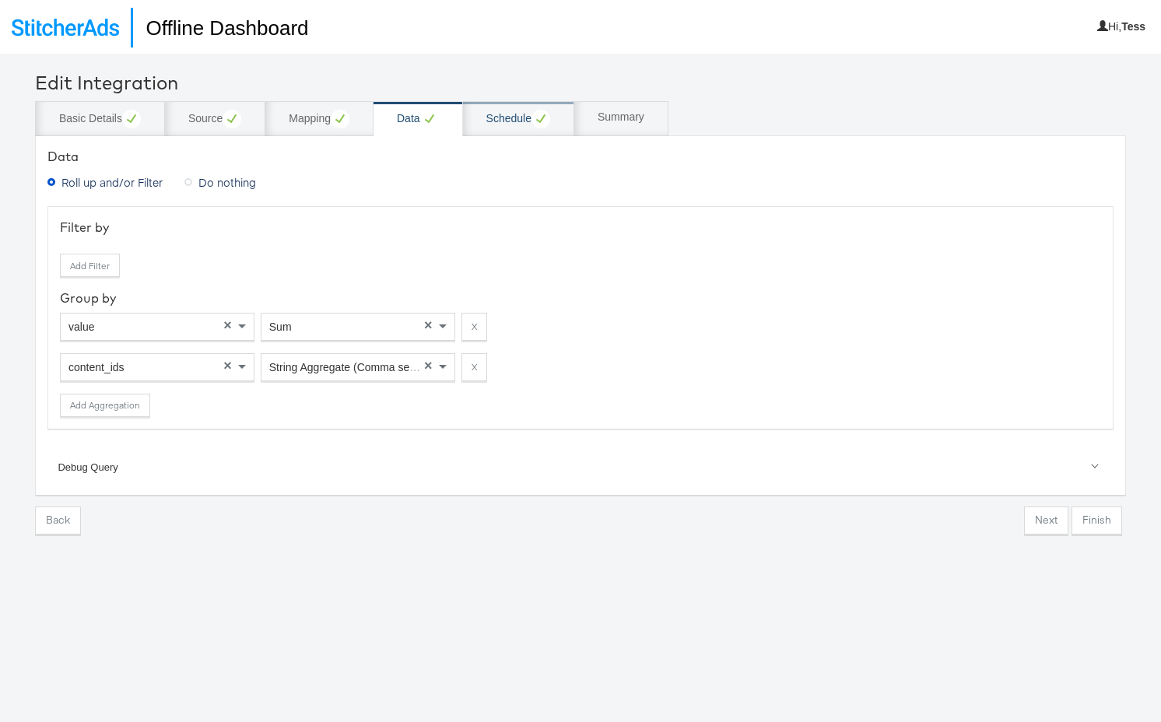
click at [531, 118] on div "Schedule" at bounding box center [518, 119] width 64 height 19
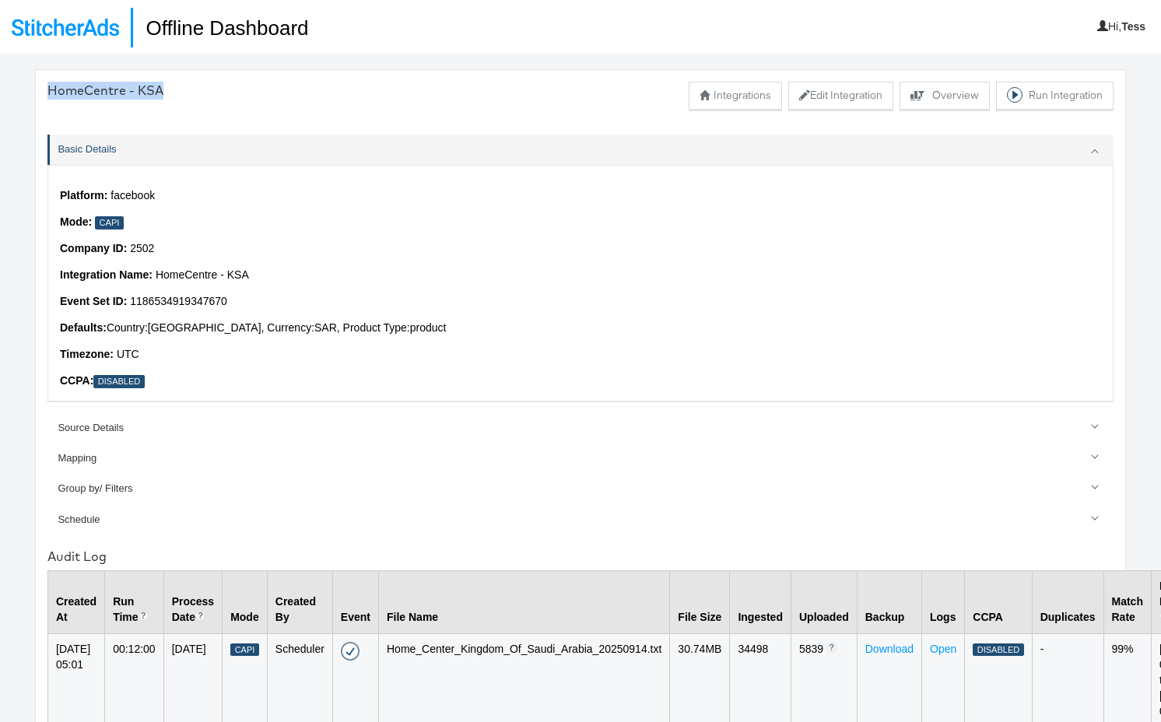
drag, startPoint x: 173, startPoint y: 92, endPoint x: 46, endPoint y: 90, distance: 126.9
copy div "HomeCentre - KSA"
click at [79, 21] on img at bounding box center [65, 27] width 107 height 17
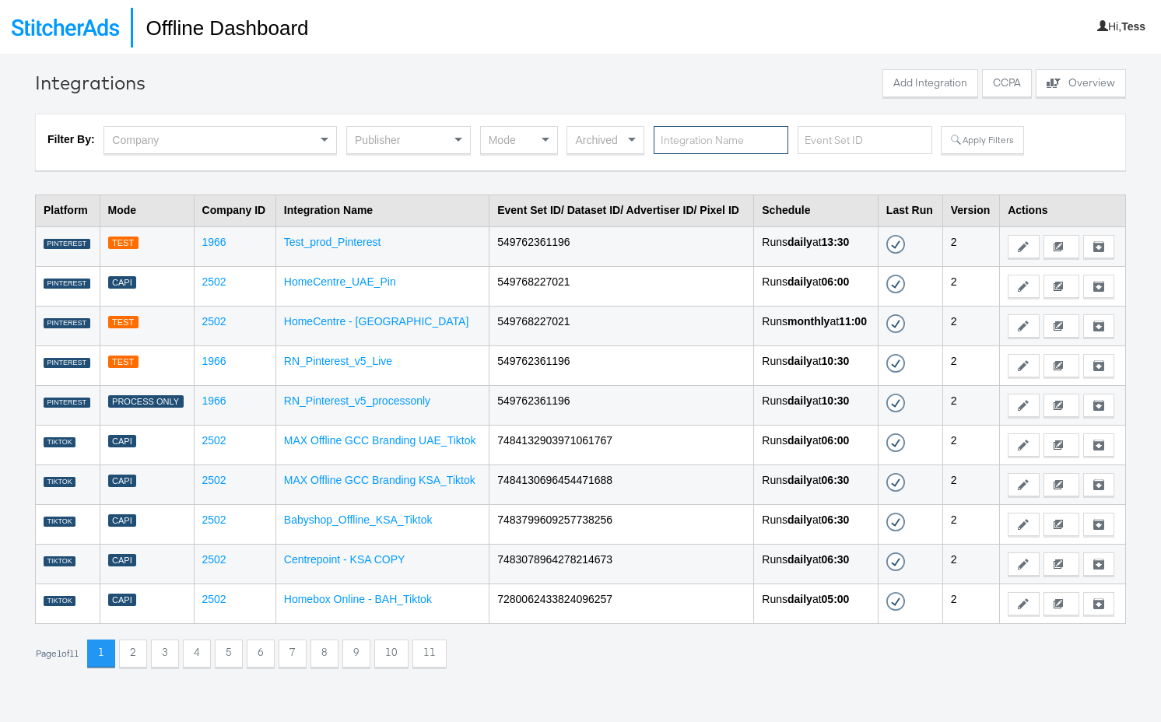
scroll to position [1, 0]
click at [718, 146] on input "text" at bounding box center [721, 139] width 135 height 29
paste input "HomeCentre - KSA"
type input "HomeCentre - KSA"
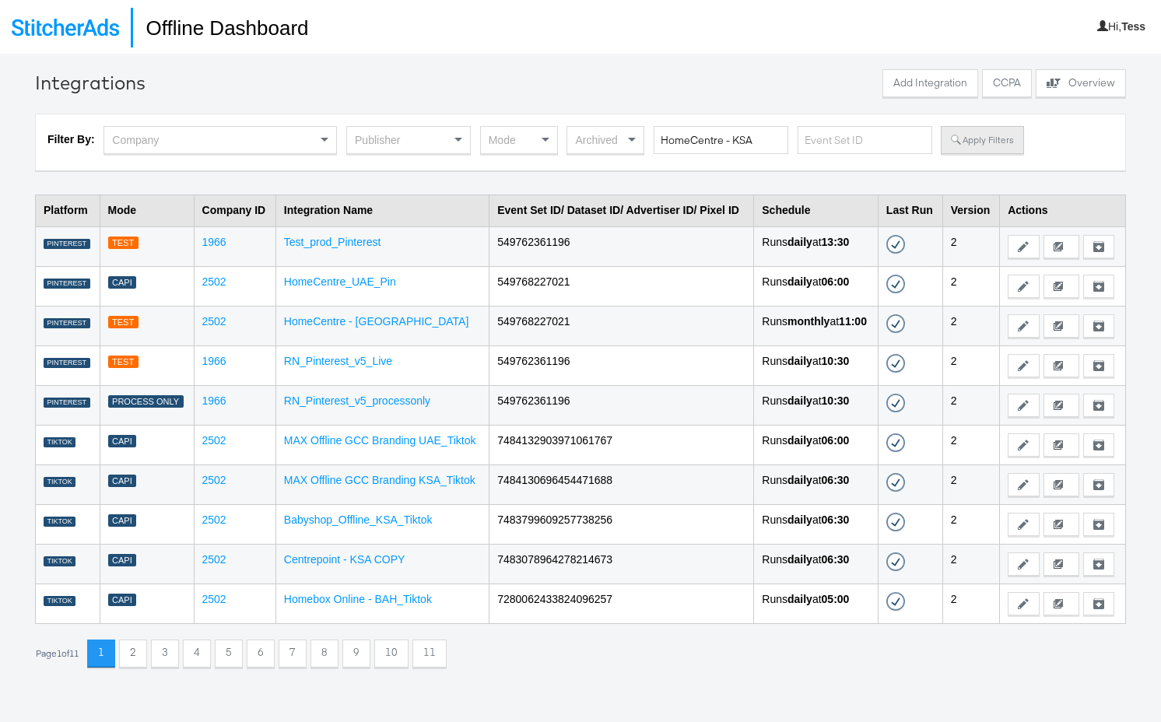
click at [978, 139] on button "Apply Filters" at bounding box center [982, 140] width 83 height 28
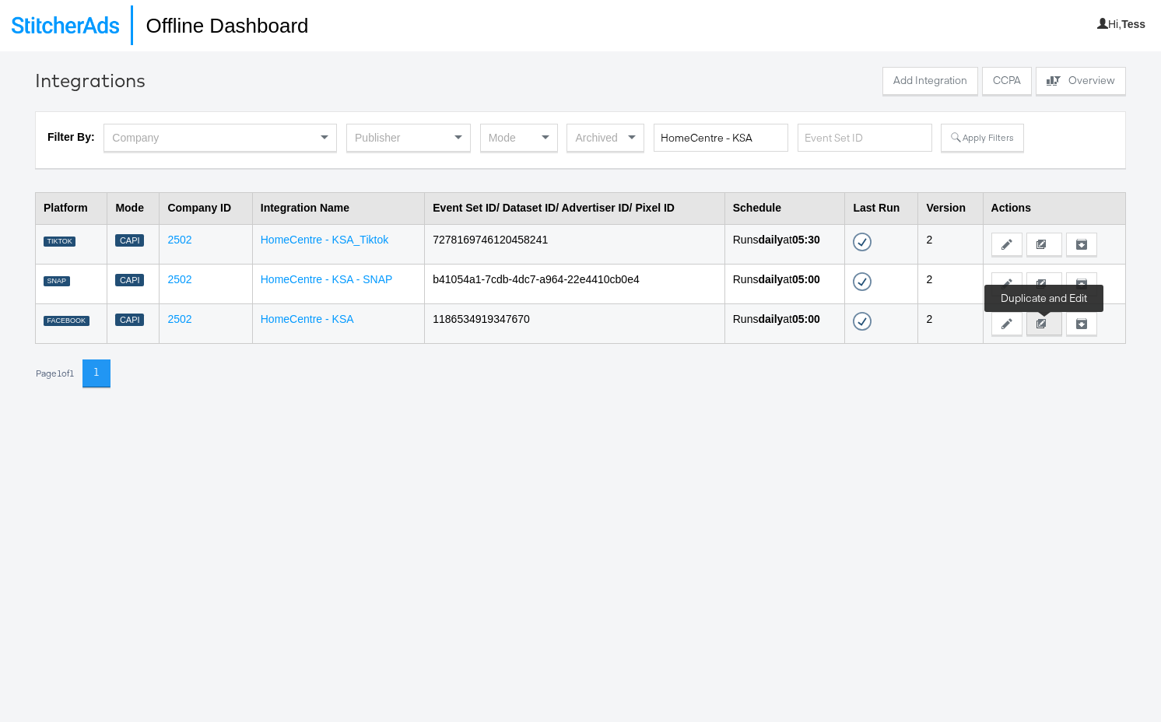
click at [1039, 325] on icon at bounding box center [1041, 323] width 9 height 9
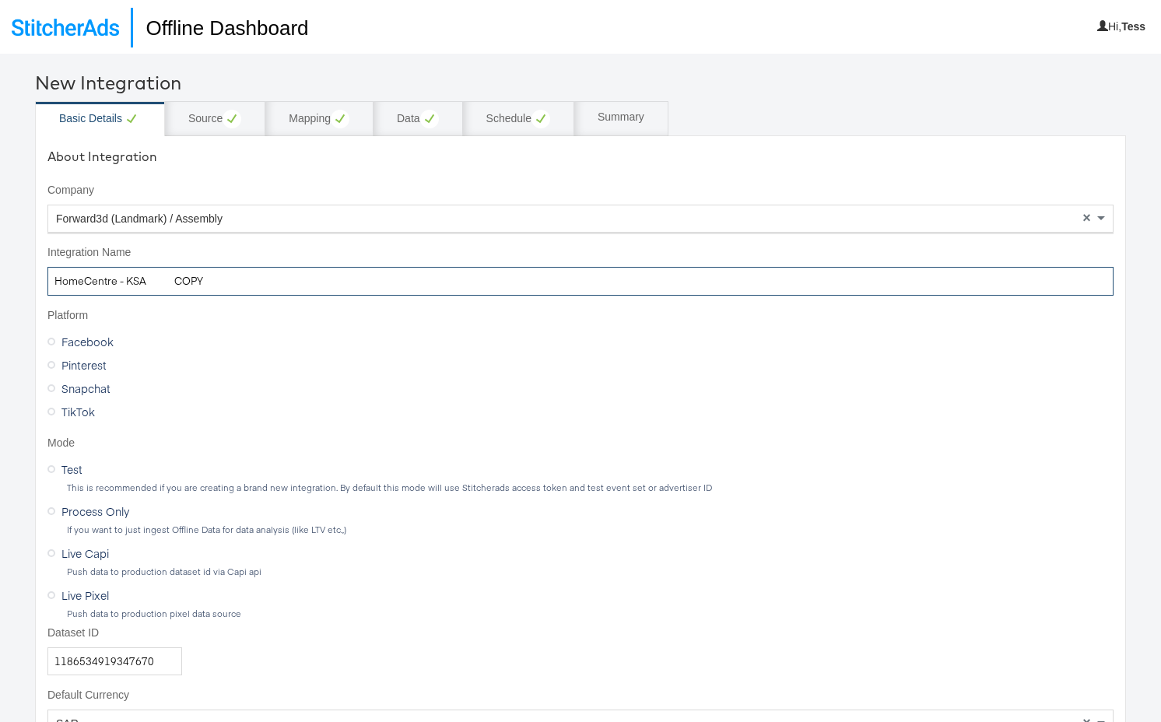
click at [241, 283] on input "HomeCentre - KSA COPY" at bounding box center [580, 281] width 1066 height 29
type input "HomeCentre - KSA_Pin"
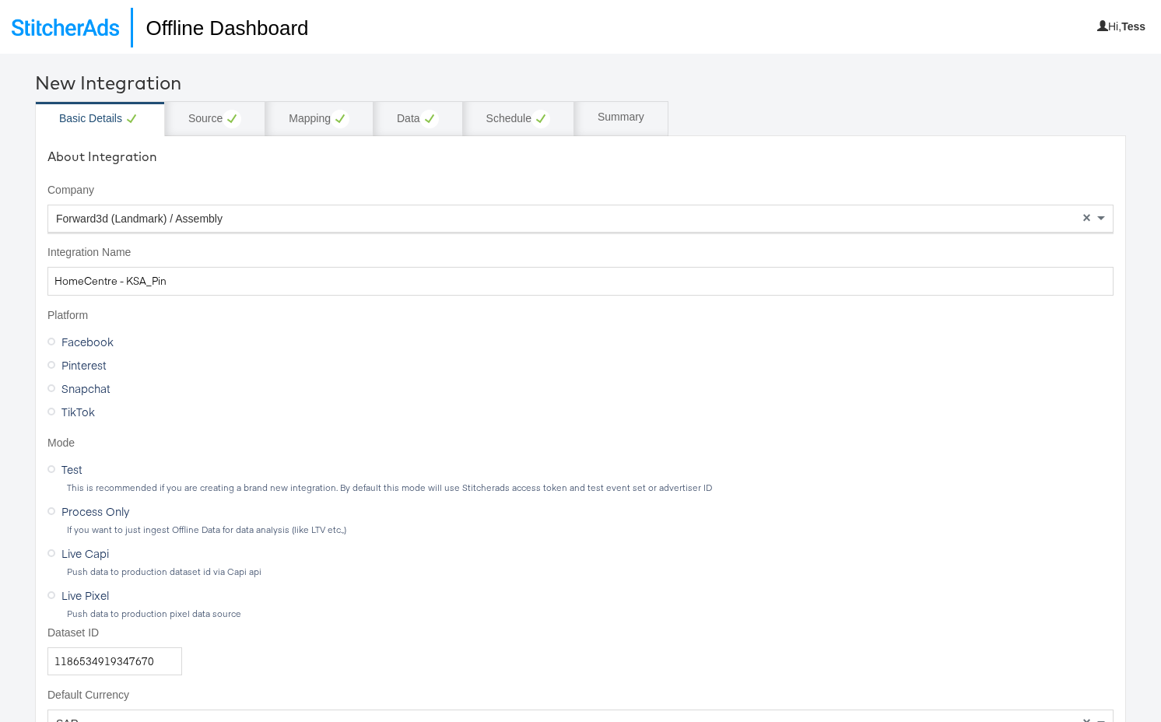
click at [51, 367] on icon at bounding box center [51, 365] width 8 height 8
click at [0, 0] on input "Pinterest" at bounding box center [0, 0] width 0 height 0
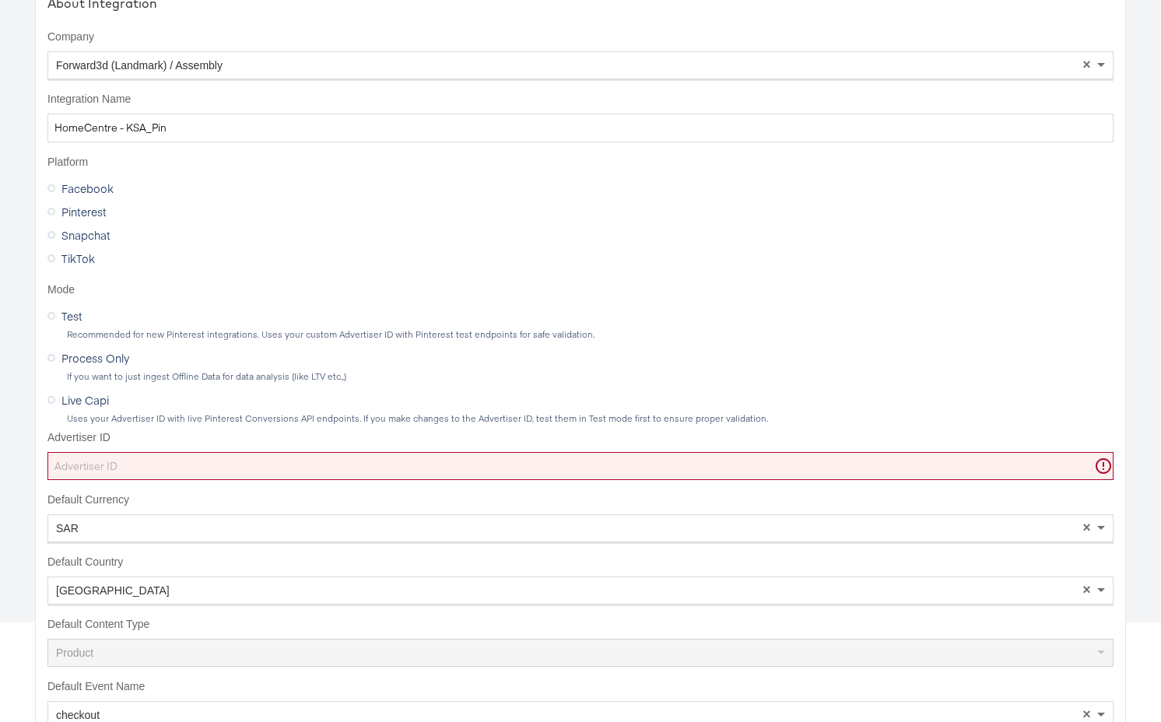
scroll to position [190, 0]
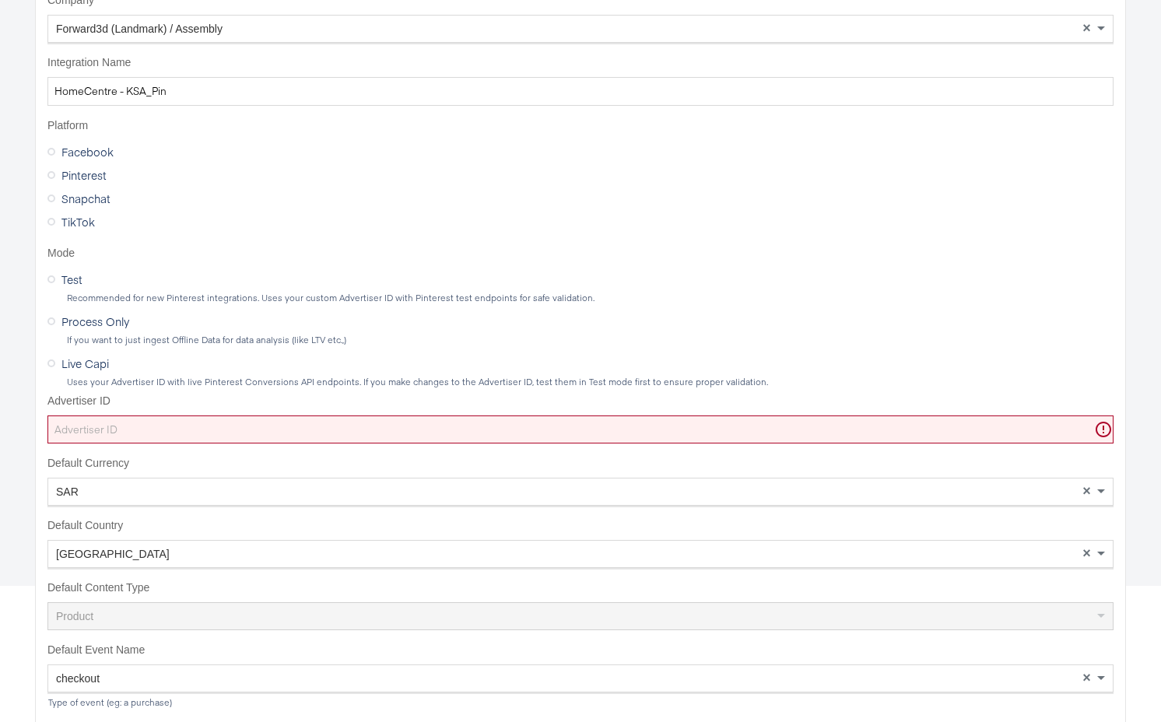
click at [366, 427] on input "Advertiser ID" at bounding box center [580, 430] width 1066 height 29
click at [175, 435] on input "Advertiser ID" at bounding box center [580, 430] width 1066 height 29
paste input "549768227021"
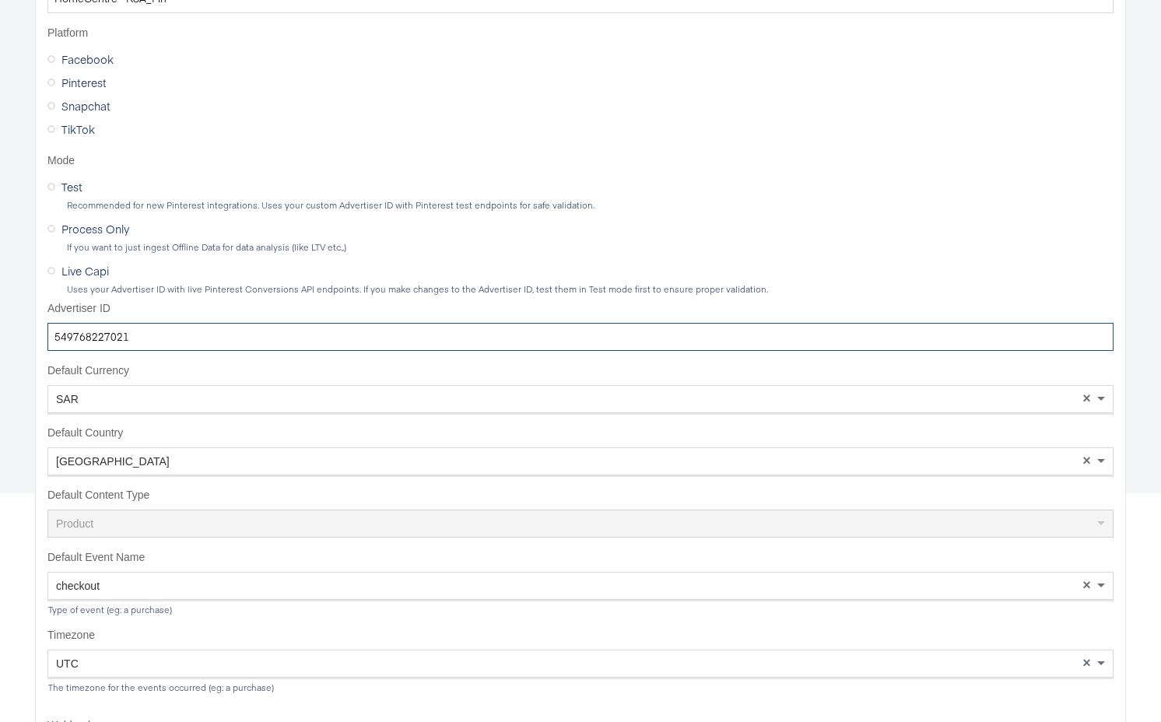
scroll to position [416, 0]
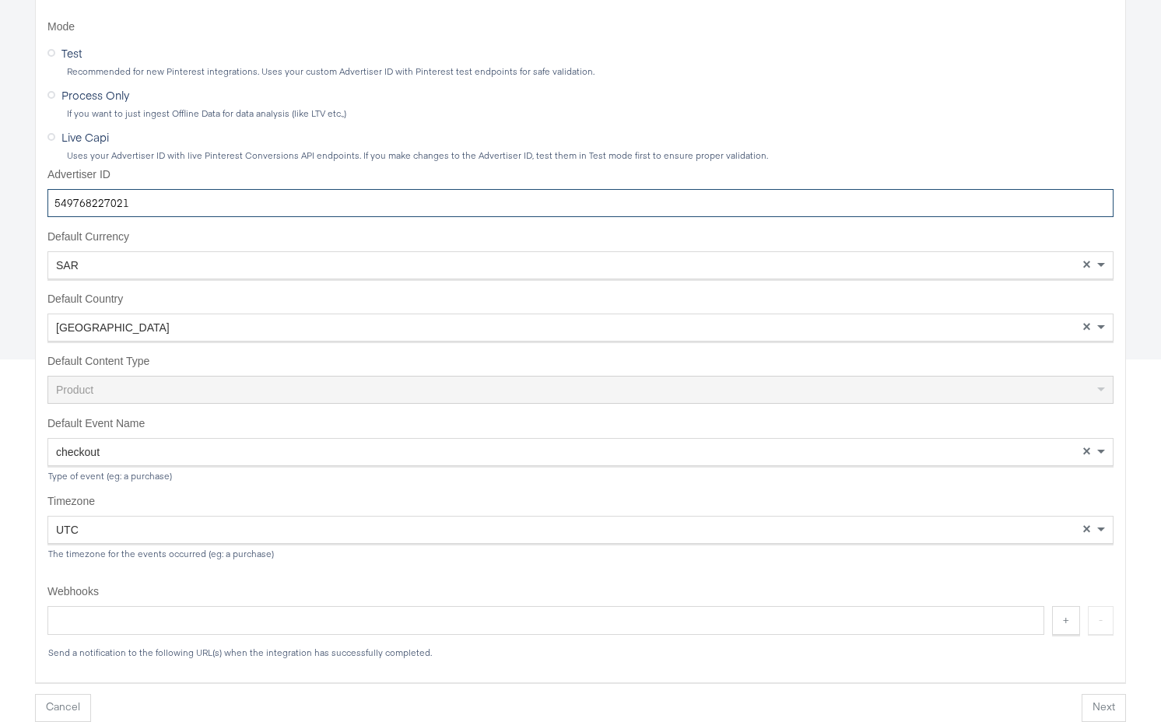
type input "549768227021"
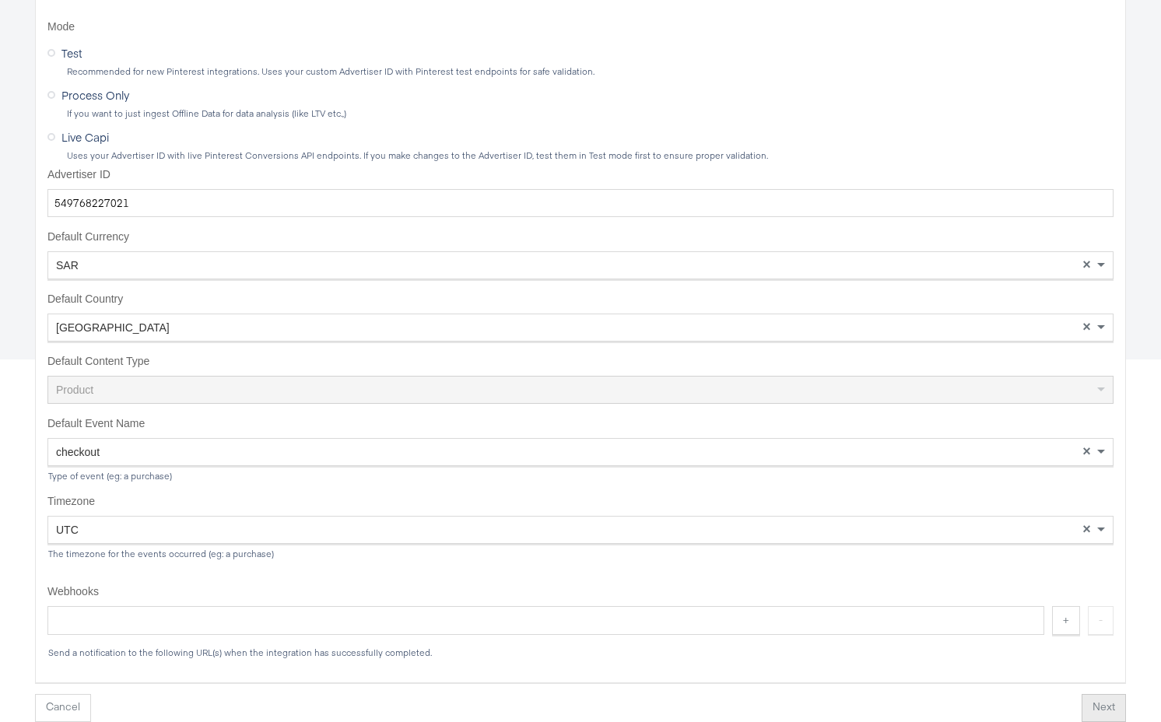
click at [1105, 710] on button "Next" at bounding box center [1104, 708] width 44 height 28
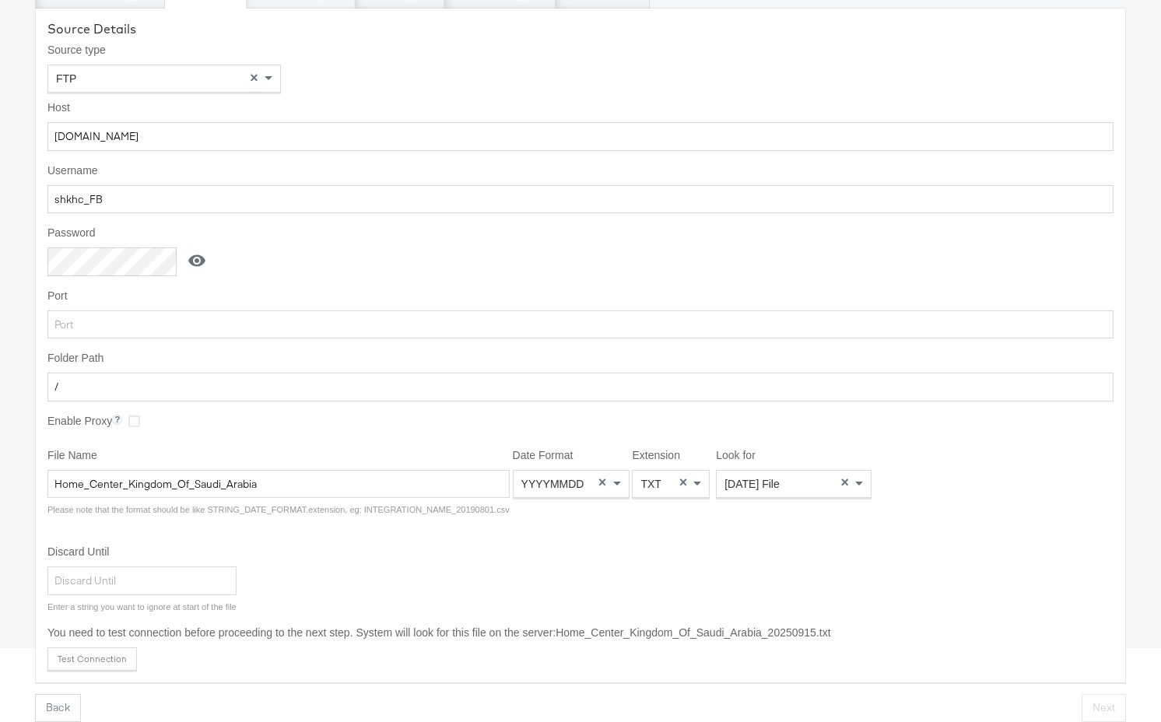
scroll to position [128, 0]
click at [75, 654] on button "Test Connection" at bounding box center [92, 659] width 90 height 23
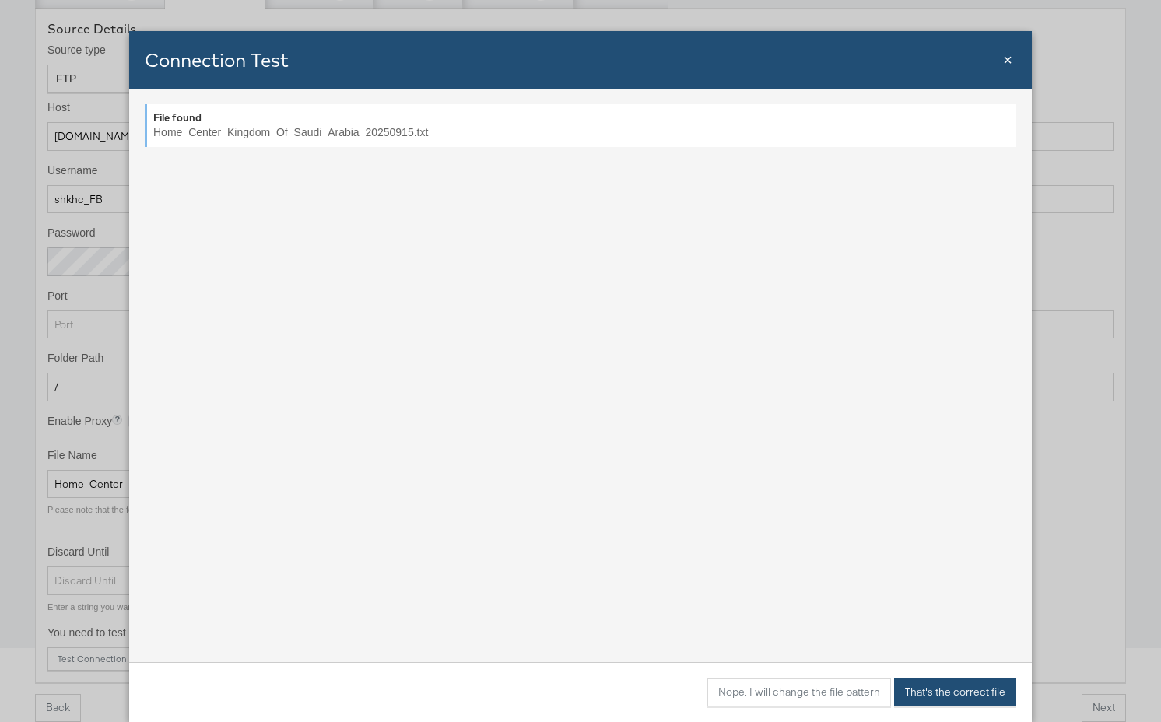
click at [979, 704] on button "That's the correct file" at bounding box center [955, 693] width 122 height 28
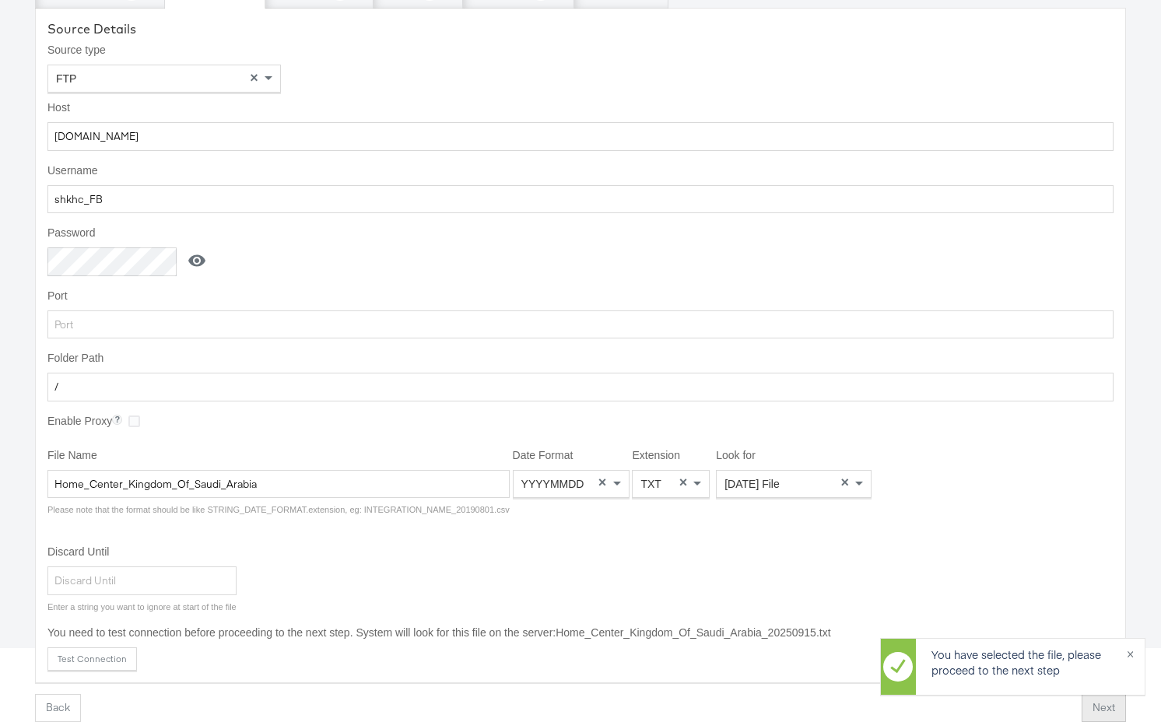
click at [1103, 709] on button "Next" at bounding box center [1104, 708] width 44 height 28
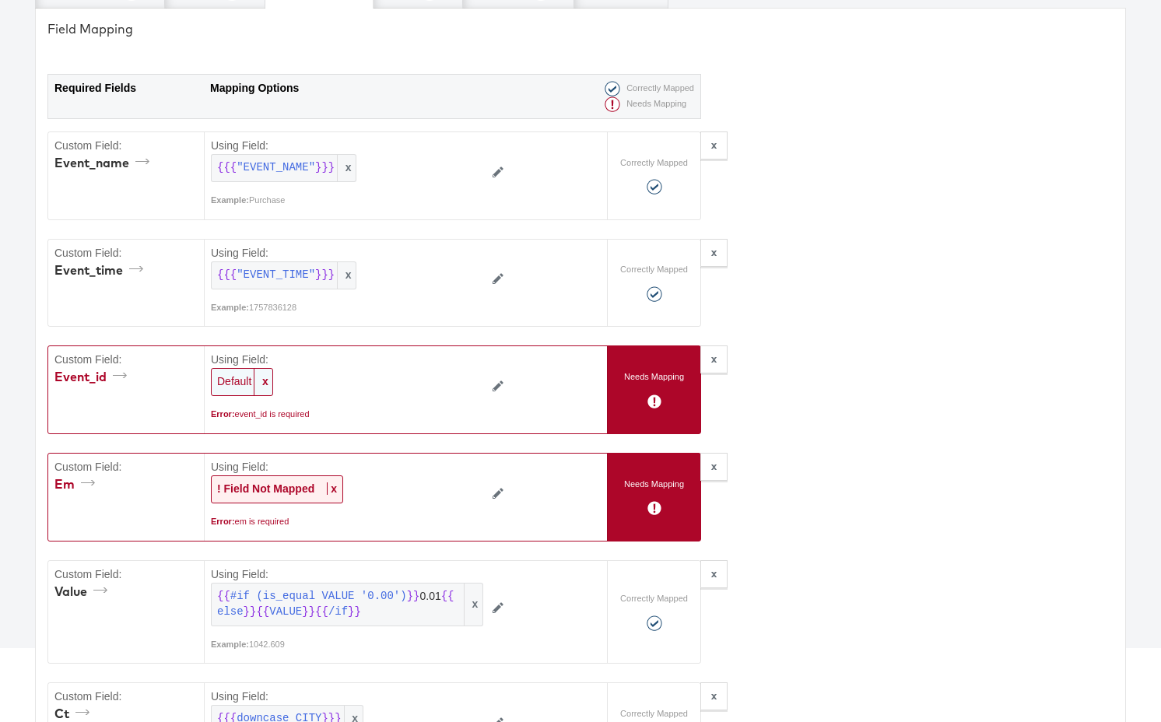
click at [268, 382] on span "x" at bounding box center [263, 382] width 19 height 26
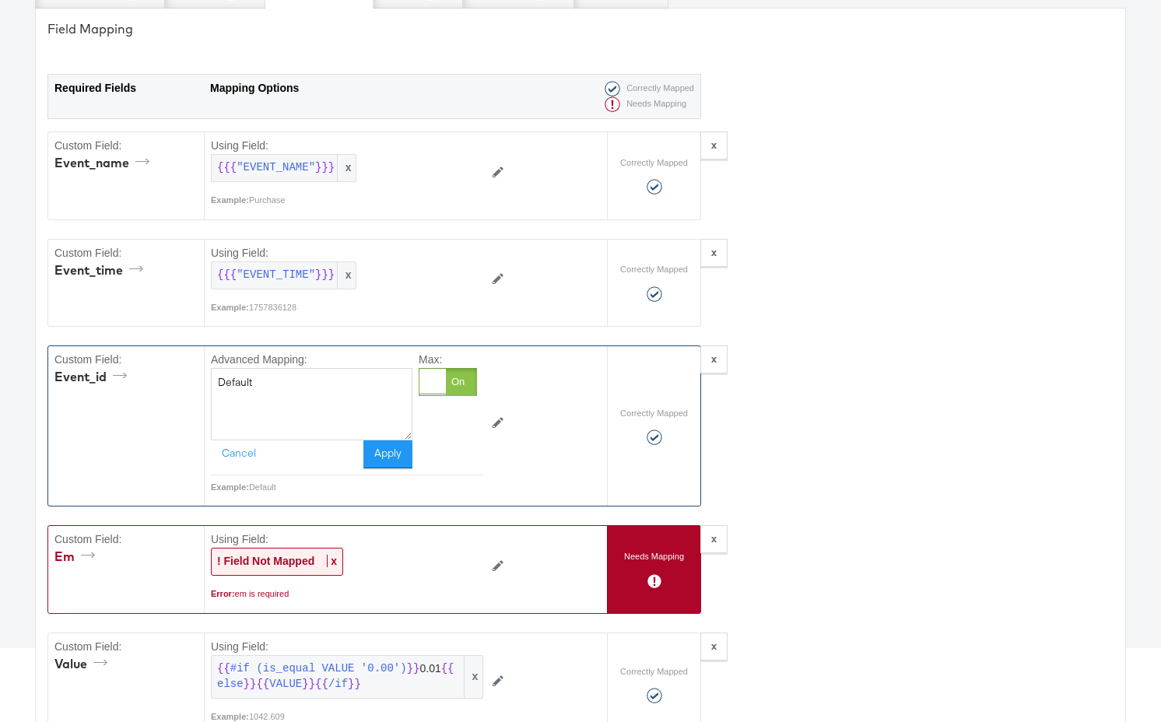
click at [437, 385] on div at bounding box center [433, 382] width 26 height 26
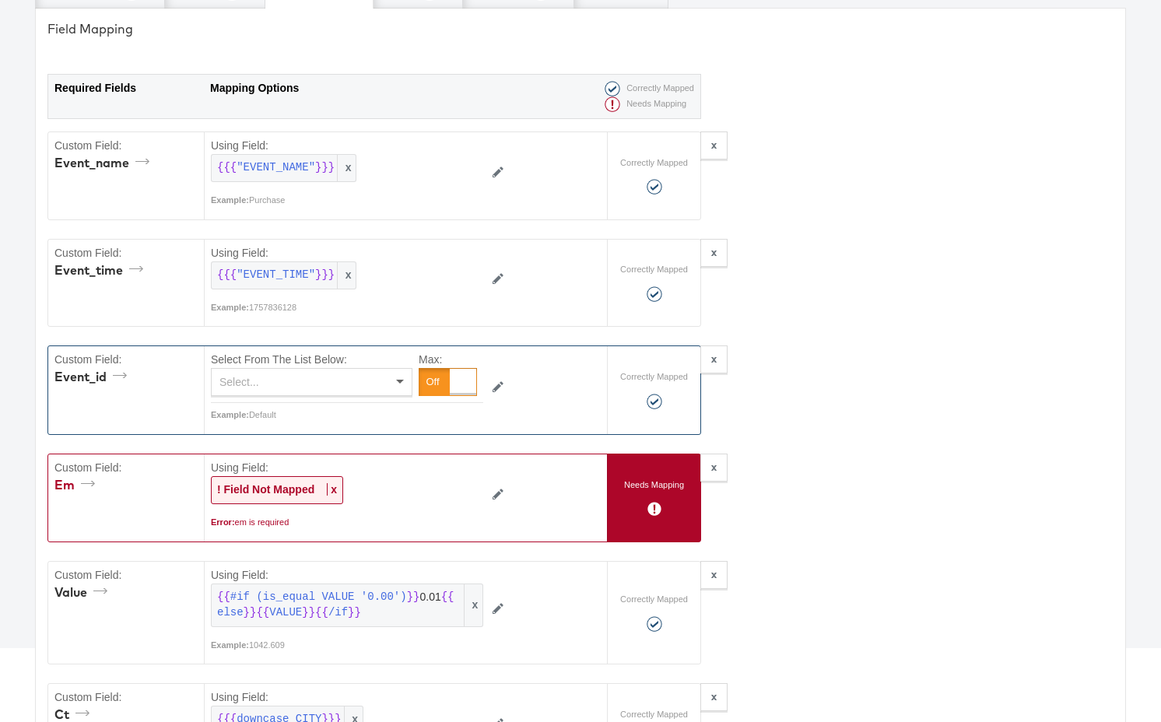
click at [399, 384] on span at bounding box center [400, 382] width 8 height 5
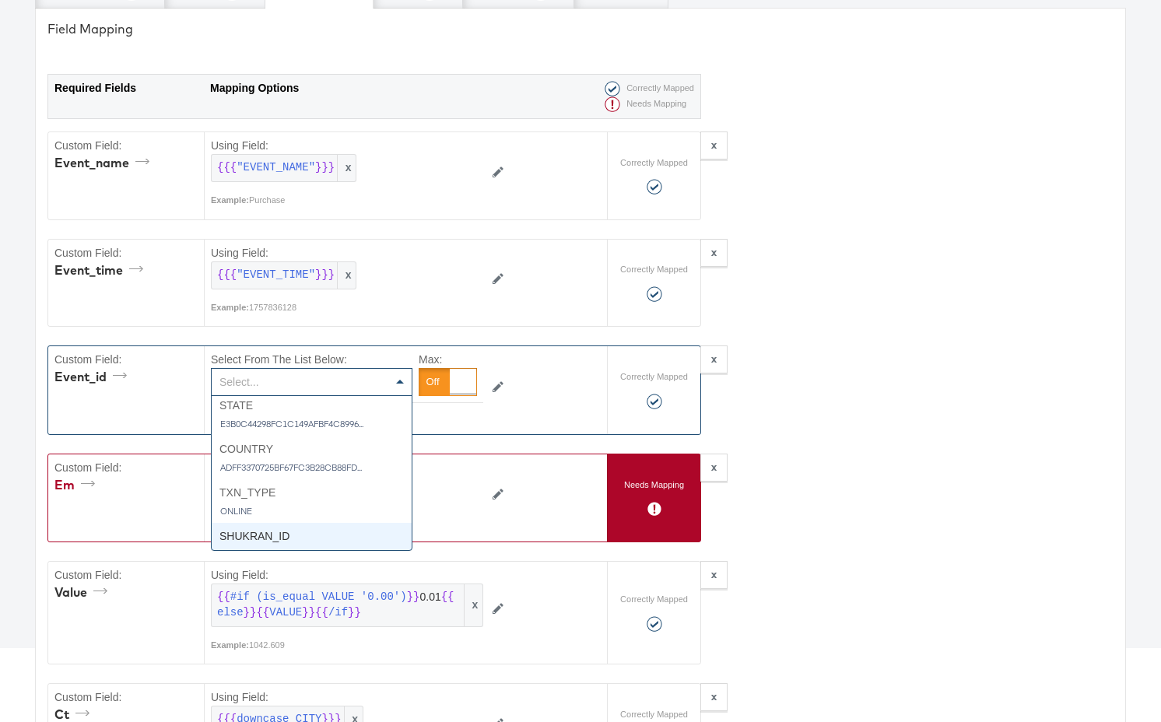
scroll to position [1066, 0]
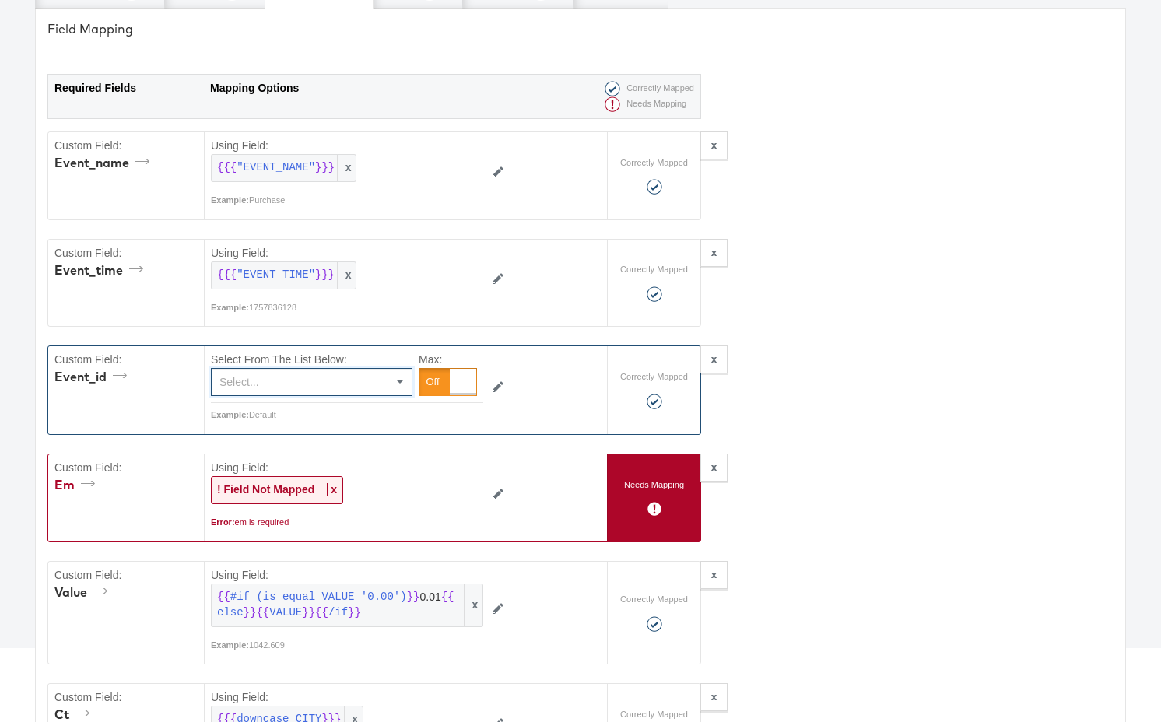
click at [458, 381] on div at bounding box center [463, 382] width 26 height 26
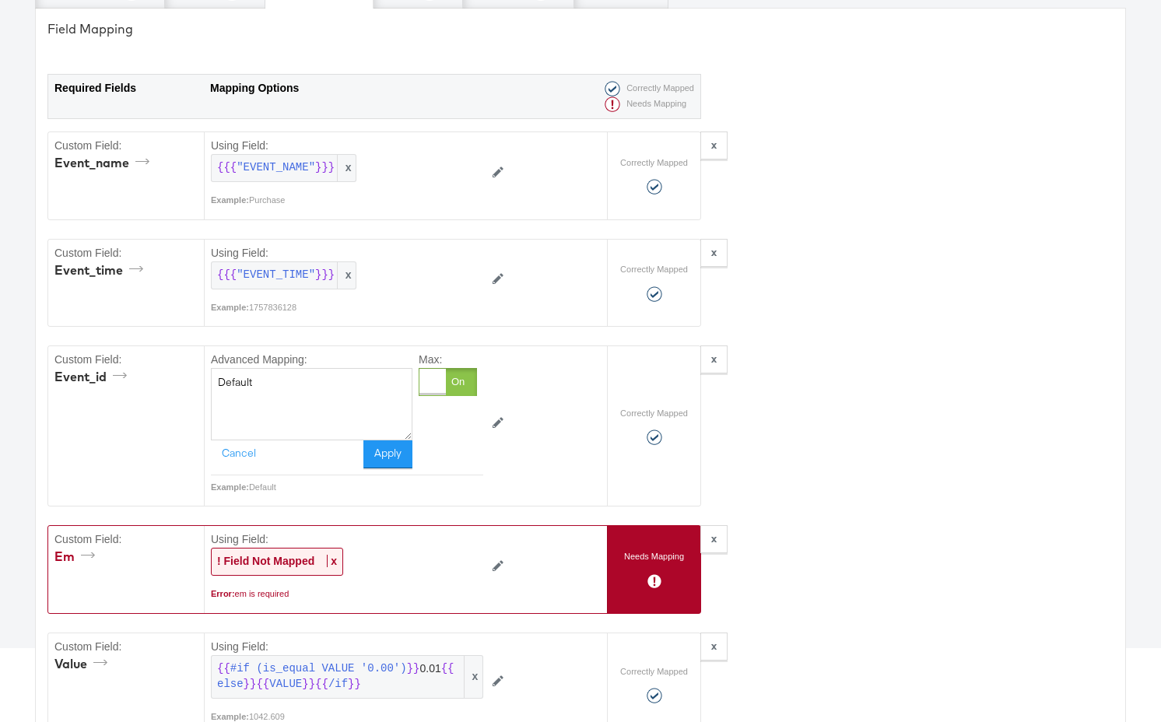
click at [393, 453] on button "Apply" at bounding box center [387, 455] width 49 height 28
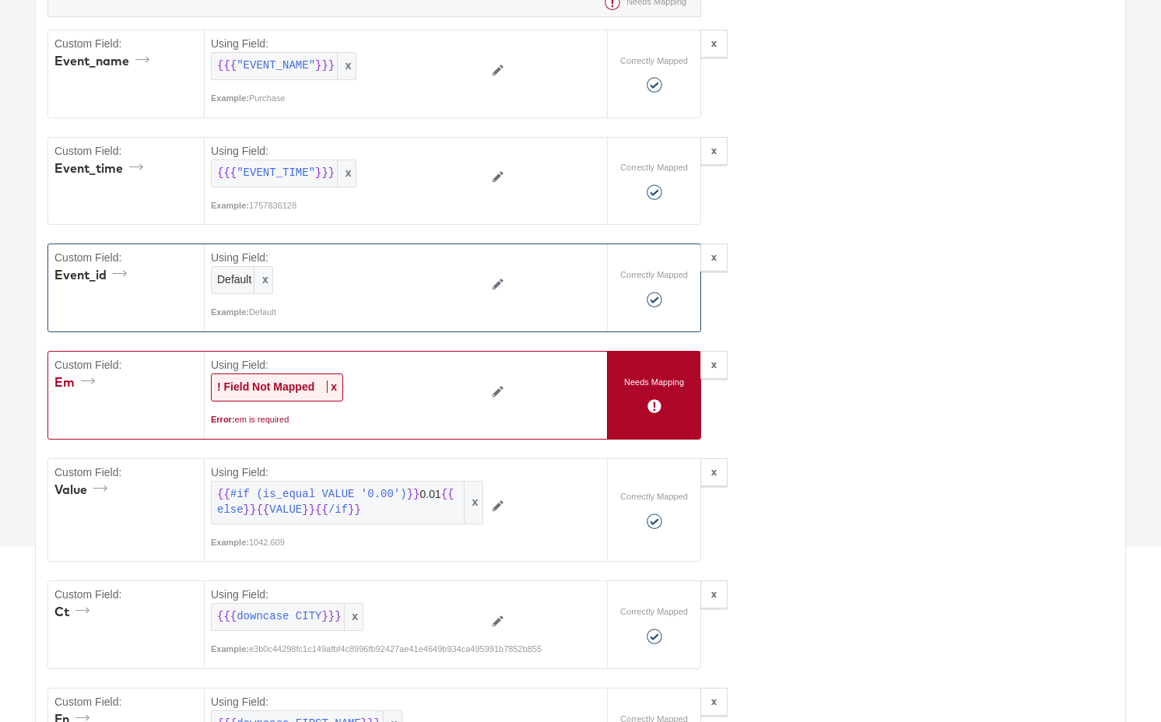
scroll to position [272, 0]
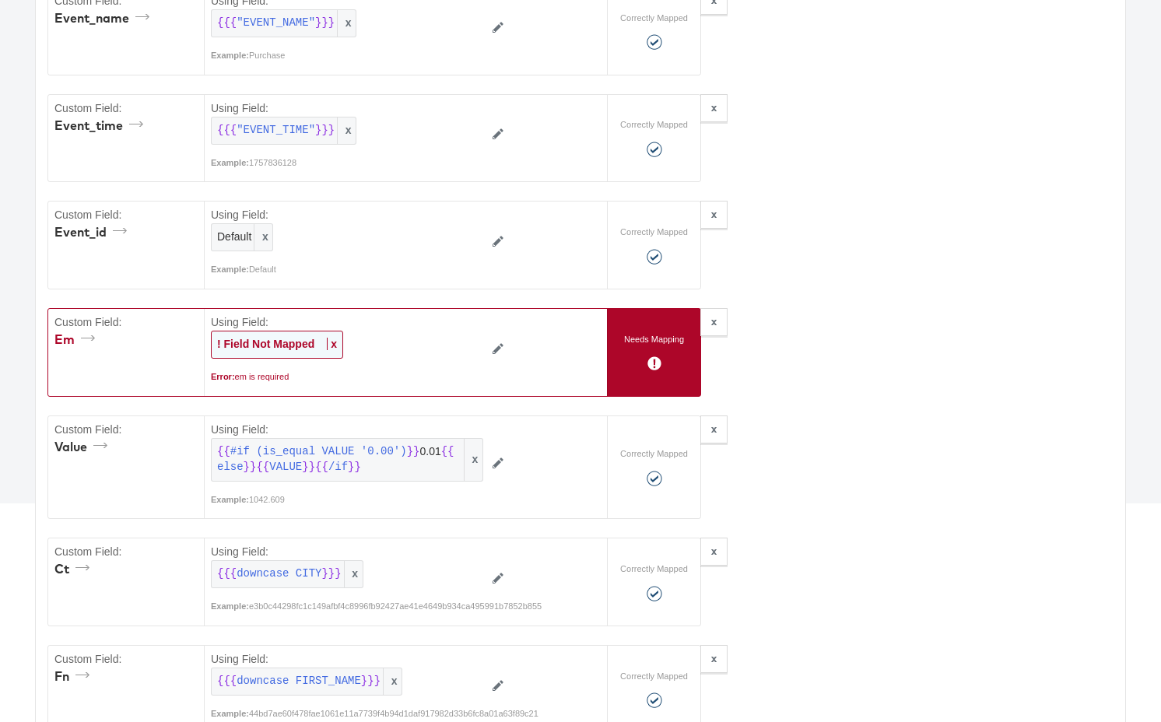
click at [337, 345] on div "! Field Not Mapped x" at bounding box center [277, 345] width 132 height 28
click at [403, 344] on span at bounding box center [400, 344] width 8 height 5
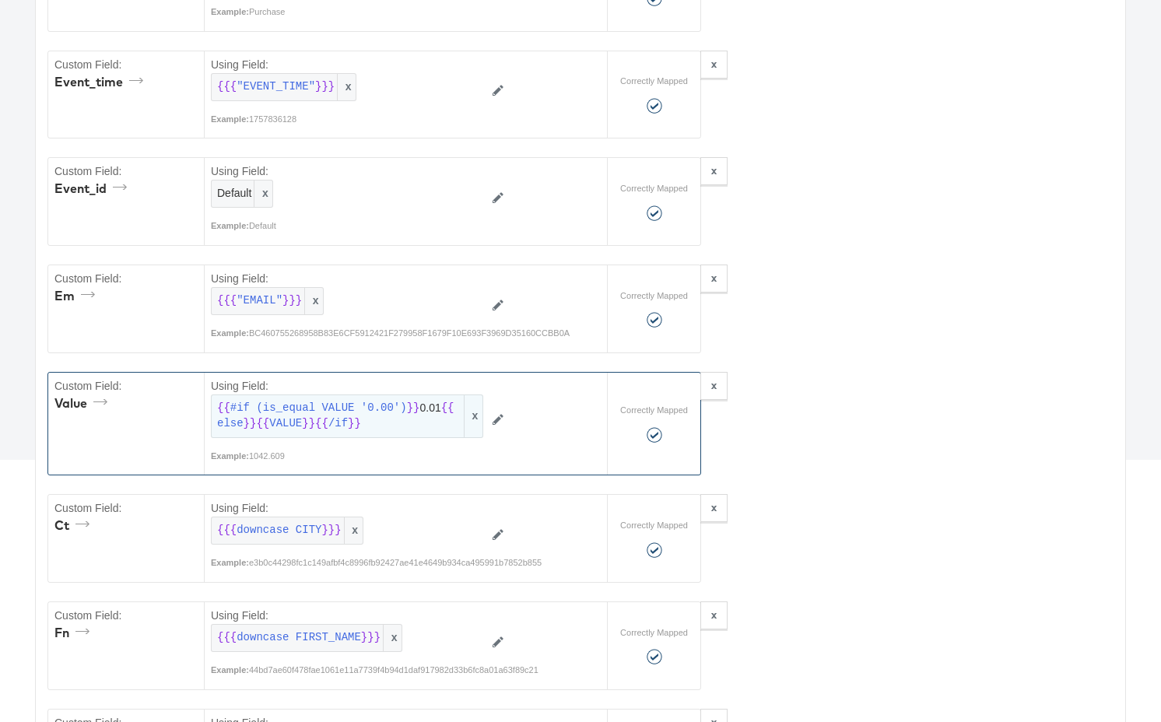
scroll to position [324, 0]
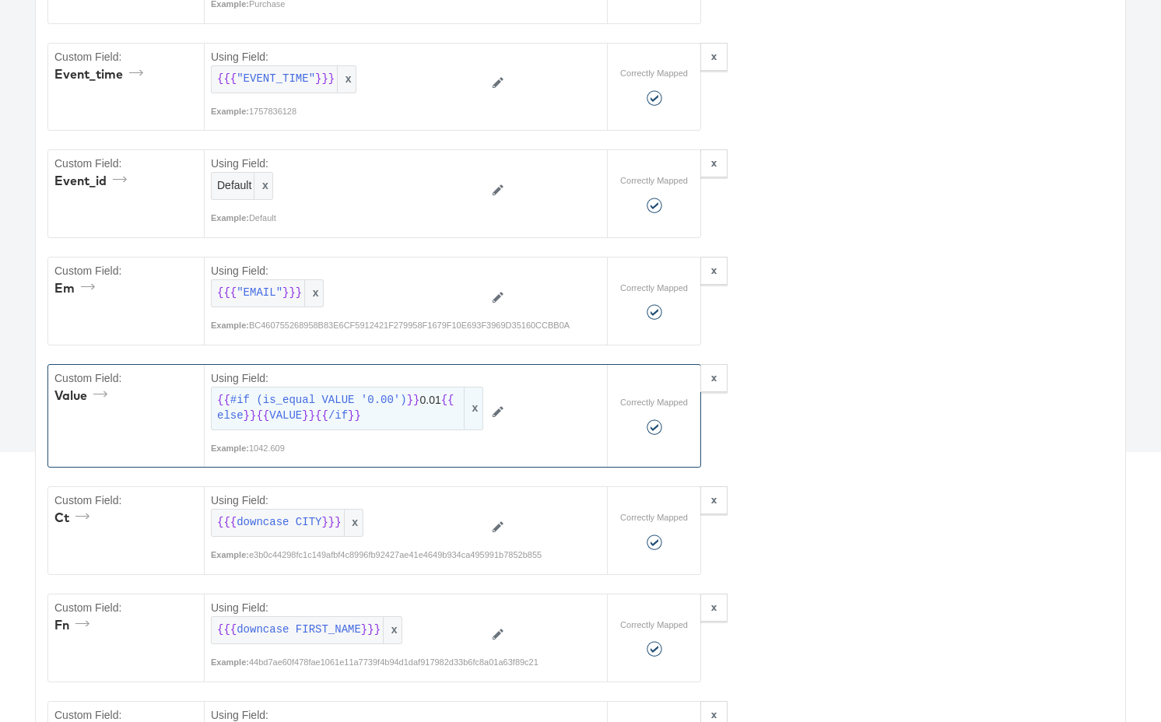
click at [478, 411] on span "x" at bounding box center [473, 409] width 19 height 42
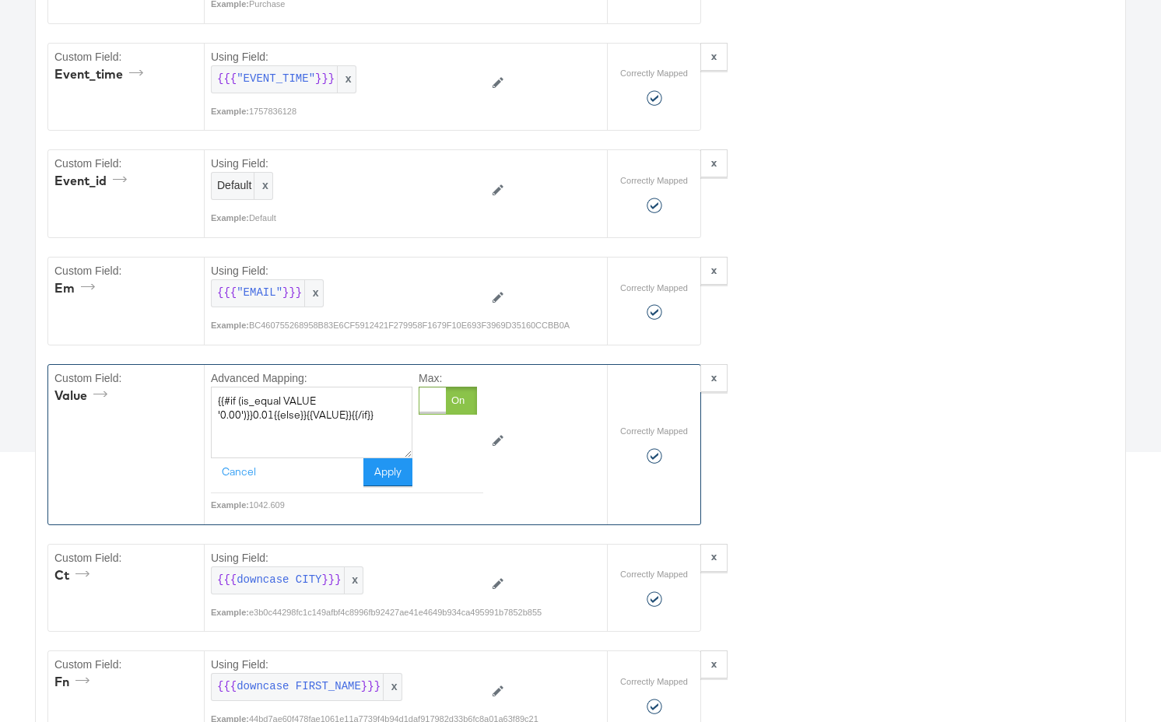
drag, startPoint x: 434, startPoint y: 395, endPoint x: 428, endPoint y: 402, distance: 8.3
click at [434, 395] on div at bounding box center [433, 401] width 26 height 26
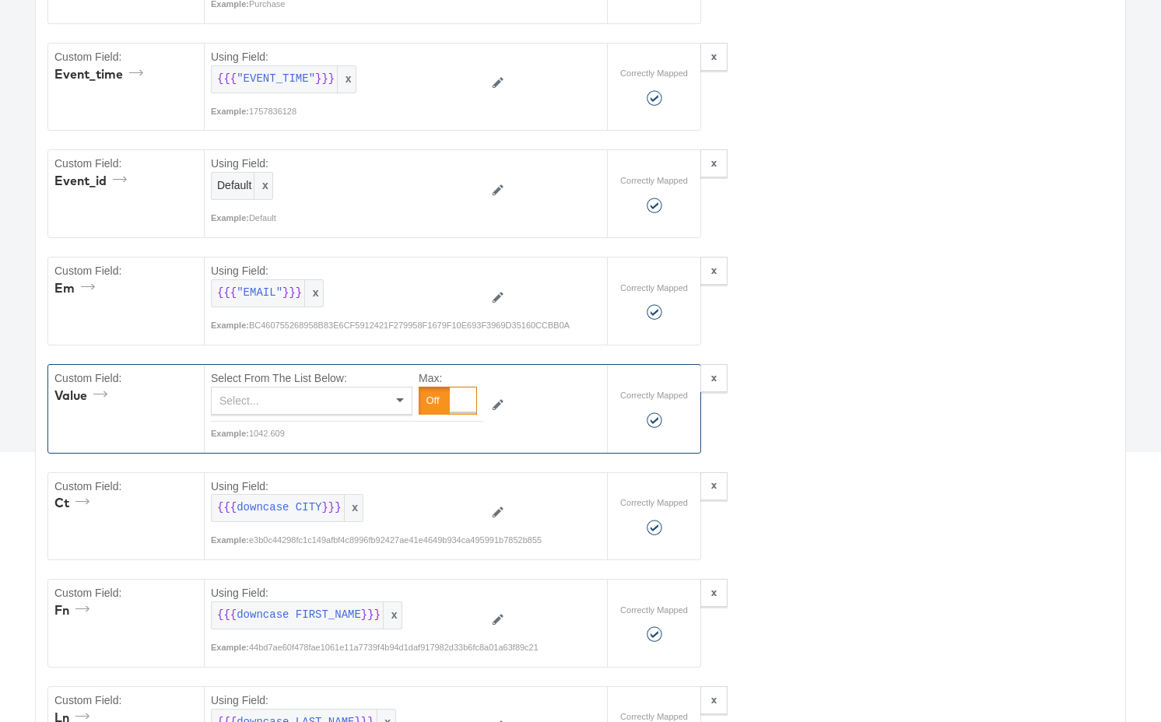
click at [400, 399] on span at bounding box center [400, 401] width 8 height 5
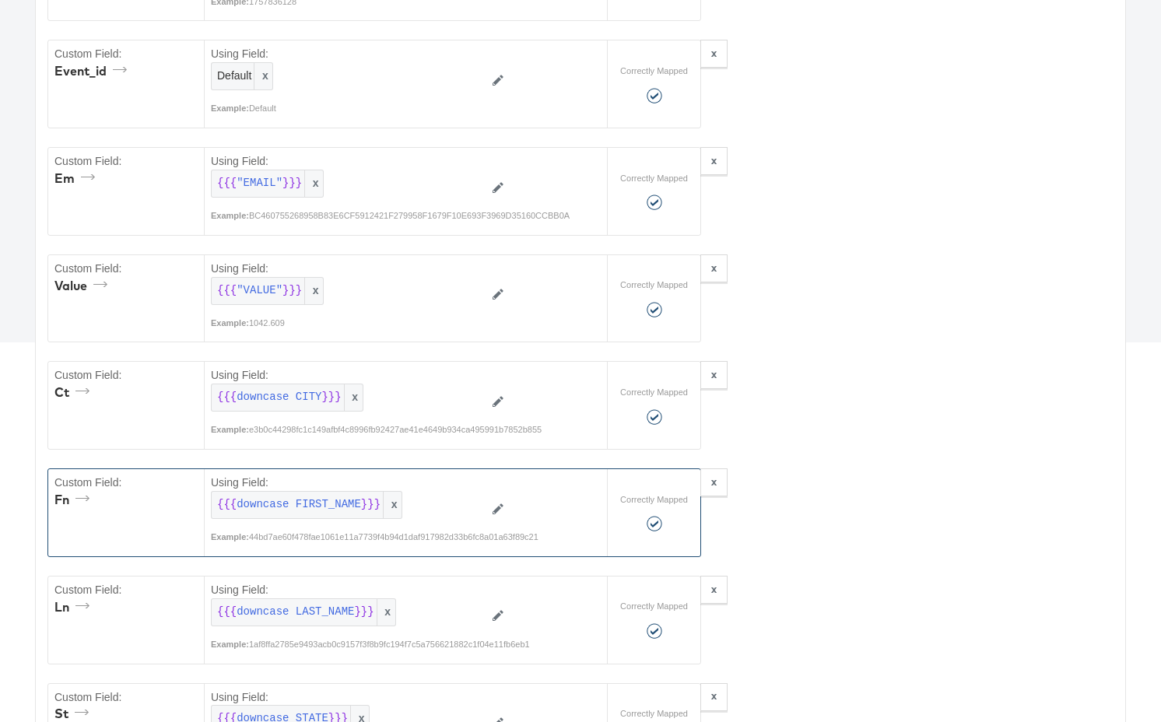
scroll to position [435, 0]
click at [709, 379] on button "x" at bounding box center [714, 374] width 27 height 28
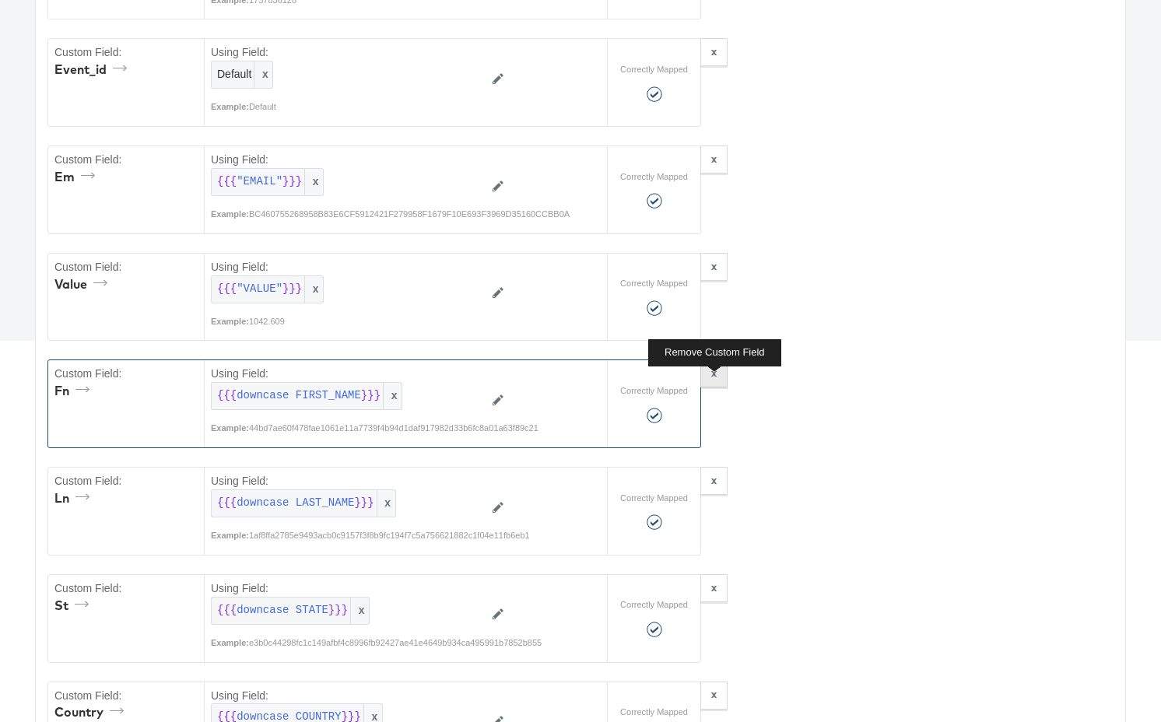
click at [715, 377] on strong "x" at bounding box center [713, 373] width 5 height 14
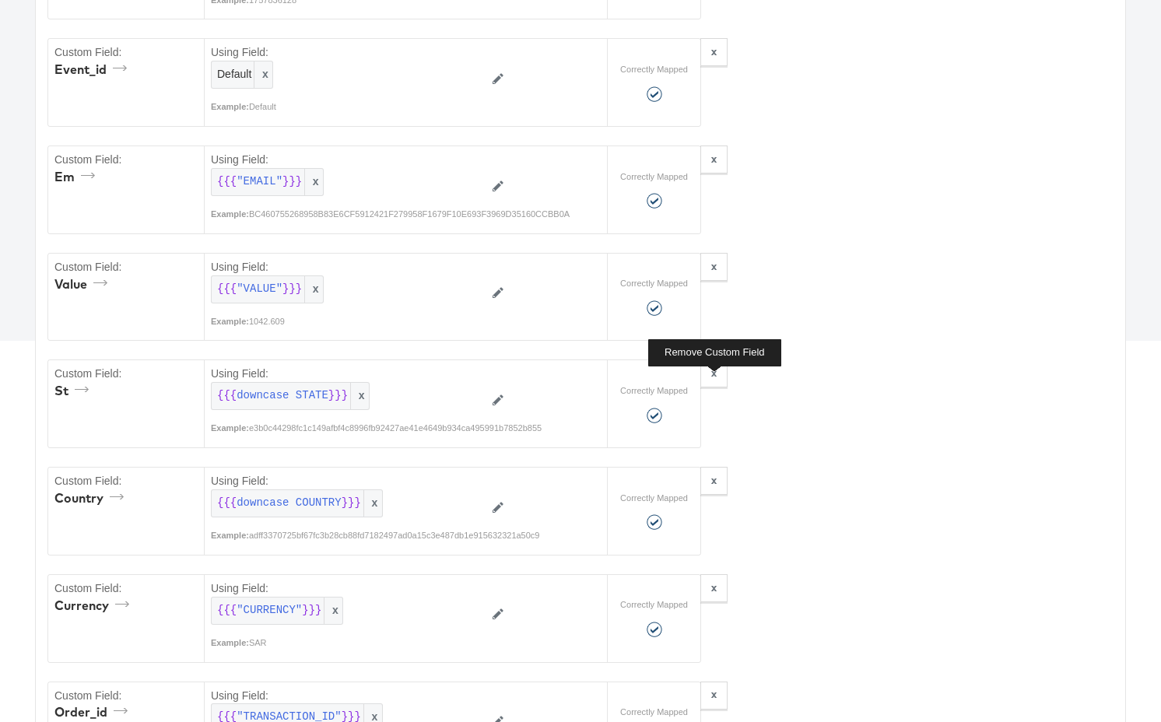
click at [715, 377] on strong "x" at bounding box center [713, 373] width 5 height 14
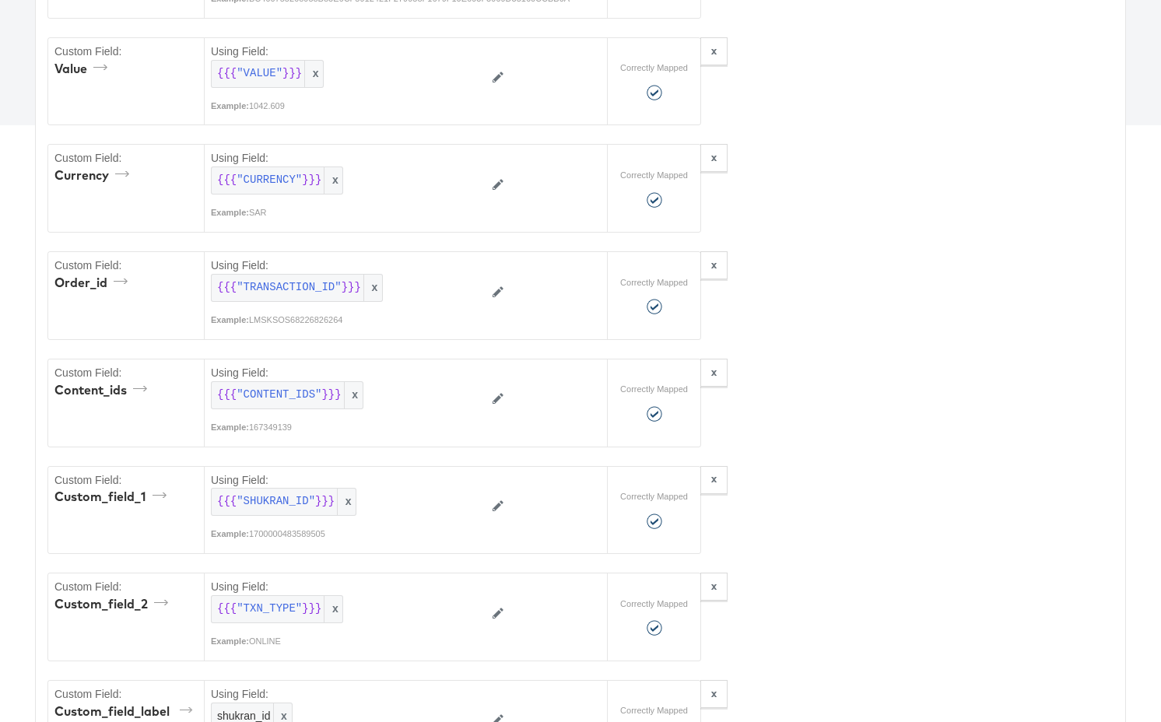
scroll to position [658, 0]
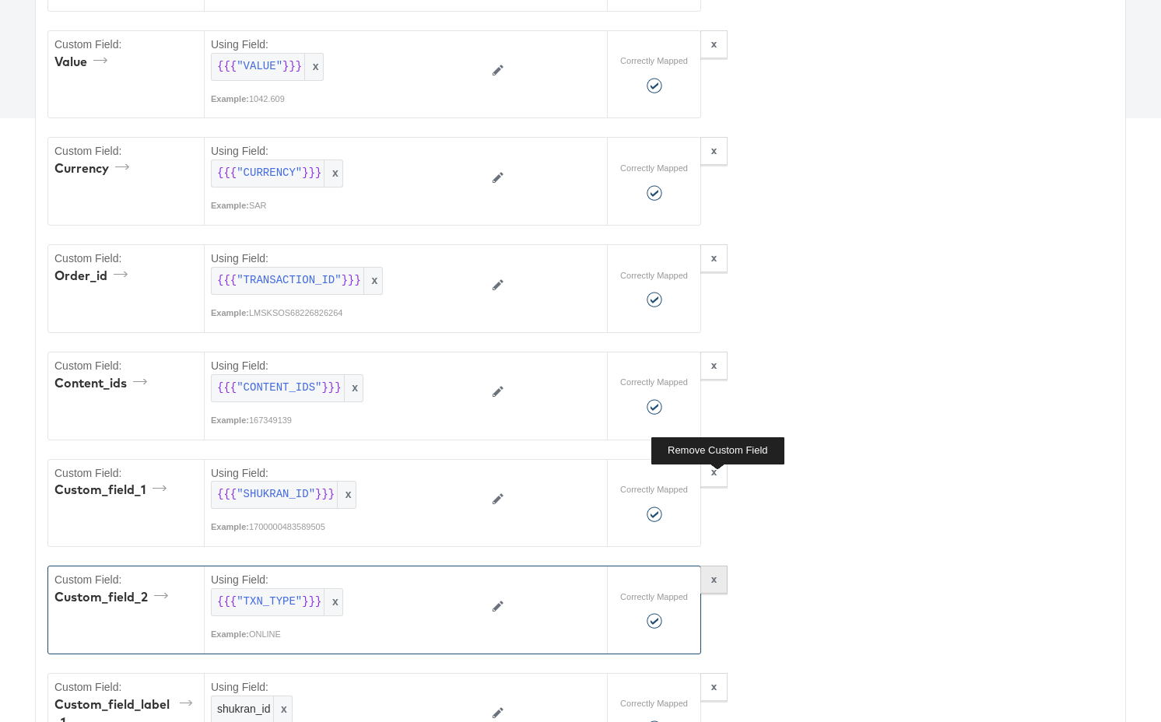
click at [718, 476] on button "x" at bounding box center [714, 473] width 27 height 28
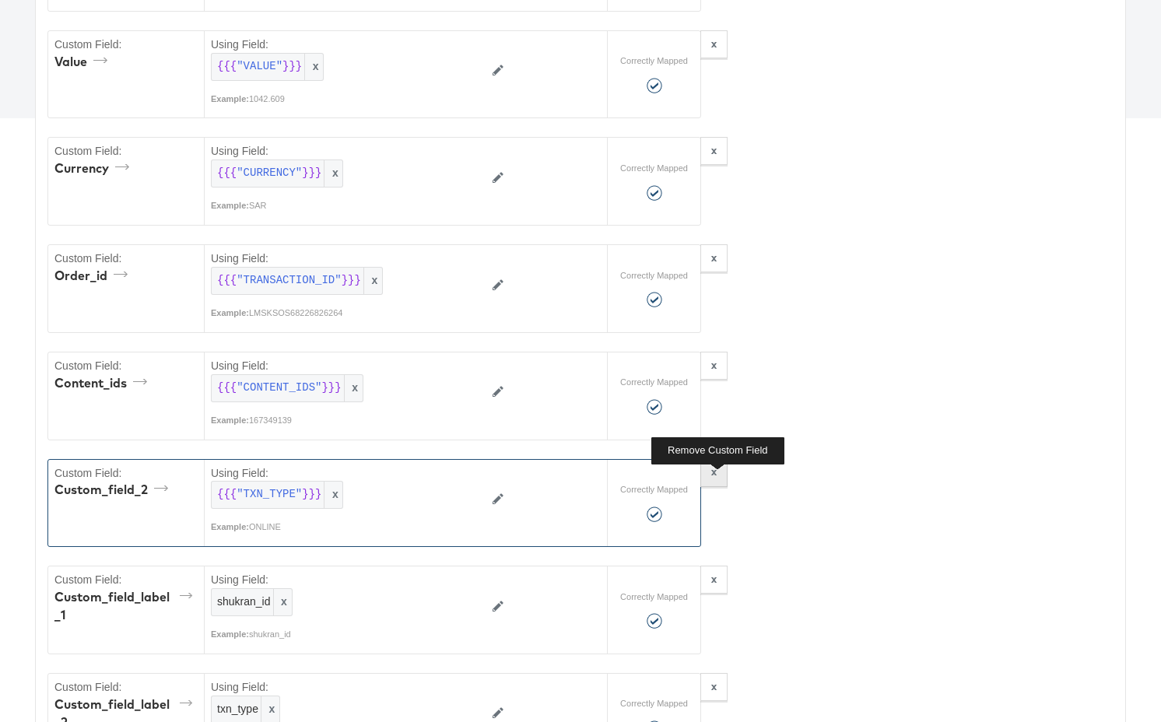
click at [717, 476] on button "x" at bounding box center [714, 473] width 27 height 28
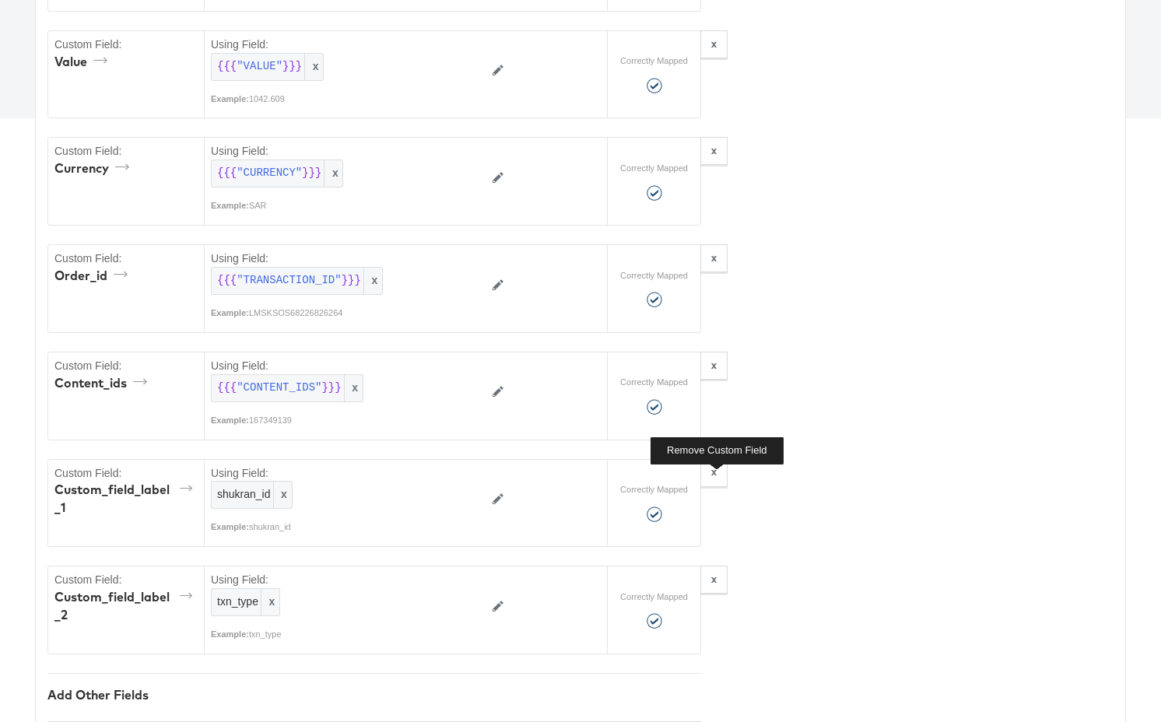
click at [717, 476] on button "x" at bounding box center [714, 473] width 27 height 28
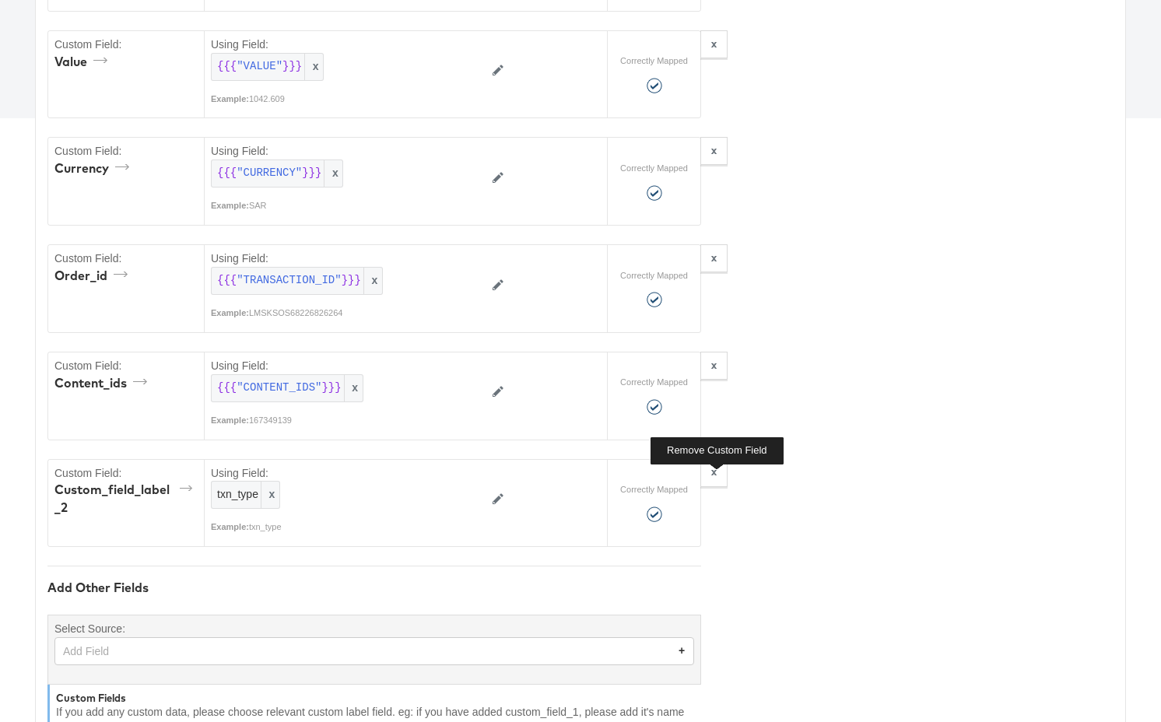
click at [717, 476] on button "x" at bounding box center [714, 473] width 27 height 28
type textarea "{"fi":"{{{downcase FIRST_INITILAS}}}","gen":"{{{downcase GENDER}}}","dobd":"{{{…"
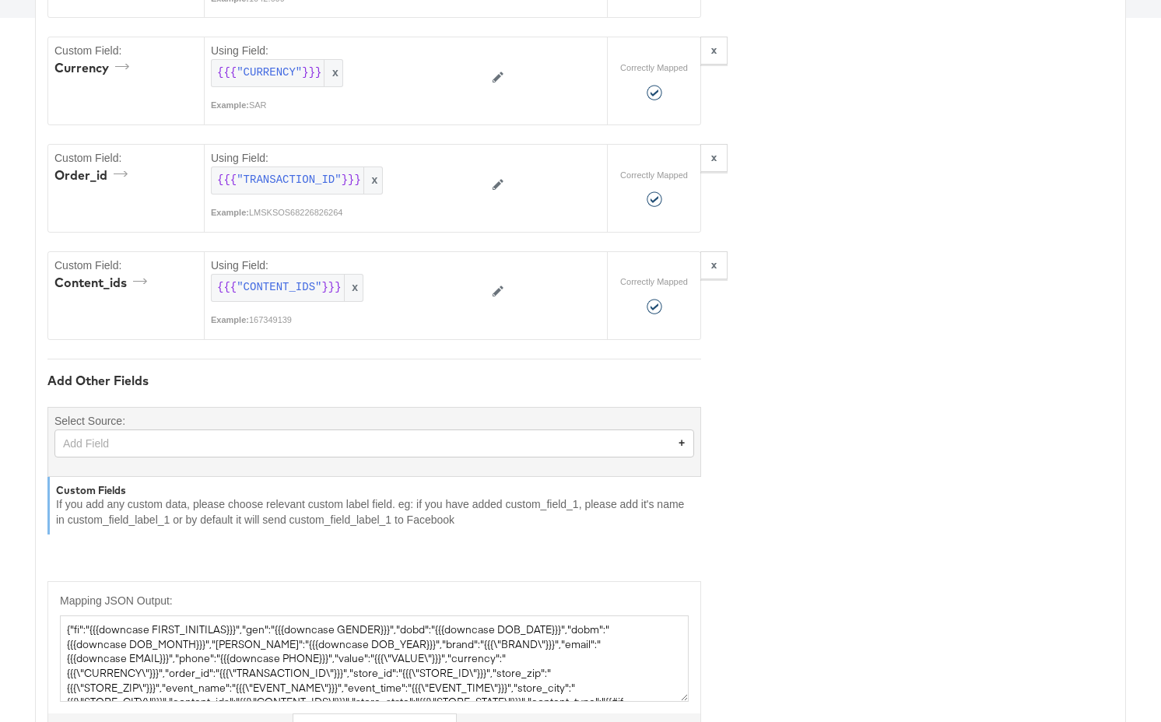
scroll to position [906, 0]
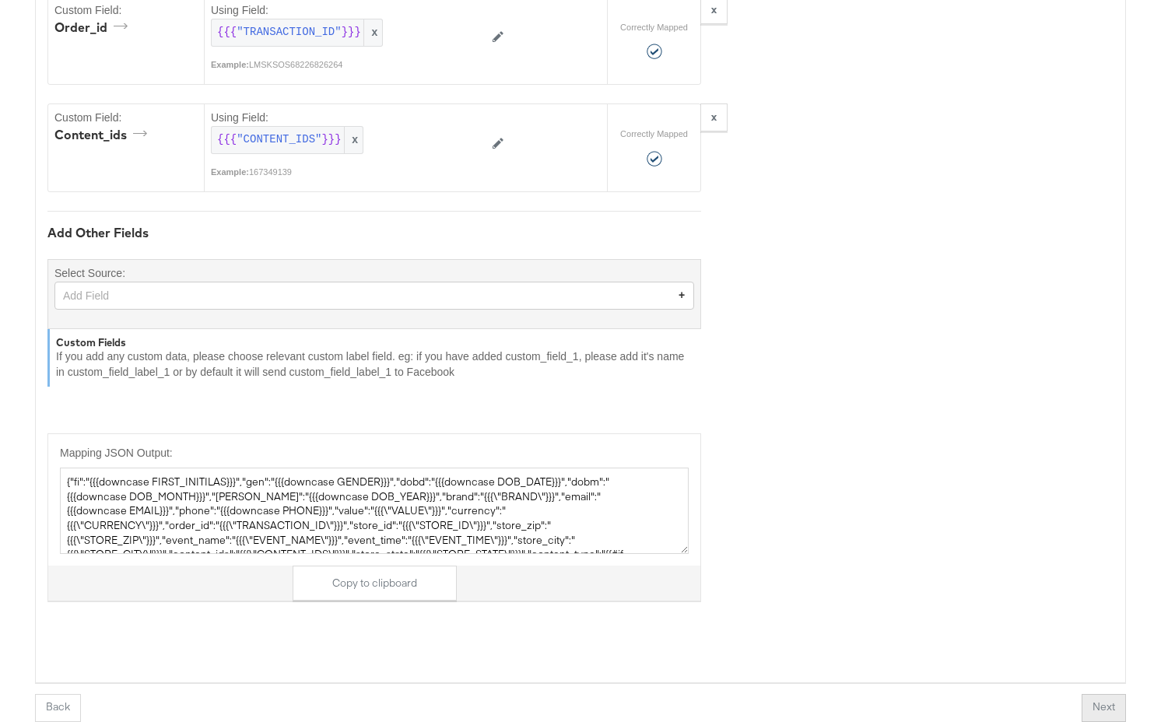
click at [1085, 707] on button "Next" at bounding box center [1104, 708] width 44 height 28
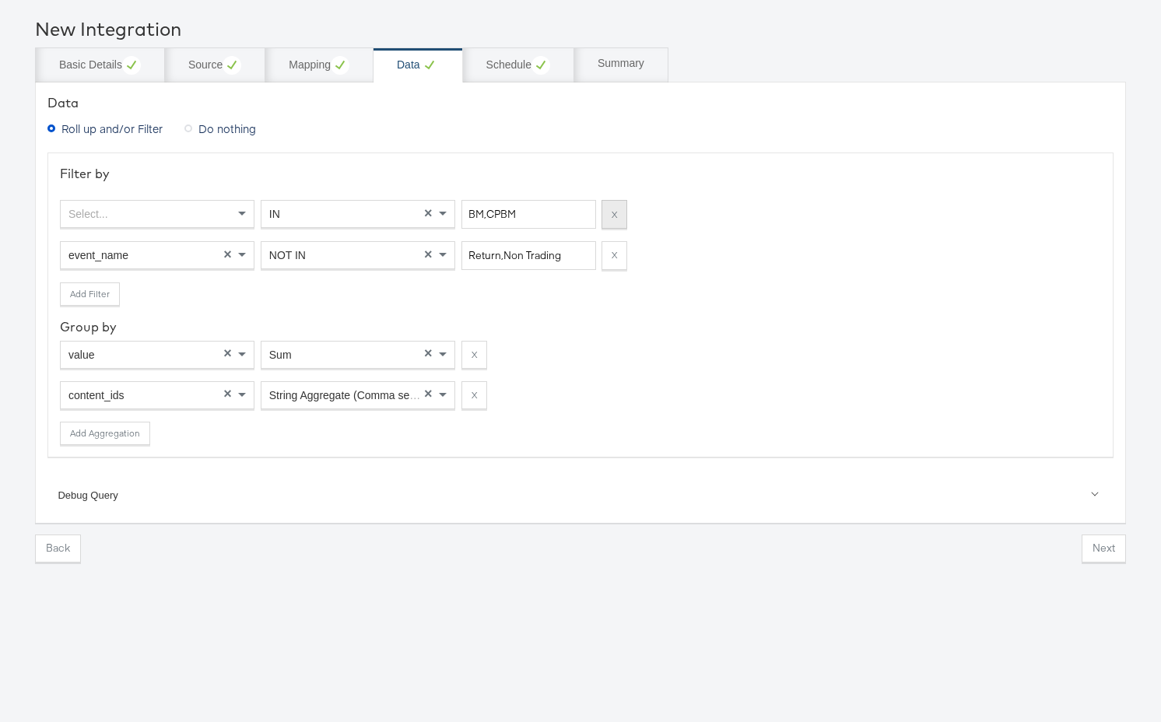
click at [613, 219] on button "X" at bounding box center [615, 214] width 26 height 29
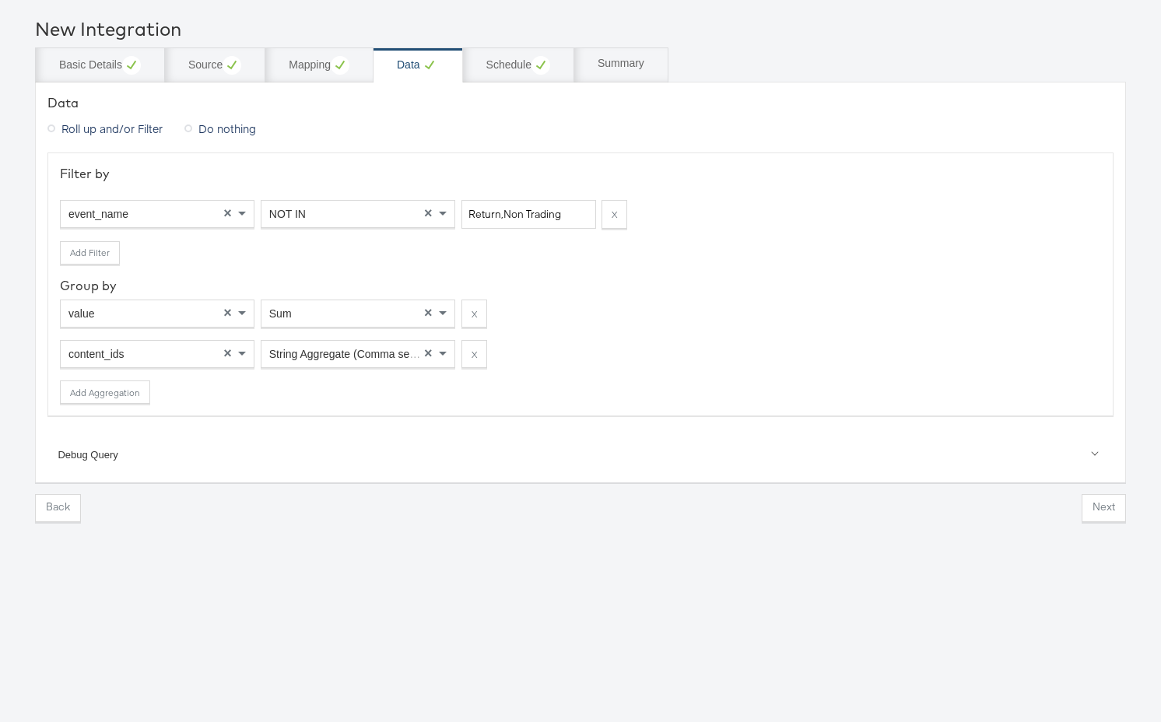
click at [609, 216] on button "X" at bounding box center [615, 214] width 26 height 29
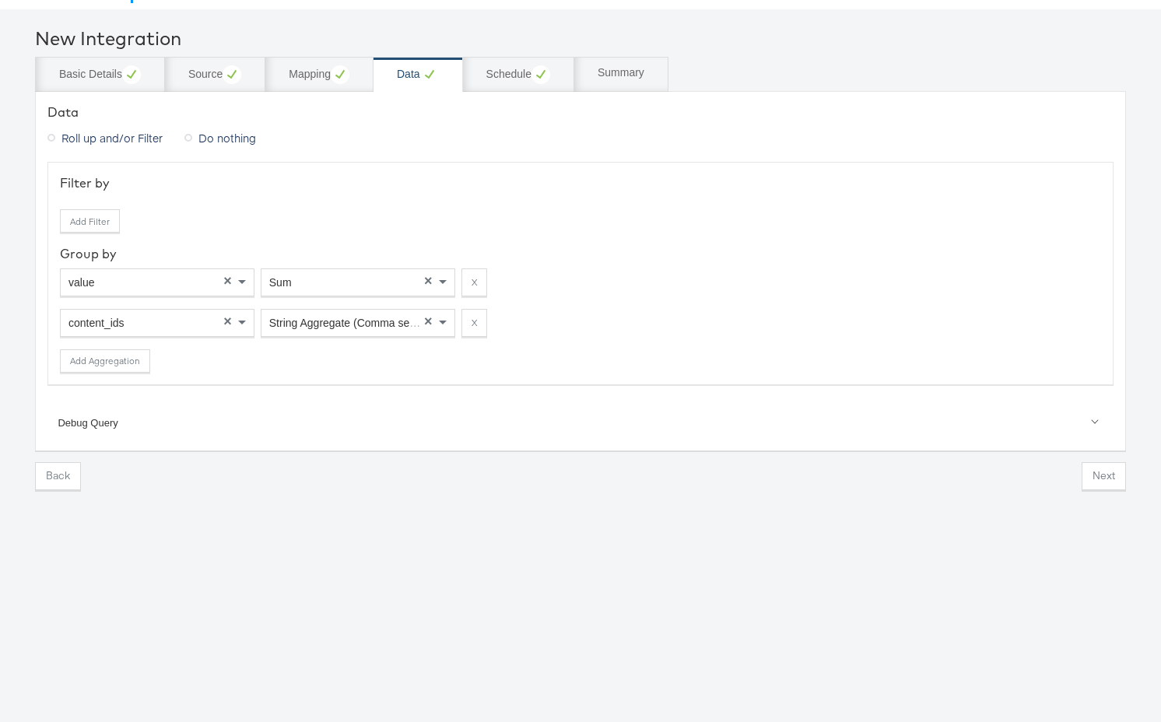
scroll to position [44, 0]
click at [1103, 472] on button "Next" at bounding box center [1104, 477] width 44 height 28
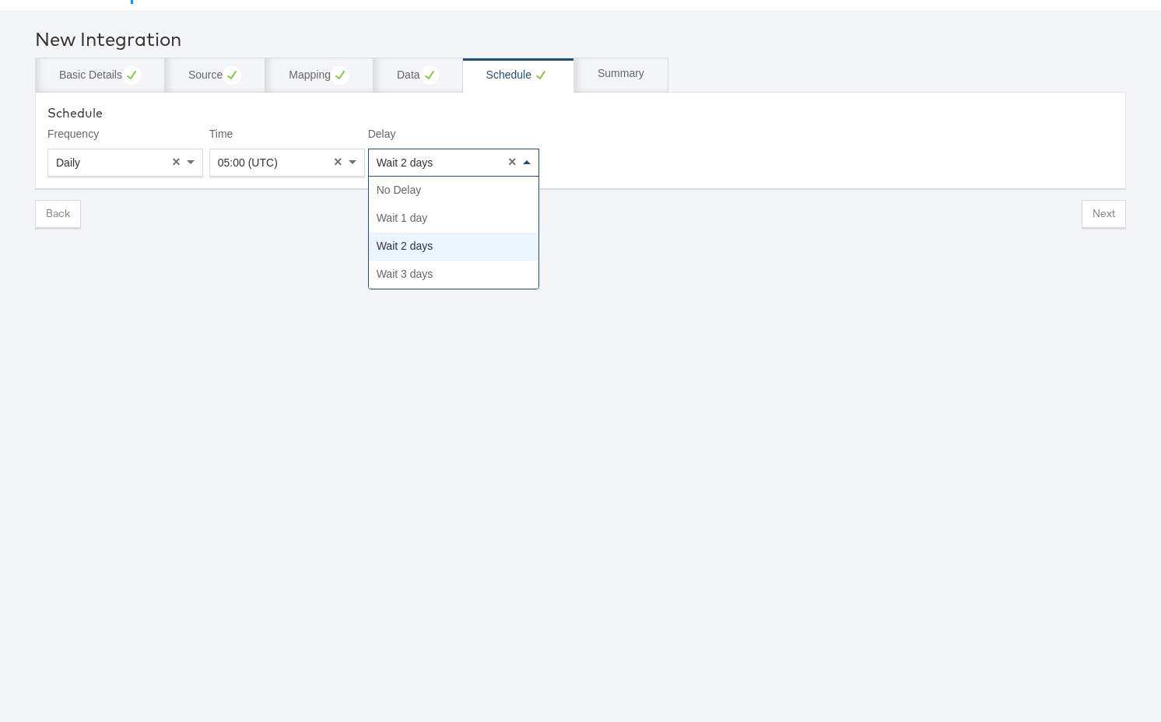
click at [529, 161] on span at bounding box center [527, 162] width 8 height 4
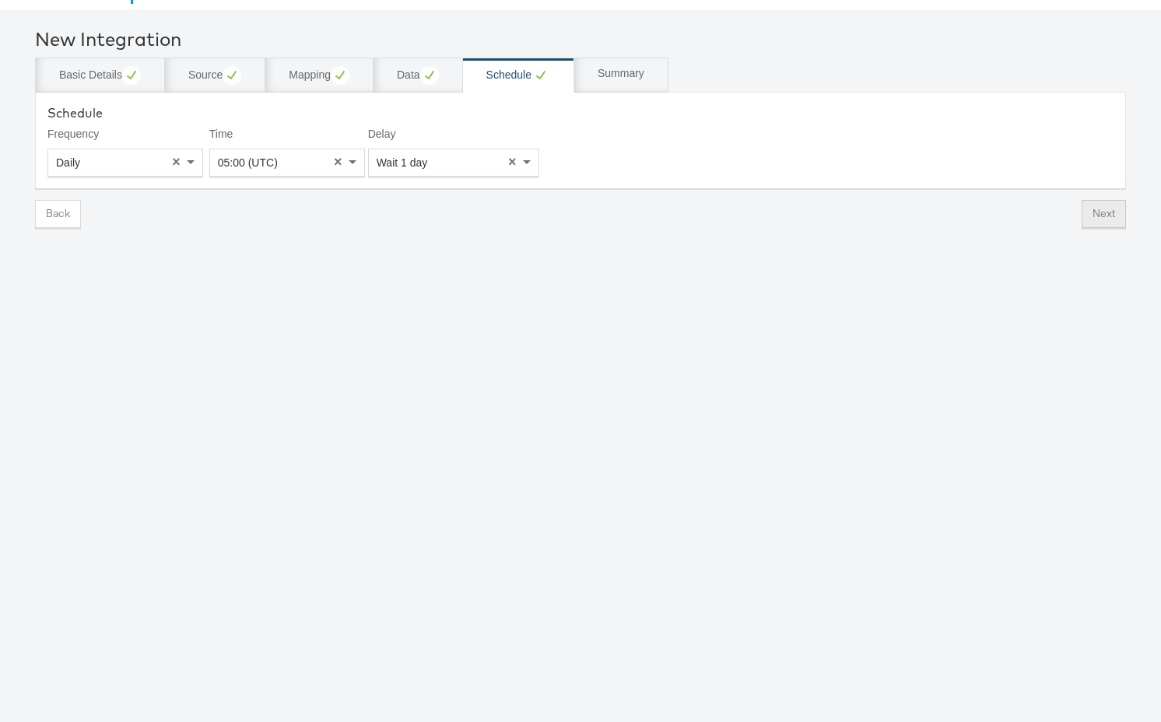
click at [1108, 209] on button "Next" at bounding box center [1104, 214] width 44 height 28
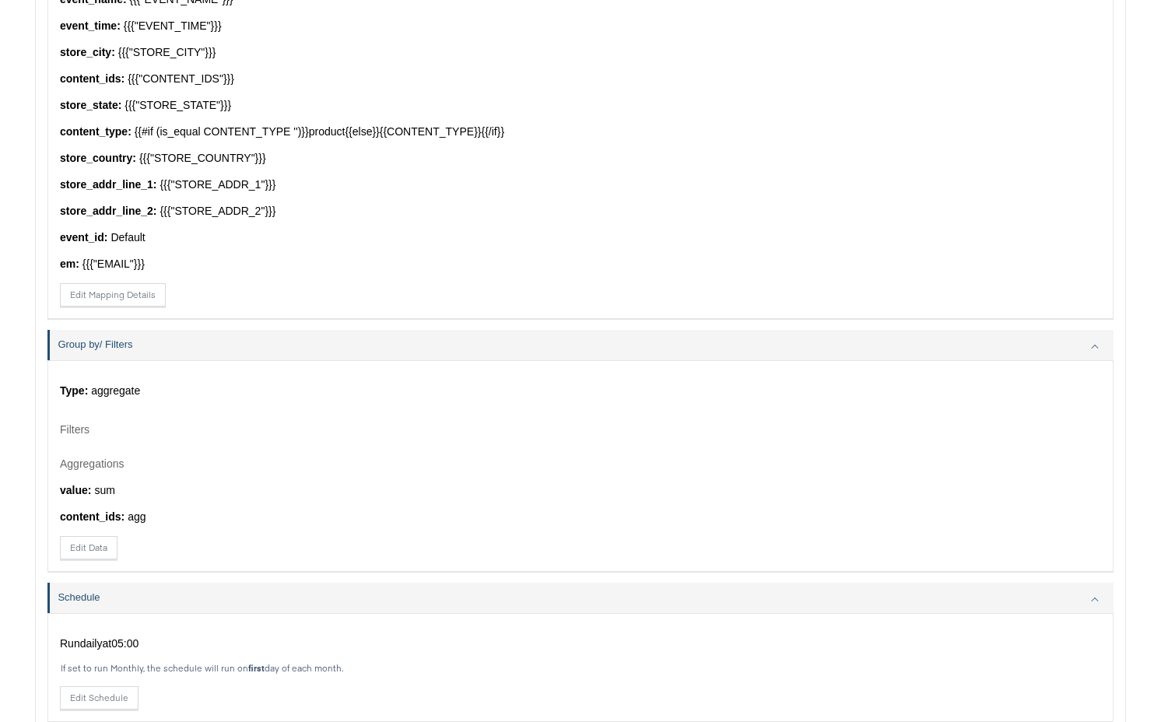
scroll to position [1223, 0]
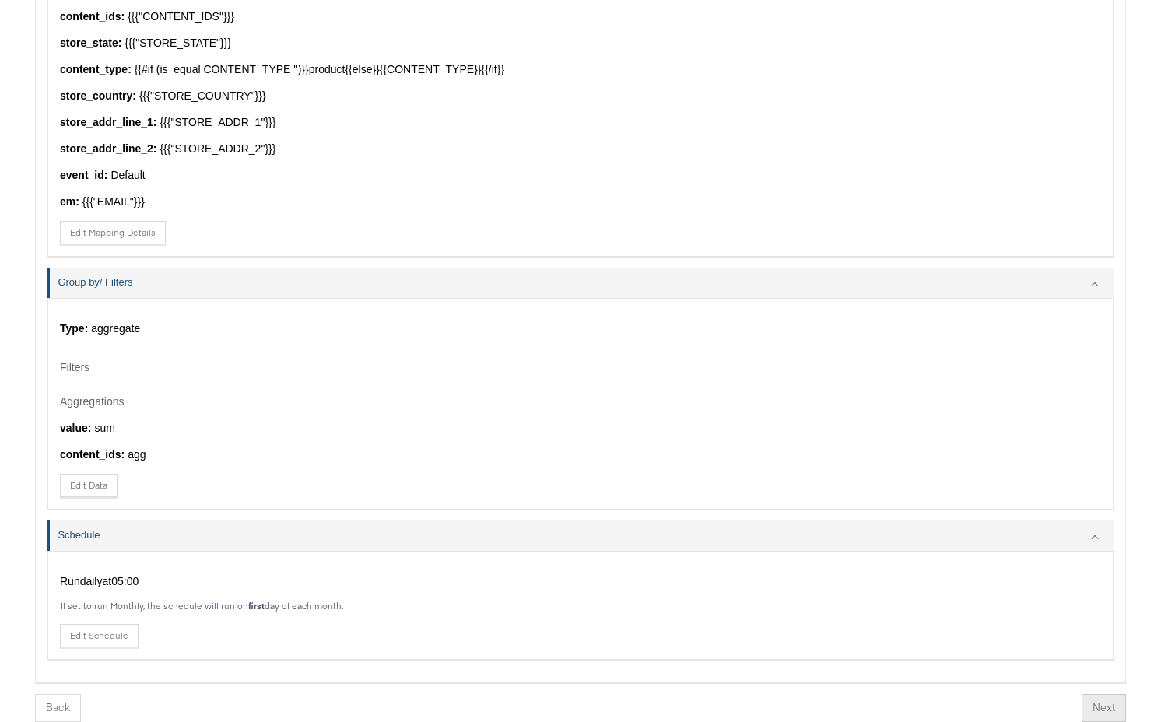
click at [1104, 705] on button "Next" at bounding box center [1104, 708] width 44 height 28
click at [1091, 701] on button "Finish" at bounding box center [1097, 708] width 51 height 28
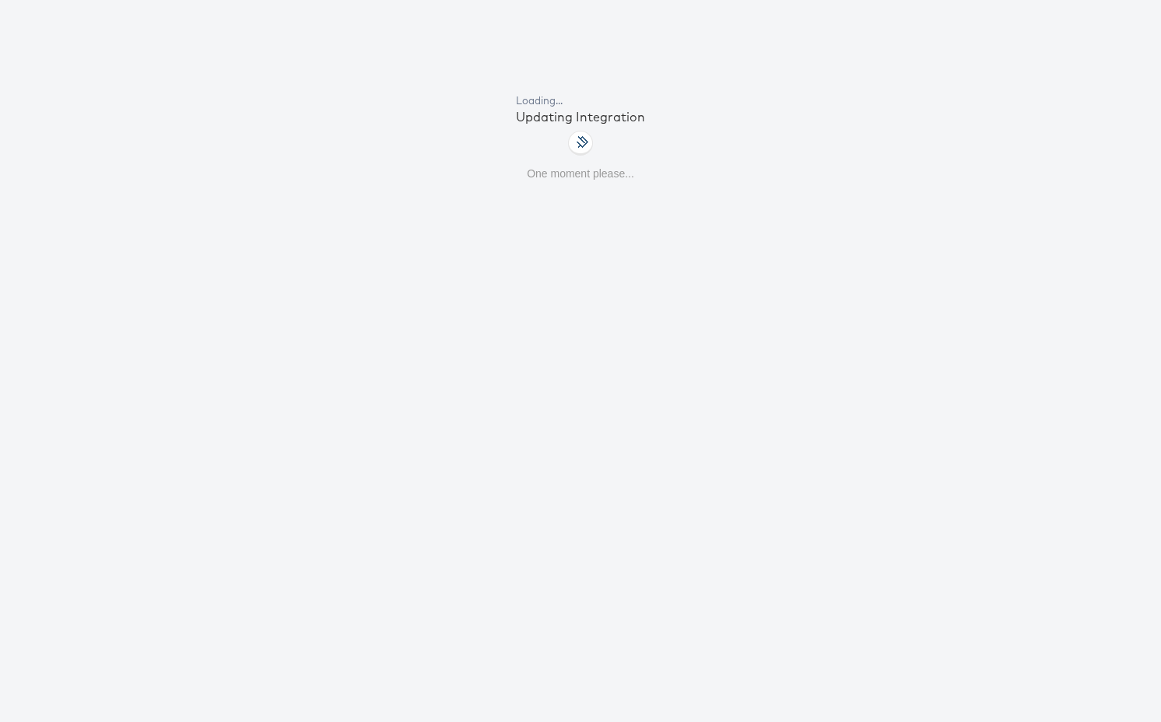
scroll to position [53, 0]
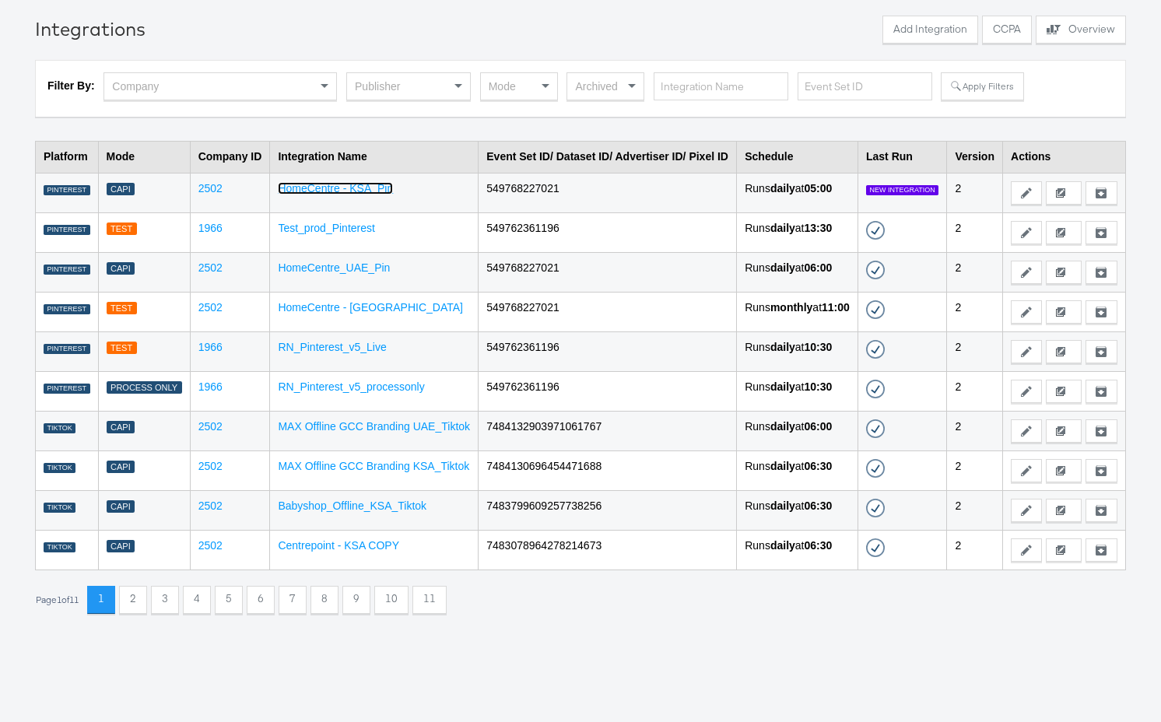
click at [360, 195] on link "HomeCentre - KSA_Pin" at bounding box center [335, 188] width 115 height 12
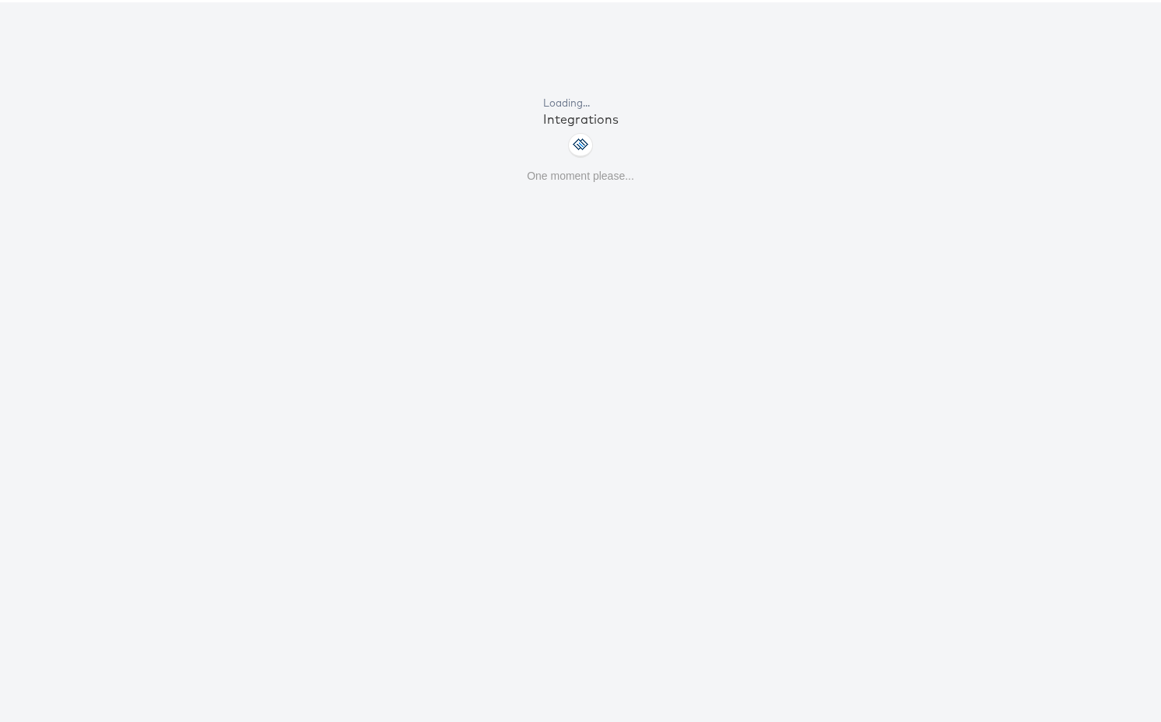
scroll to position [50, 0]
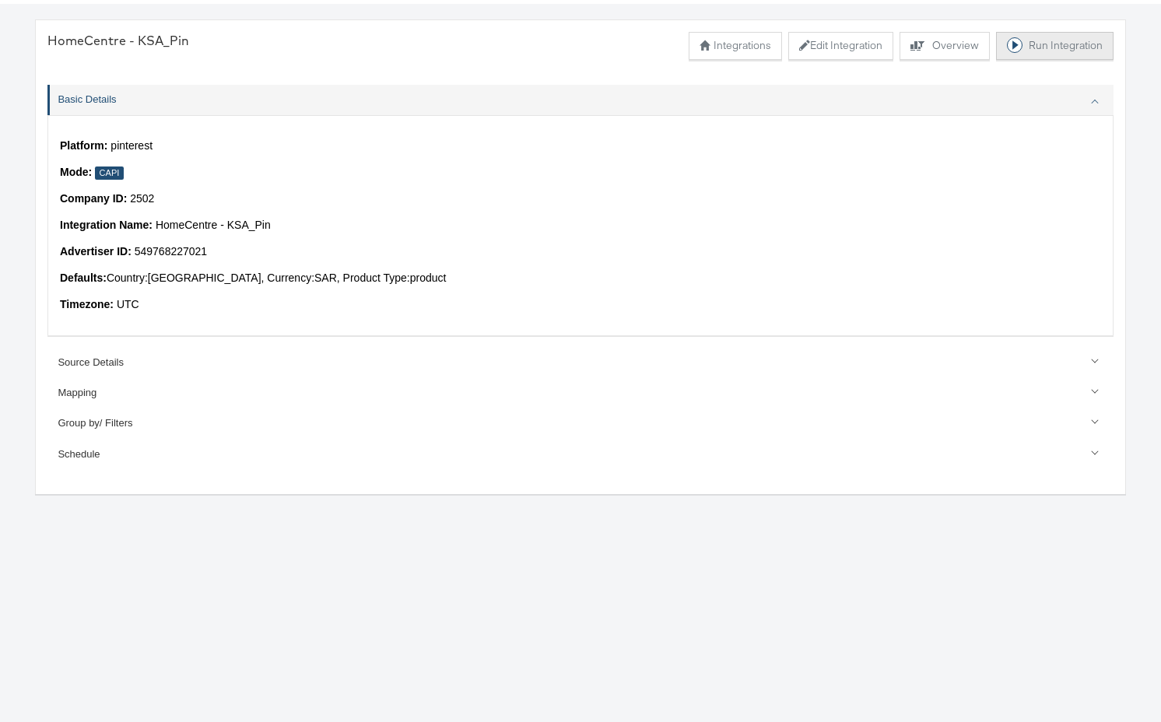
click at [1066, 40] on button "Run Integration" at bounding box center [1055, 46] width 118 height 28
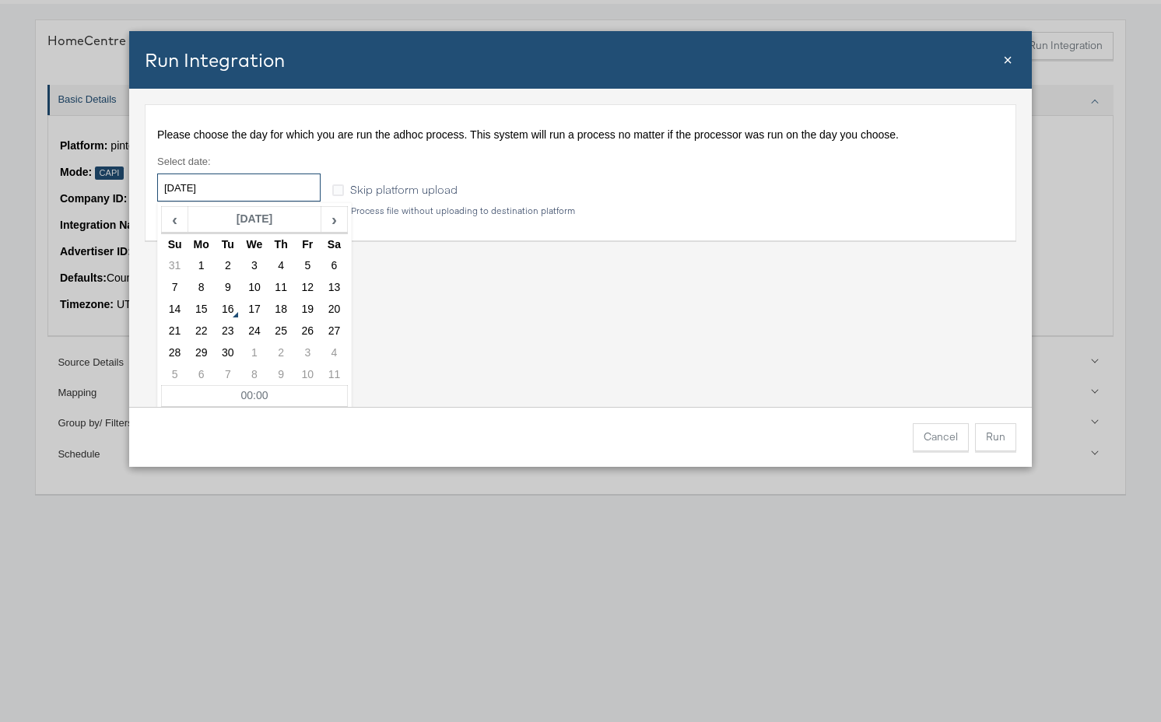
click at [279, 188] on input "[DATE]" at bounding box center [238, 188] width 163 height 28
click at [174, 305] on td "14" at bounding box center [175, 310] width 26 height 22
type input "[DATE]"
click at [988, 434] on button "Run" at bounding box center [995, 437] width 41 height 28
